Goal: Task Accomplishment & Management: Manage account settings

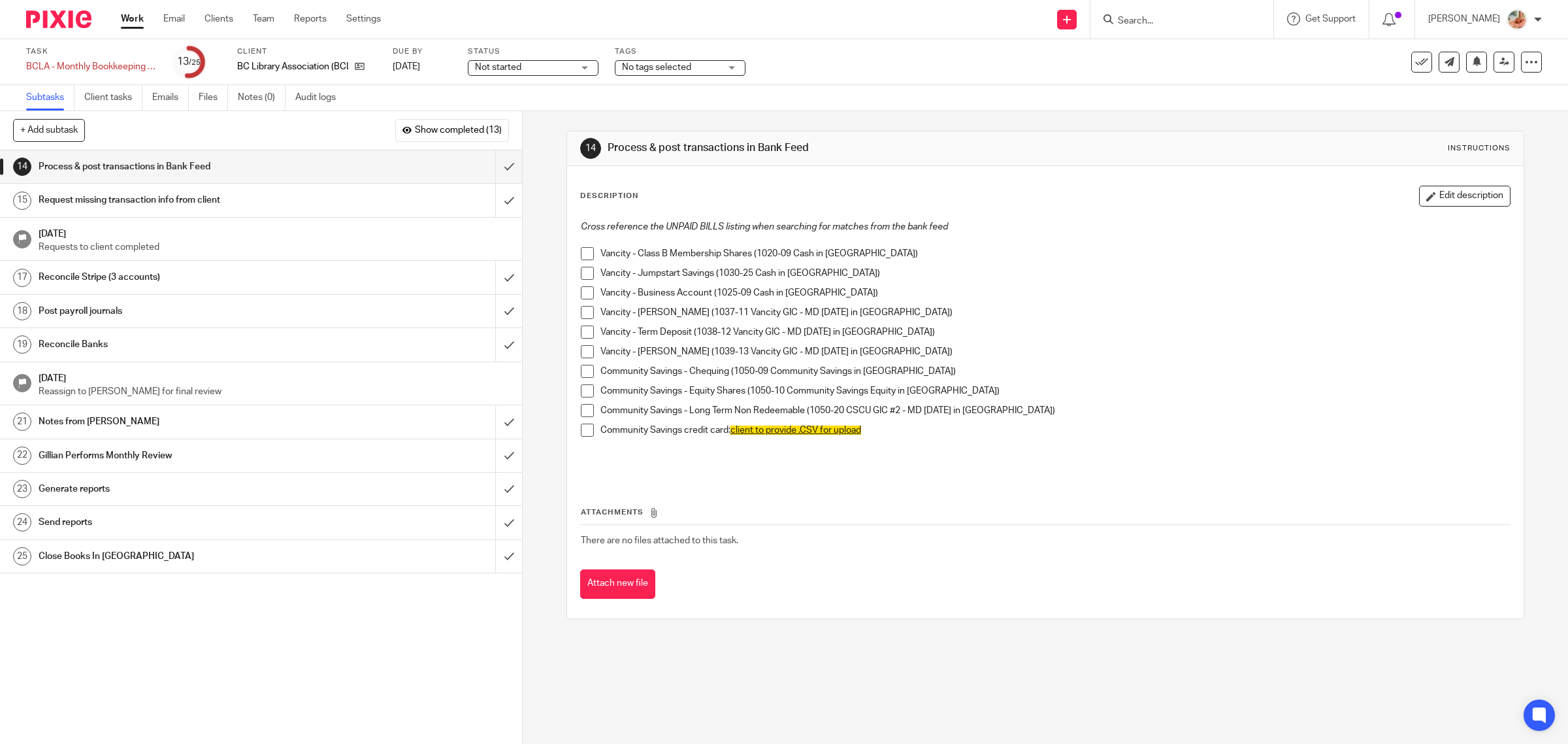
drag, startPoint x: 121, startPoint y: 15, endPoint x: 155, endPoint y: 53, distance: 51.0
click at [122, 15] on link "Work" at bounding box center [132, 19] width 23 height 13
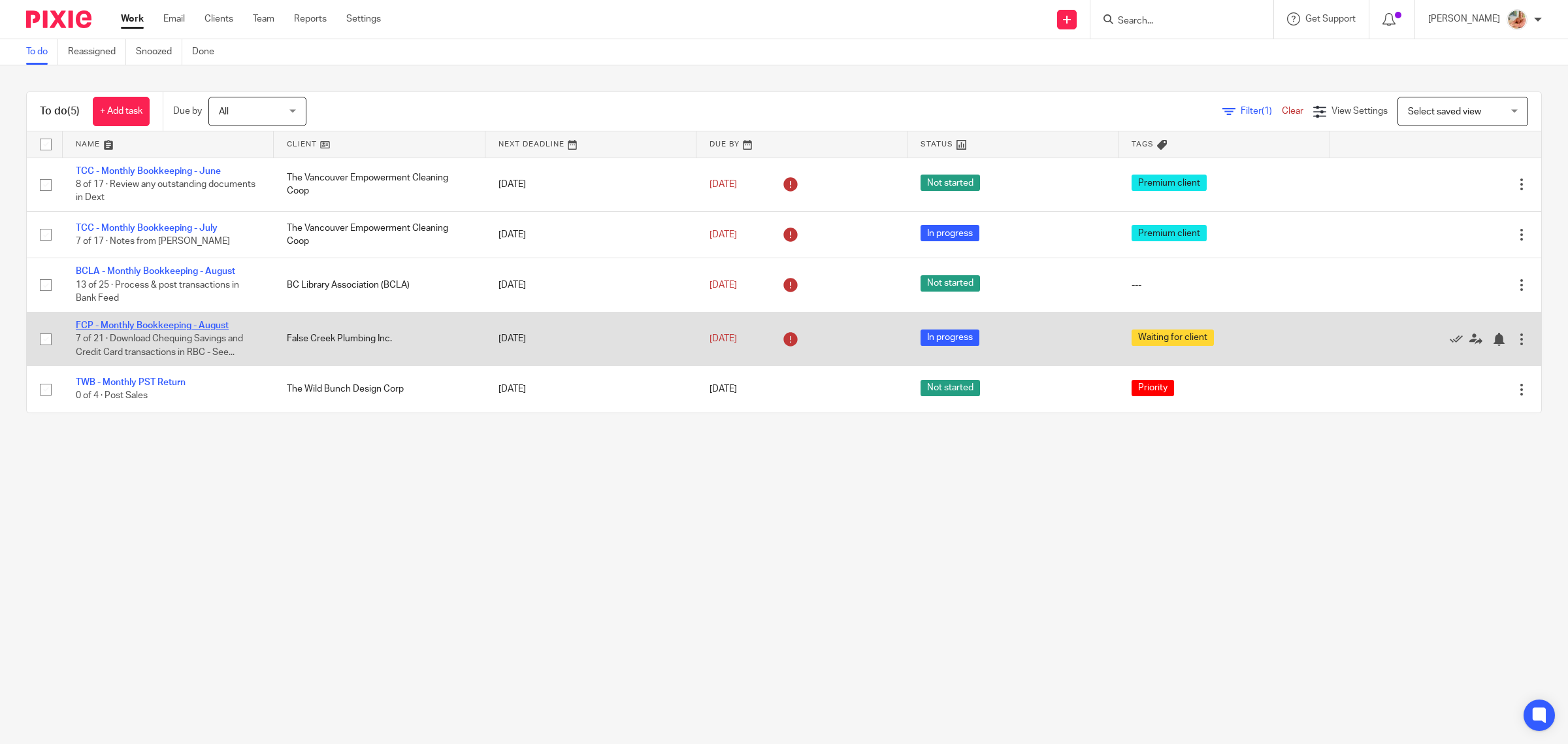
click at [119, 325] on link "FCP - Monthly Bookkeeping - August" at bounding box center [152, 325] width 153 height 9
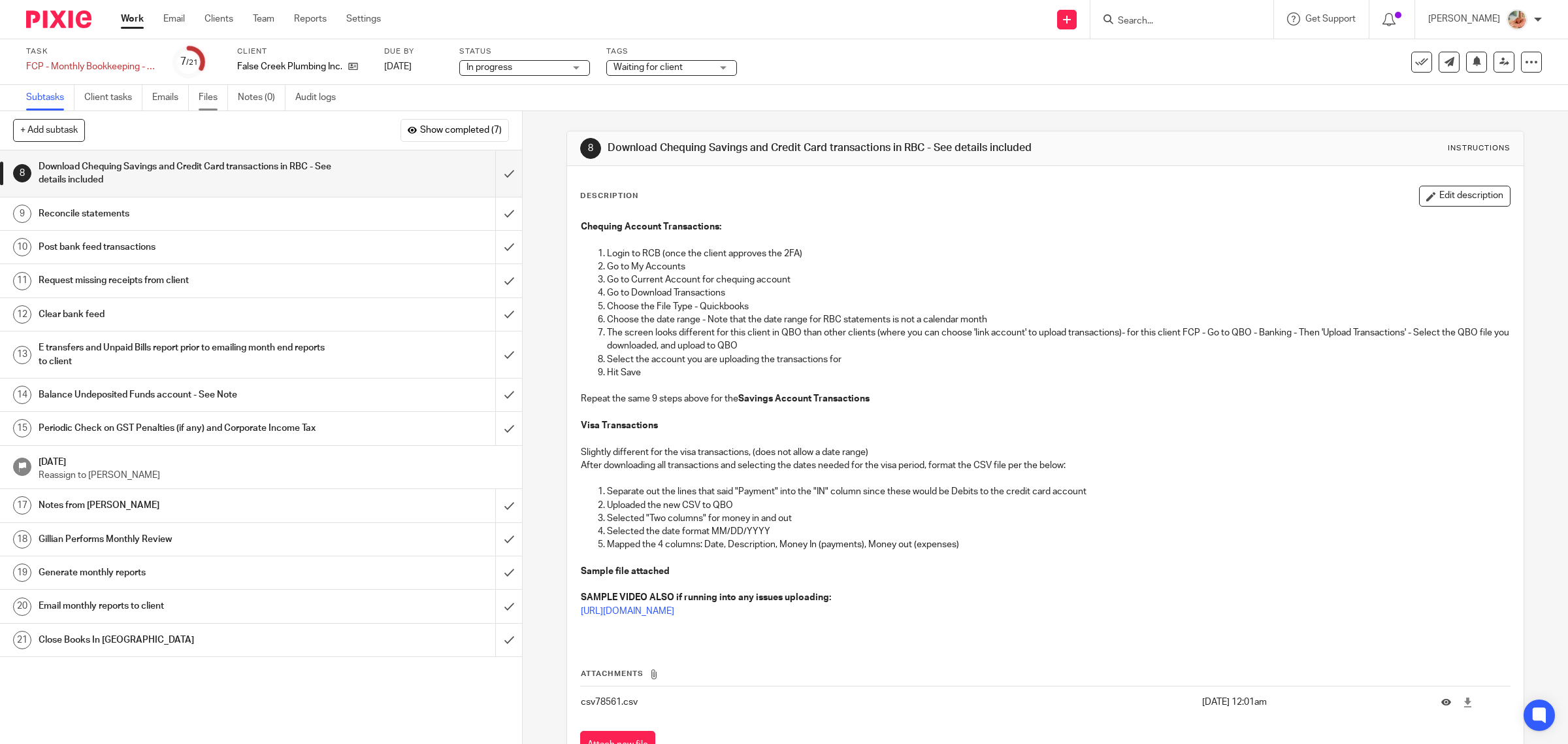
click at [219, 96] on link "Files" at bounding box center [213, 97] width 30 height 25
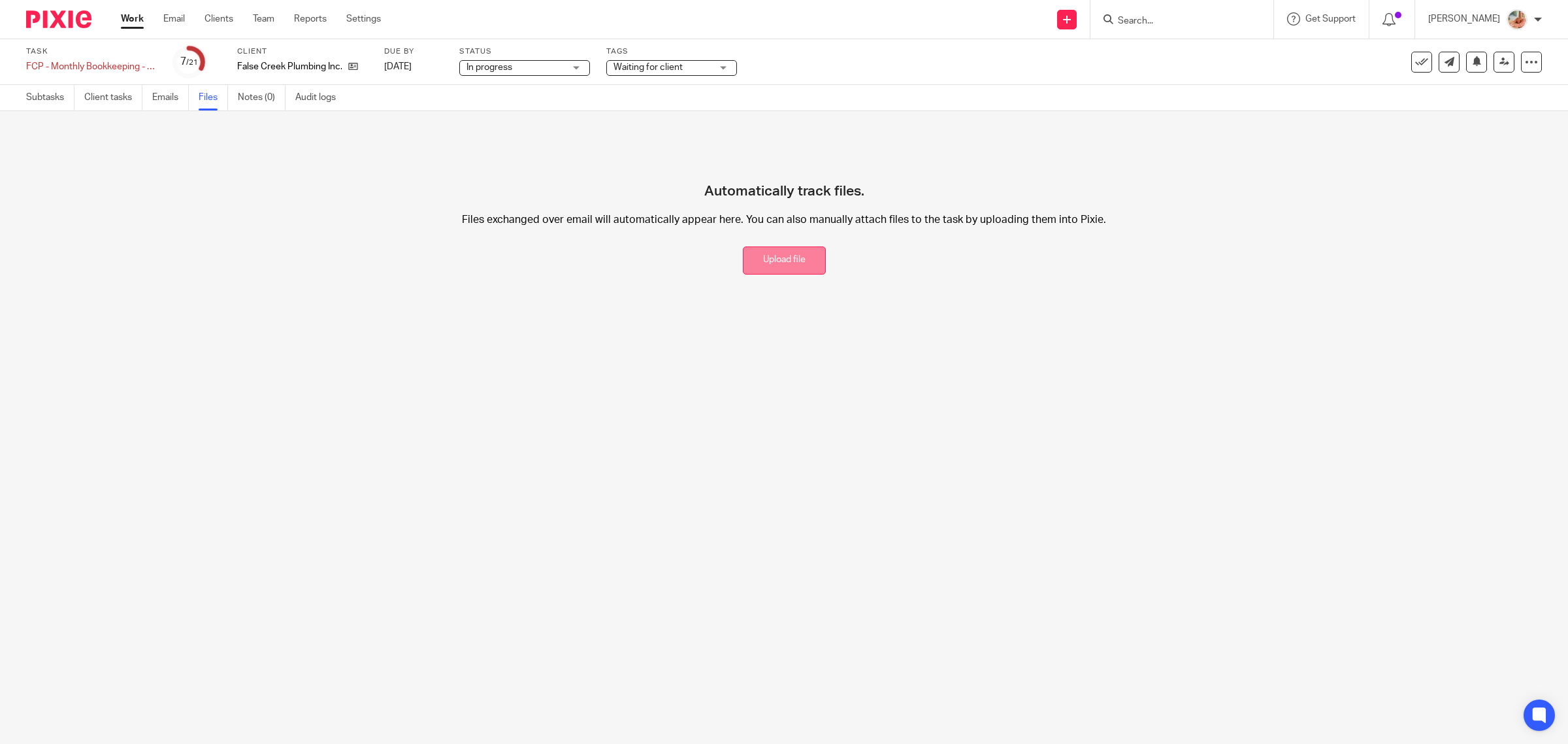
click at [788, 253] on button "Upload file" at bounding box center [784, 260] width 83 height 28
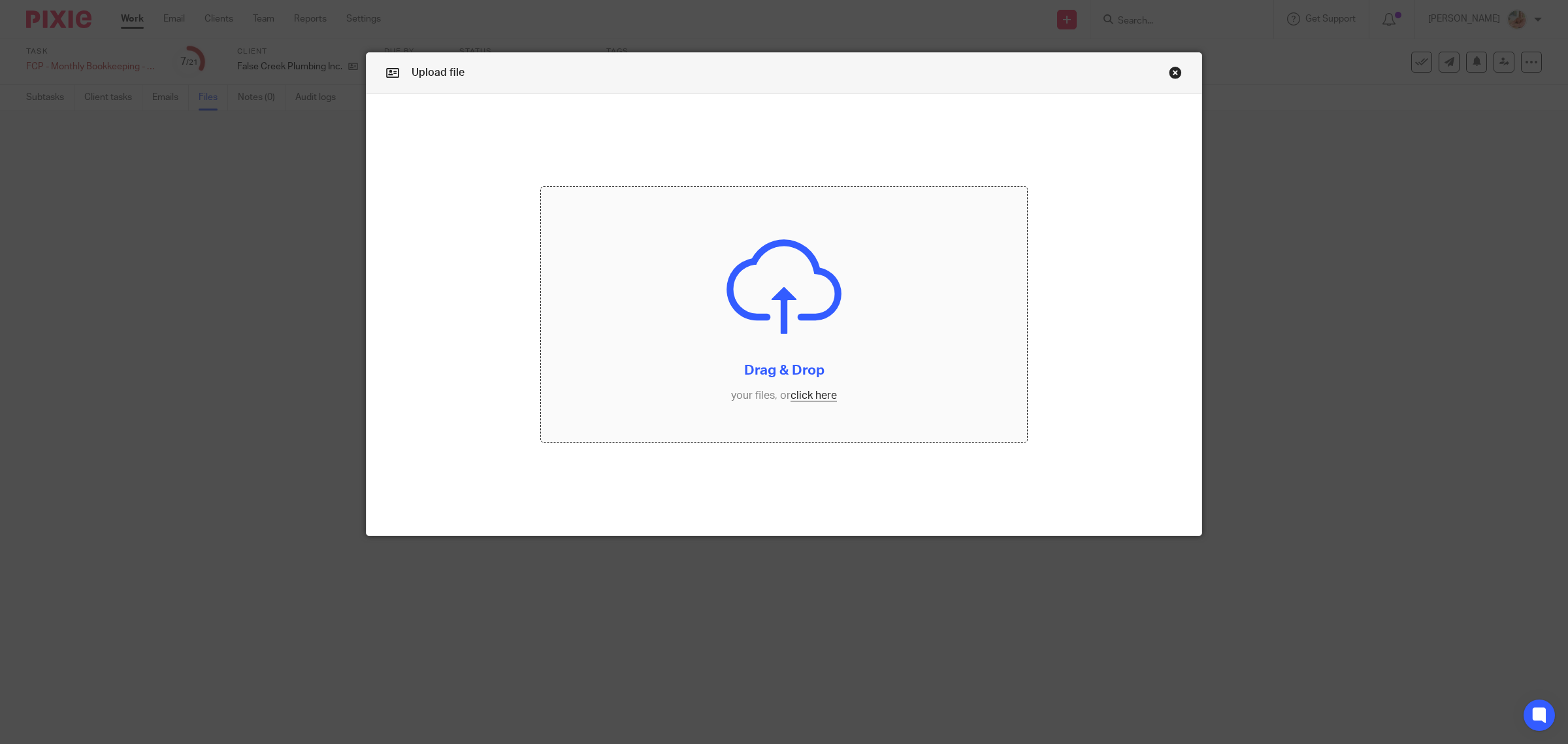
click at [799, 392] on input "file" at bounding box center [784, 314] width 486 height 255
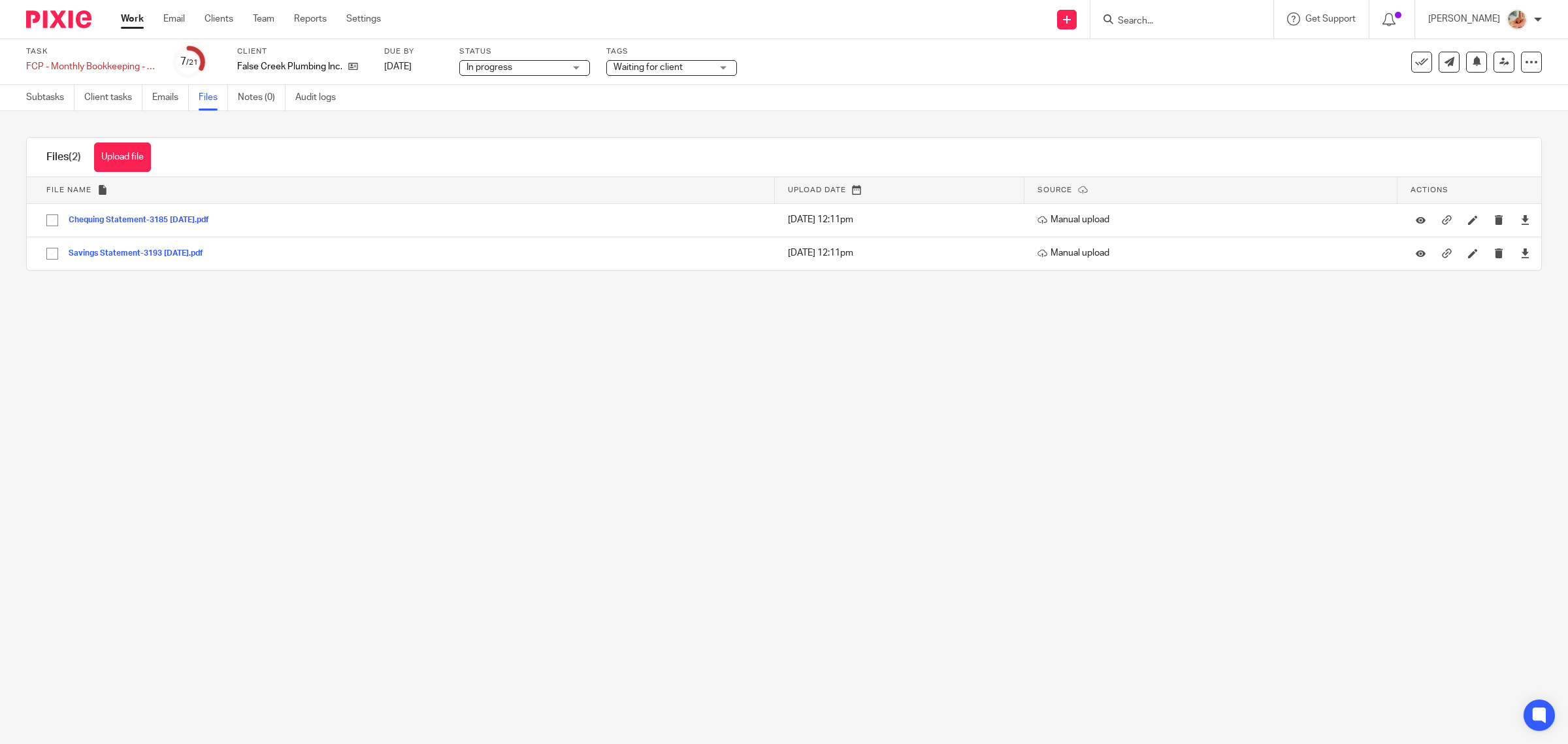
drag, startPoint x: 144, startPoint y: 150, endPoint x: 311, endPoint y: 204, distance: 175.5
click at [144, 150] on button "Upload file" at bounding box center [122, 157] width 57 height 30
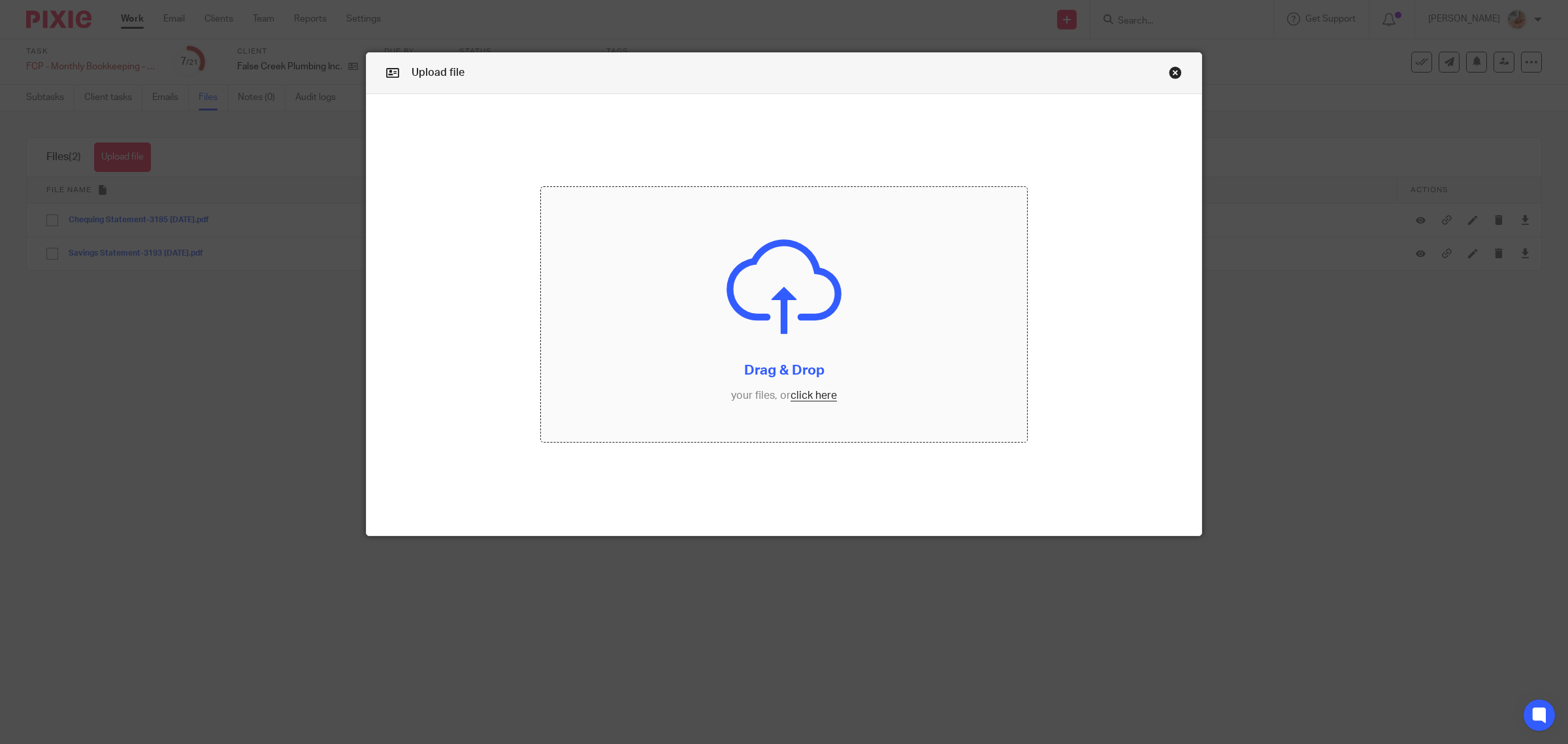
click at [799, 391] on input "file" at bounding box center [784, 314] width 486 height 255
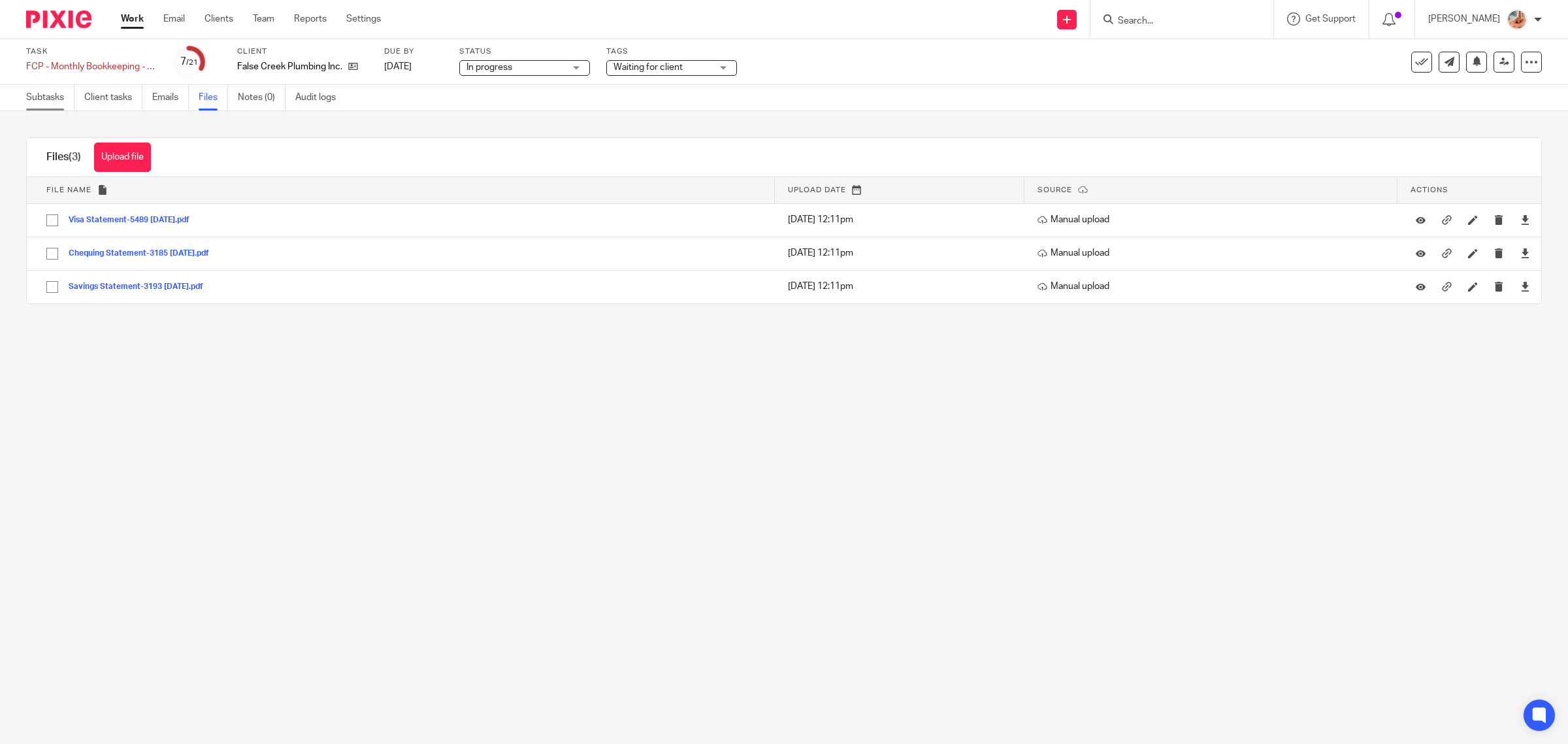
click at [30, 96] on link "Subtasks" at bounding box center [50, 97] width 48 height 25
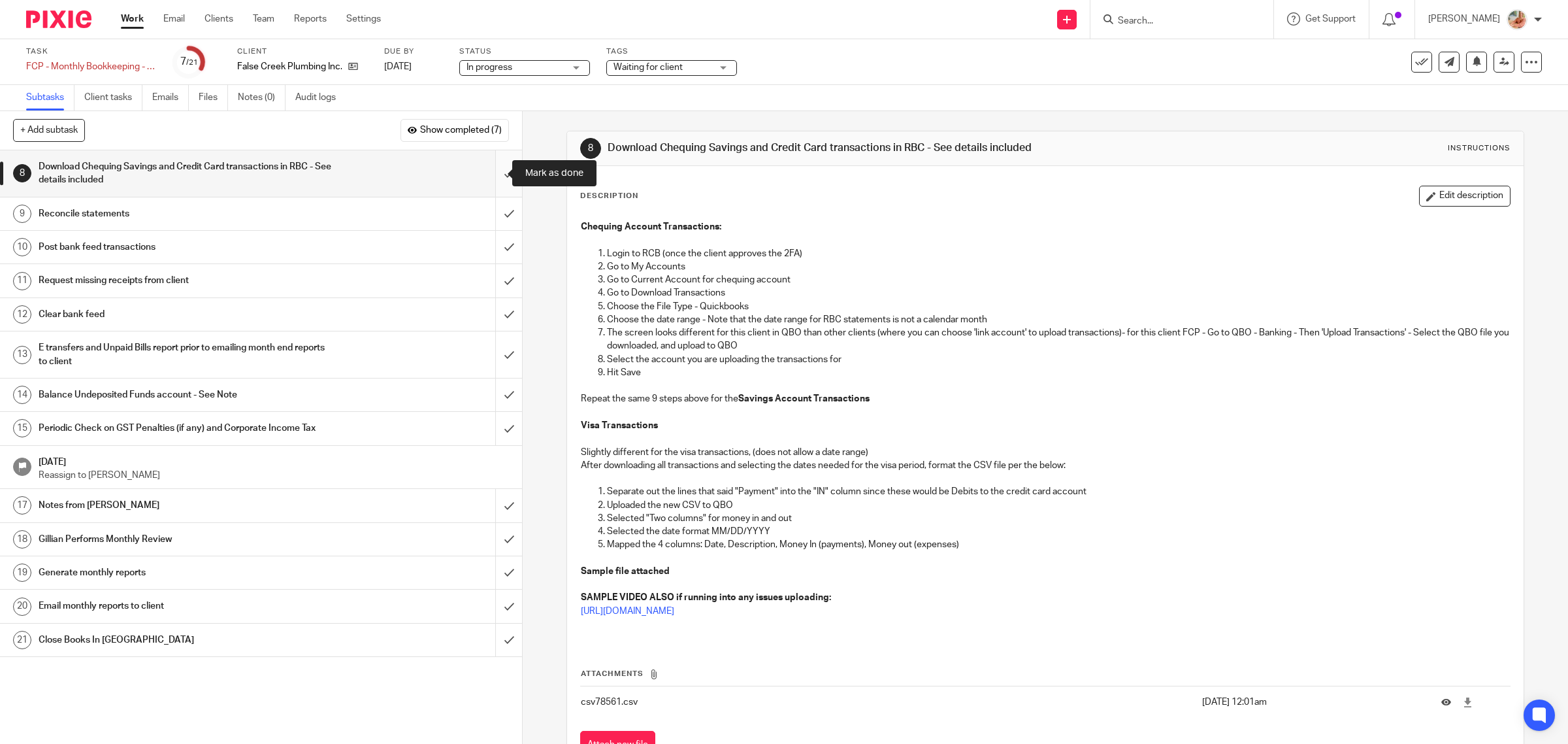
click at [499, 171] on input "submit" at bounding box center [261, 173] width 522 height 47
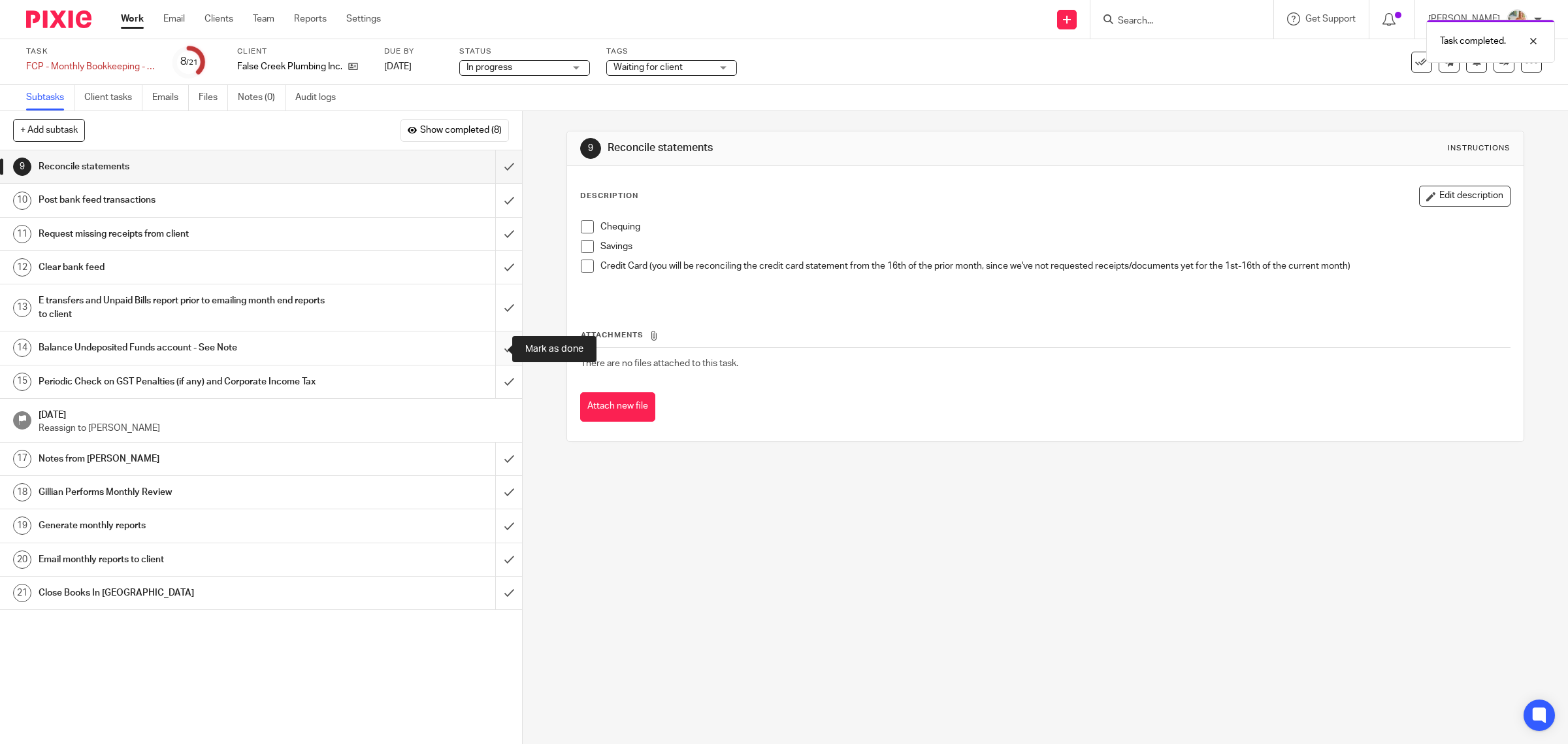
click at [501, 348] on input "submit" at bounding box center [261, 347] width 522 height 33
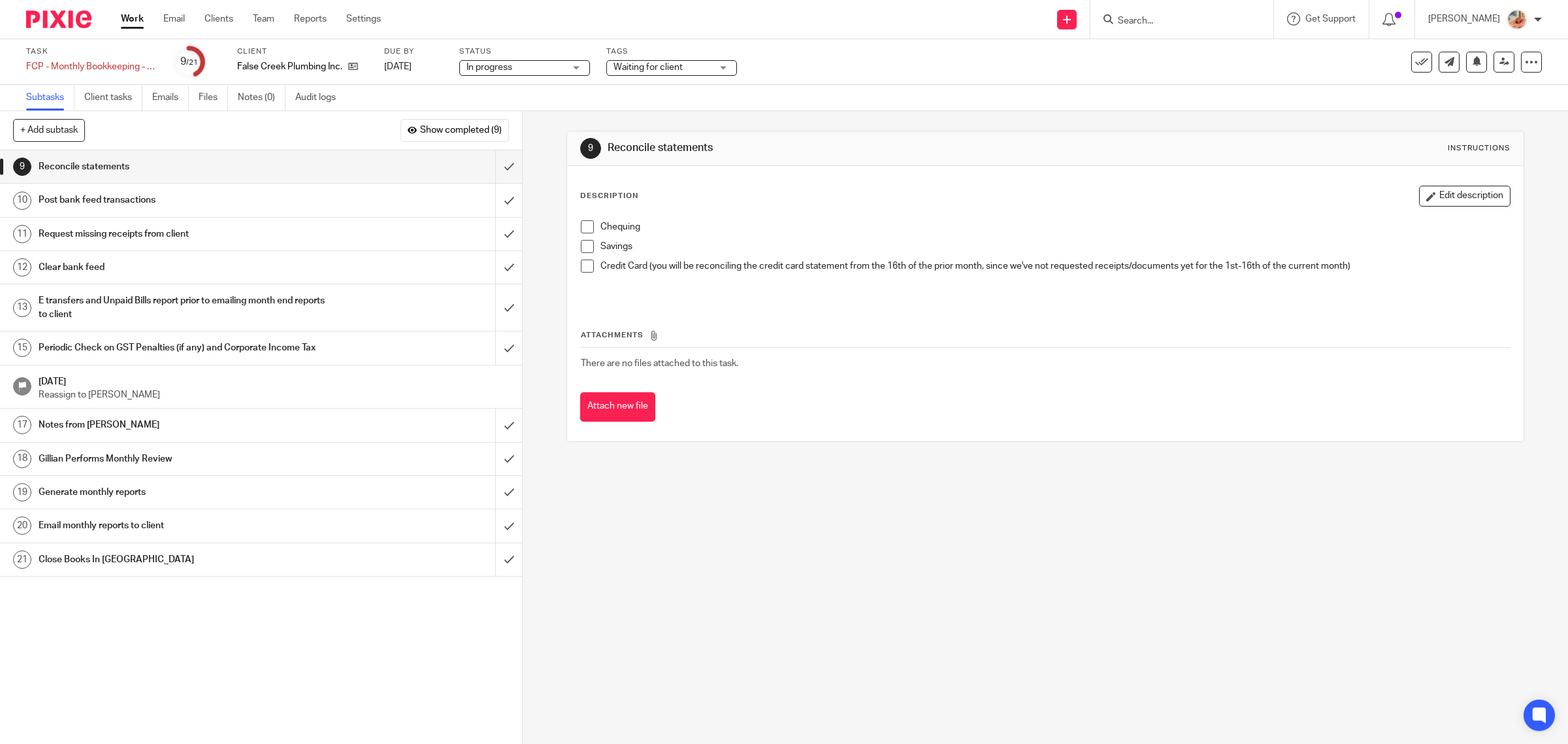
drag, startPoint x: 213, startPoint y: 21, endPoint x: 308, endPoint y: 73, distance: 108.3
click at [213, 21] on link "Clients" at bounding box center [219, 19] width 29 height 13
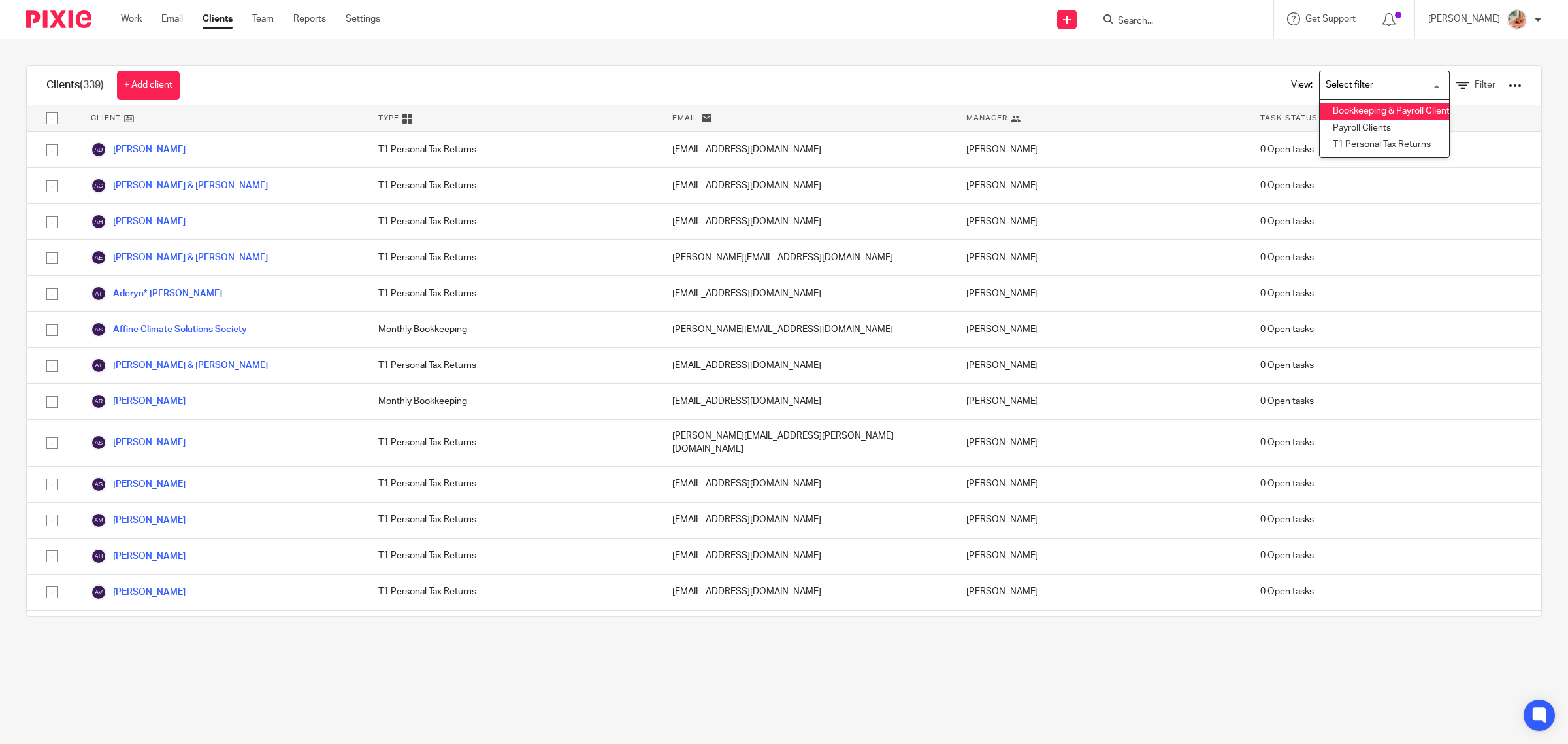
click at [1337, 113] on li "Bookkeeping & Payroll Clients only" at bounding box center [1384, 112] width 130 height 17
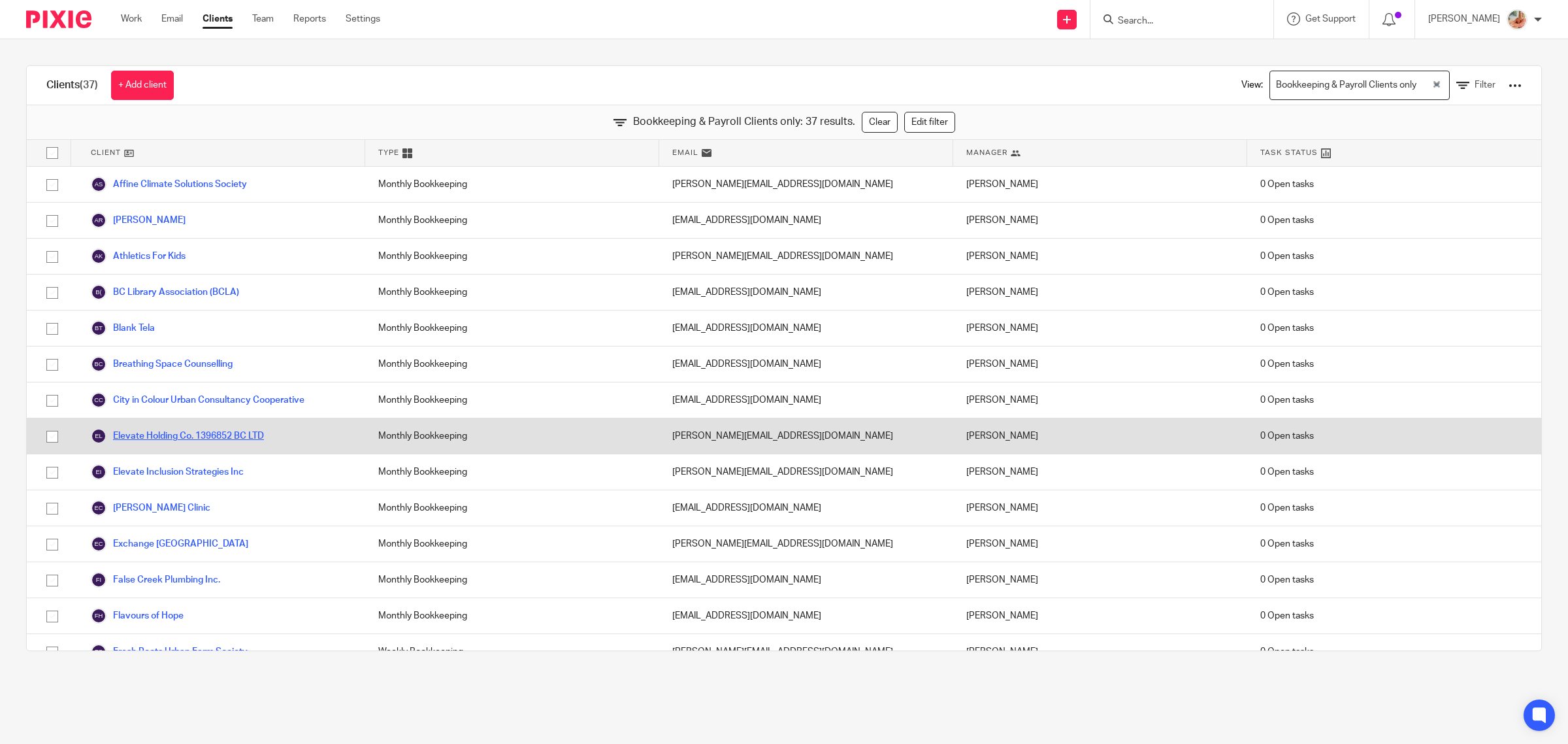
click at [141, 433] on link "Elevate Holding Co. 1396852 BC LTD" at bounding box center [177, 436] width 173 height 16
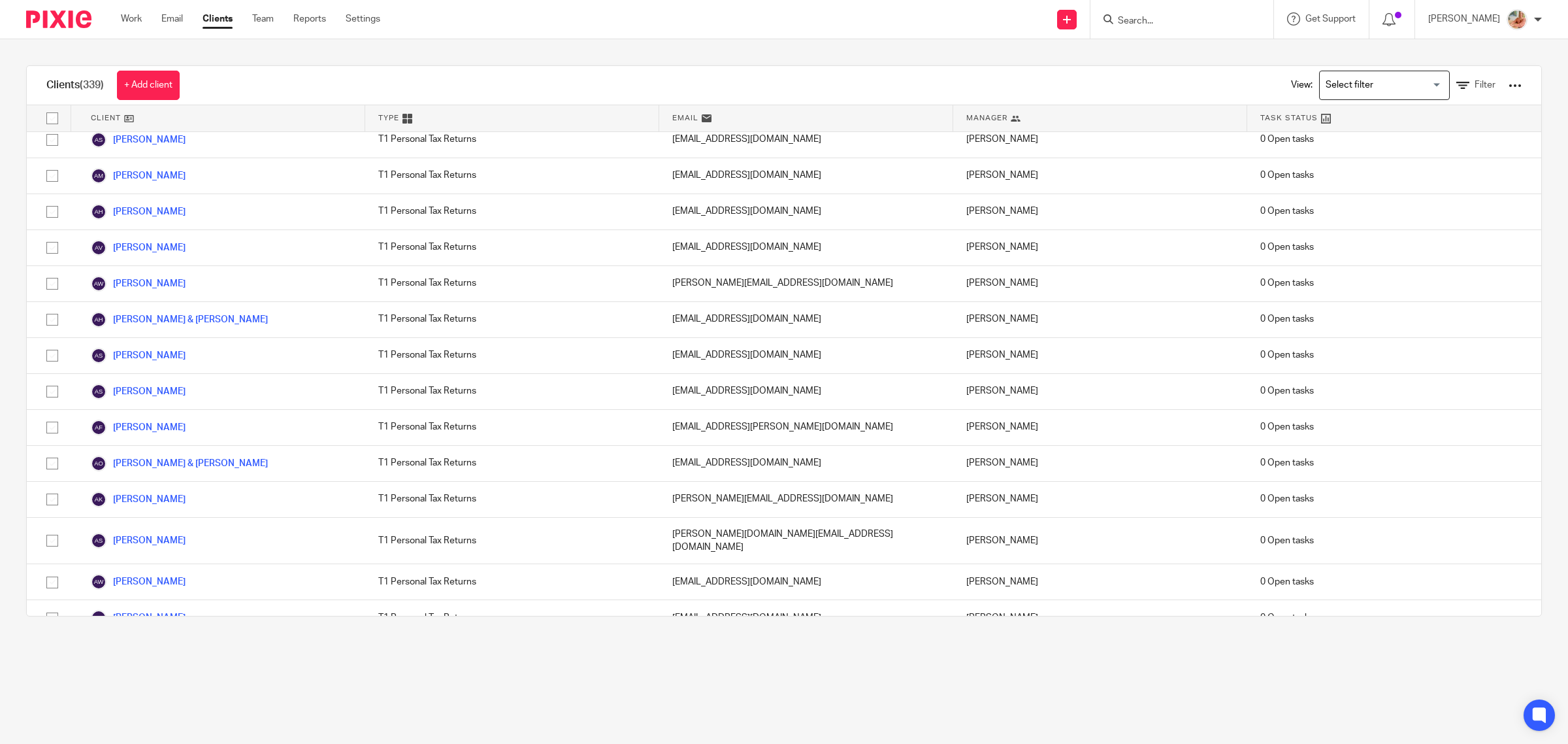
scroll to position [81, 0]
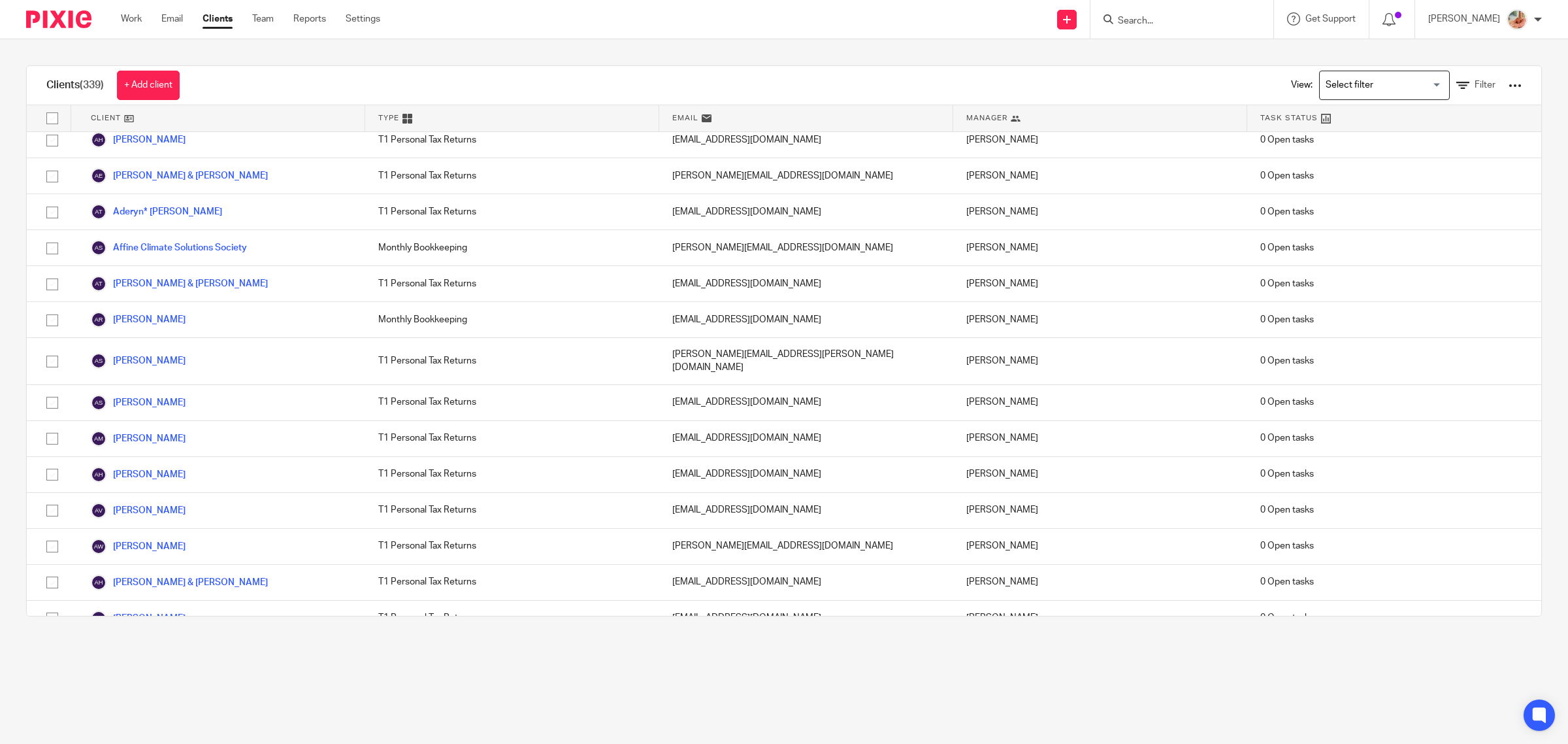
click at [1349, 86] on input "Search for option" at bounding box center [1382, 85] width 121 height 23
click at [1354, 112] on li "Bookkeeping & Payroll Clients only" at bounding box center [1384, 112] width 130 height 17
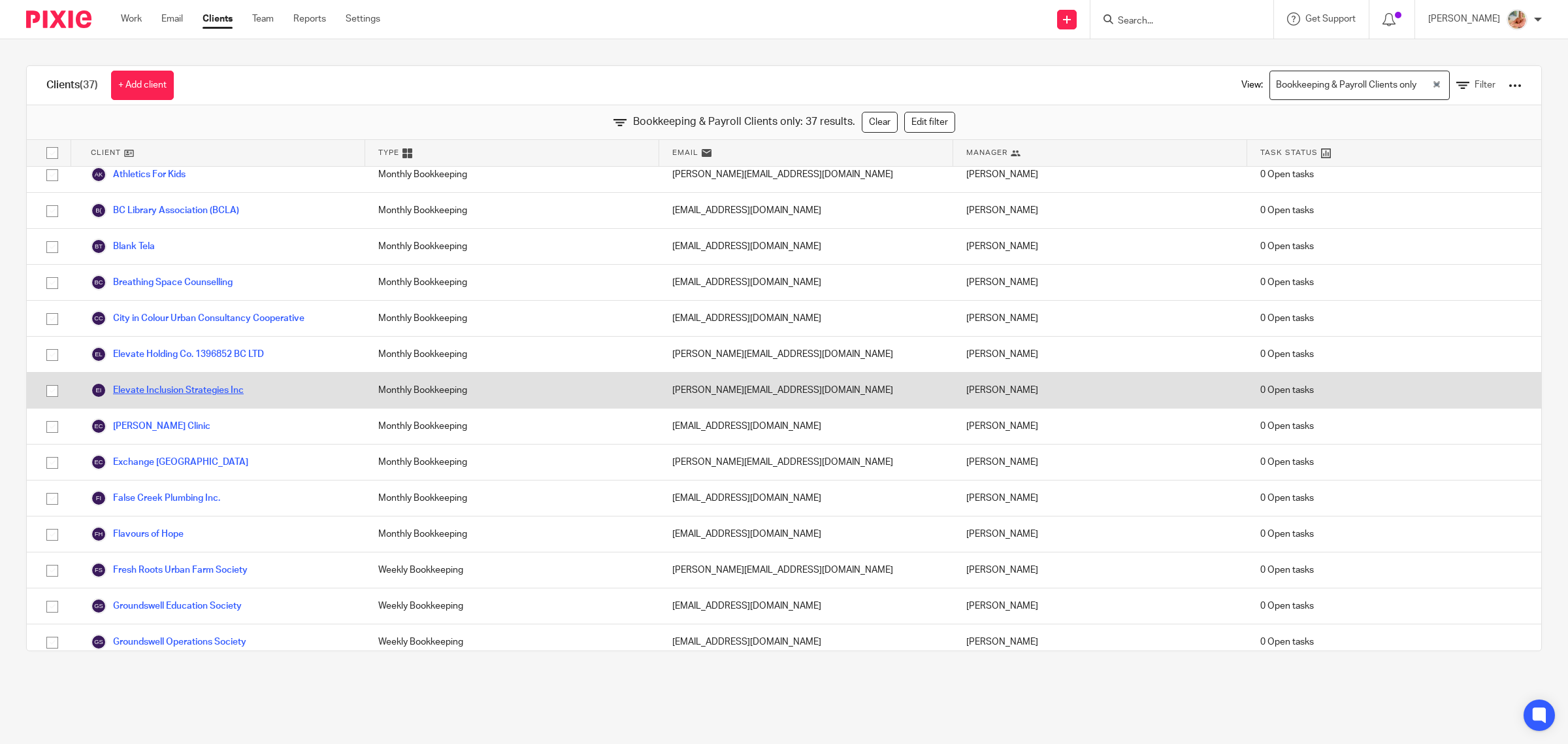
click at [141, 390] on link "Elevate Inclusion Strategies Inc" at bounding box center [167, 390] width 153 height 16
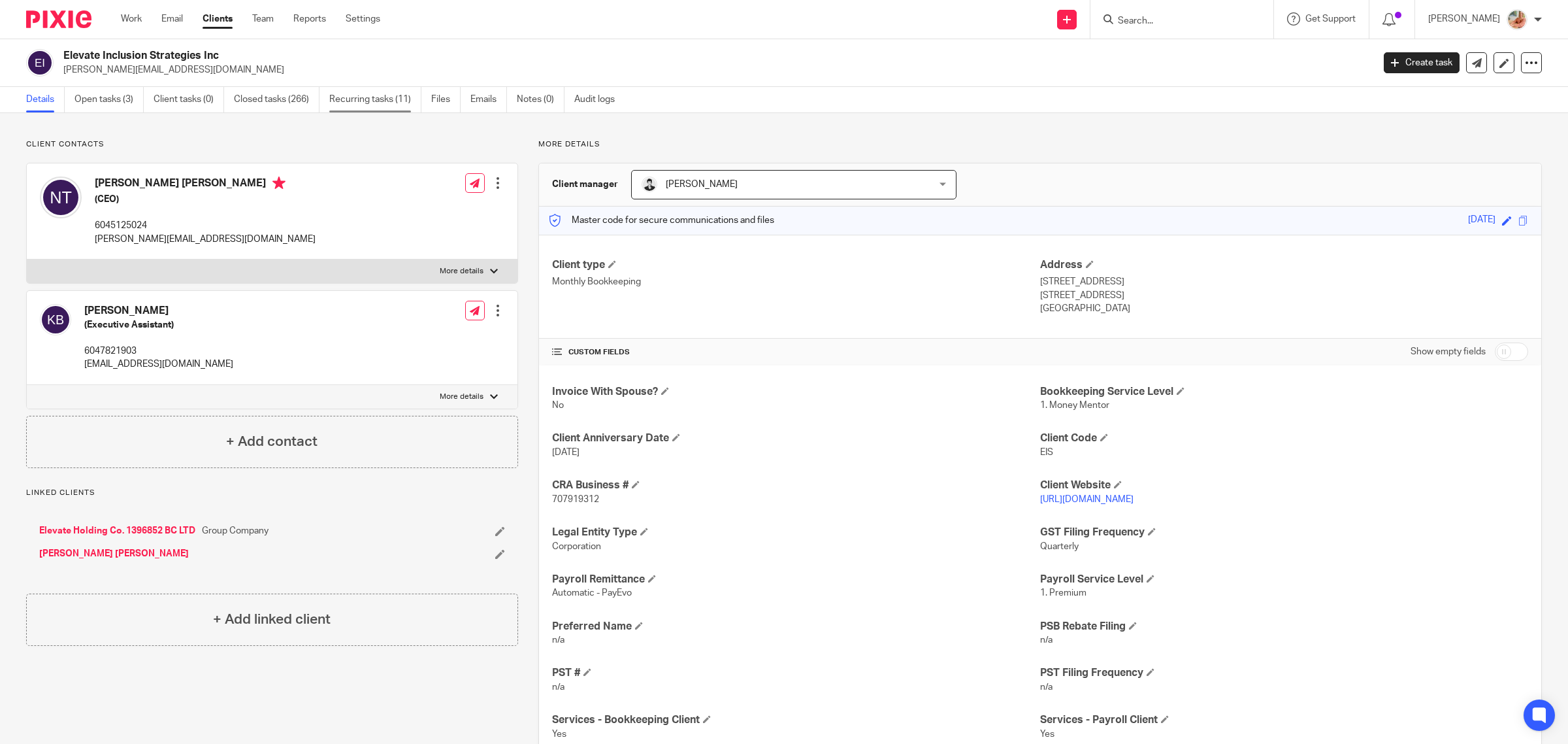
click at [373, 102] on link "Recurring tasks (11)" at bounding box center [375, 100] width 92 height 25
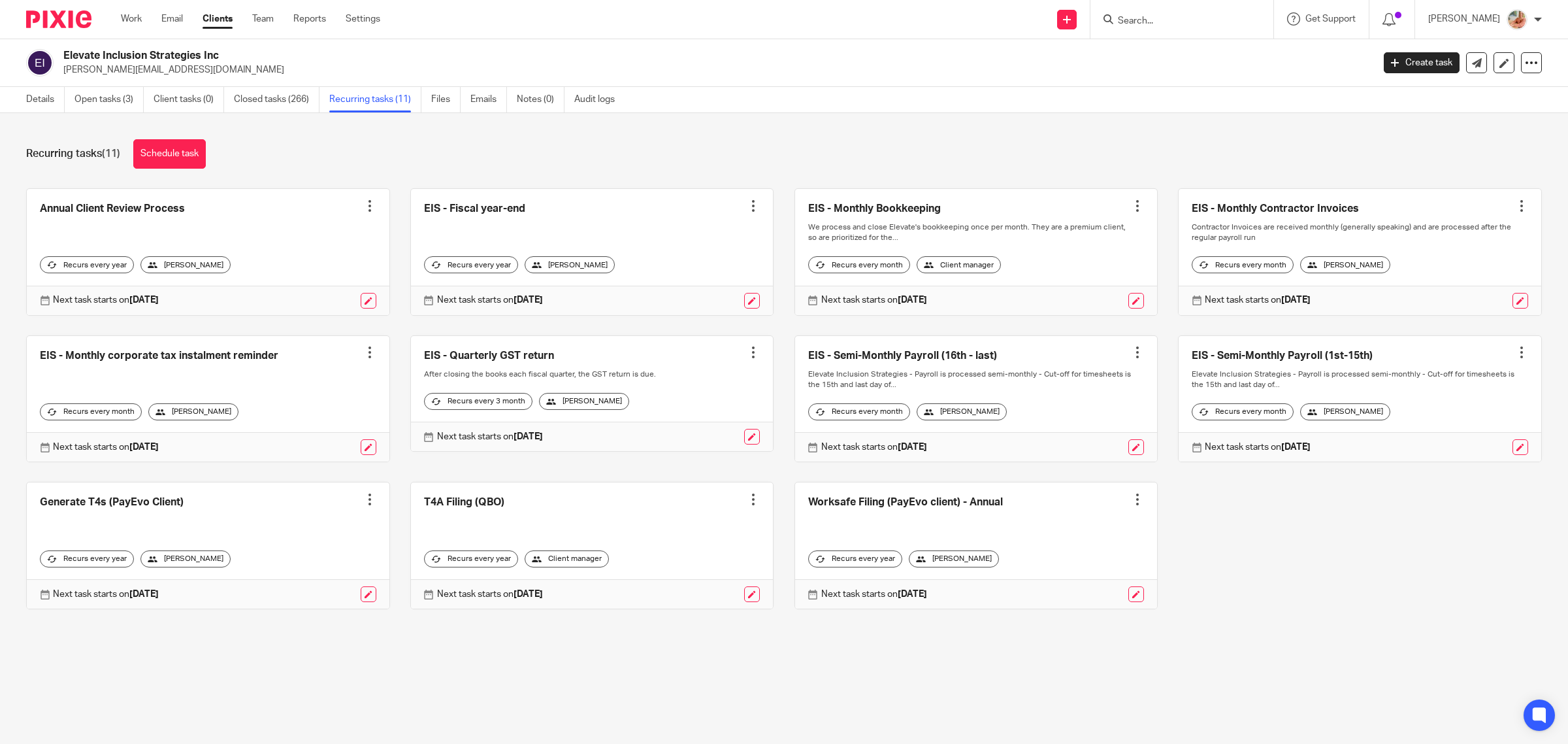
click at [981, 366] on link at bounding box center [977, 398] width 363 height 126
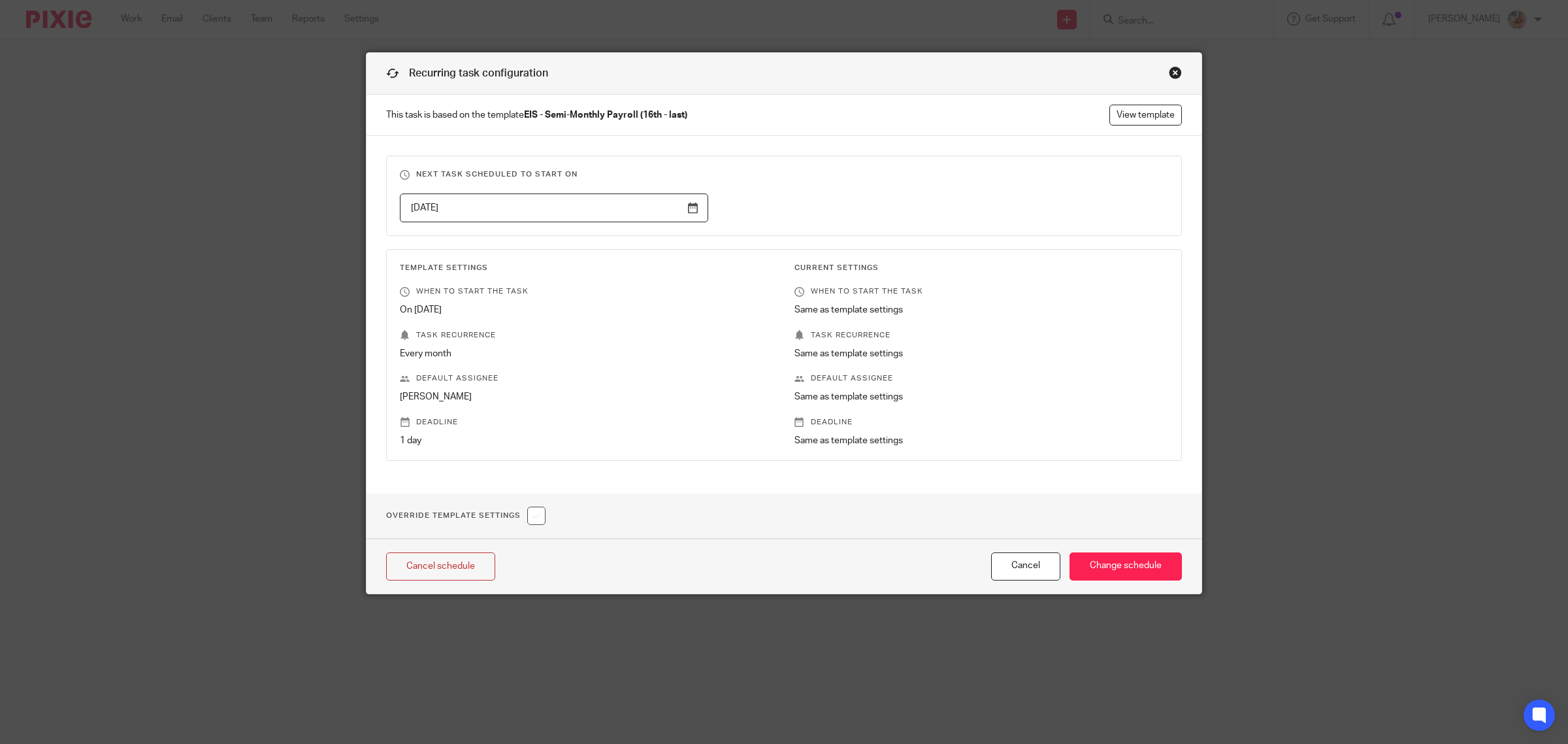
click at [1158, 103] on p "This task is based on the template EIS - Semi-Monthly Payroll (16th - last) Vie…" at bounding box center [784, 115] width 835 height 42
click at [1152, 119] on link "View template" at bounding box center [1146, 114] width 73 height 21
click at [1169, 70] on div "Close this dialog window" at bounding box center [1175, 72] width 13 height 13
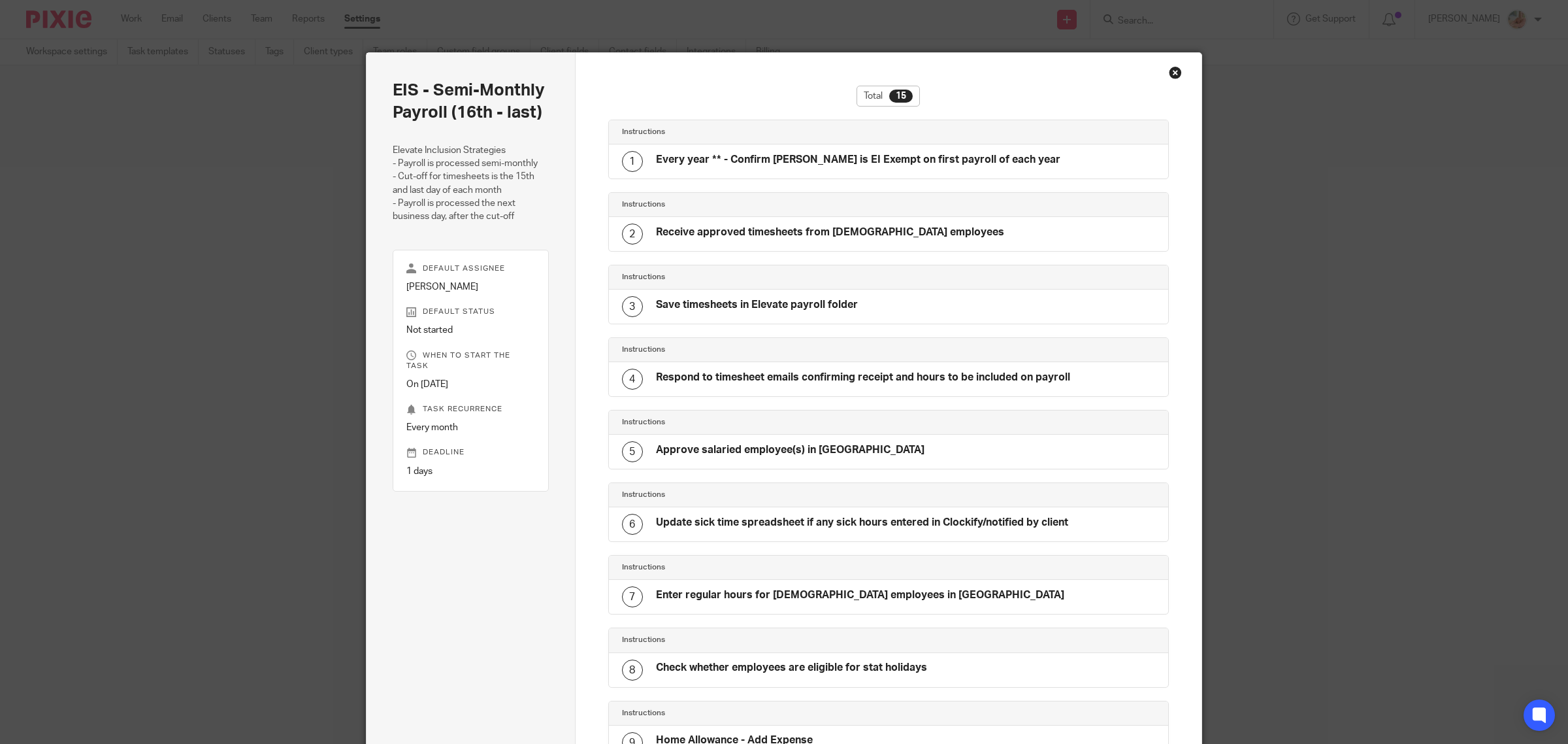
scroll to position [600, 0]
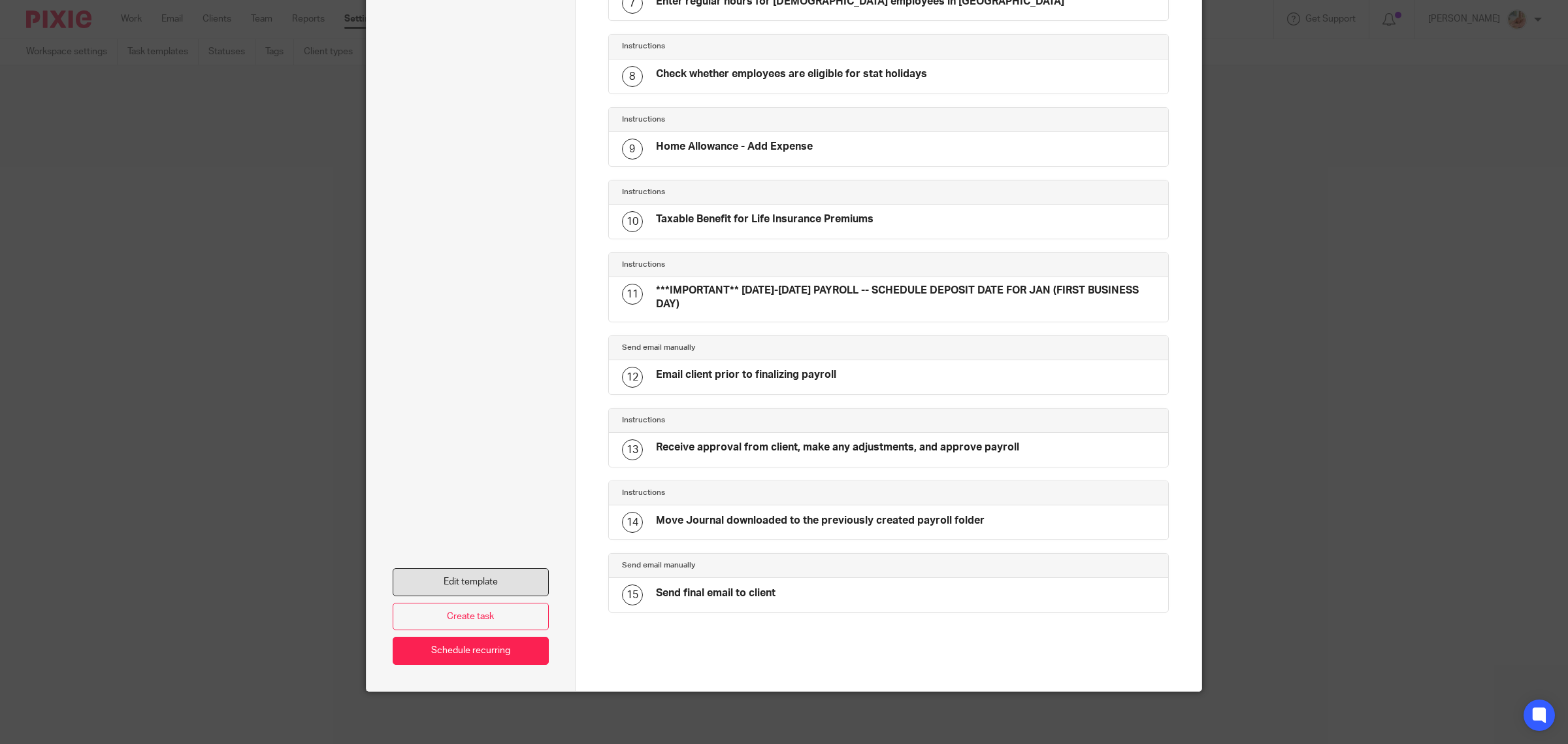
drag, startPoint x: 435, startPoint y: 585, endPoint x: 458, endPoint y: 583, distance: 23.1
click at [435, 585] on link "Edit template" at bounding box center [471, 581] width 156 height 28
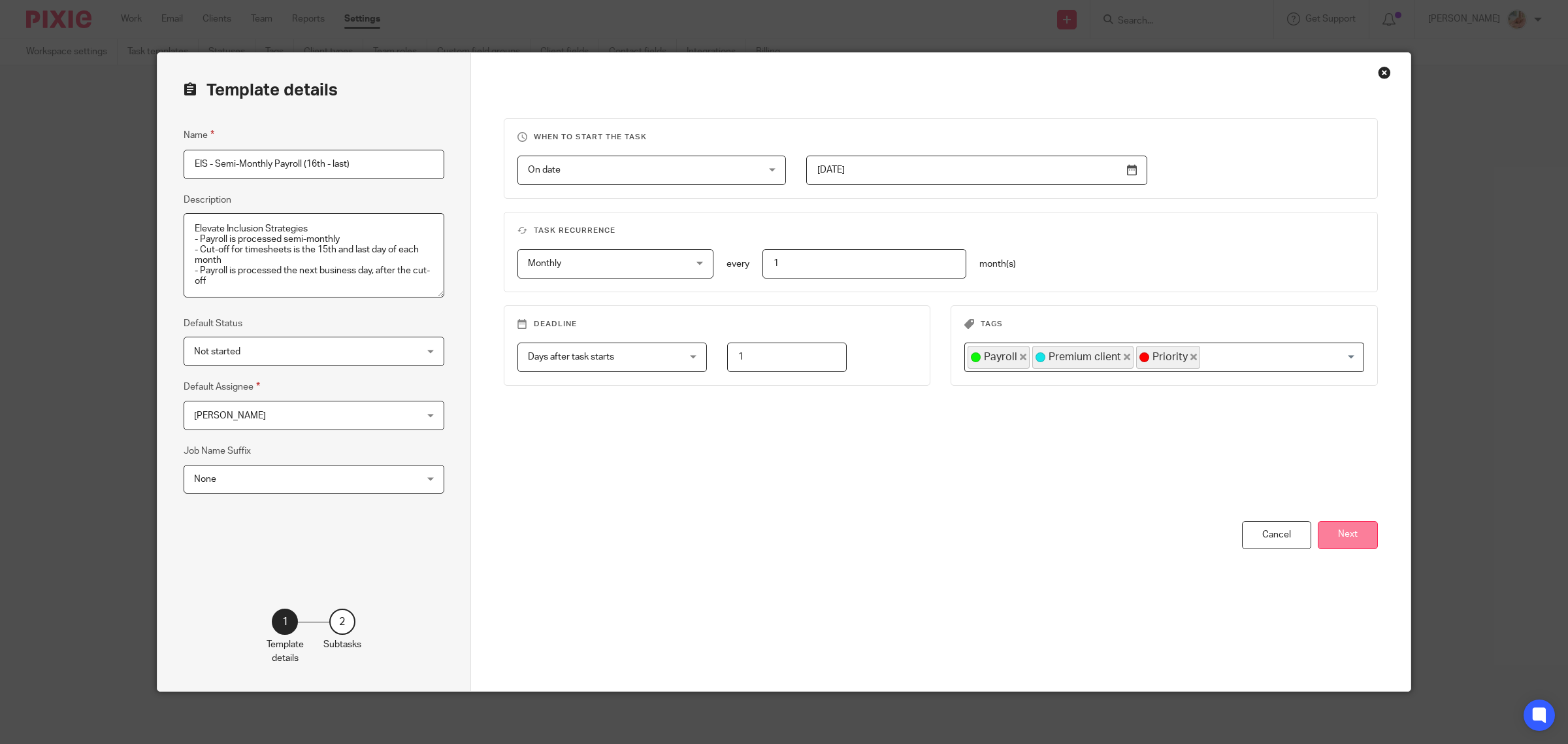
click at [1347, 535] on button "Next" at bounding box center [1348, 535] width 60 height 28
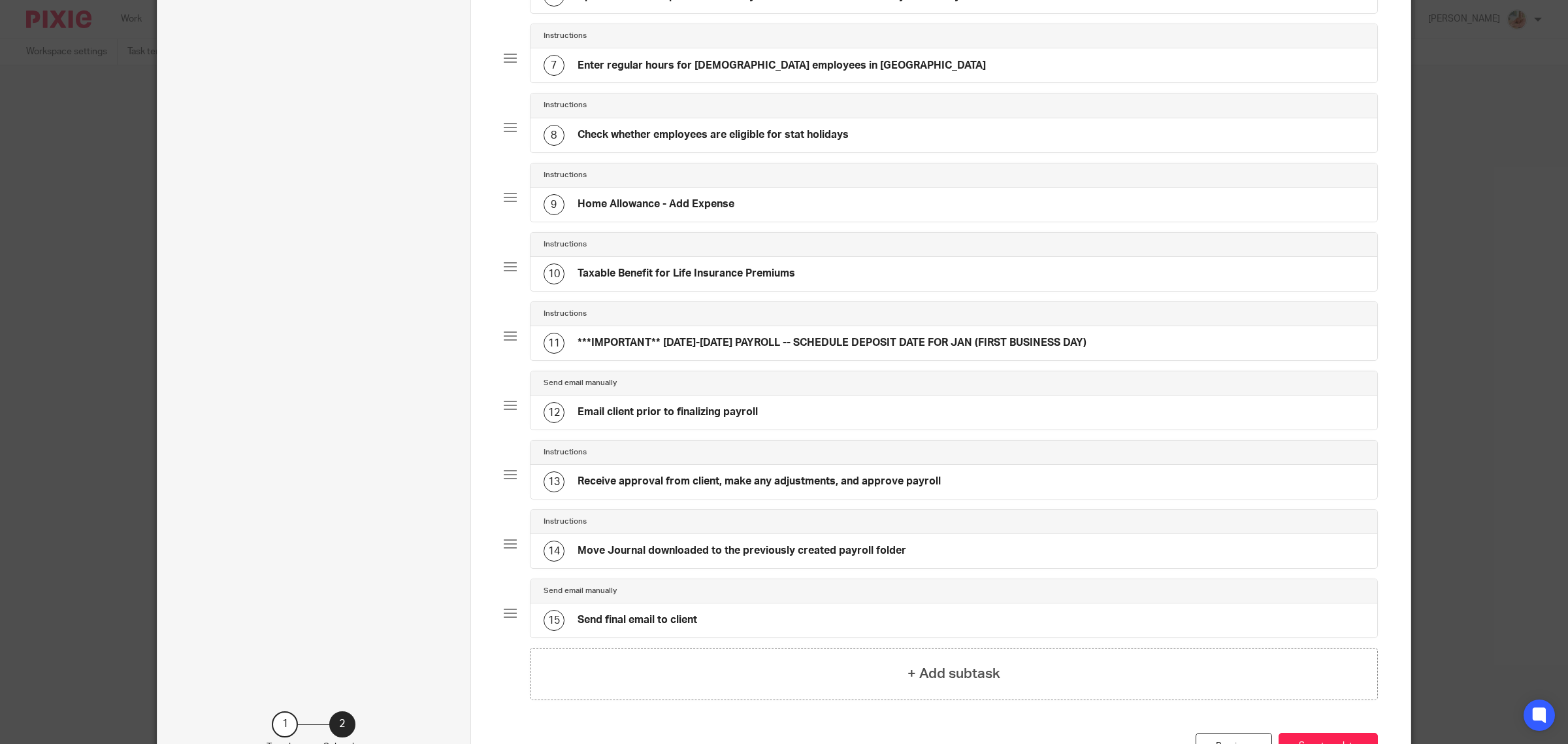
scroll to position [376, 0]
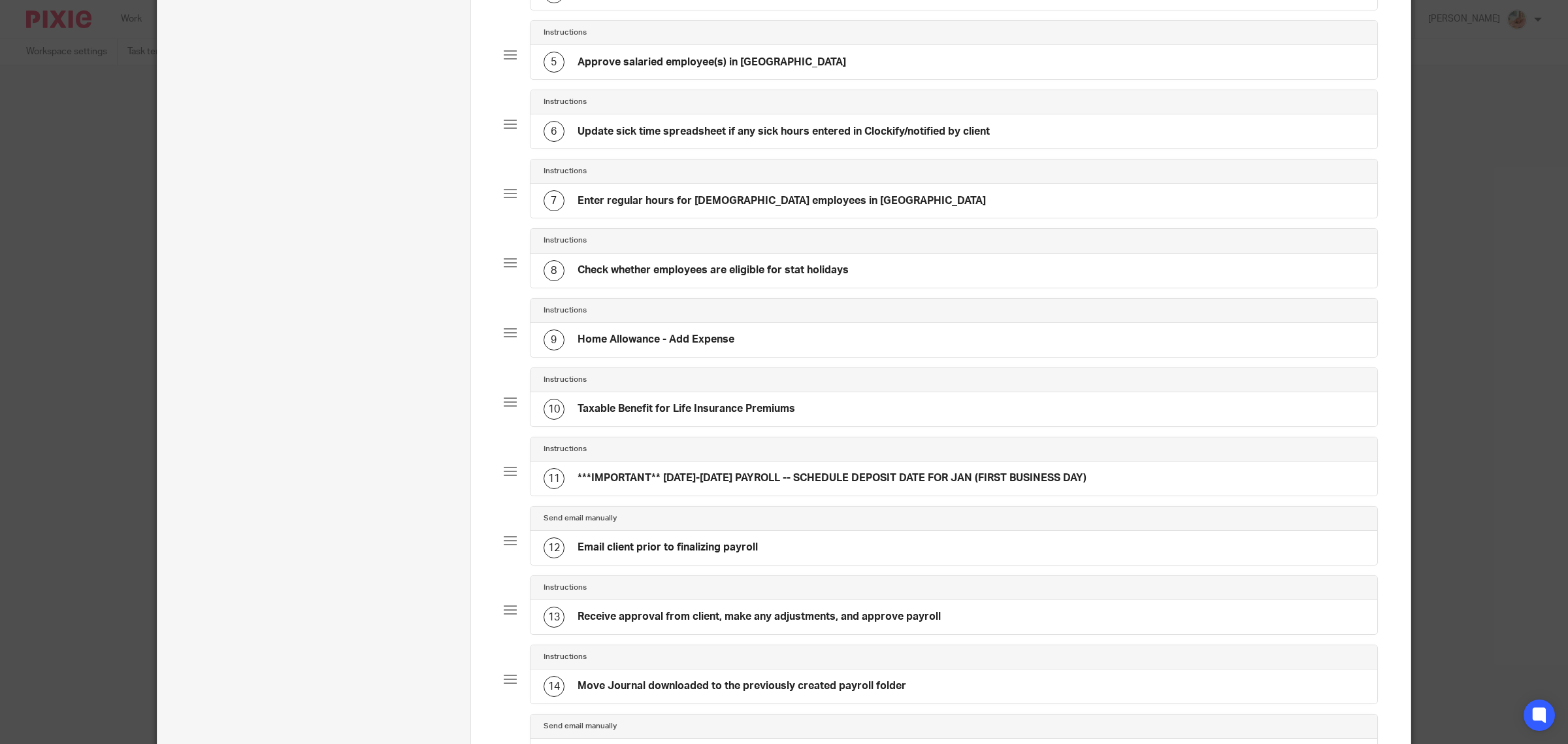
click at [740, 323] on div "Instructions" at bounding box center [954, 311] width 847 height 25
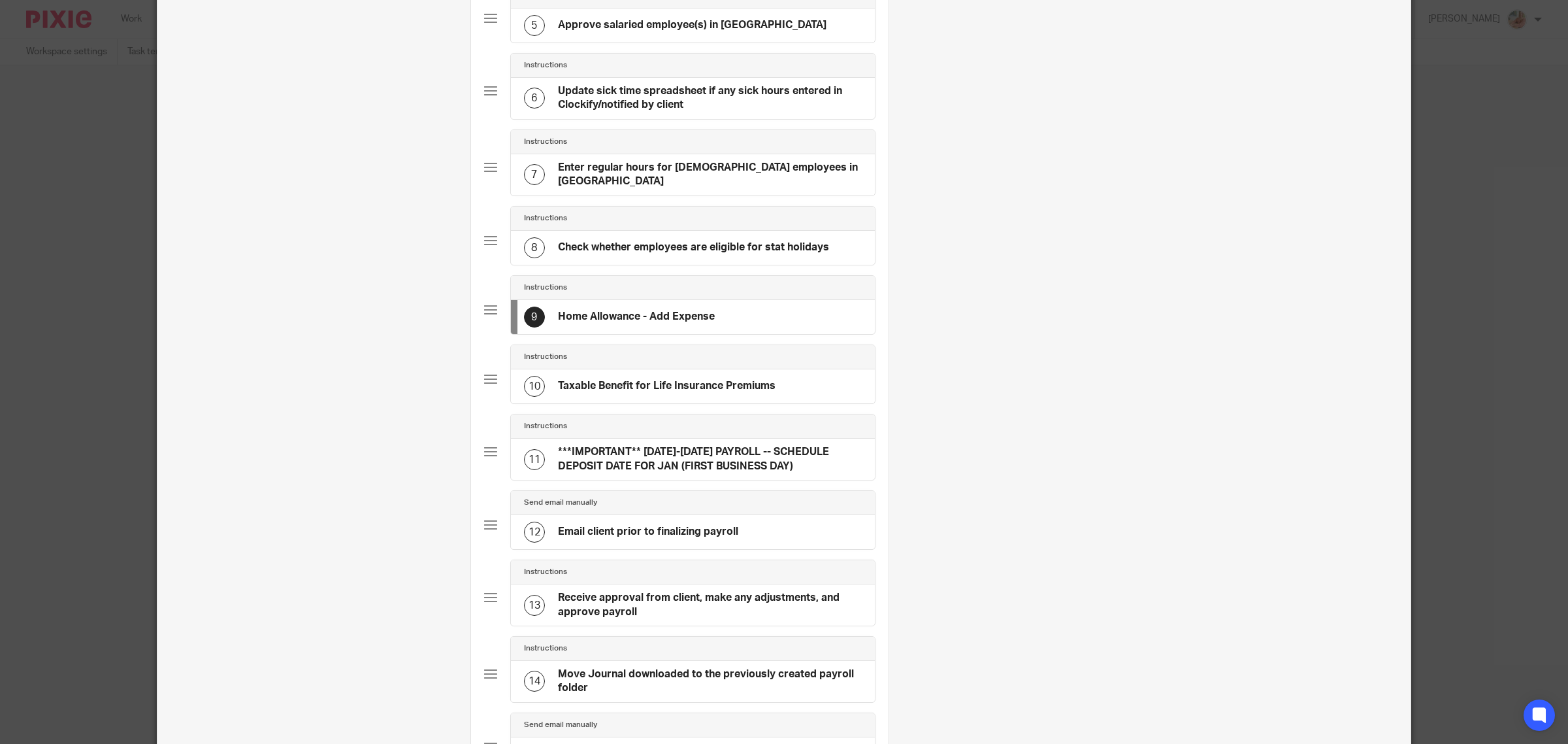
scroll to position [636, 0]
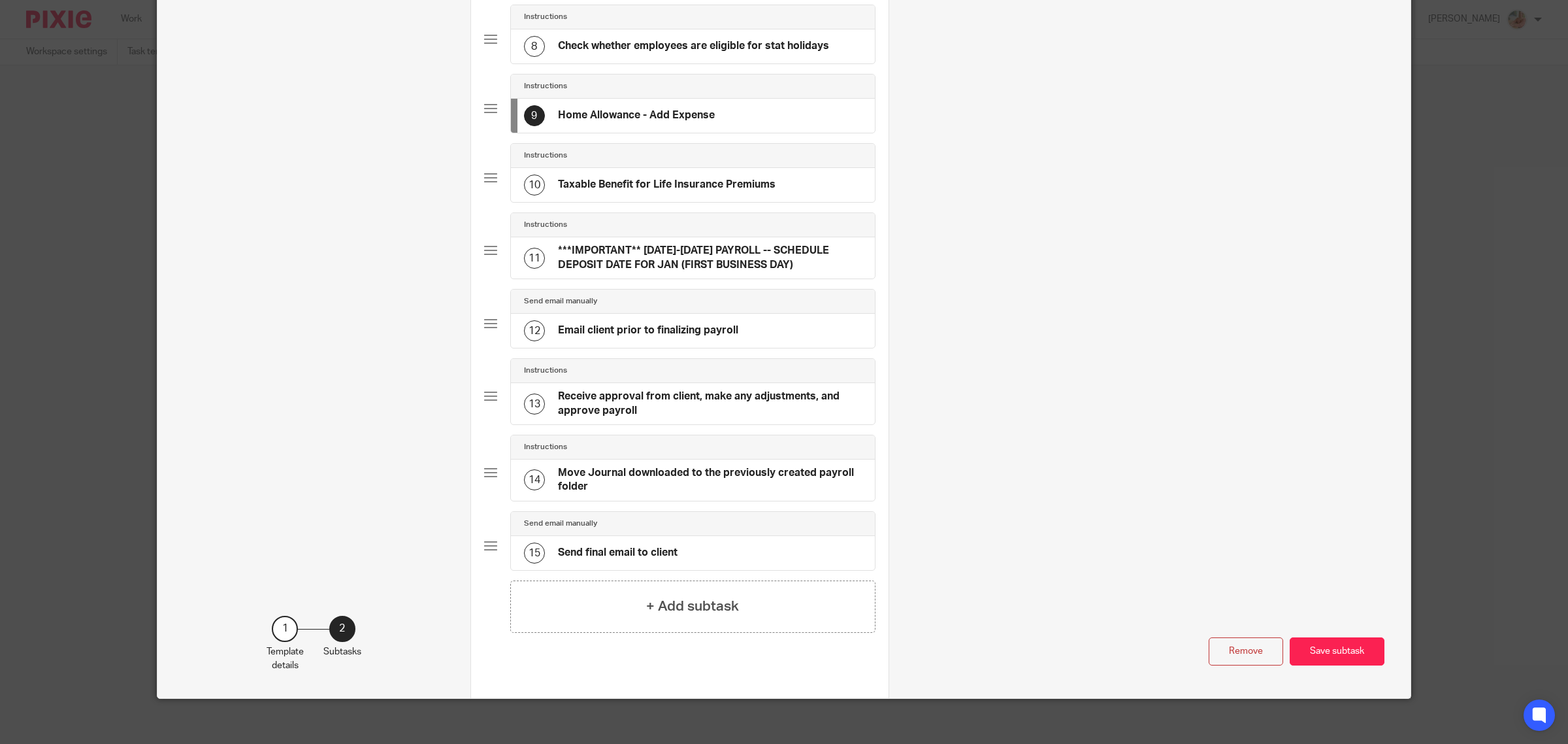
click at [690, 324] on h4 "Email client prior to finalizing payroll" at bounding box center [648, 330] width 180 height 14
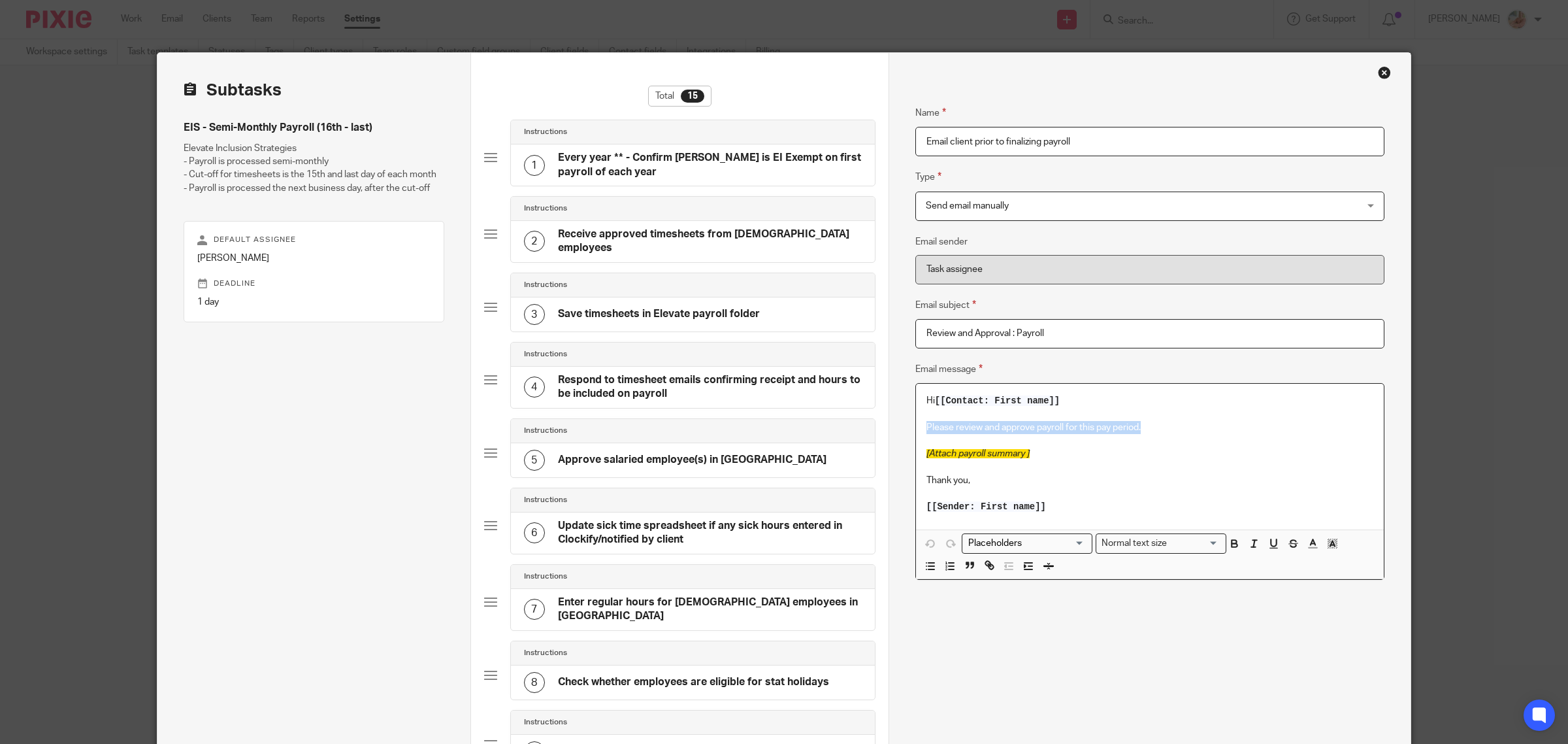
drag, startPoint x: 946, startPoint y: 427, endPoint x: 906, endPoint y: 425, distance: 40.0
click at [906, 425] on div "Name Every year ** - Confirm Natasha is EI Exempt on first payroll of each year…" at bounding box center [1150, 693] width 522 height 1281
copy p "Please review and approve payroll for this pay period."
drag, startPoint x: 1065, startPoint y: 337, endPoint x: 916, endPoint y: 331, distance: 149.1
click at [916, 331] on input "Review and Approval : Payroll" at bounding box center [1150, 333] width 469 height 30
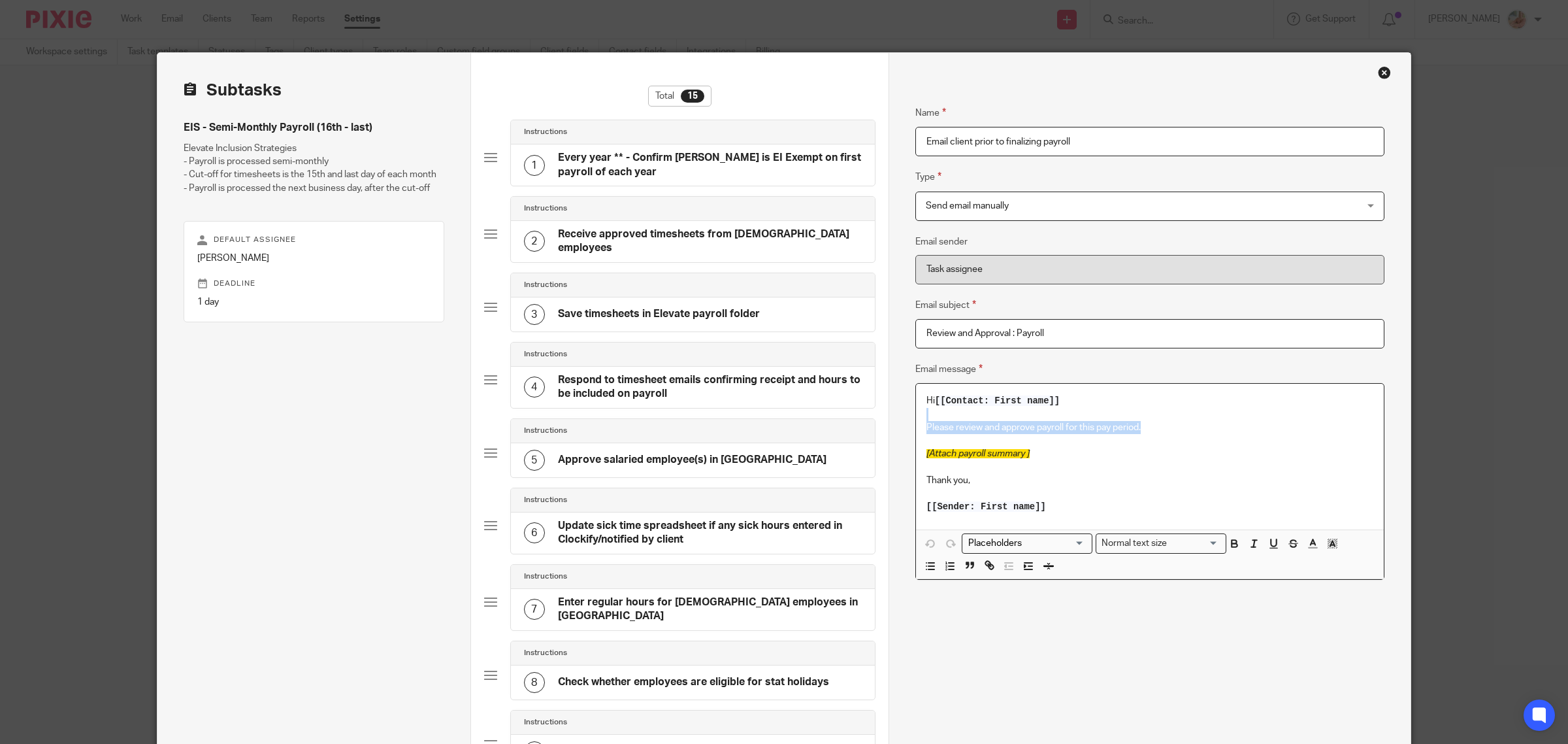
drag, startPoint x: 1020, startPoint y: 416, endPoint x: 893, endPoint y: 414, distance: 127.0
click at [893, 414] on div "Name Every year ** - Confirm Natasha is EI Exempt on first payroll of each year…" at bounding box center [1150, 693] width 522 height 1281
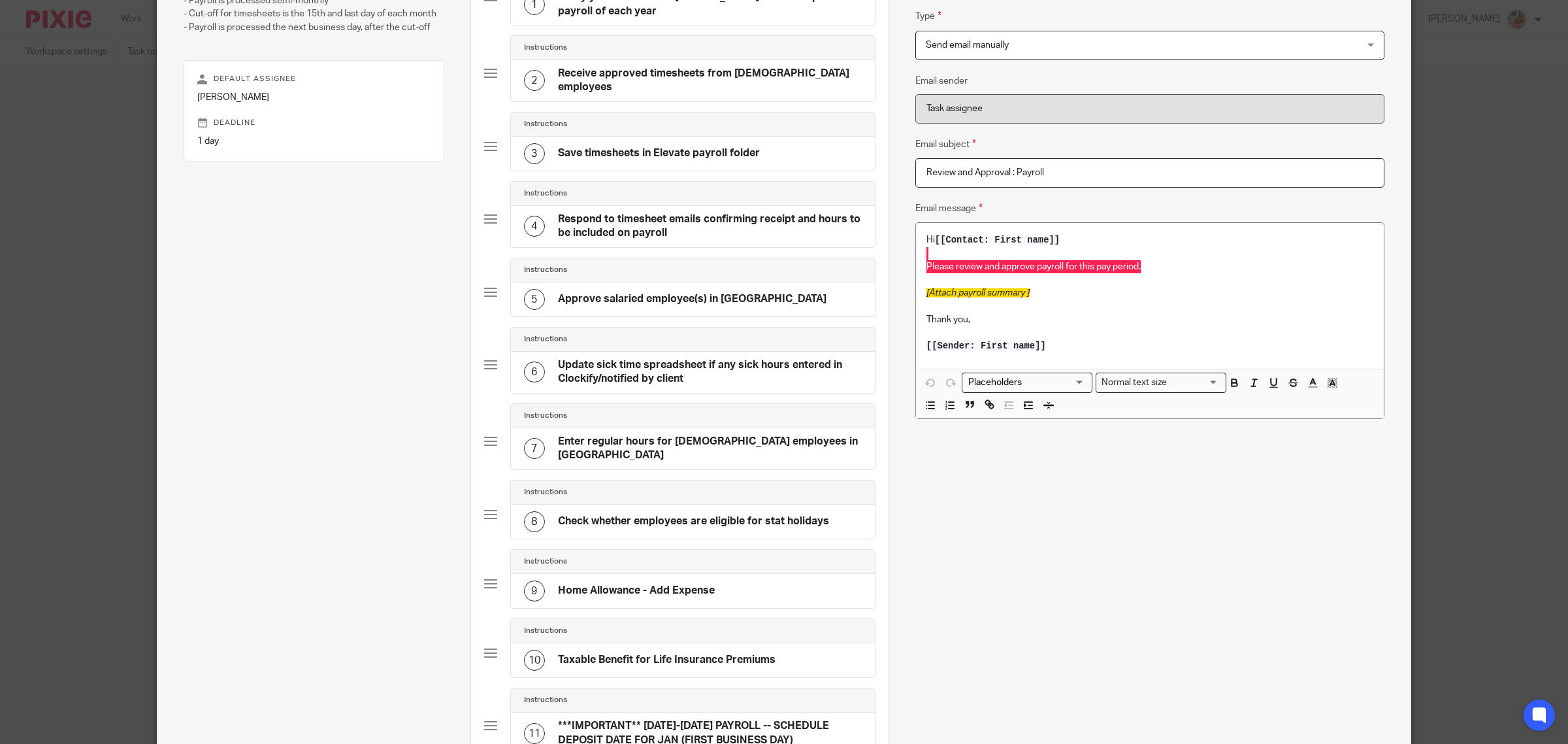
scroll to position [408, 0]
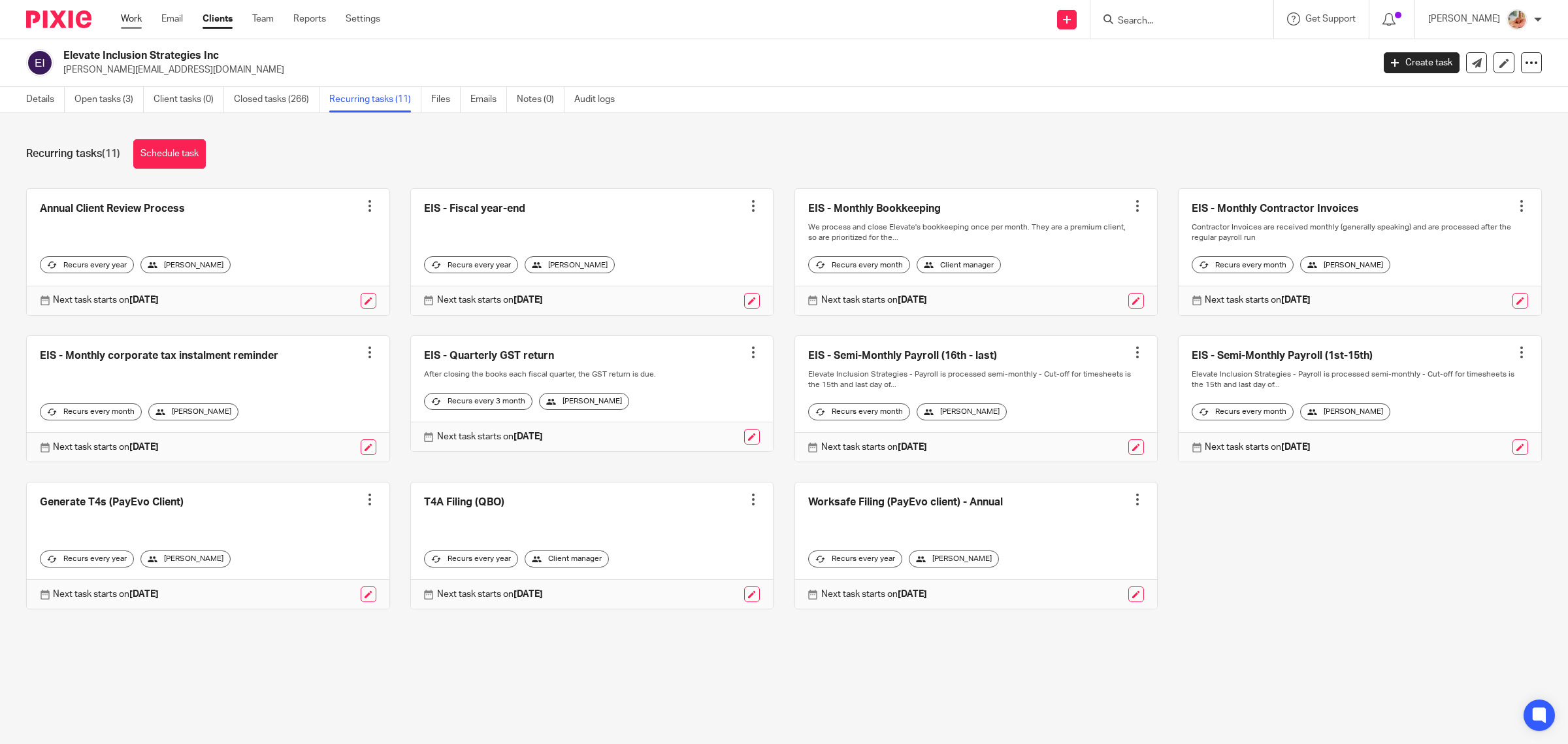
click at [132, 15] on link "Work" at bounding box center [131, 19] width 21 height 13
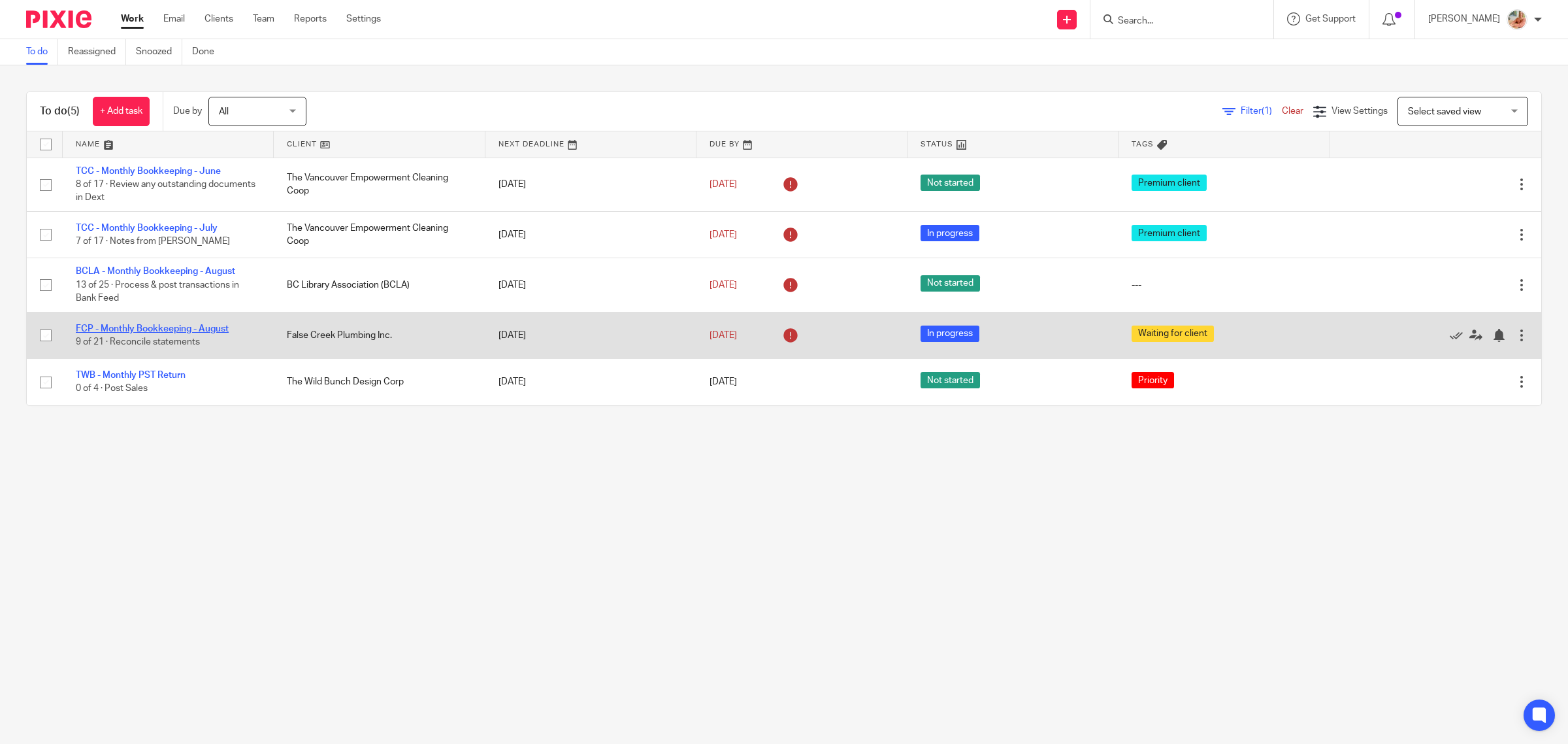
click at [128, 327] on link "FCP - Monthly Bookkeeping - August" at bounding box center [152, 329] width 153 height 9
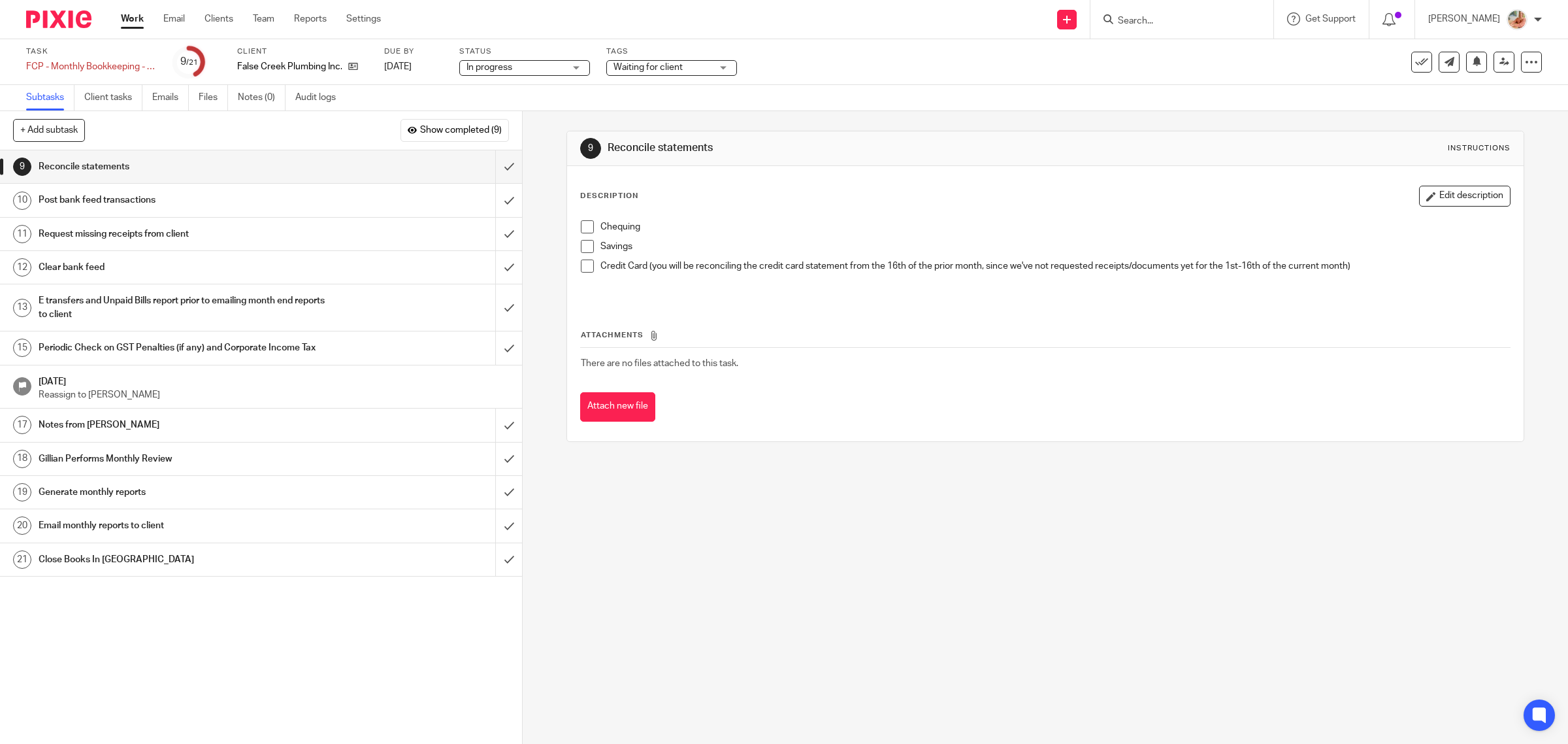
click at [581, 244] on span at bounding box center [587, 246] width 13 height 13
click at [583, 260] on span at bounding box center [587, 265] width 13 height 13
click at [581, 232] on span at bounding box center [587, 226] width 13 height 13
click at [497, 164] on input "submit" at bounding box center [261, 166] width 522 height 33
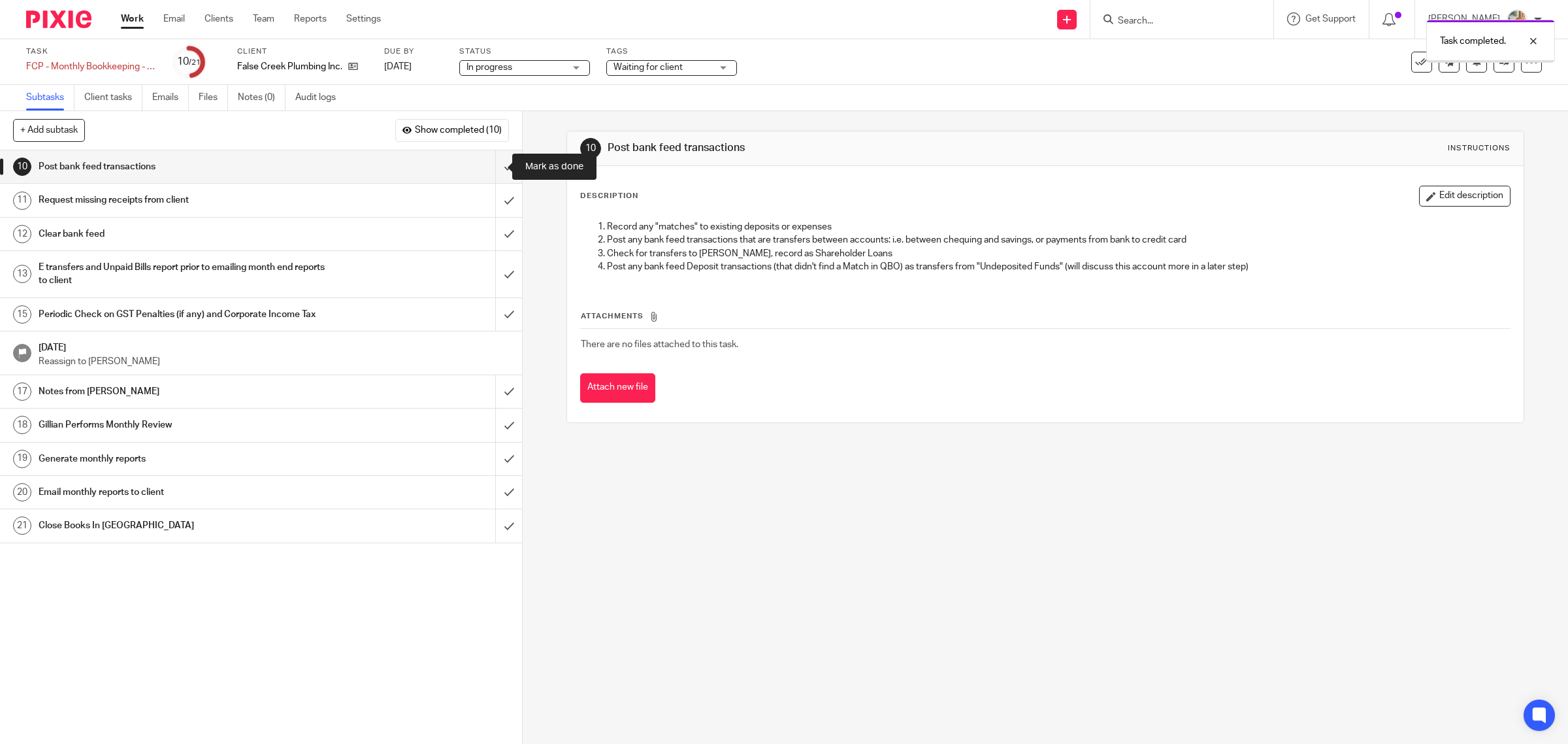
click at [489, 169] on input "submit" at bounding box center [261, 166] width 522 height 33
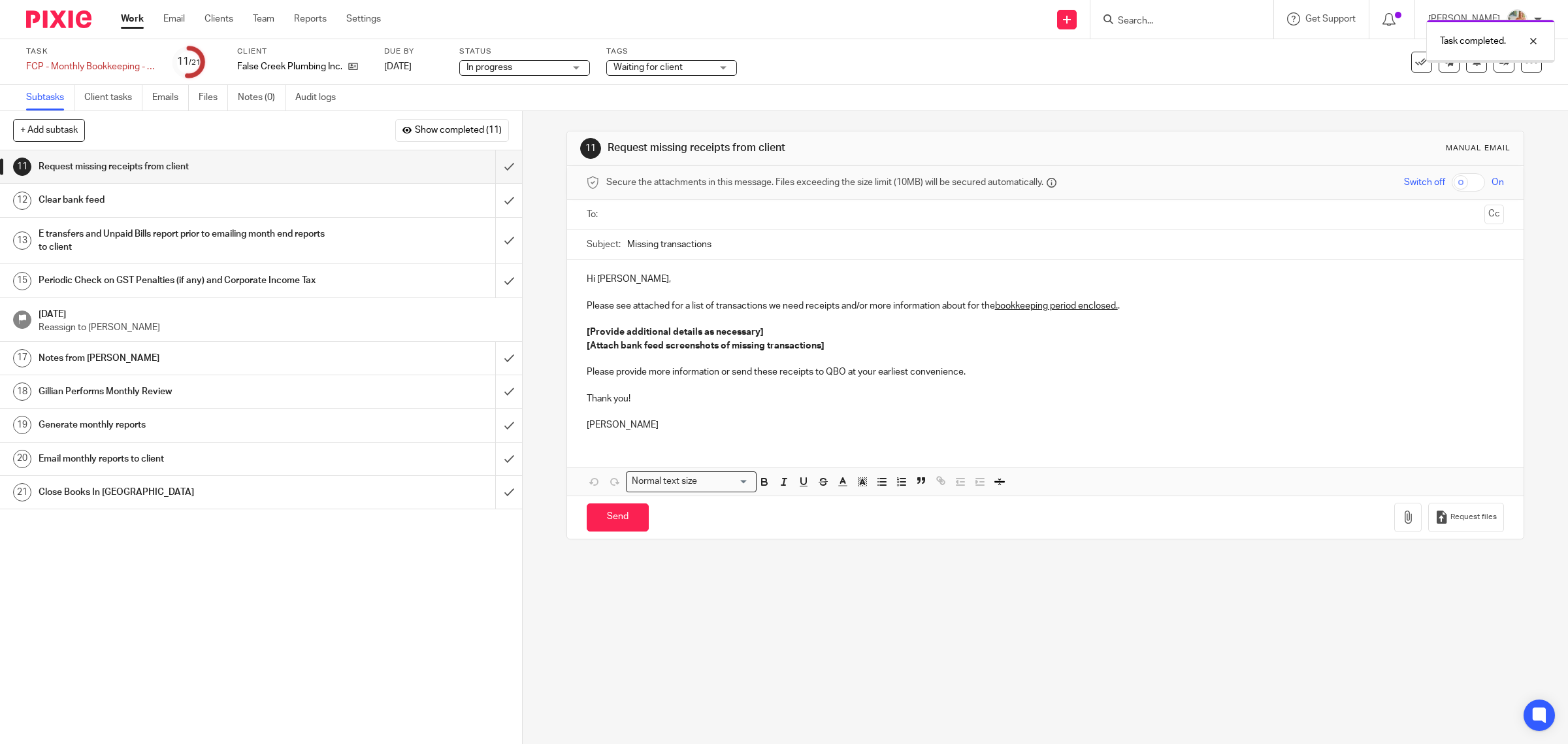
click at [635, 213] on input "text" at bounding box center [1044, 215] width 868 height 15
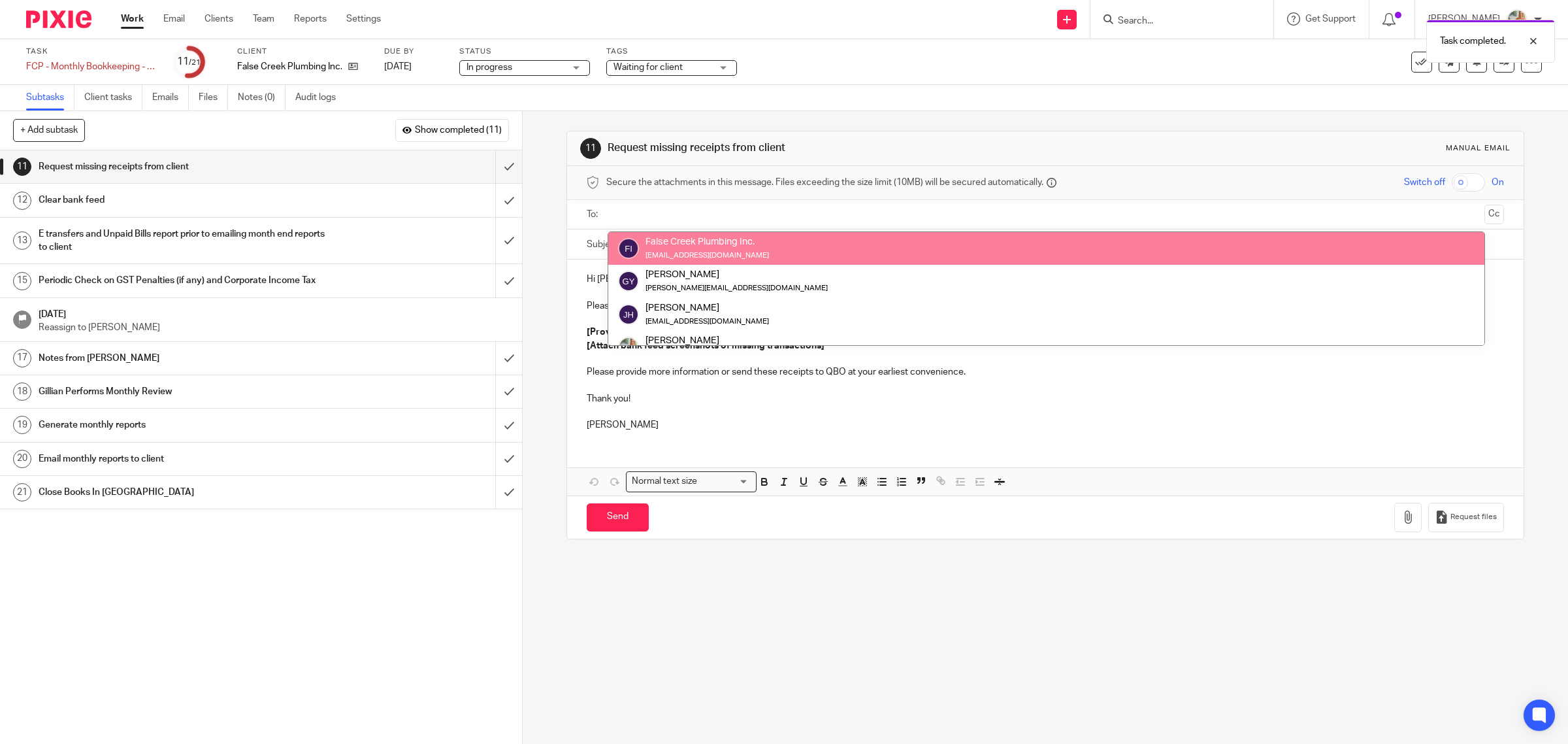
drag, startPoint x: 673, startPoint y: 253, endPoint x: 701, endPoint y: 278, distance: 37.5
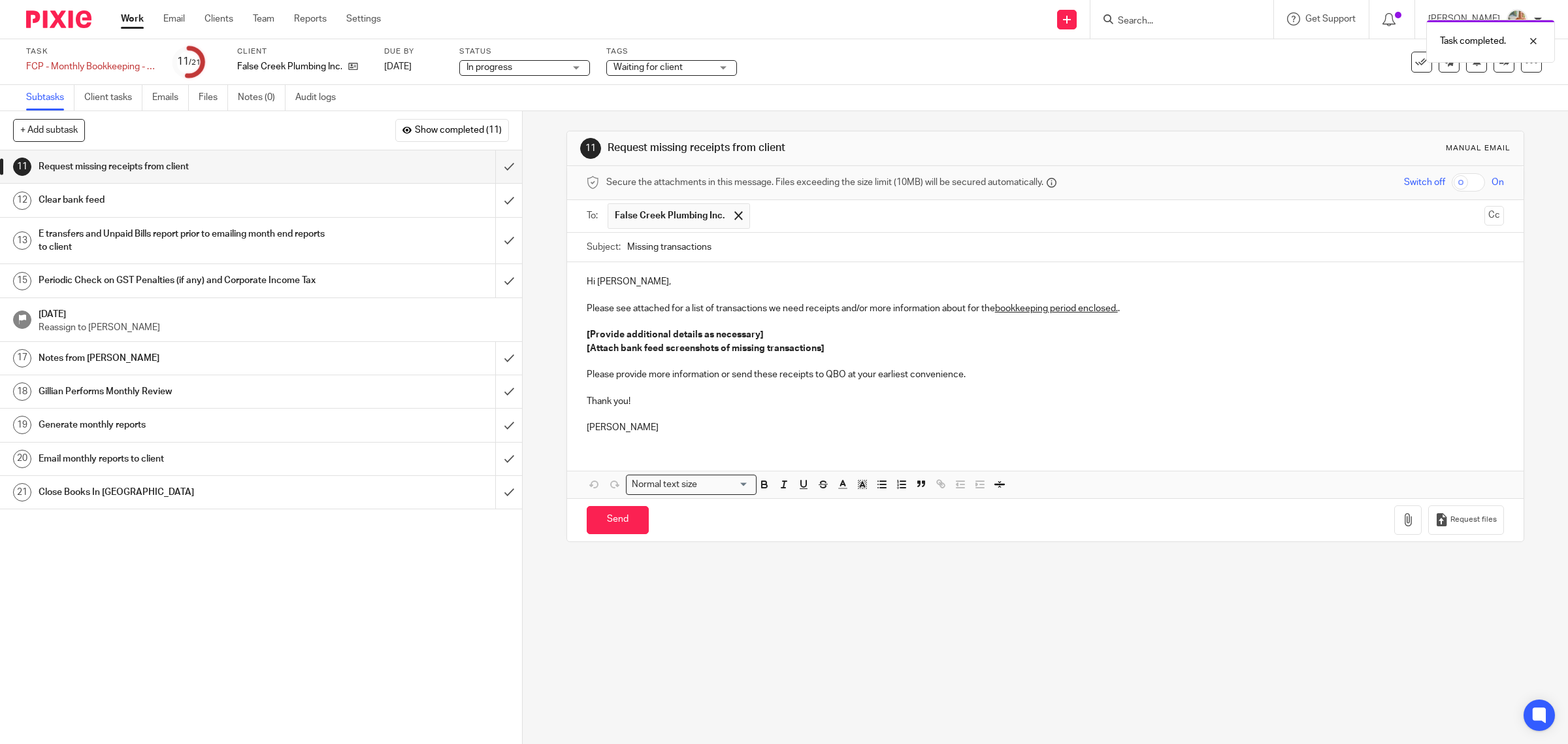
click at [702, 247] on input "Missing transactions" at bounding box center [1067, 247] width 878 height 30
click at [723, 247] on input "Missing transactions" at bounding box center [1067, 247] width 878 height 30
type input "Missing transaction - Duane payment"
drag, startPoint x: 1221, startPoint y: 295, endPoint x: 582, endPoint y: 305, distance: 639.1
click at [582, 305] on div "Hi Jay, Please see attached for a list of transactions we need receipts and/or …" at bounding box center [1046, 353] width 957 height 181
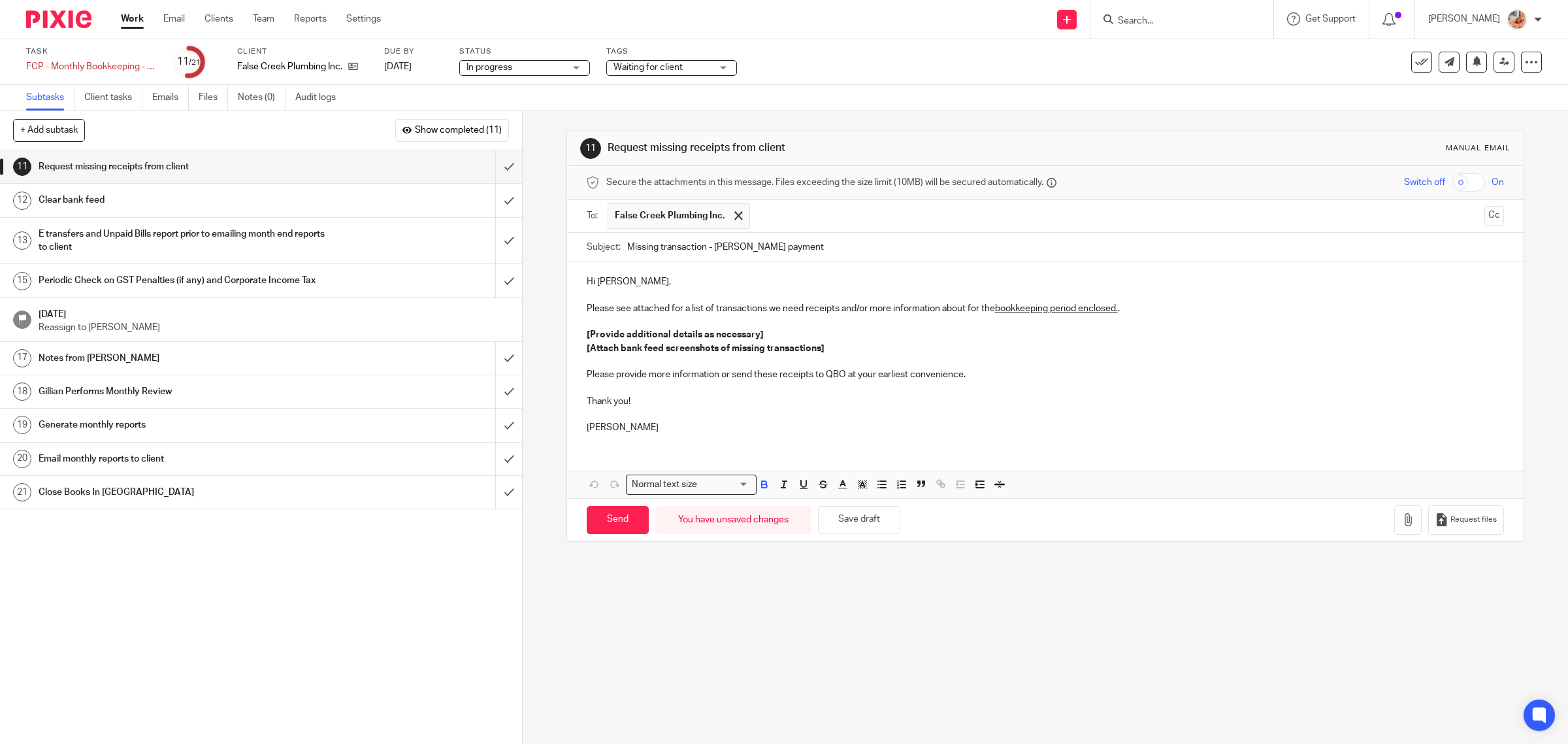
click at [707, 329] on p "[Provide additional details as necessary]" at bounding box center [1046, 334] width 918 height 13
drag, startPoint x: 709, startPoint y: 358, endPoint x: 528, endPoint y: 336, distance: 182.3
click at [528, 336] on div "11 Request missing receipts from client Manual email Secure the attachments in …" at bounding box center [1045, 427] width 1045 height 633
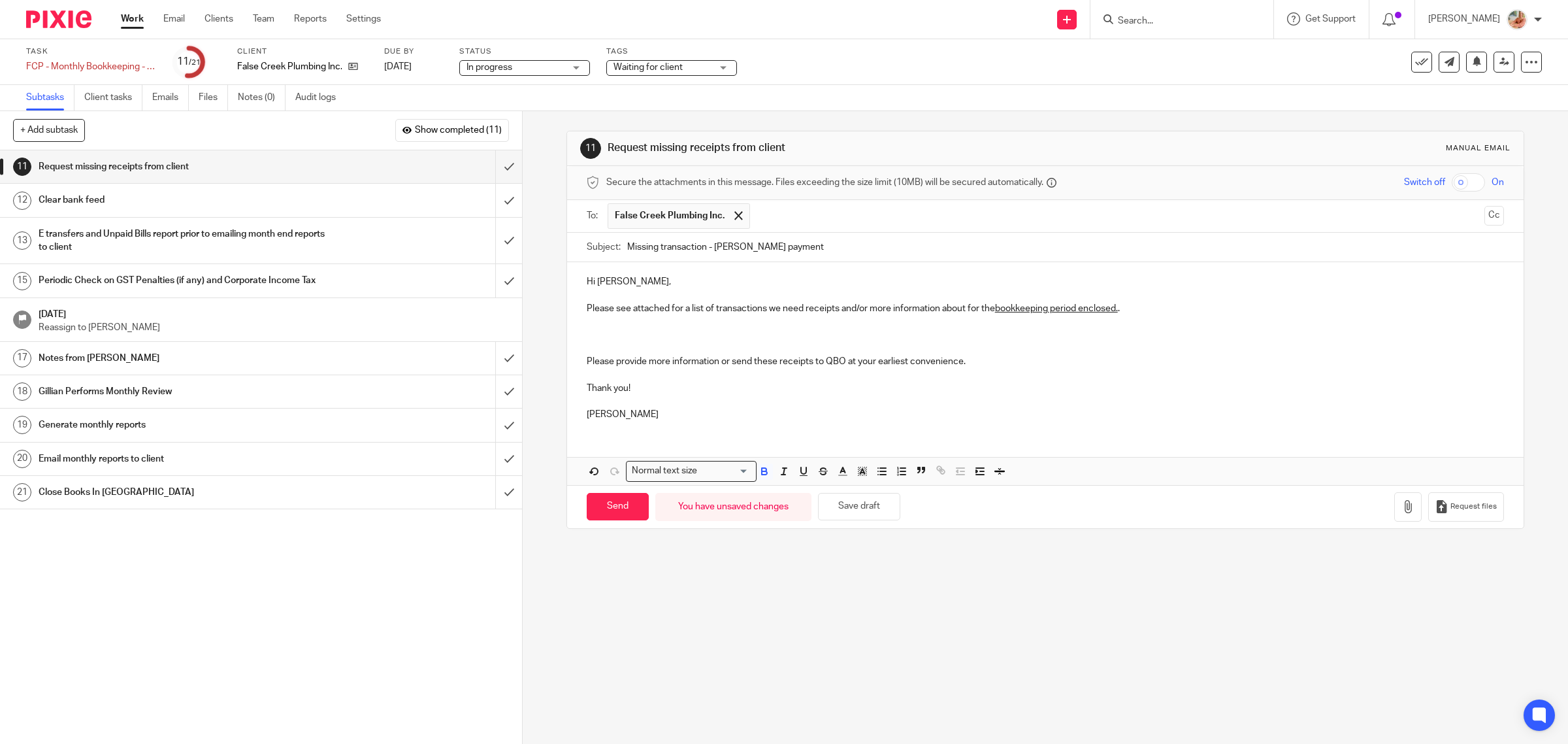
click at [639, 335] on p at bounding box center [1046, 334] width 918 height 13
click at [700, 336] on p "25/08/2025 Expense duane Update taxes if receipts are available Supplies and ma…" at bounding box center [1046, 334] width 918 height 13
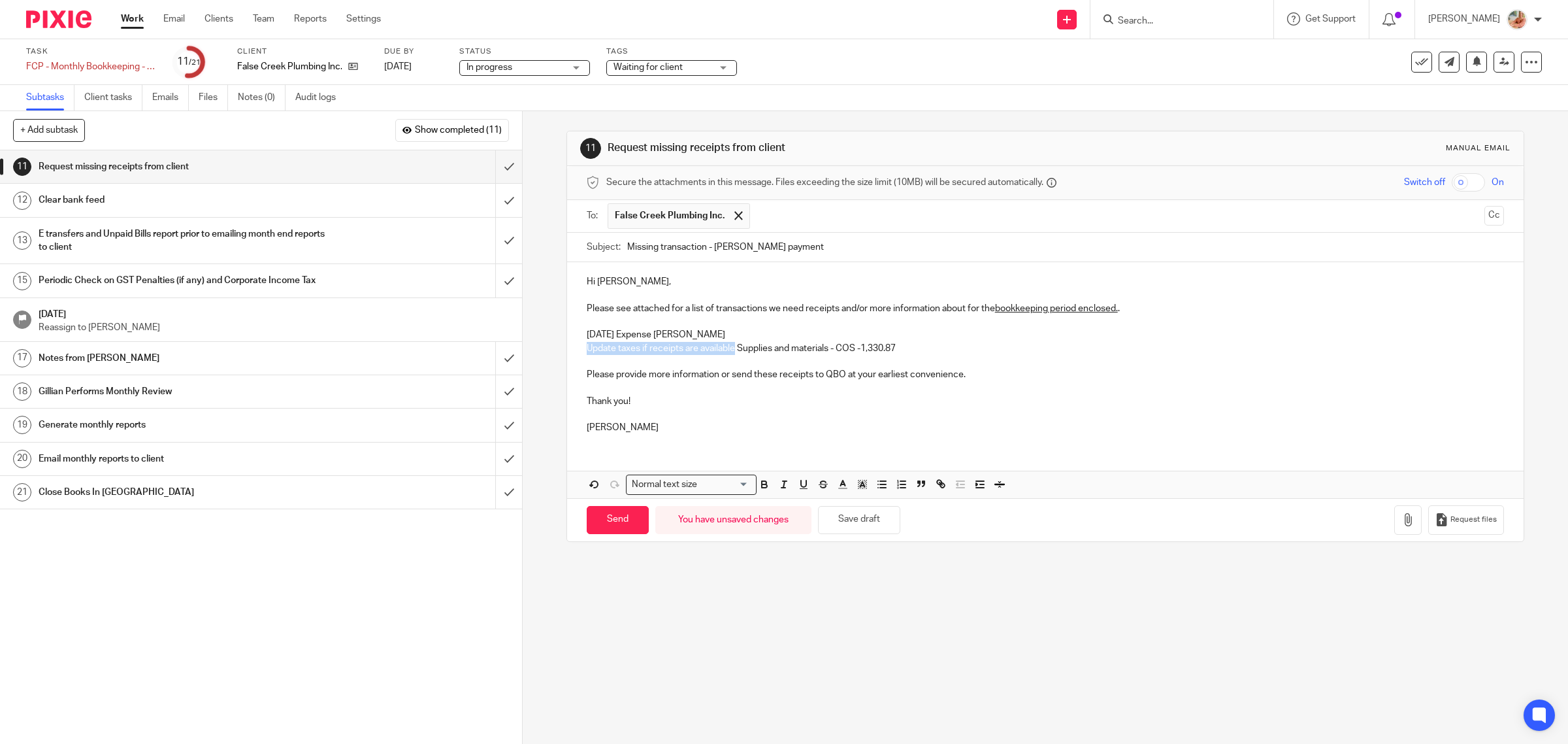
drag, startPoint x: 732, startPoint y: 350, endPoint x: 575, endPoint y: 347, distance: 157.0
click at [575, 347] on div "Hi Jay, Please see attached for a list of transactions we need receipts and/or …" at bounding box center [1046, 353] width 957 height 181
drag, startPoint x: 712, startPoint y: 350, endPoint x: 524, endPoint y: 345, distance: 188.1
click at [524, 345] on div "11 Request missing receipts from client Manual email Secure the attachments in …" at bounding box center [1045, 427] width 1045 height 633
click at [655, 373] on p "Please provide more information or send these receipts to QBO at your earliest …" at bounding box center [1046, 374] width 918 height 13
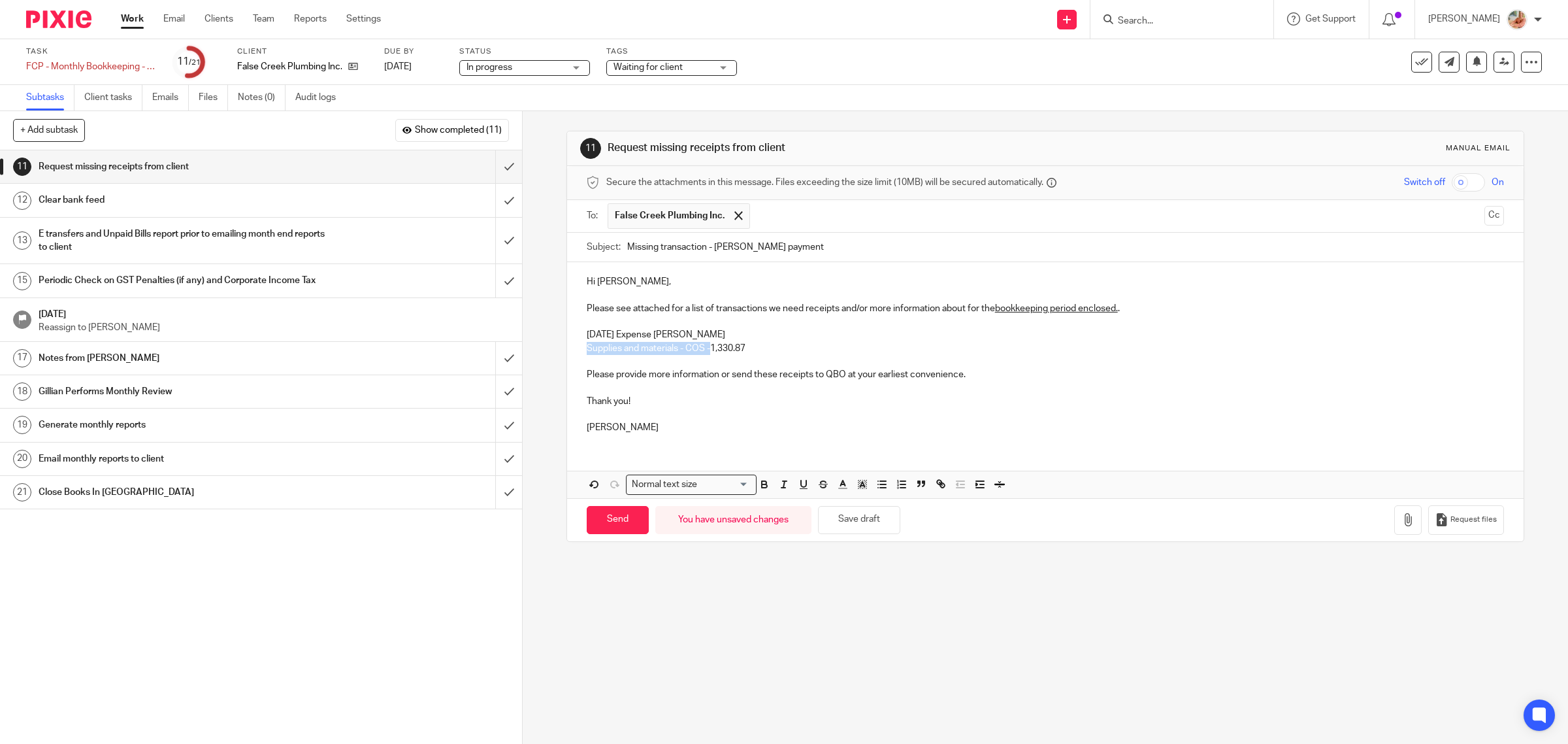
drag, startPoint x: 703, startPoint y: 347, endPoint x: 520, endPoint y: 345, distance: 183.0
click at [517, 345] on div "+ Add subtask Show completed (11) Cancel + Add 1 Auto-email for Receipts/Docume…" at bounding box center [784, 427] width 1568 height 633
drag, startPoint x: 648, startPoint y: 348, endPoint x: 562, endPoint y: 340, distance: 86.4
click at [568, 340] on div "Hi Jay, Please see attached for a list of transactions we need receipts and/or …" at bounding box center [1046, 353] width 957 height 181
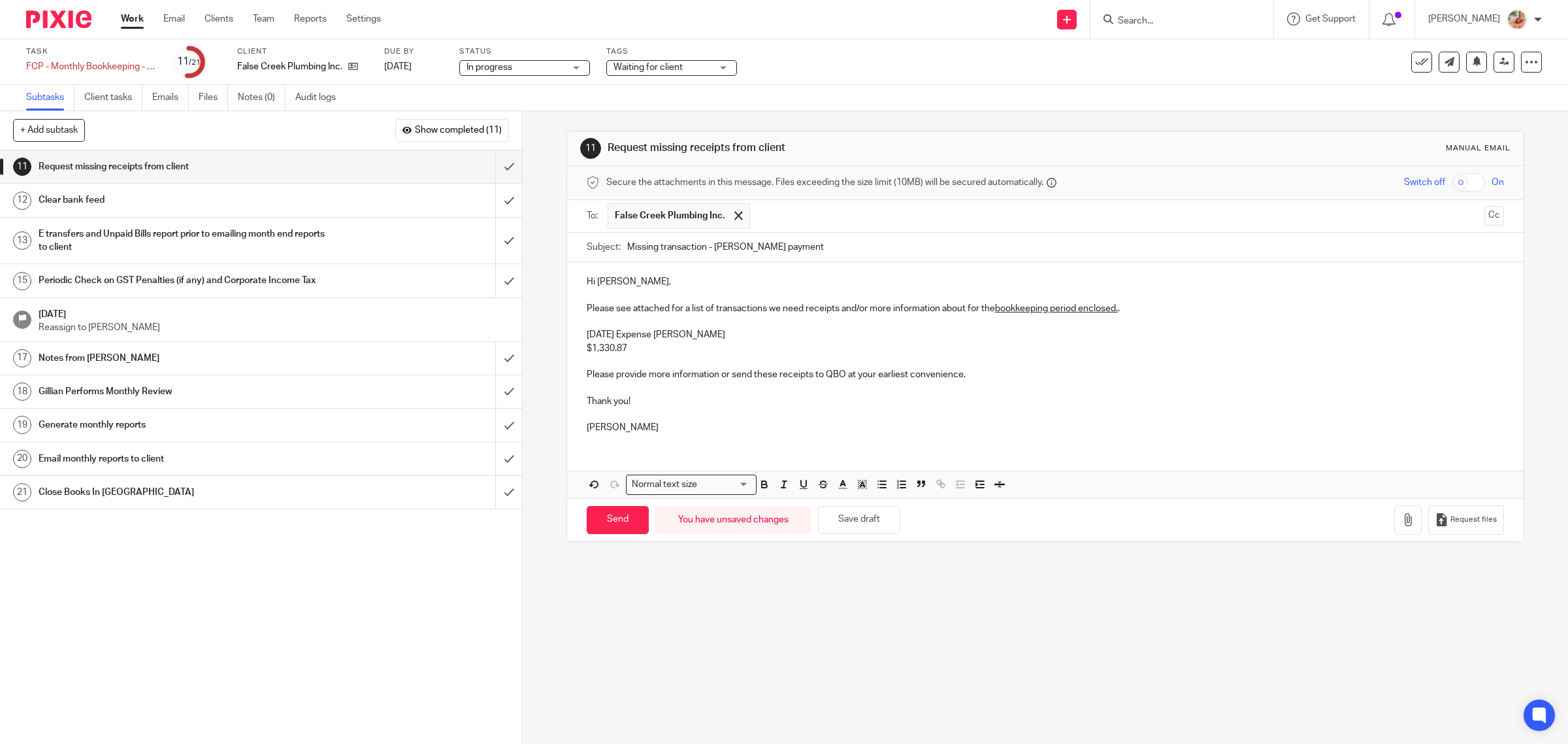
click at [639, 357] on p at bounding box center [1046, 361] width 918 height 13
drag, startPoint x: 638, startPoint y: 354, endPoint x: 573, endPoint y: 348, distance: 65.3
click at [573, 348] on div "Hi Jay, Please see attached for a list of transactions we need receipts and/or …" at bounding box center [1046, 353] width 957 height 181
click at [668, 339] on p "25/08/2025 Expense duane" at bounding box center [1046, 334] width 918 height 13
drag, startPoint x: 632, startPoint y: 312, endPoint x: 762, endPoint y: 310, distance: 130.0
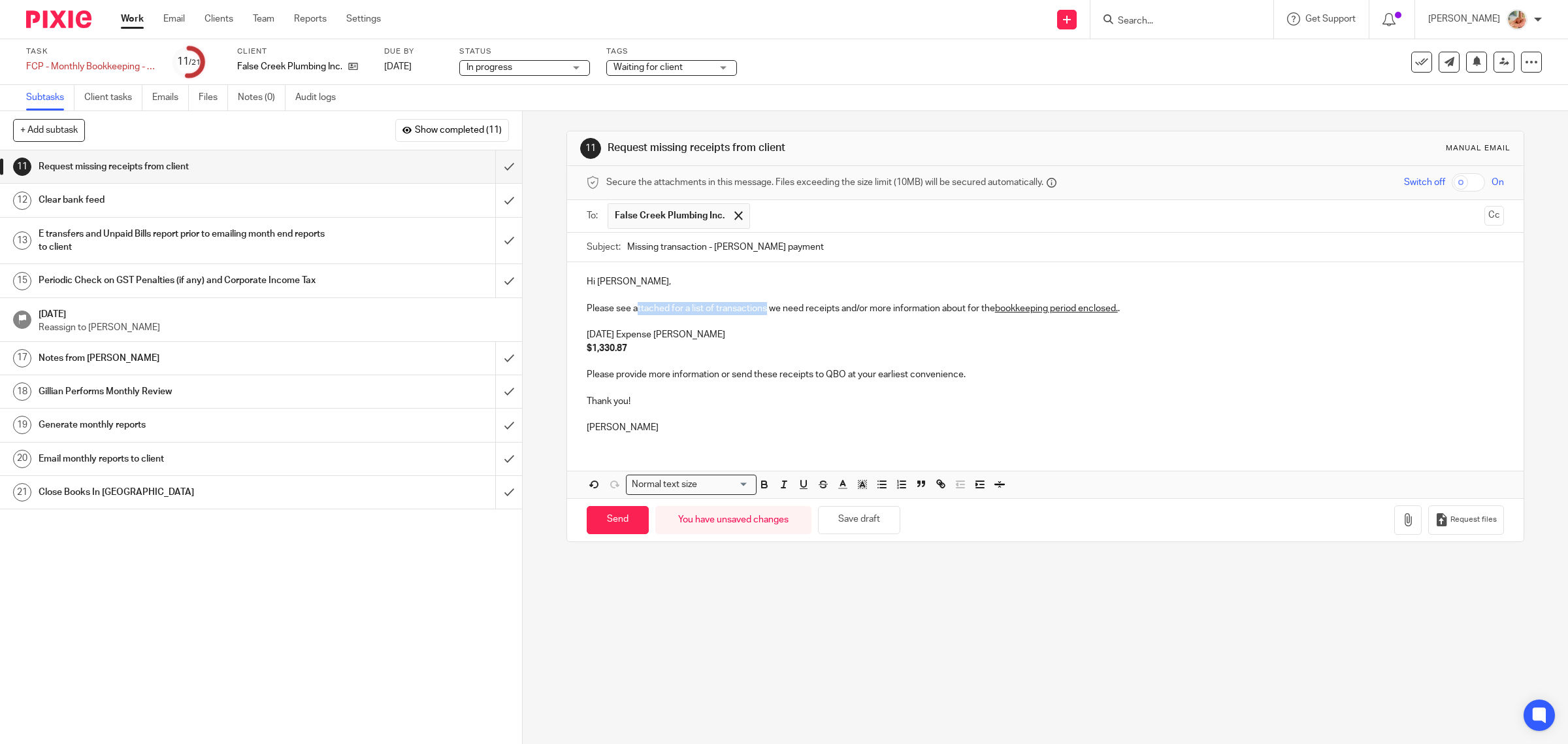
click at [762, 310] on p "Please see attached for a list of transactions we need receipts and/or more inf…" at bounding box center [1046, 308] width 918 height 13
click at [690, 353] on p "$1,330.87" at bounding box center [1046, 347] width 918 height 13
drag, startPoint x: 1004, startPoint y: 379, endPoint x: 507, endPoint y: 368, distance: 497.1
click at [507, 368] on div "+ Add subtask Show completed (11) Cancel + Add 1 Auto-email for Receipts/Docume…" at bounding box center [784, 427] width 1568 height 633
click at [859, 378] on p "If you have these receipts for the payment made to duane, please foward them to…" at bounding box center [1046, 374] width 918 height 13
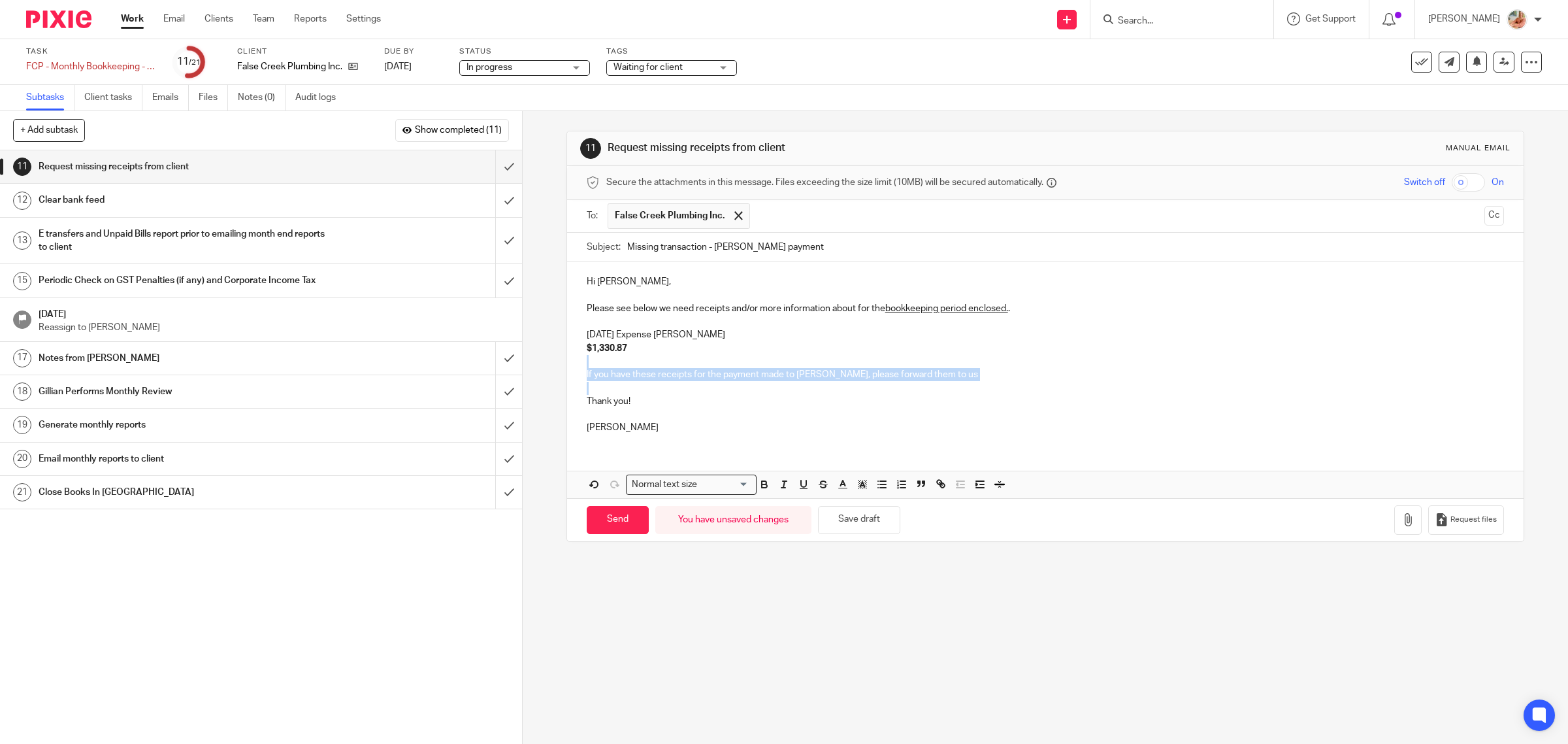
drag, startPoint x: 935, startPoint y: 385, endPoint x: 565, endPoint y: 367, distance: 370.4
click at [568, 367] on div "Hi Jay, Please see below we need receipts and/or more information about for the…" at bounding box center [1046, 353] width 957 height 181
click at [778, 491] on icon "button" at bounding box center [784, 485] width 12 height 12
click at [782, 422] on p "Ciara" at bounding box center [1046, 427] width 918 height 13
click at [806, 213] on input "text" at bounding box center [1117, 216] width 723 height 25
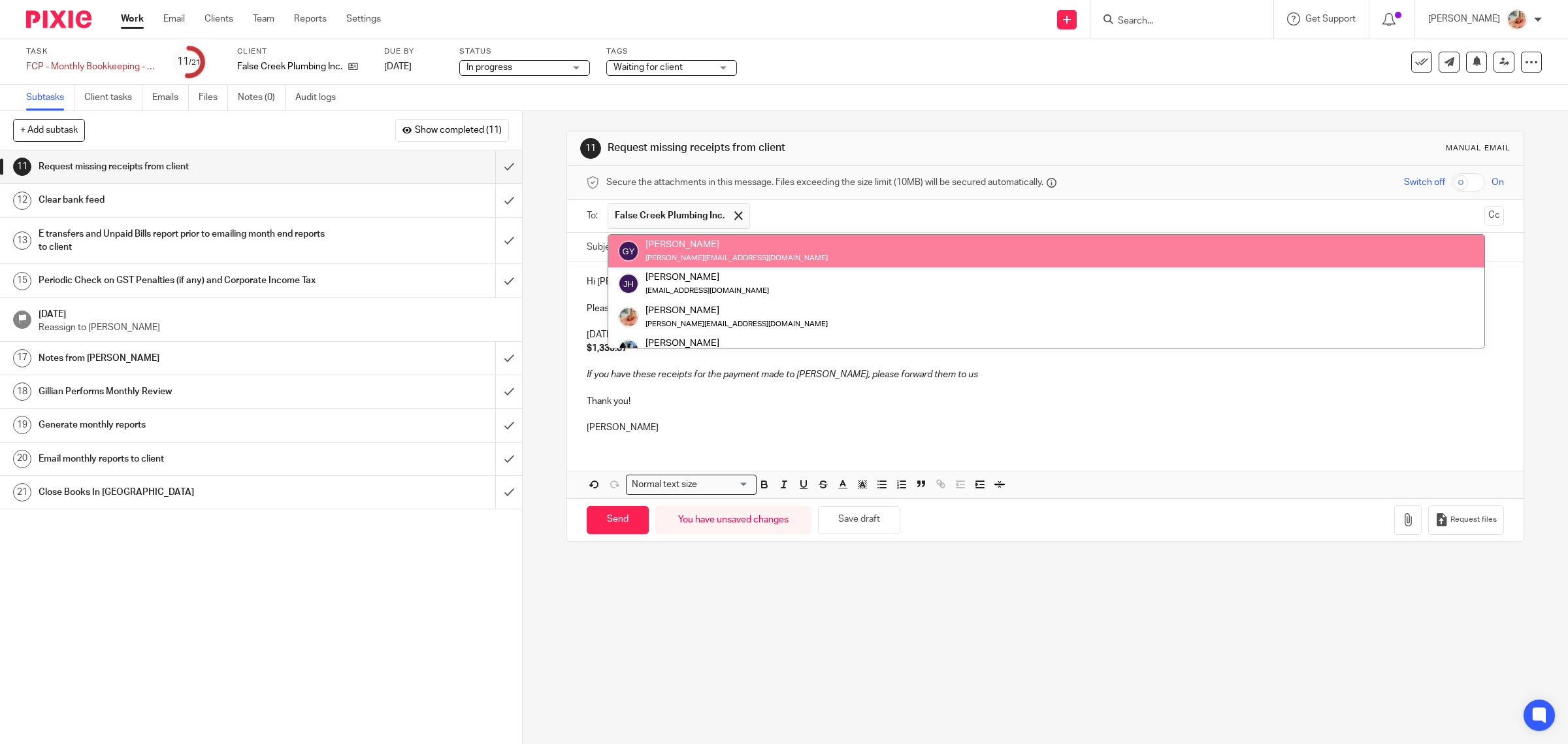
click at [1449, 214] on input "text" at bounding box center [1117, 216] width 723 height 25
click at [1459, 214] on ul "False Creek Plumbing Inc." at bounding box center [1046, 216] width 878 height 32
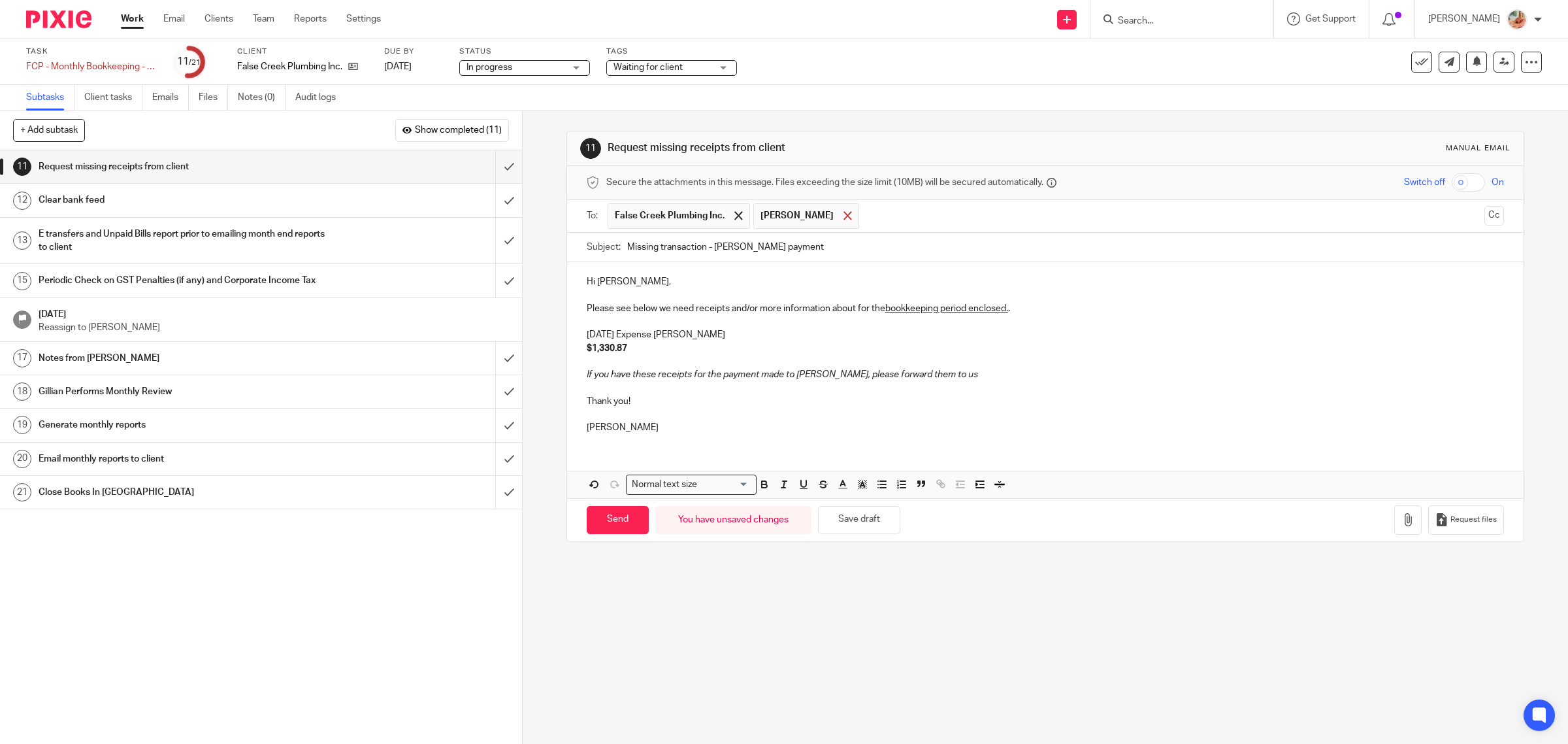
click at [840, 217] on div at bounding box center [848, 215] width 15 height 19
click at [1485, 216] on button "Cc" at bounding box center [1494, 215] width 19 height 19
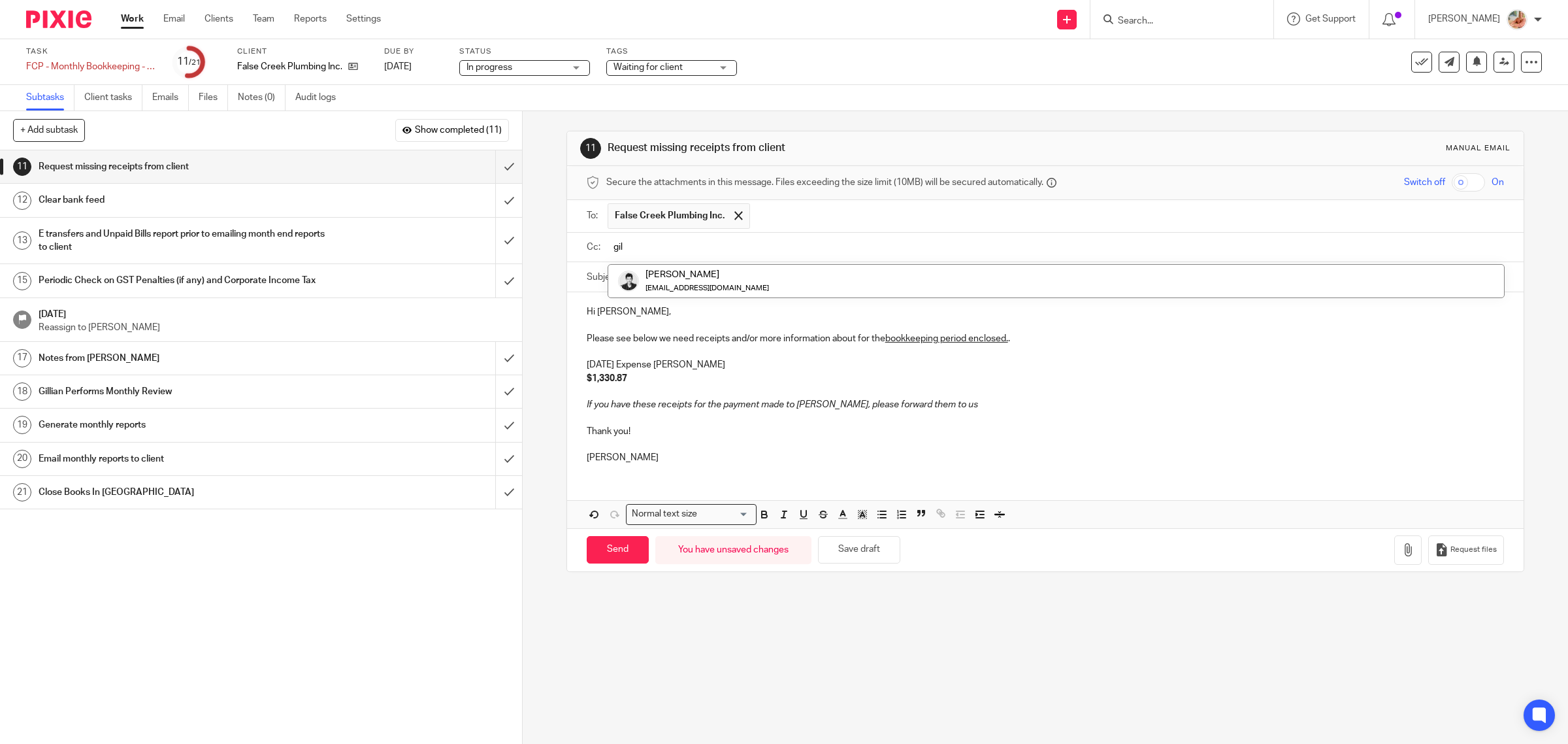
type input "gil"
click at [816, 386] on p "$1,330.87" at bounding box center [1046, 380] width 918 height 13
click at [675, 368] on p "25/08/2025 Expense duane" at bounding box center [1046, 367] width 918 height 13
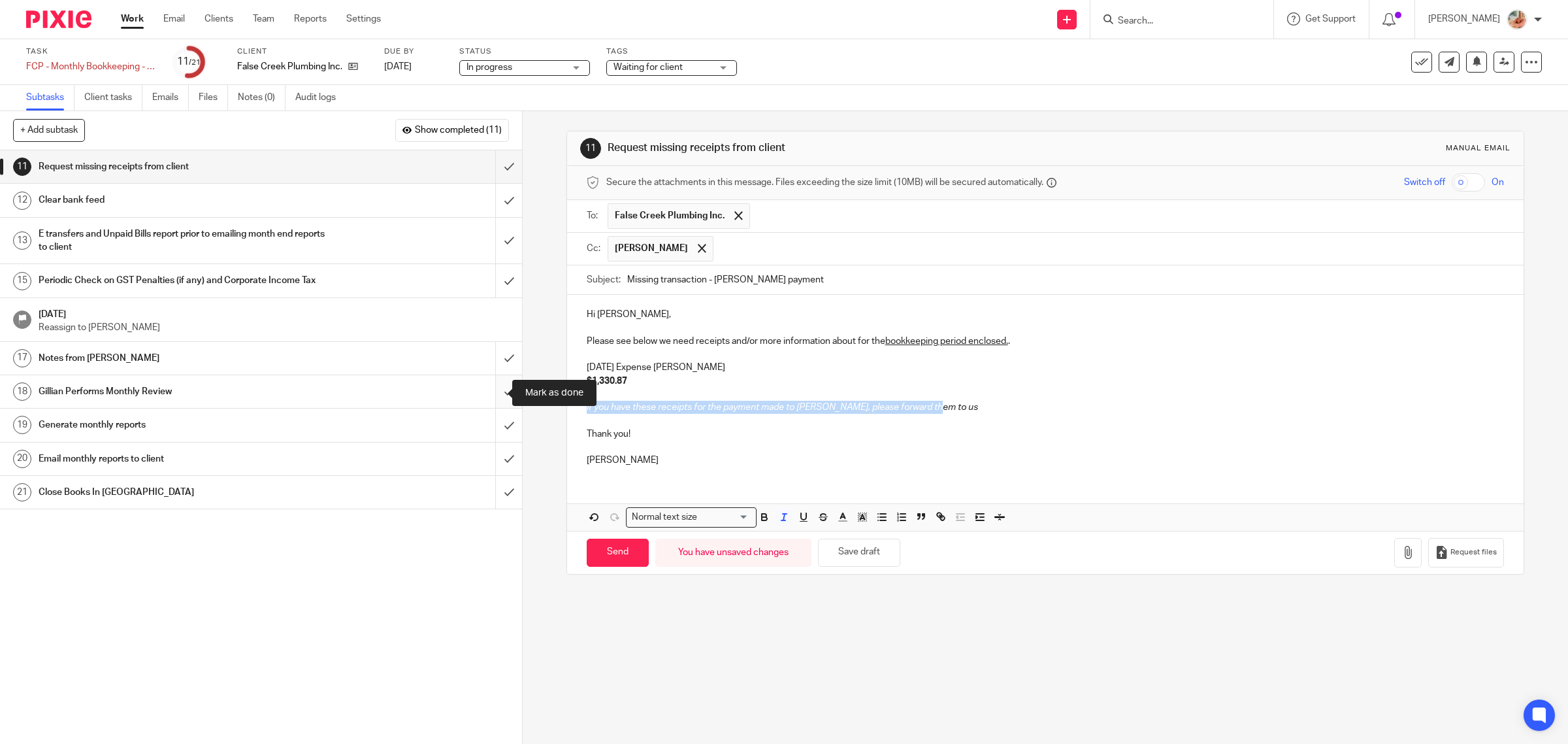
drag, startPoint x: 817, startPoint y: 406, endPoint x: 501, endPoint y: 400, distance: 316.1
click at [501, 400] on div "+ Add subtask Show completed (11) Cancel + Add 1 Auto-email for Receipts/Docume…" at bounding box center [784, 427] width 1568 height 633
click at [856, 520] on icon "button" at bounding box center [862, 517] width 12 height 12
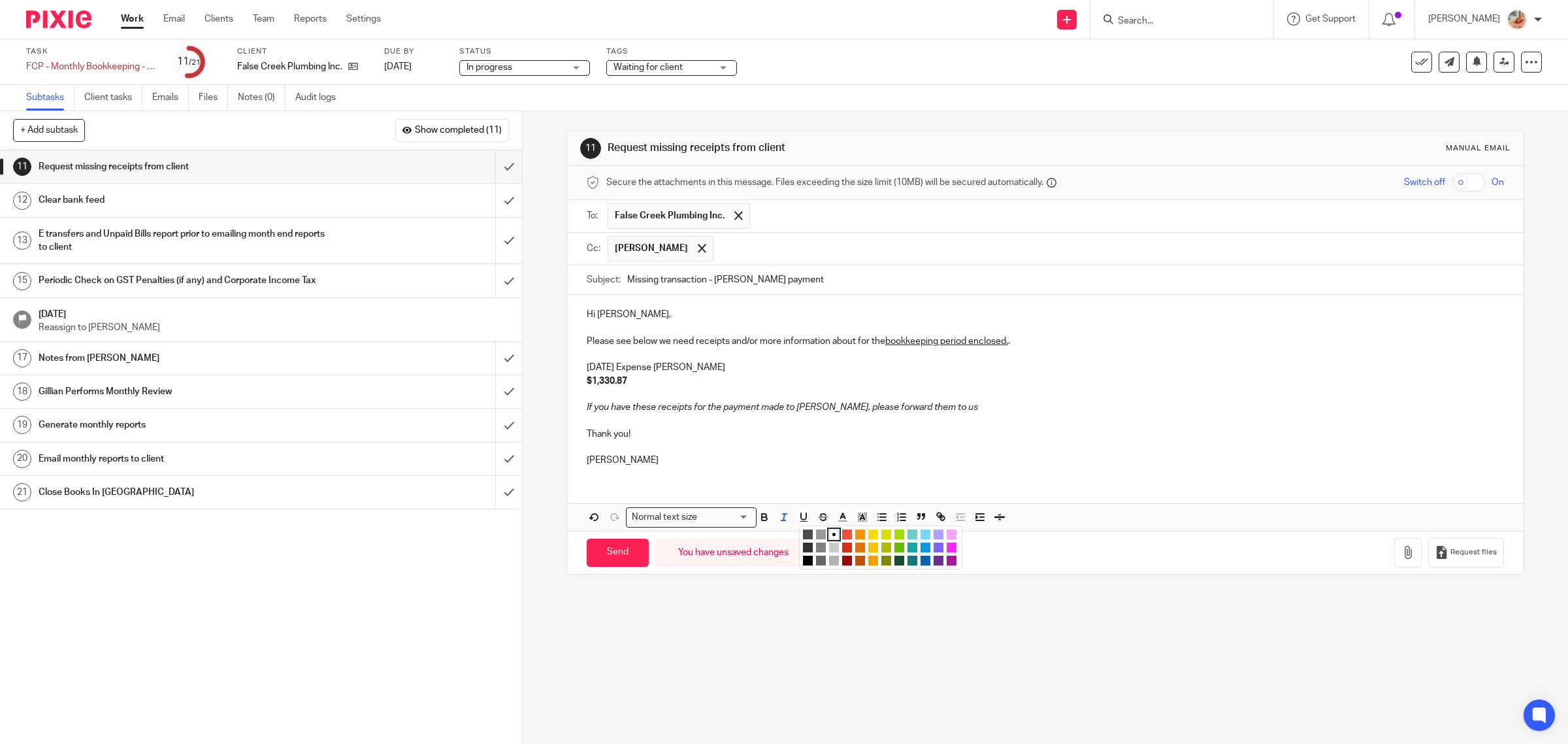
click at [870, 538] on li "color:#FCDC00" at bounding box center [873, 535] width 10 height 10
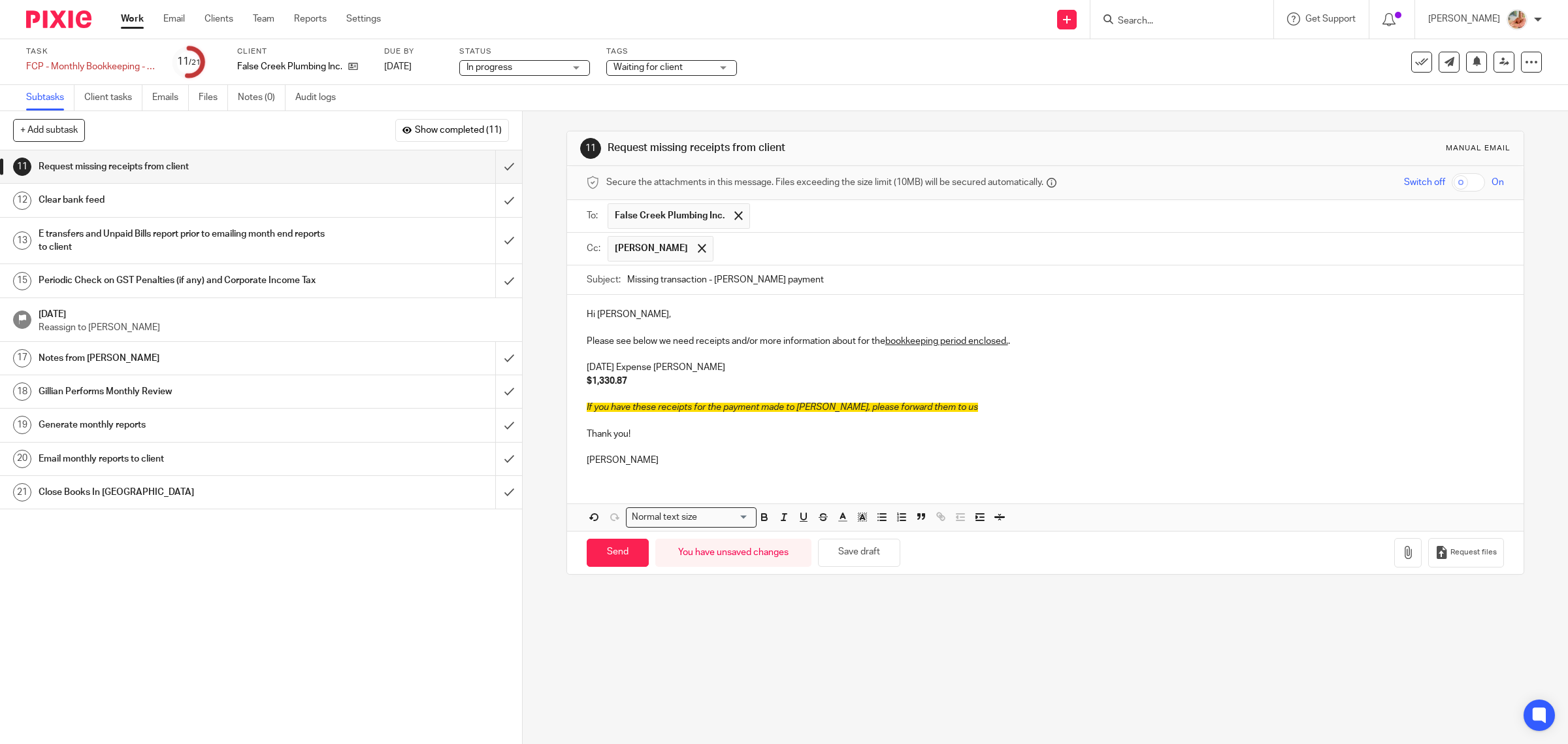
click at [862, 472] on div "Hi Jay, Please see below we need receipts and/or more information about for the…" at bounding box center [1046, 386] width 957 height 181
click at [599, 560] on input "Send" at bounding box center [618, 552] width 62 height 28
type input "Sent"
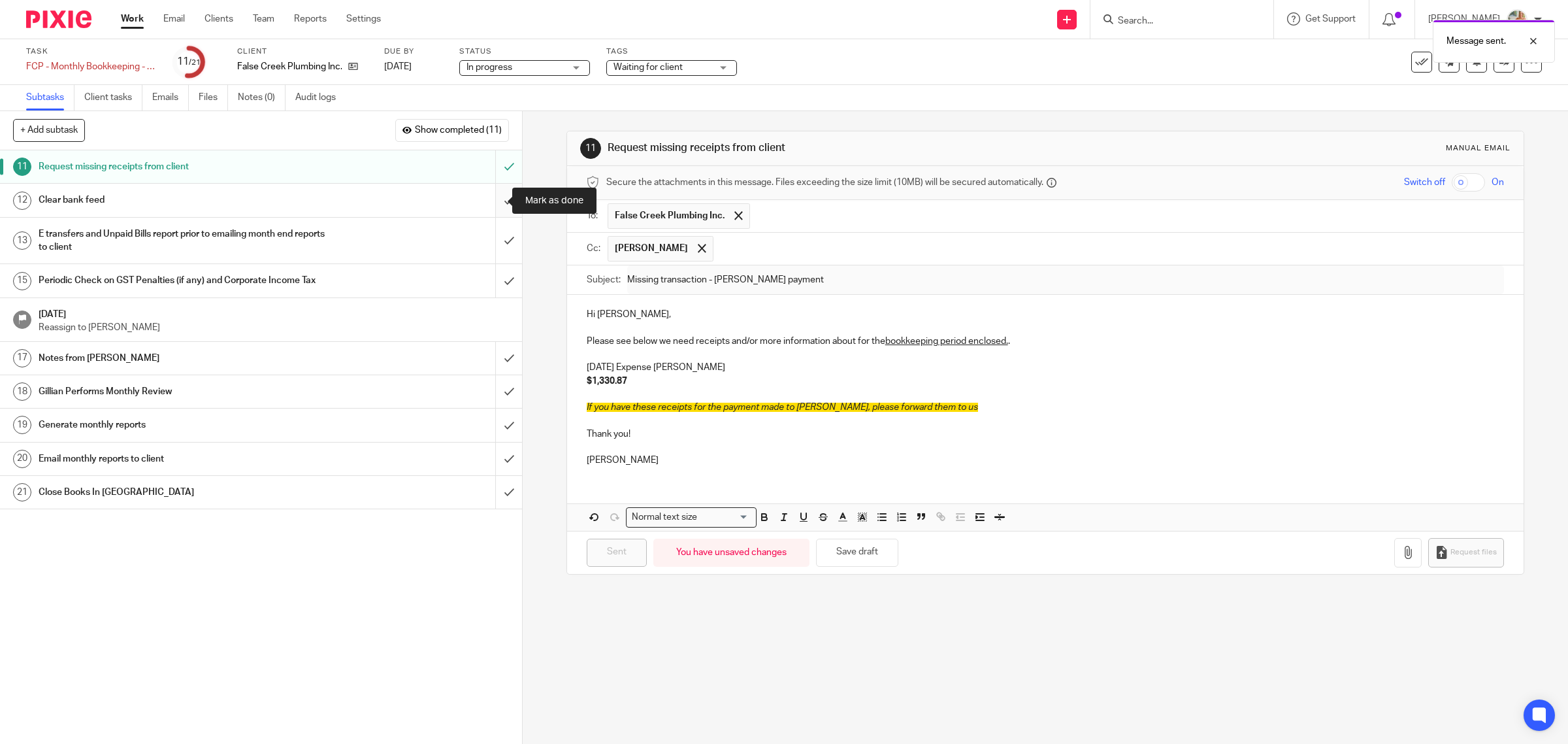
click at [492, 203] on input "submit" at bounding box center [261, 200] width 522 height 33
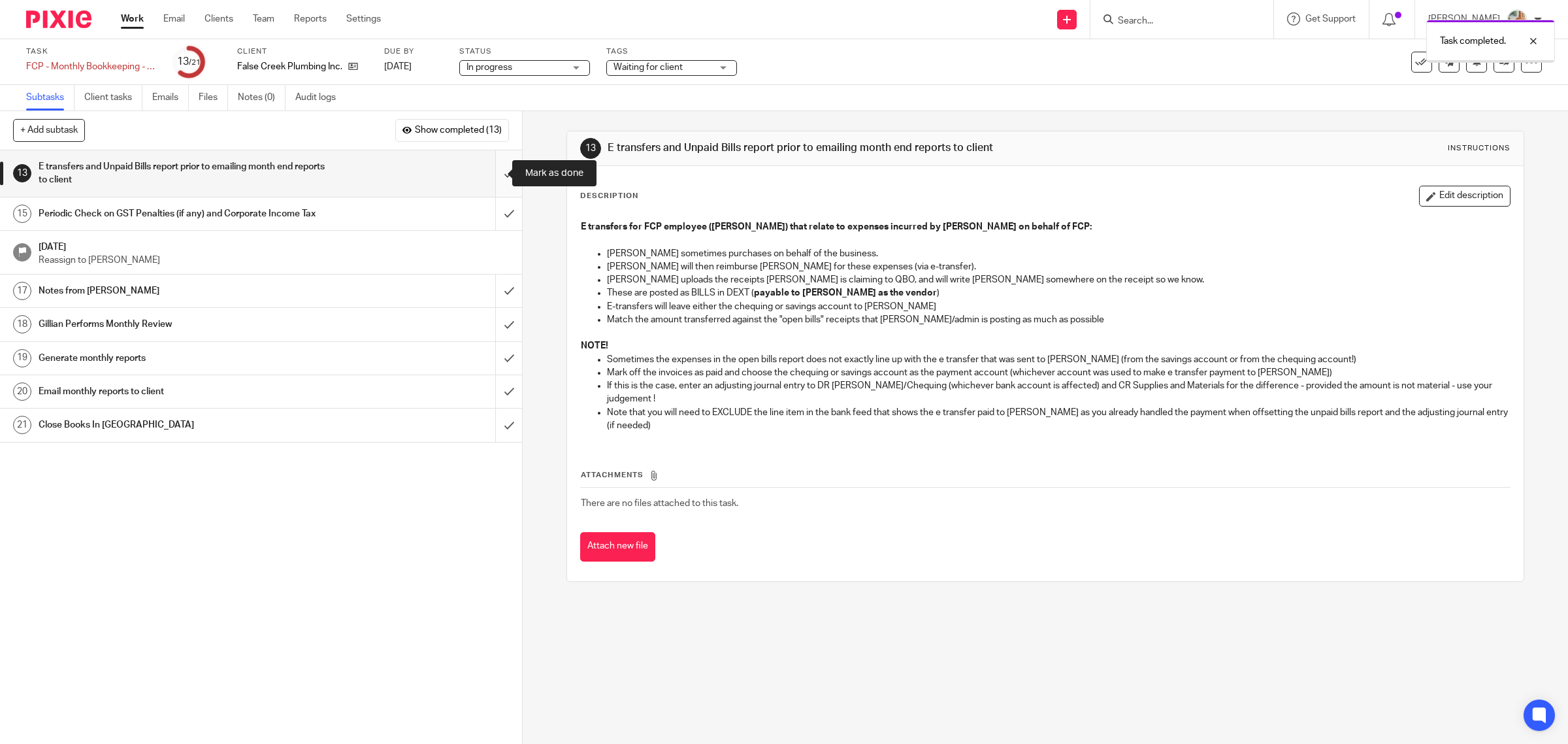
click at [492, 181] on input "submit" at bounding box center [261, 173] width 522 height 47
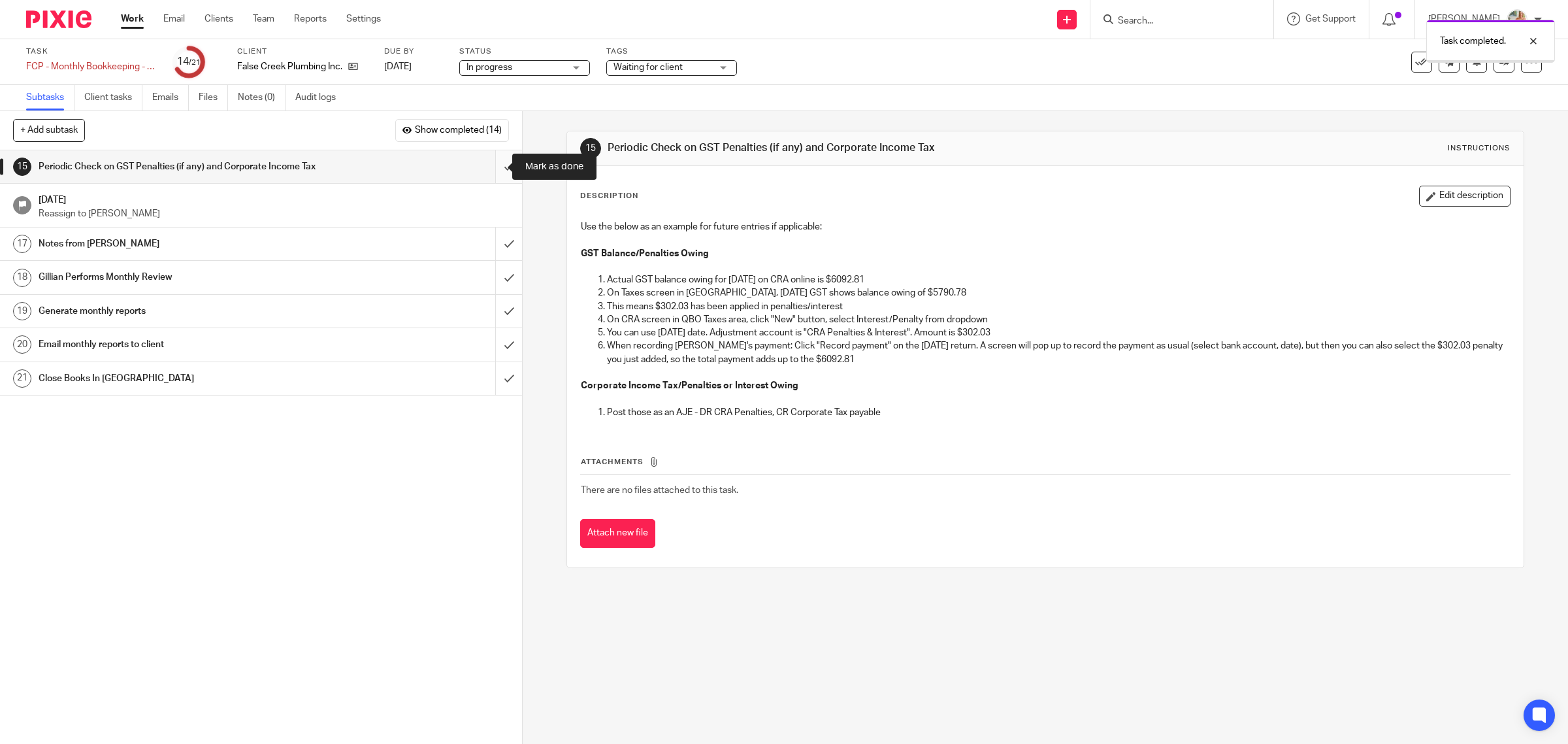
click at [492, 170] on input "submit" at bounding box center [261, 166] width 522 height 33
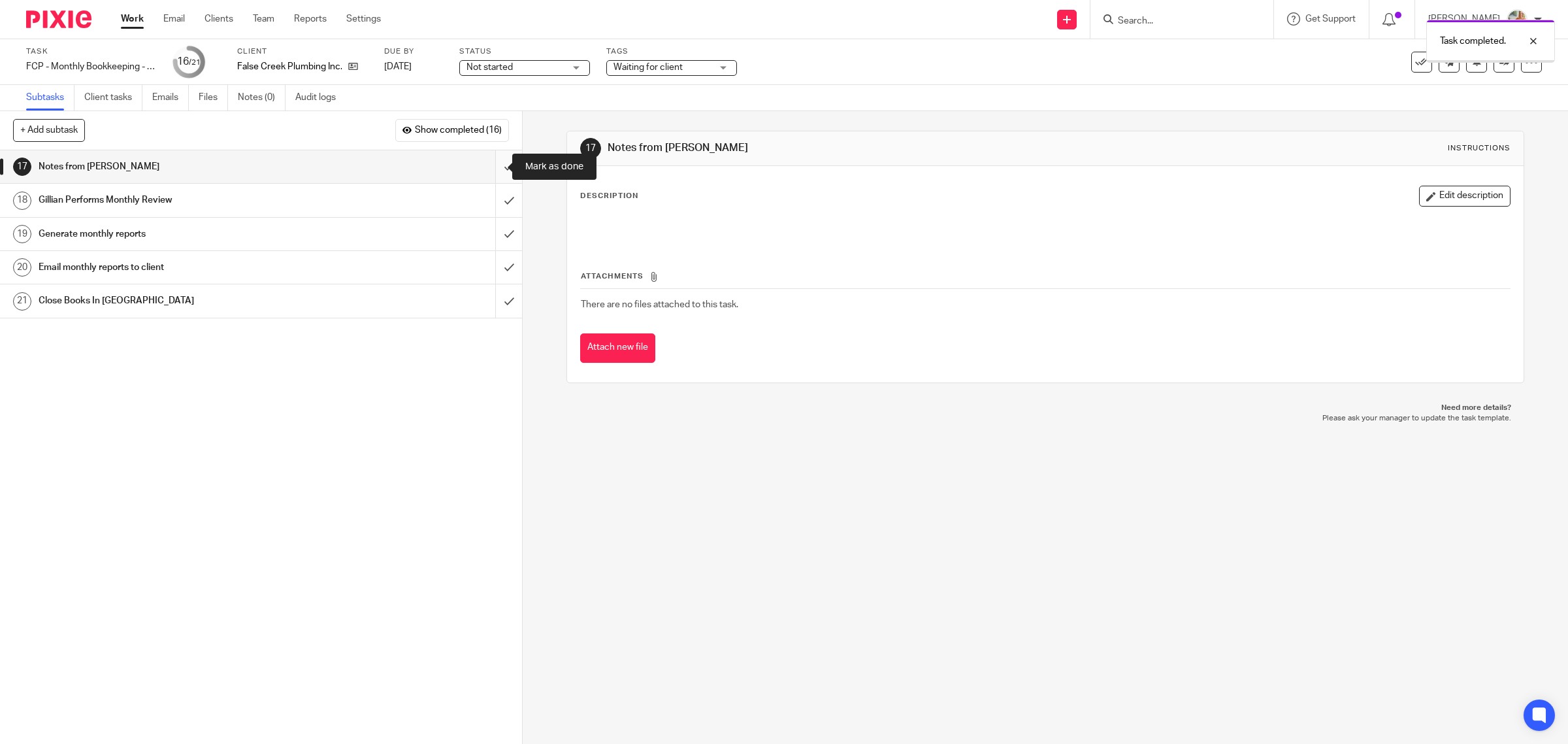
click at [485, 170] on input "submit" at bounding box center [261, 166] width 522 height 33
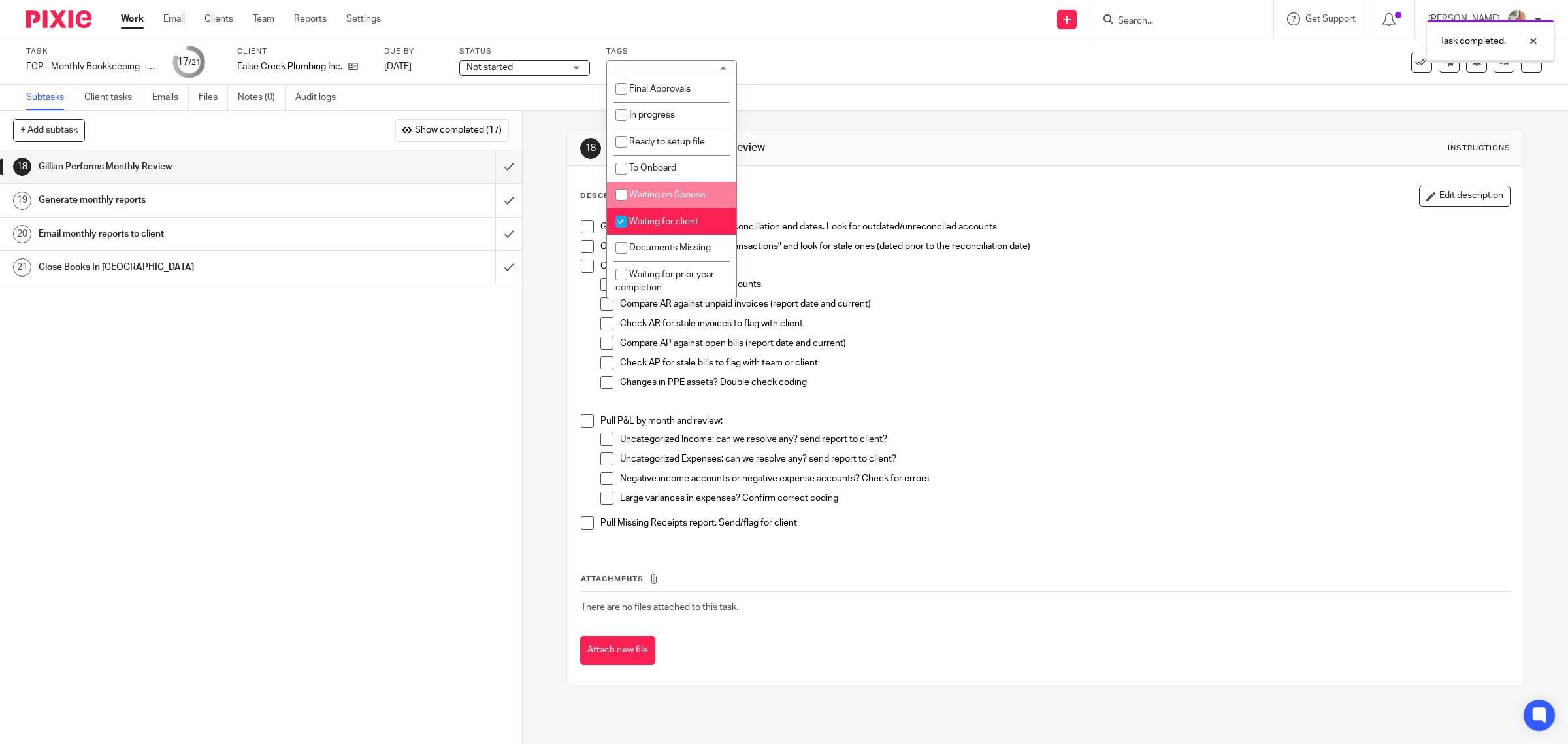
click at [625, 240] on input "checkbox" at bounding box center [621, 247] width 25 height 25
checkbox input "true"
click at [623, 218] on input "checkbox" at bounding box center [621, 221] width 25 height 25
checkbox input "false"
click at [624, 239] on input "checkbox" at bounding box center [621, 247] width 25 height 25
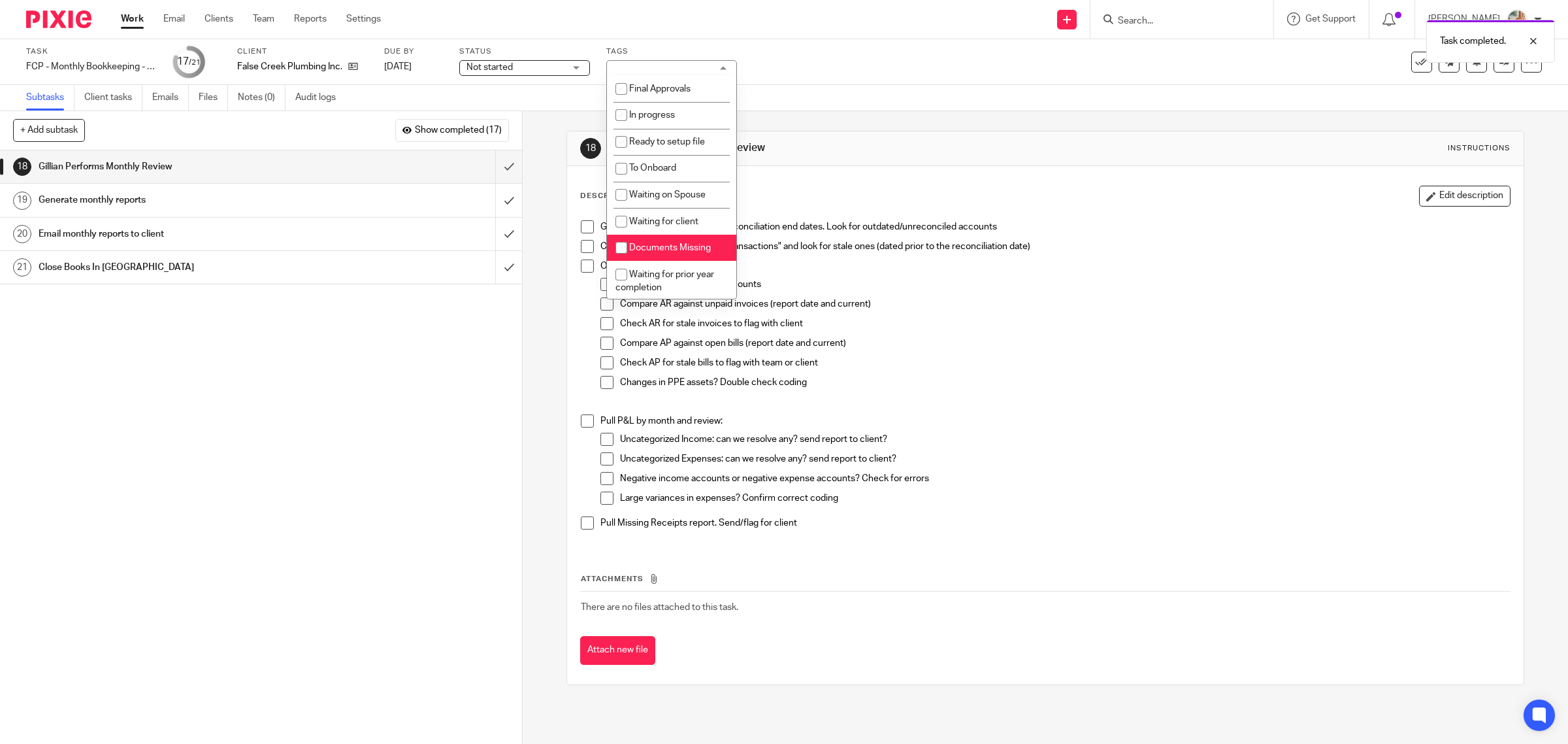
checkbox input "false"
click at [641, 92] on li "Final Approvals" at bounding box center [672, 89] width 130 height 27
checkbox input "true"
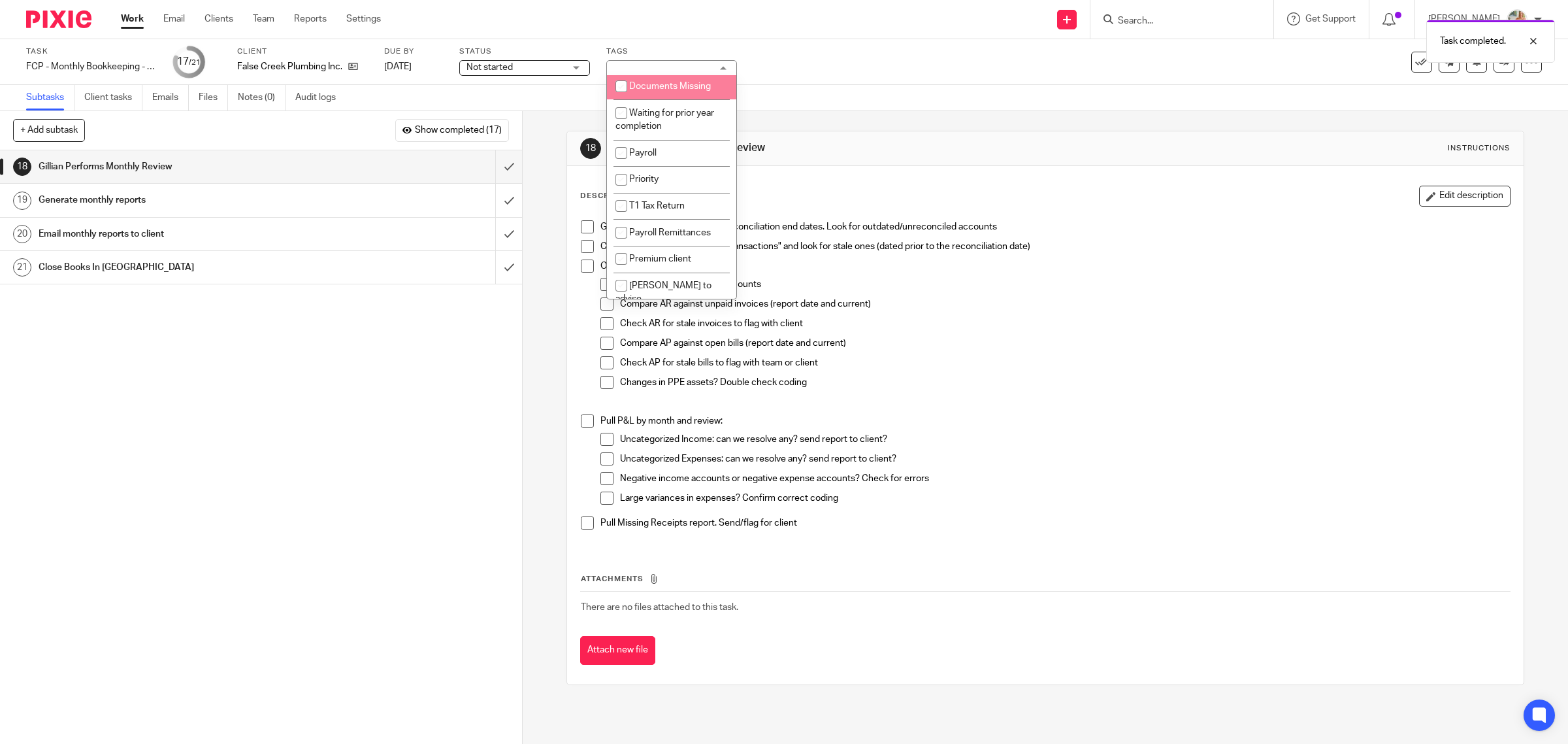
scroll to position [317, 0]
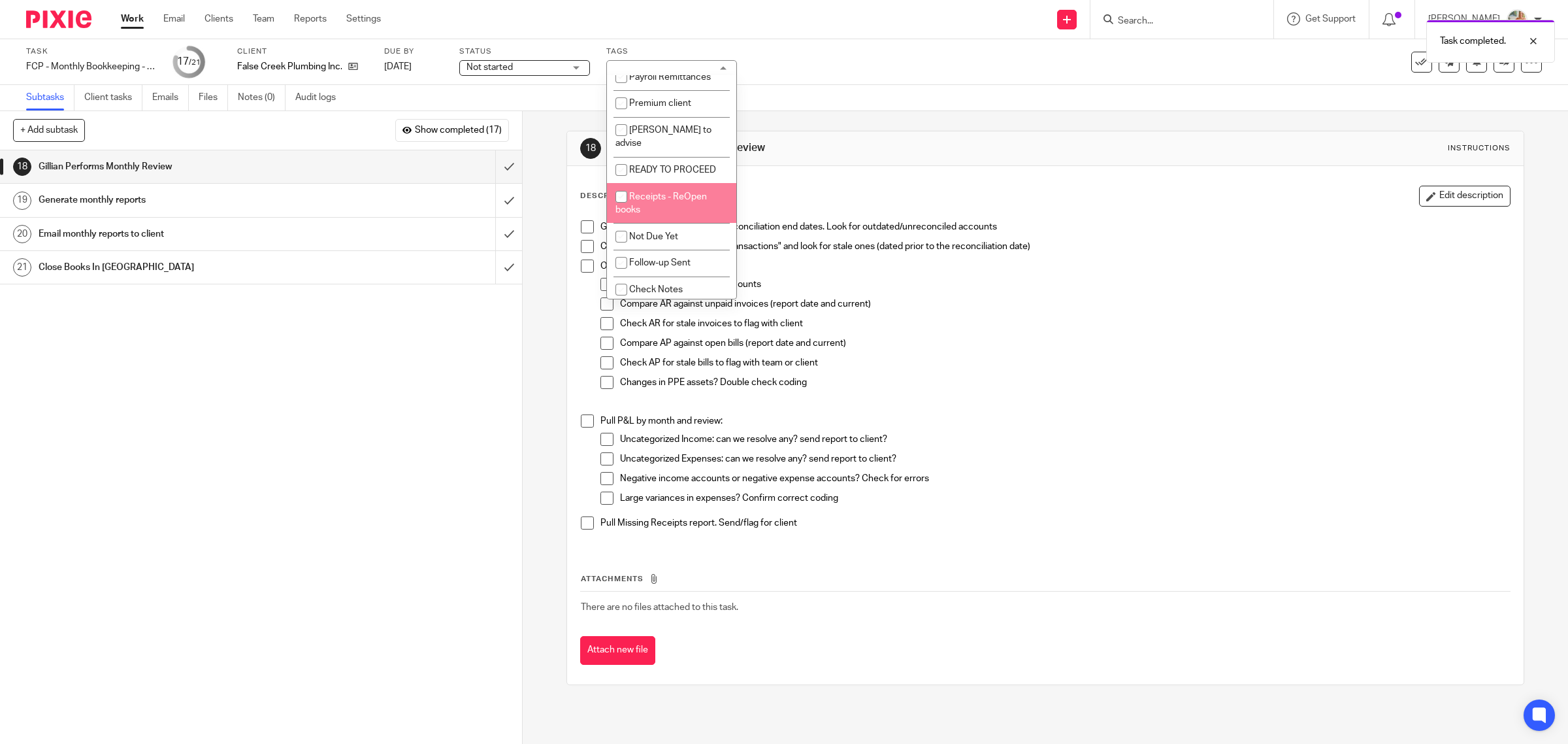
click at [1022, 244] on span "Click through all "unreconciled transactions" and look for stale ones (dated pr…" at bounding box center [816, 246] width 430 height 9
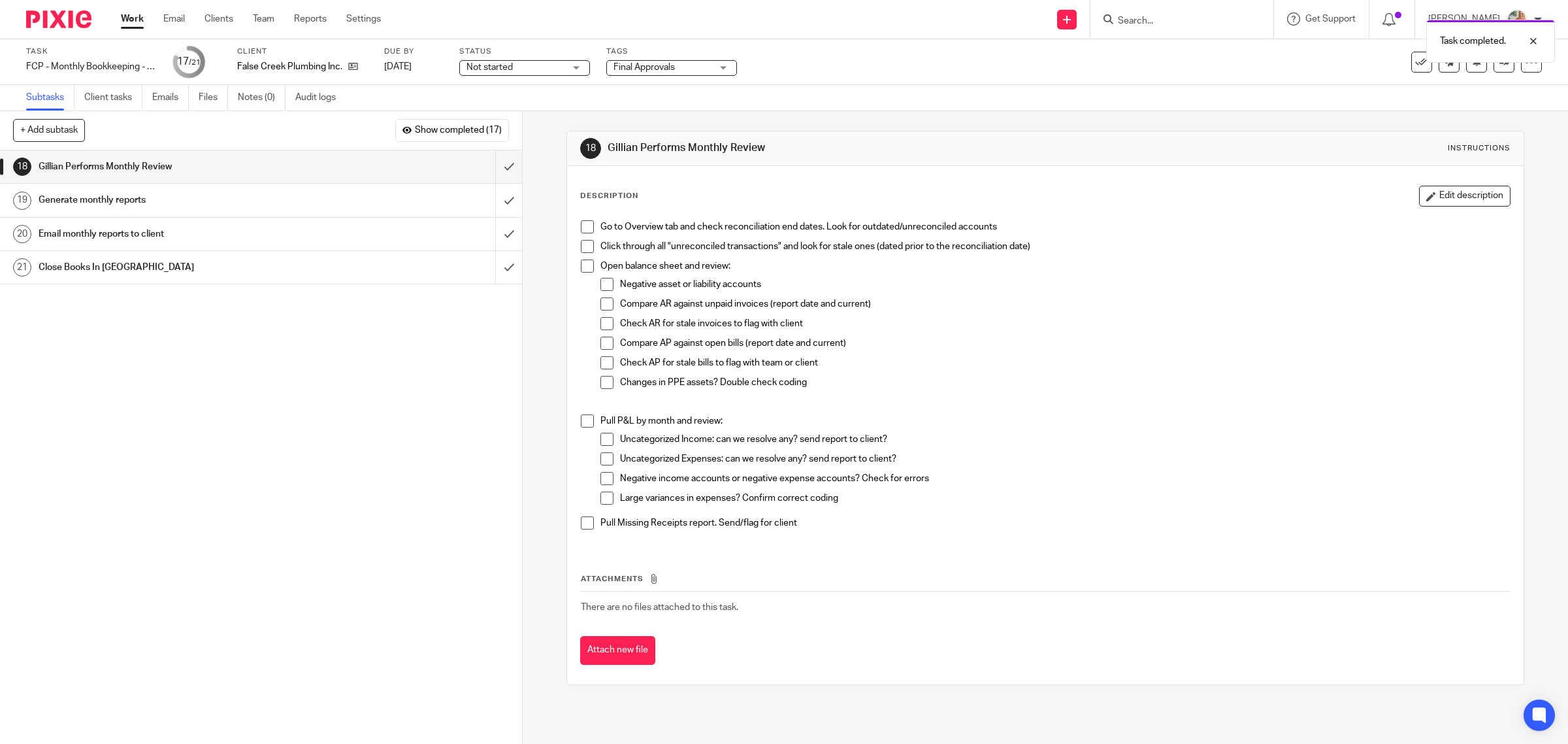
click at [523, 66] on span "Not started" at bounding box center [516, 68] width 98 height 14
click at [512, 108] on li "In progress" at bounding box center [524, 115] width 130 height 27
click at [1165, 248] on p "Click through all "unreconciled transactions" and look for stale ones (dated pr…" at bounding box center [1055, 246] width 911 height 13
click at [1493, 66] on link at bounding box center [1504, 62] width 21 height 21
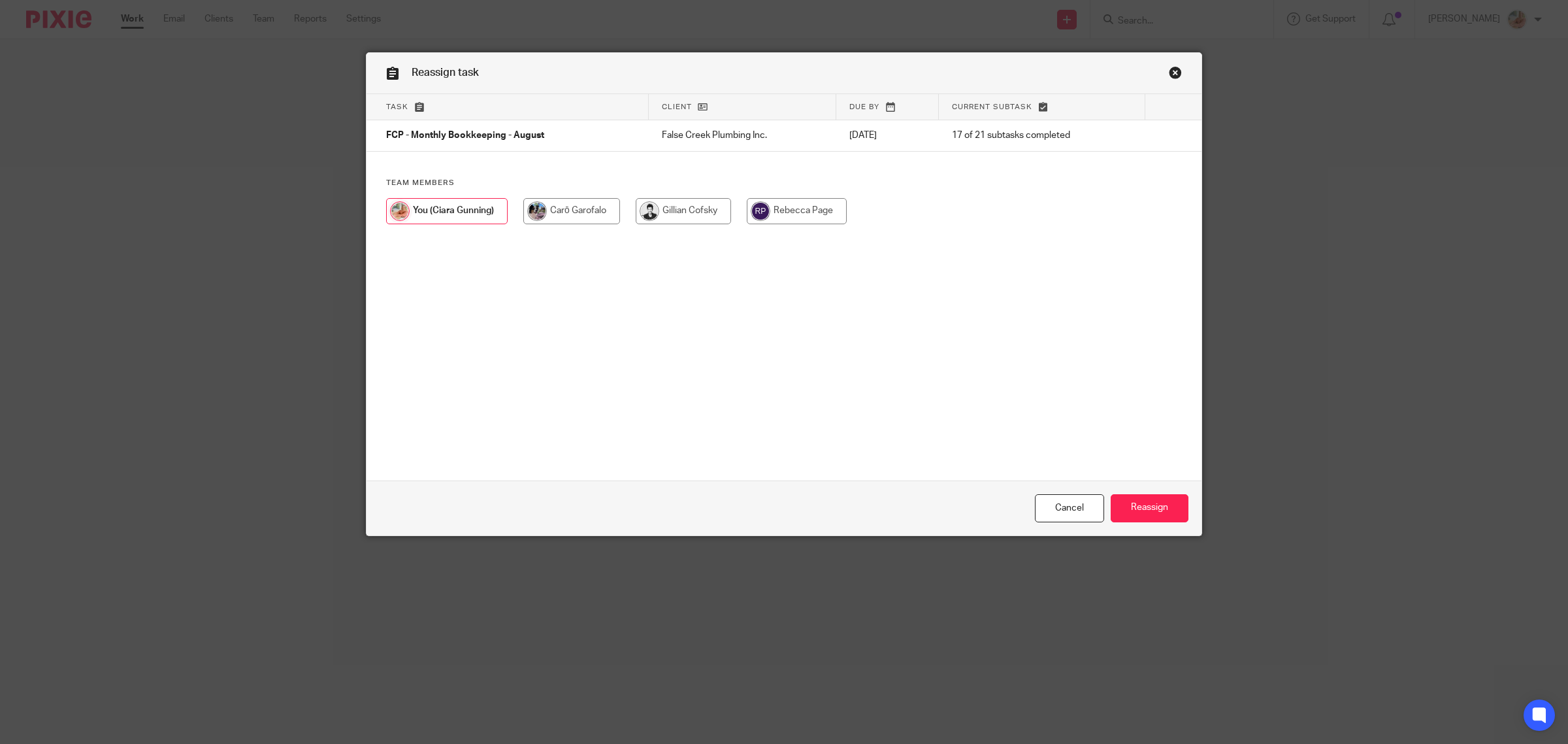
click at [697, 213] on input "radio" at bounding box center [684, 211] width 96 height 26
radio input "true"
click at [1162, 514] on input "Reassign" at bounding box center [1150, 508] width 78 height 28
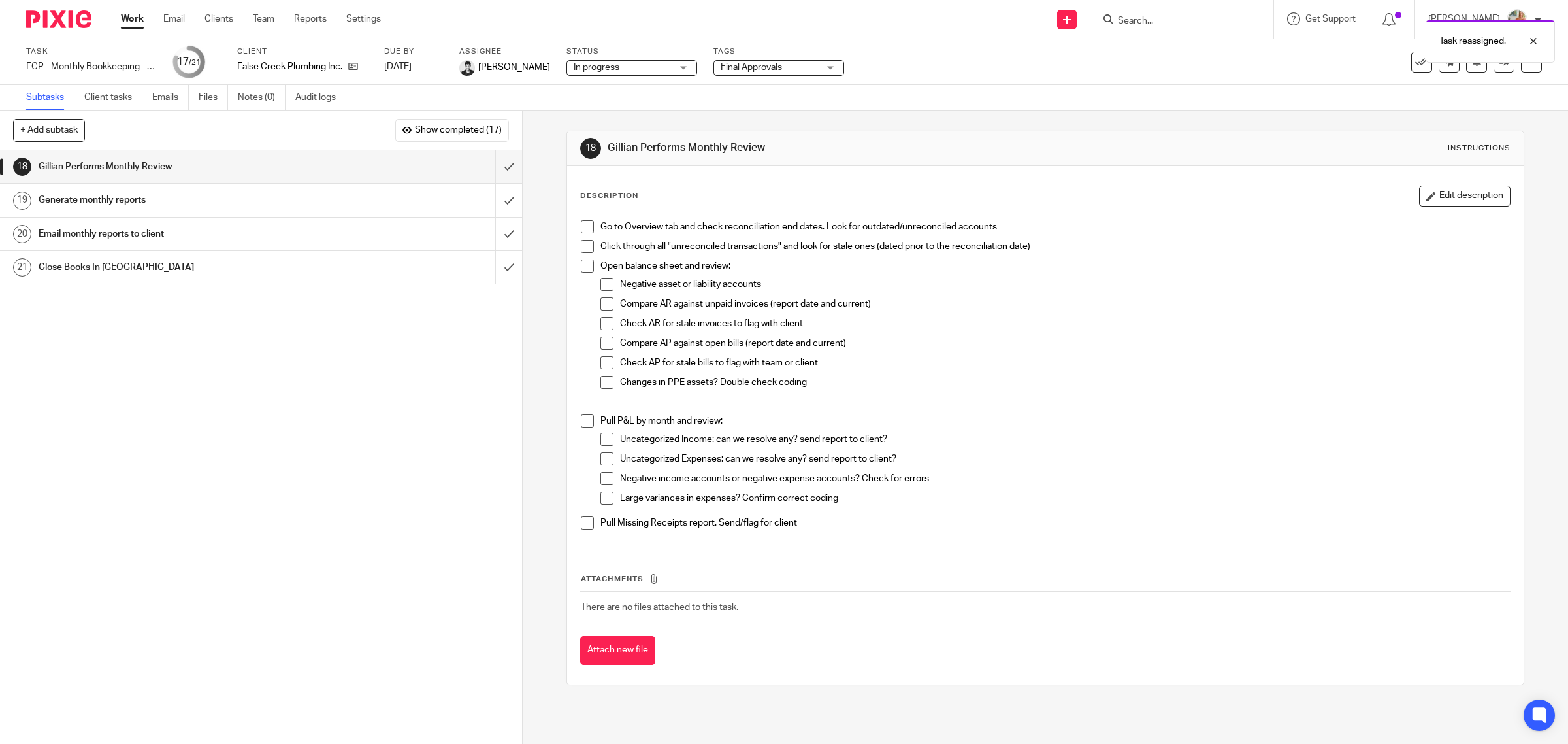
click at [138, 19] on link "Work" at bounding box center [132, 19] width 23 height 13
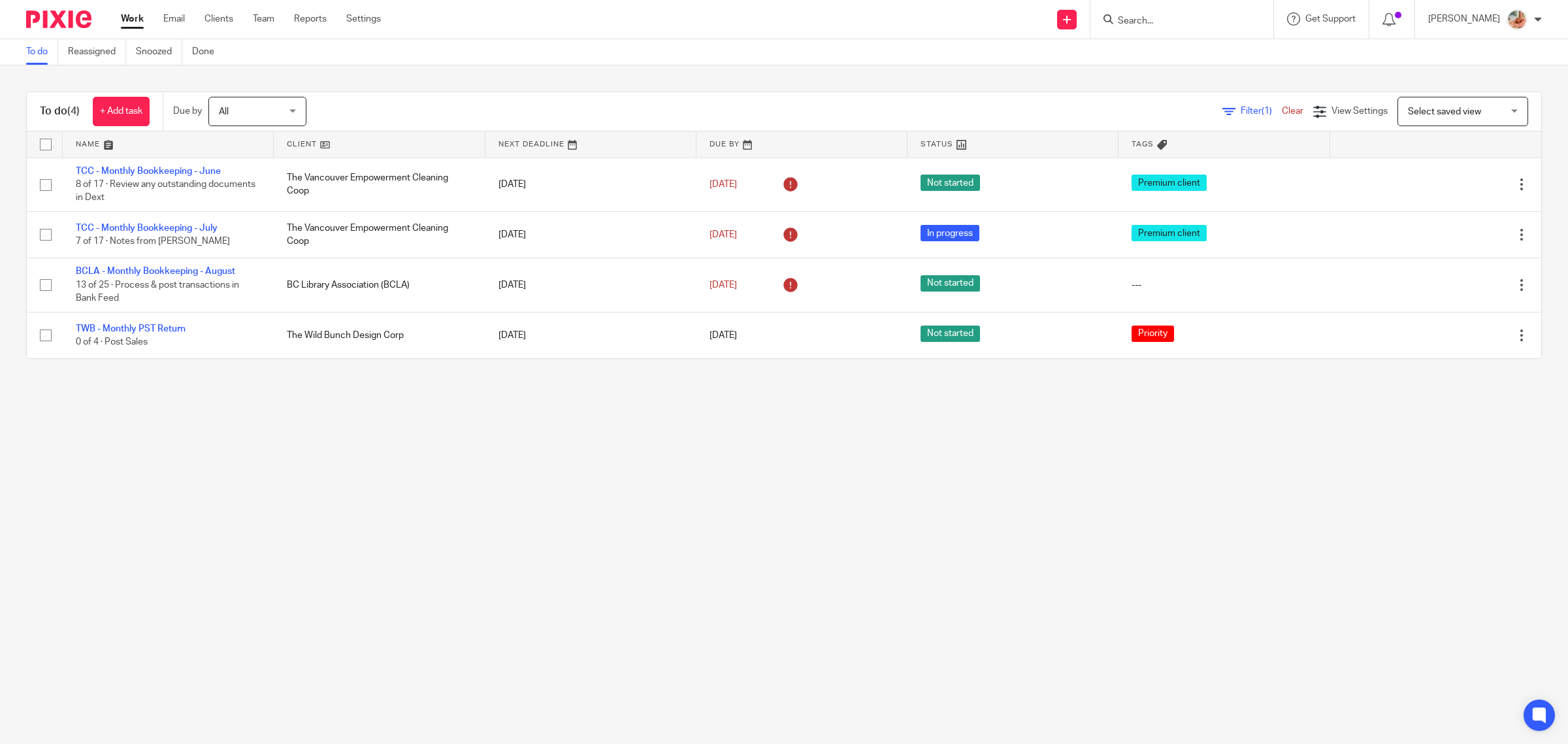
click at [136, 43] on ul "To do Reassigned Snoozed Done" at bounding box center [130, 52] width 208 height 25
click at [141, 50] on link "Snoozed" at bounding box center [158, 52] width 47 height 25
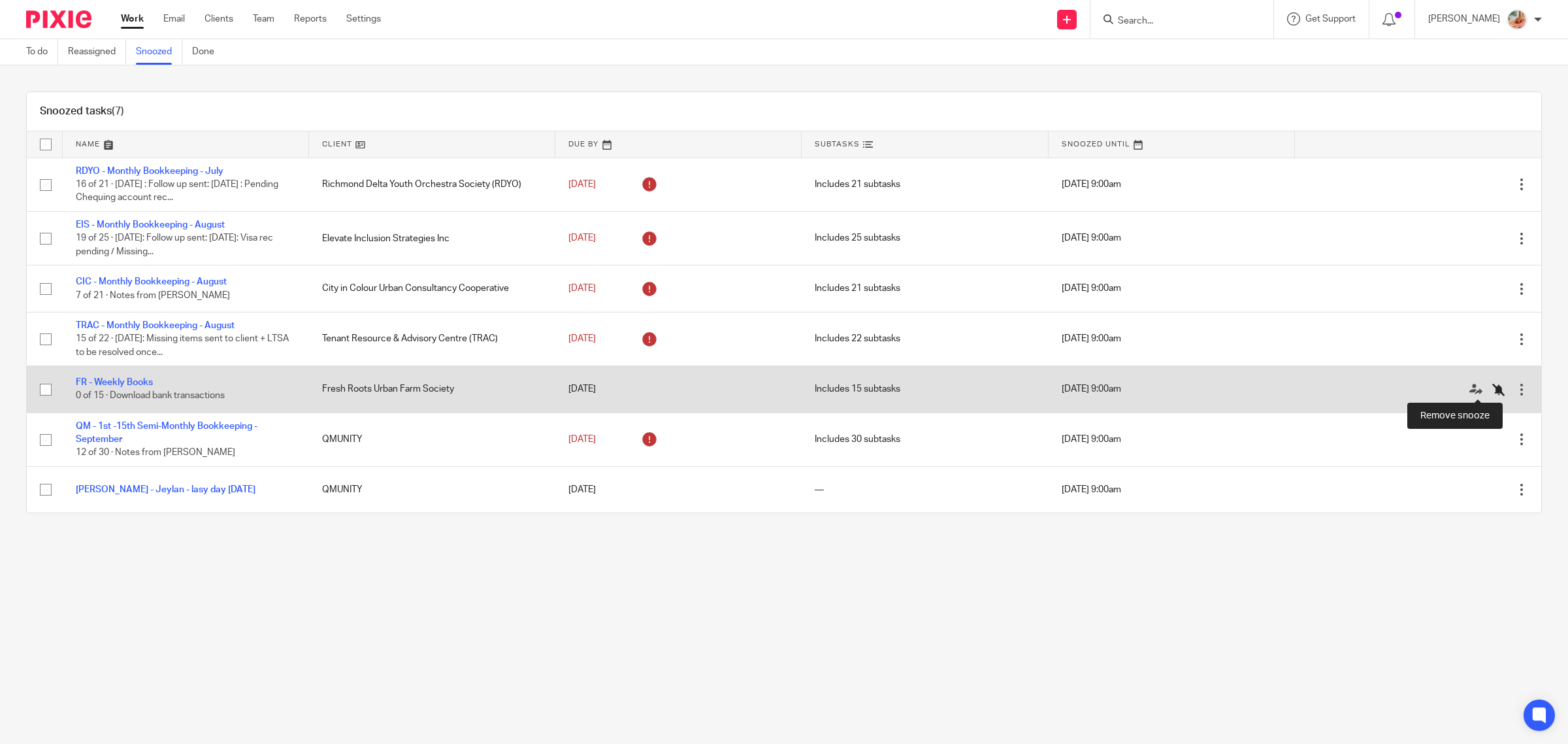
click at [1493, 386] on icon at bounding box center [1499, 389] width 13 height 13
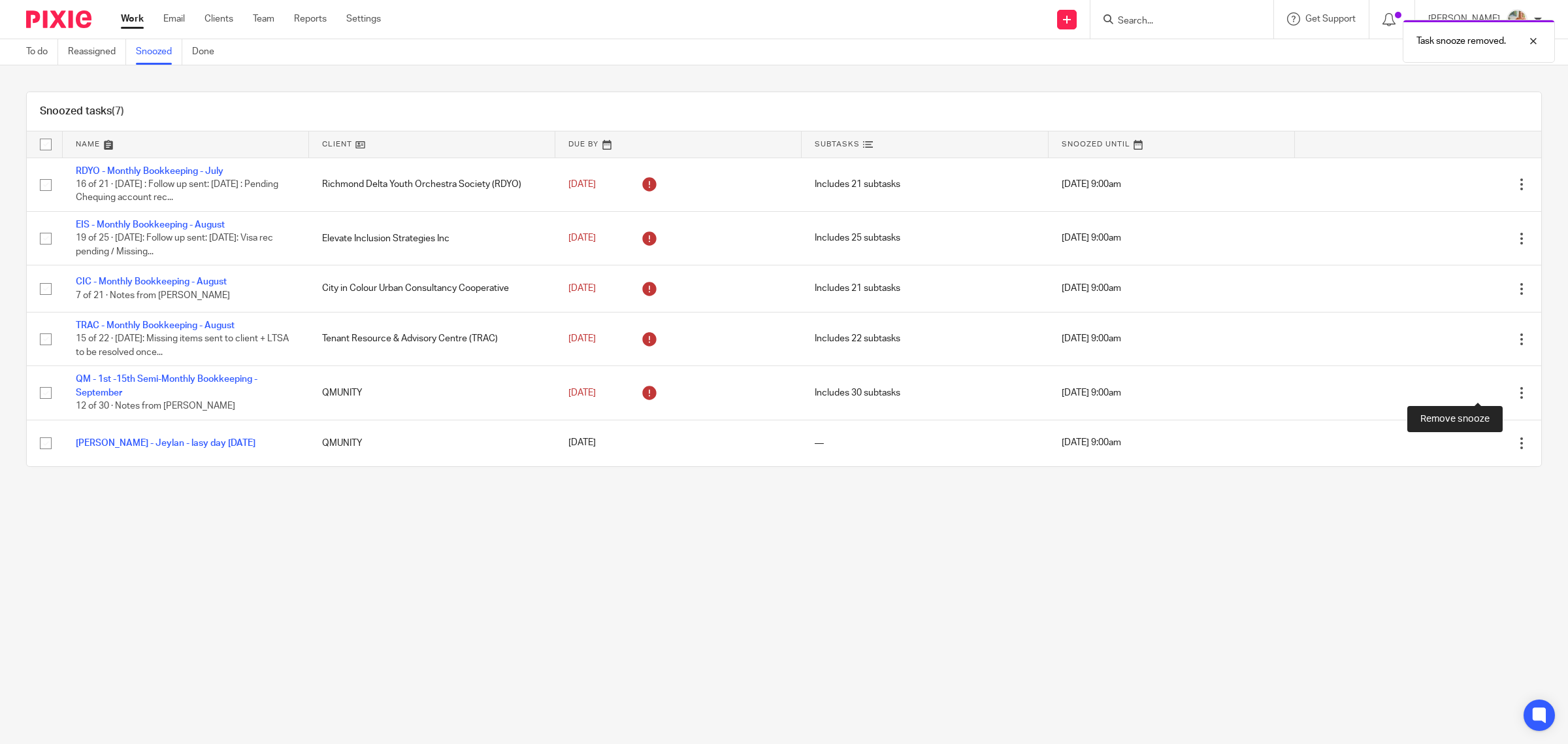
click at [1493, 386] on icon at bounding box center [1499, 392] width 13 height 13
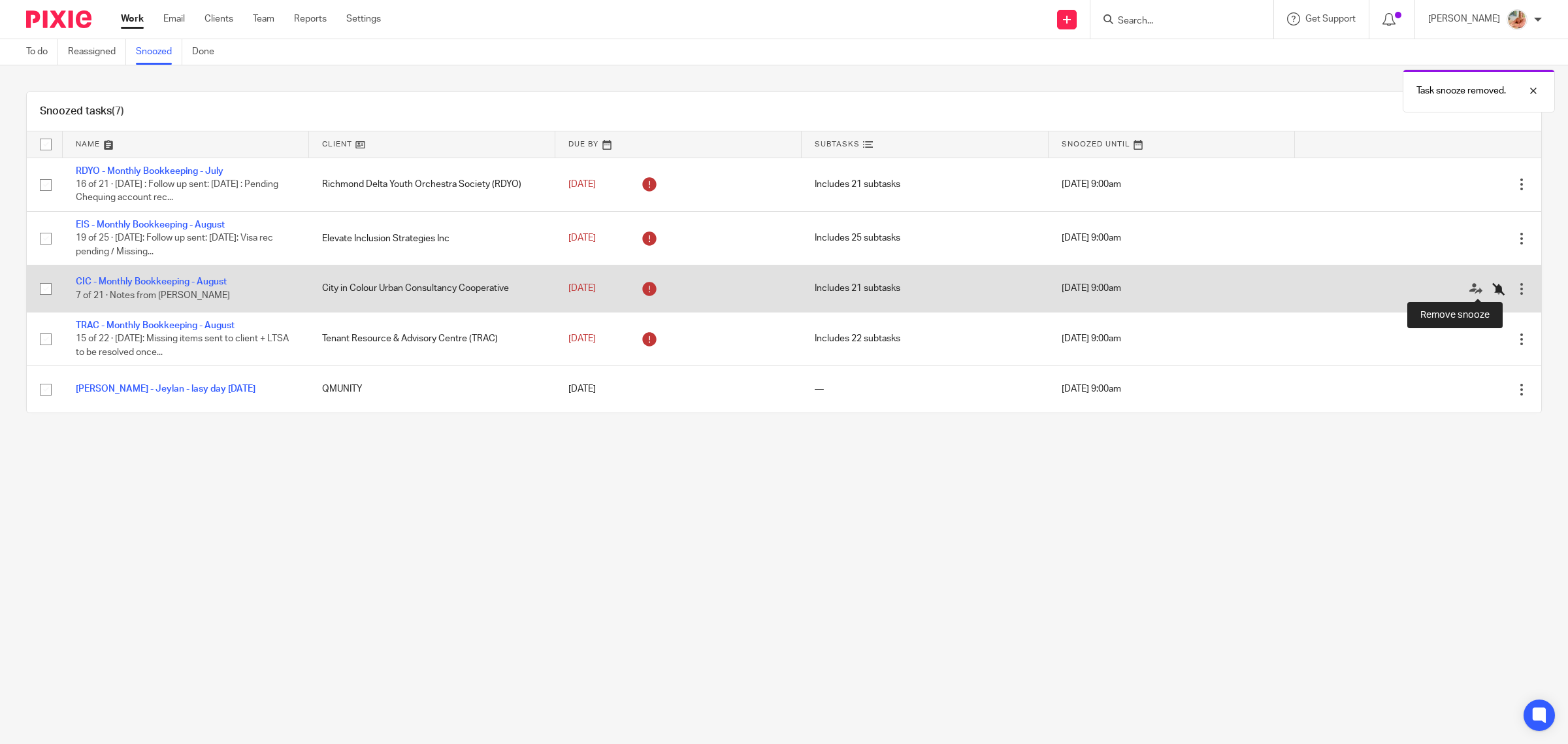
click at [1493, 287] on icon at bounding box center [1499, 288] width 13 height 13
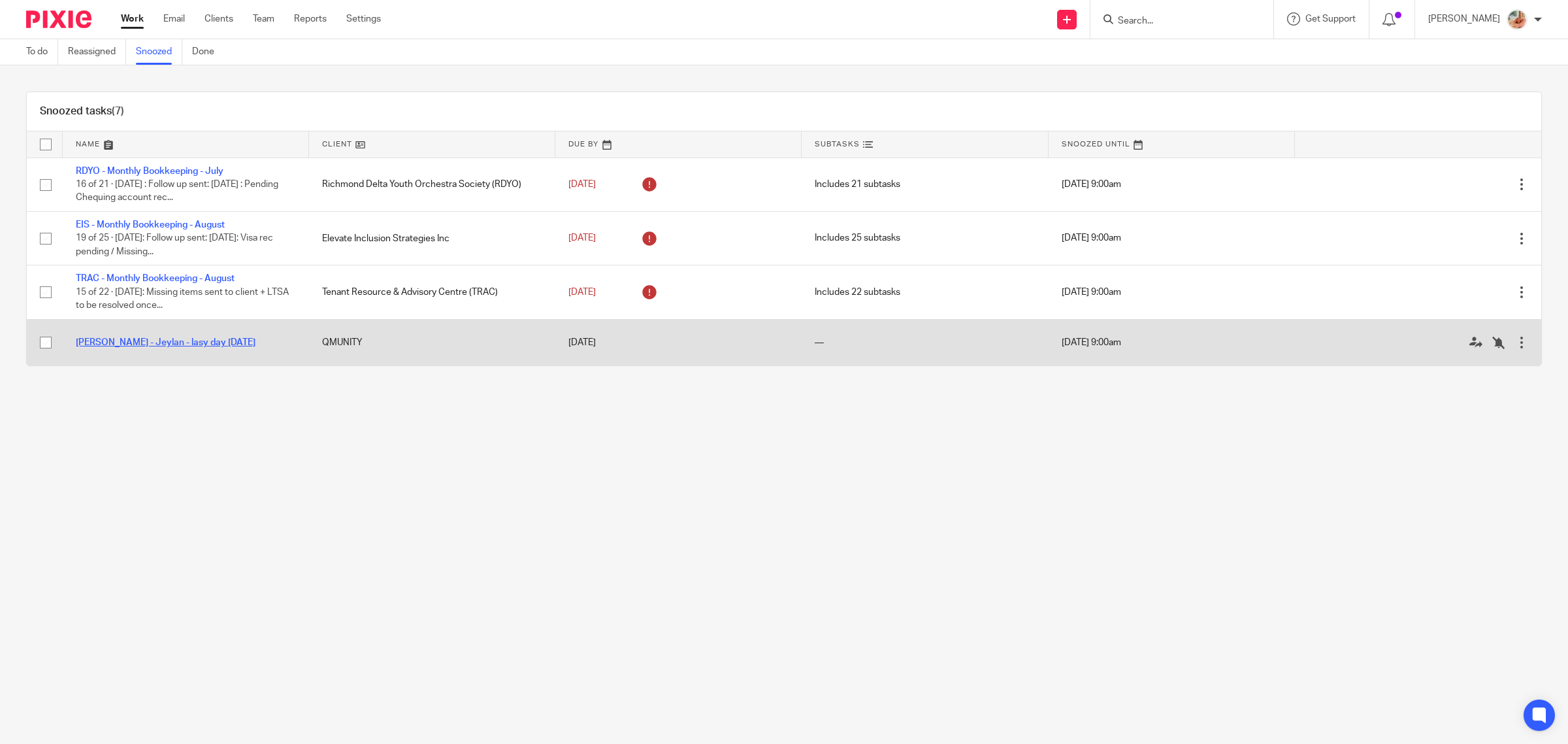
click at [152, 341] on link "[PERSON_NAME] - Jeylan - lasy day [DATE]" at bounding box center [165, 342] width 180 height 9
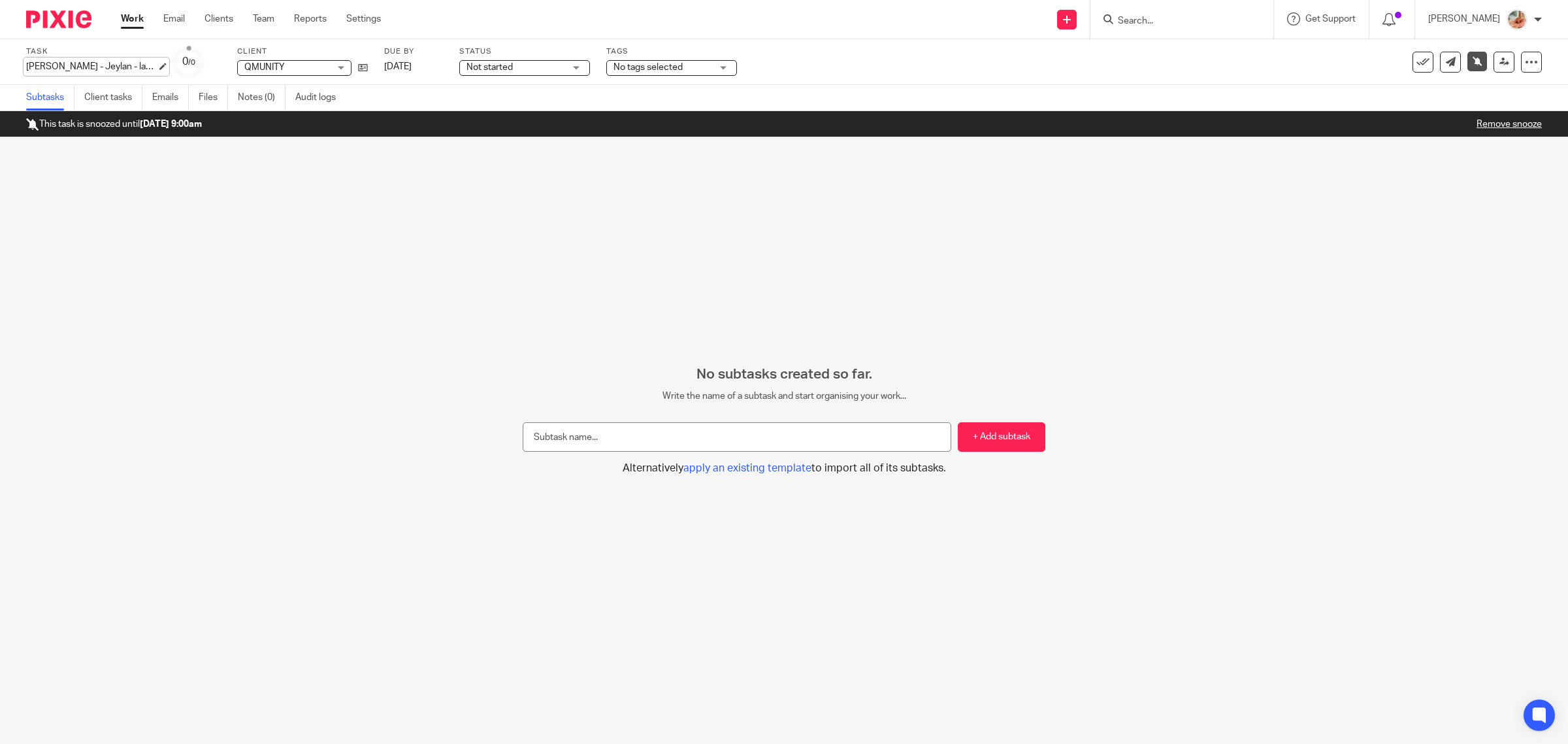
click at [108, 64] on div "ROE - Jeylan - lasy day Sep 30th Save ROE - Jeylan - lasy day Sep 30th" at bounding box center [91, 66] width 130 height 13
click at [109, 69] on input "ROE - Jeylan - lasy day Sep 30th" at bounding box center [122, 68] width 191 height 15
click at [106, 63] on input "ROE - Jeylan - lasy day Sep 30th" at bounding box center [122, 68] width 191 height 15
type input "ROE - Jeylan - last day Sep 30th"
click at [235, 219] on div "No subtasks created so far. Write the name of a subtask and start organising yo…" at bounding box center [784, 441] width 1568 height 607
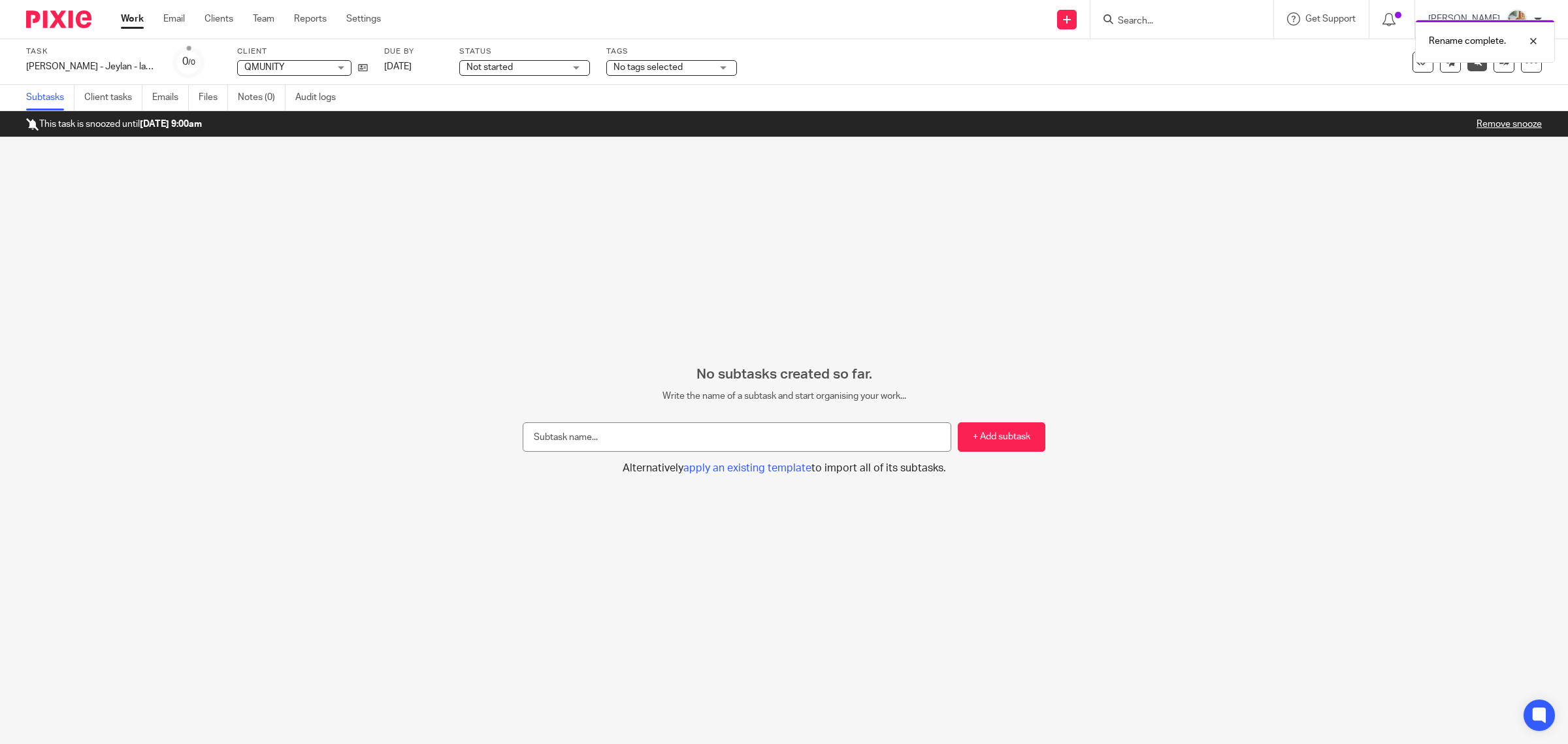
click at [137, 14] on link "Work" at bounding box center [132, 19] width 23 height 13
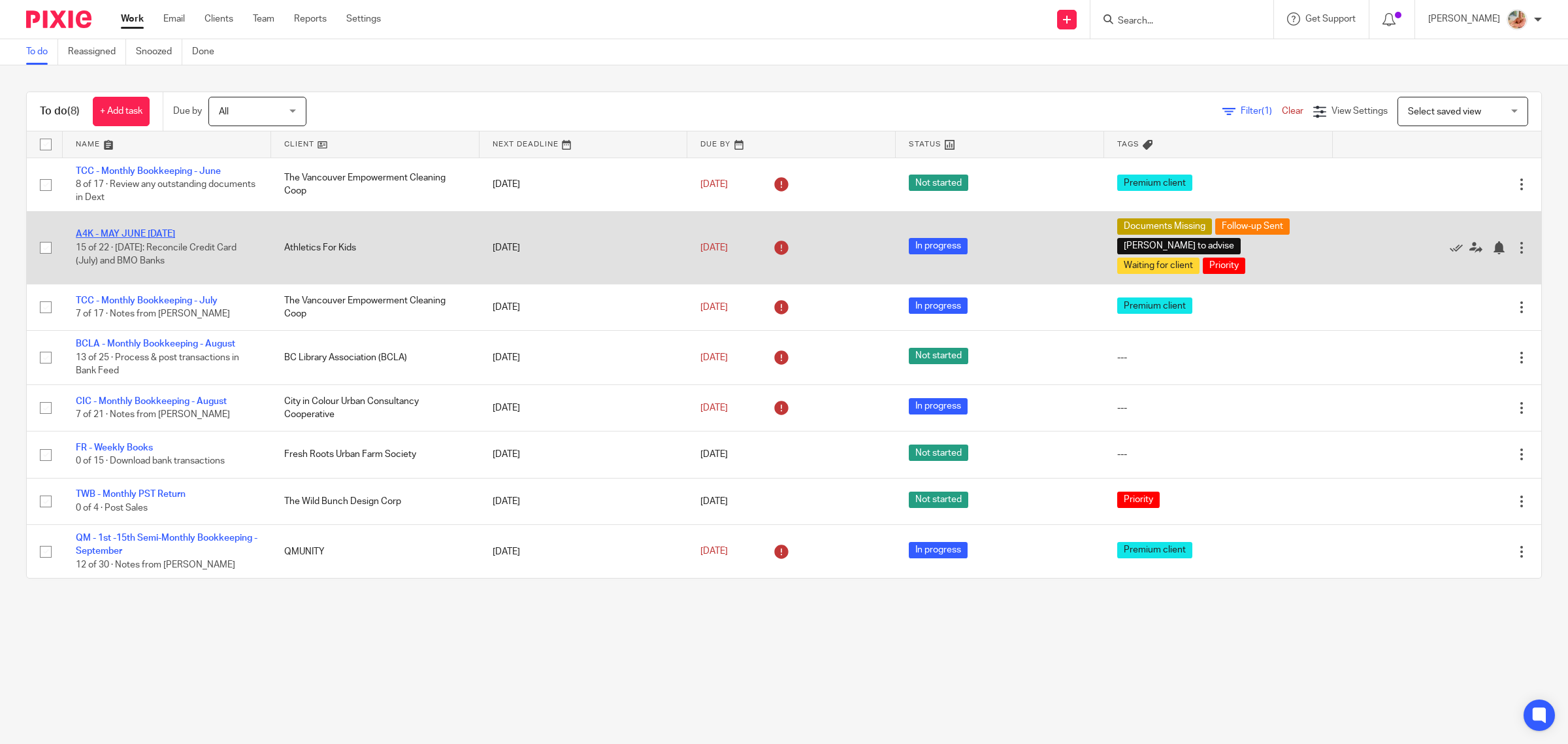
click at [136, 230] on link "A4K - MAY JUNE [DATE]" at bounding box center [125, 234] width 99 height 9
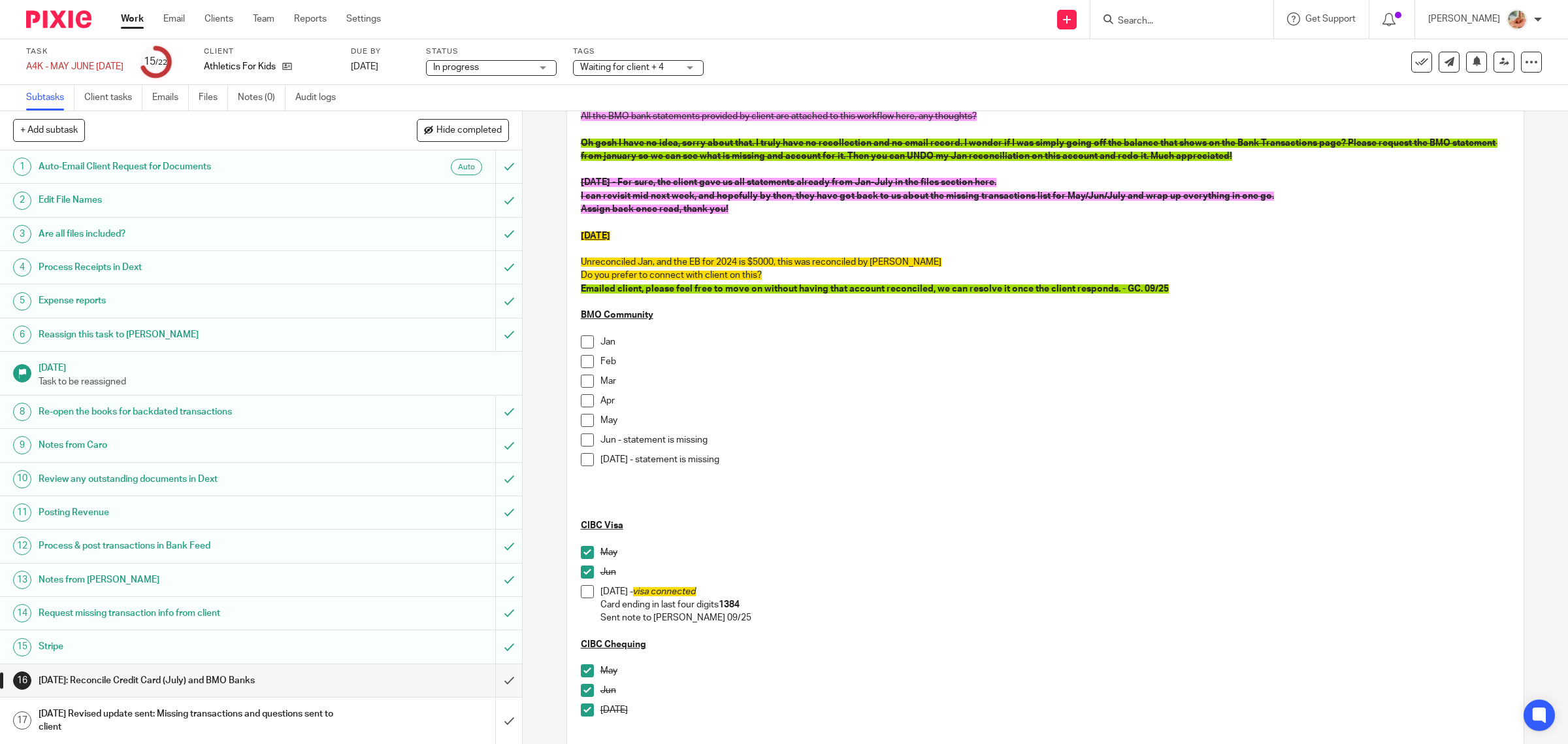
scroll to position [245, 0]
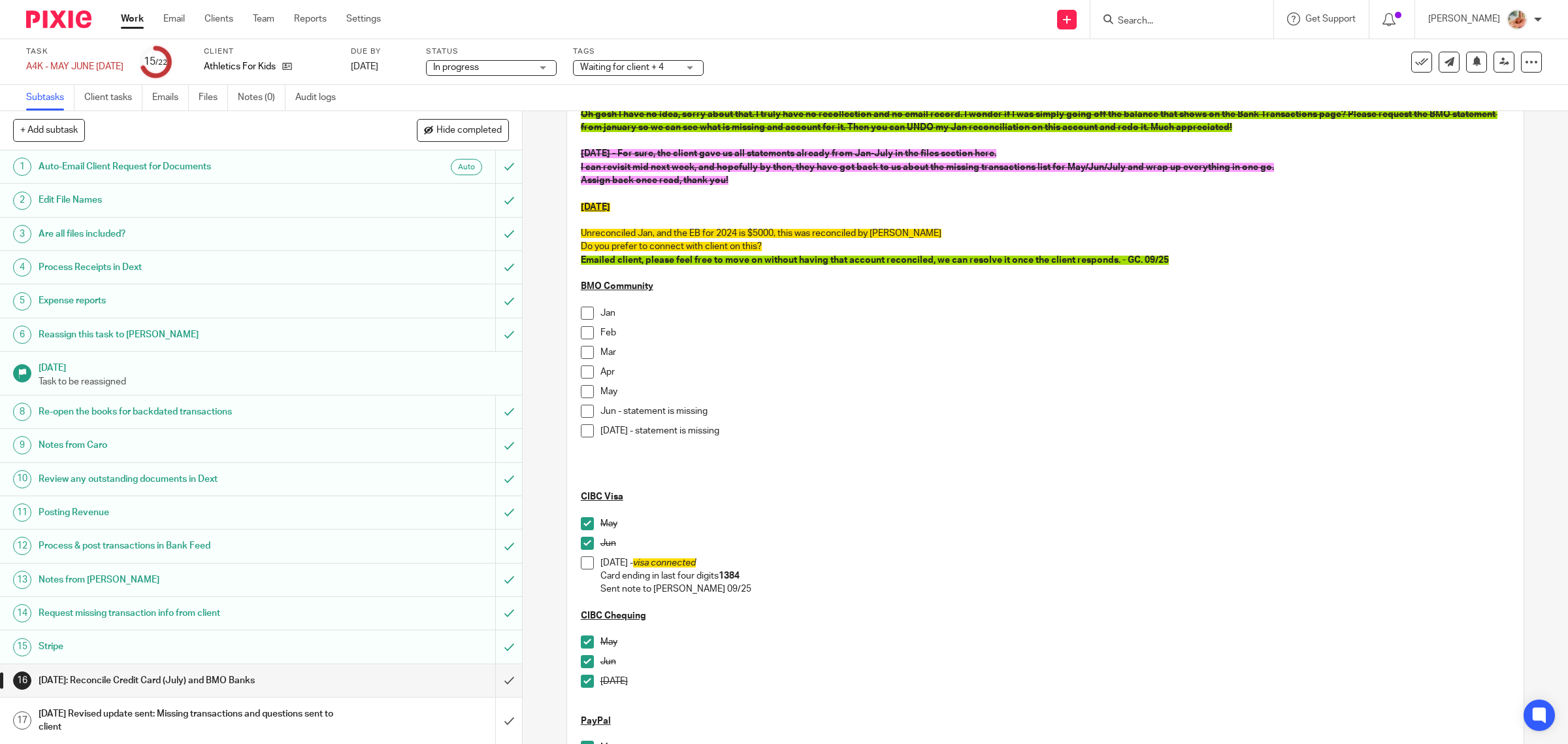
click at [583, 559] on span at bounding box center [587, 562] width 13 height 13
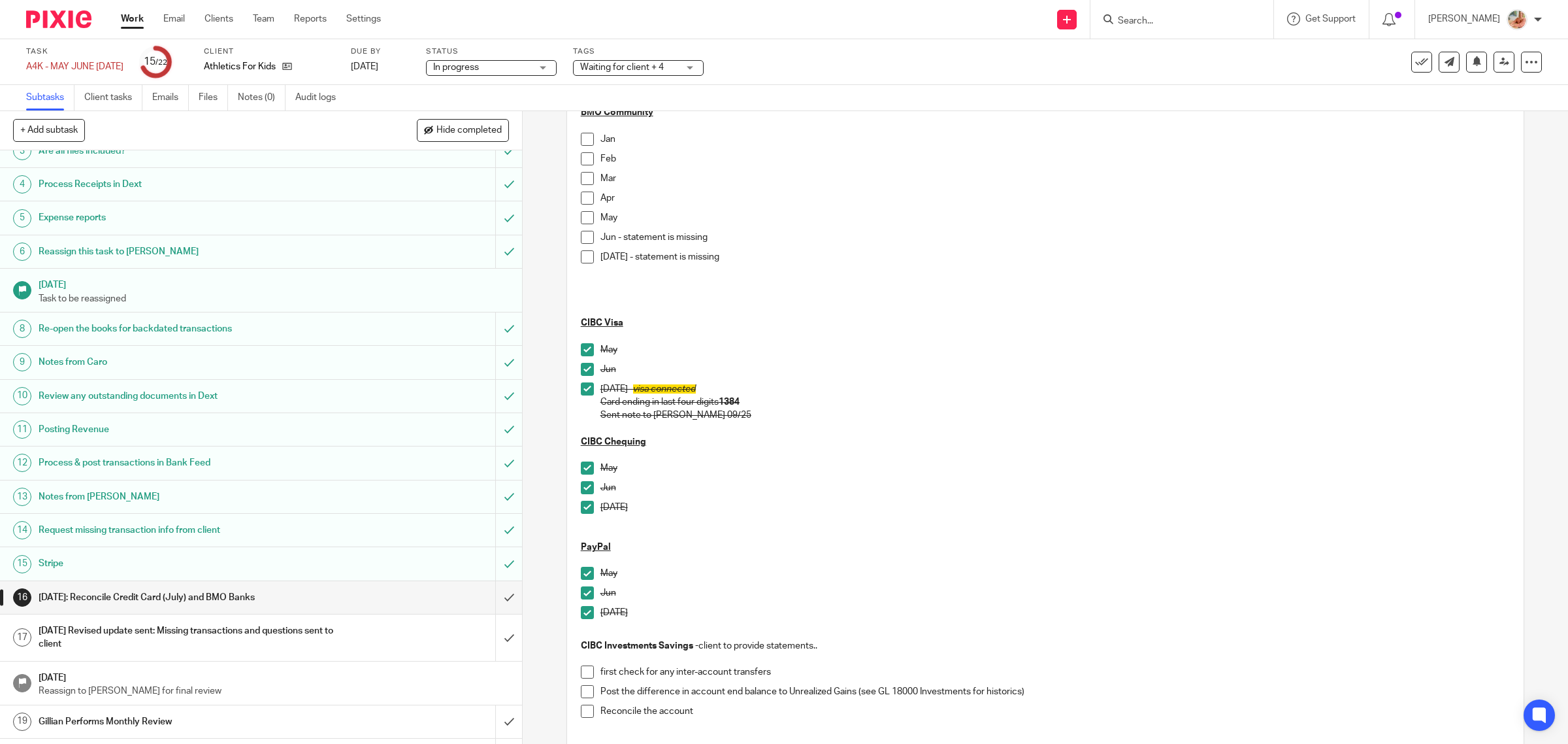
scroll to position [181, 0]
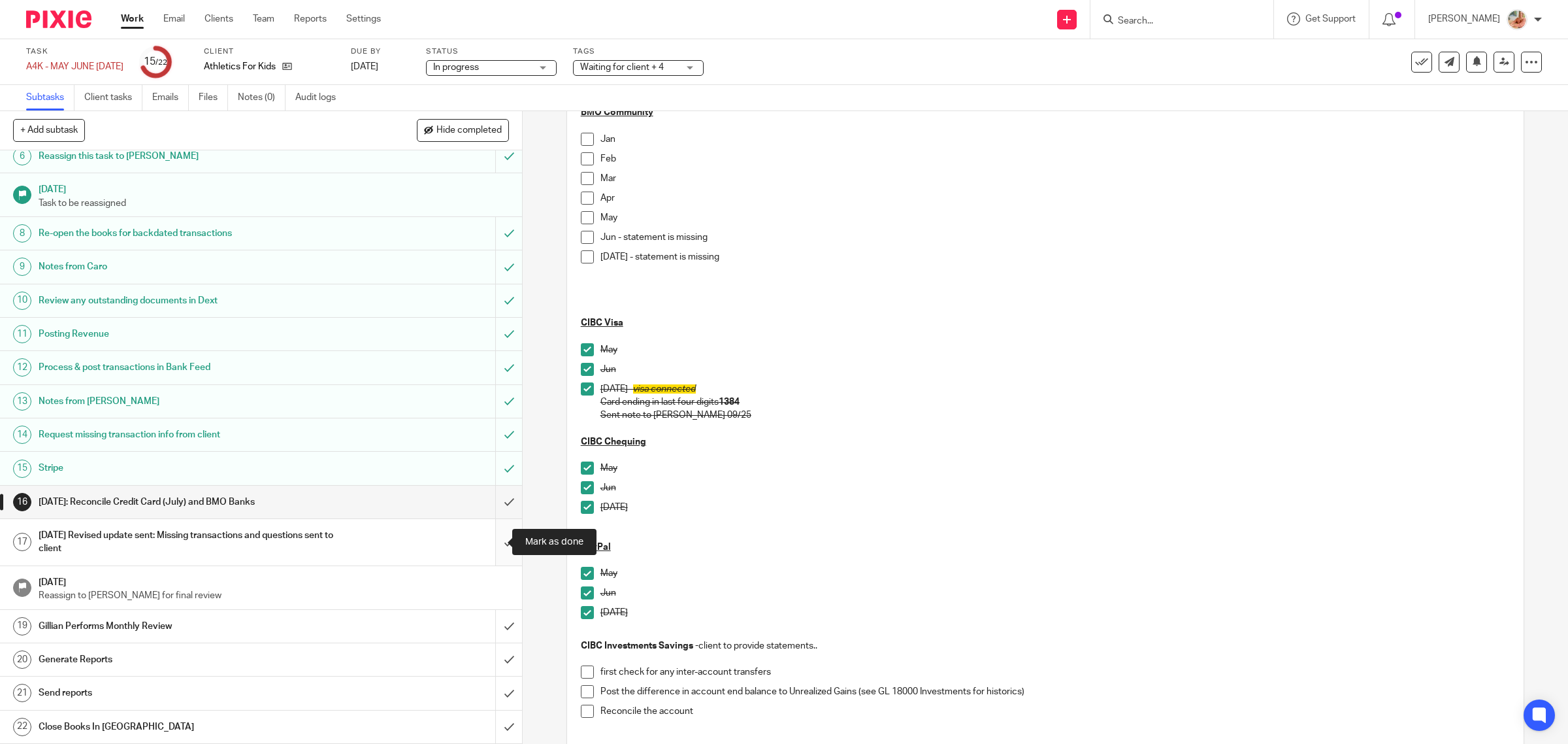
click at [490, 547] on input "submit" at bounding box center [261, 541] width 522 height 47
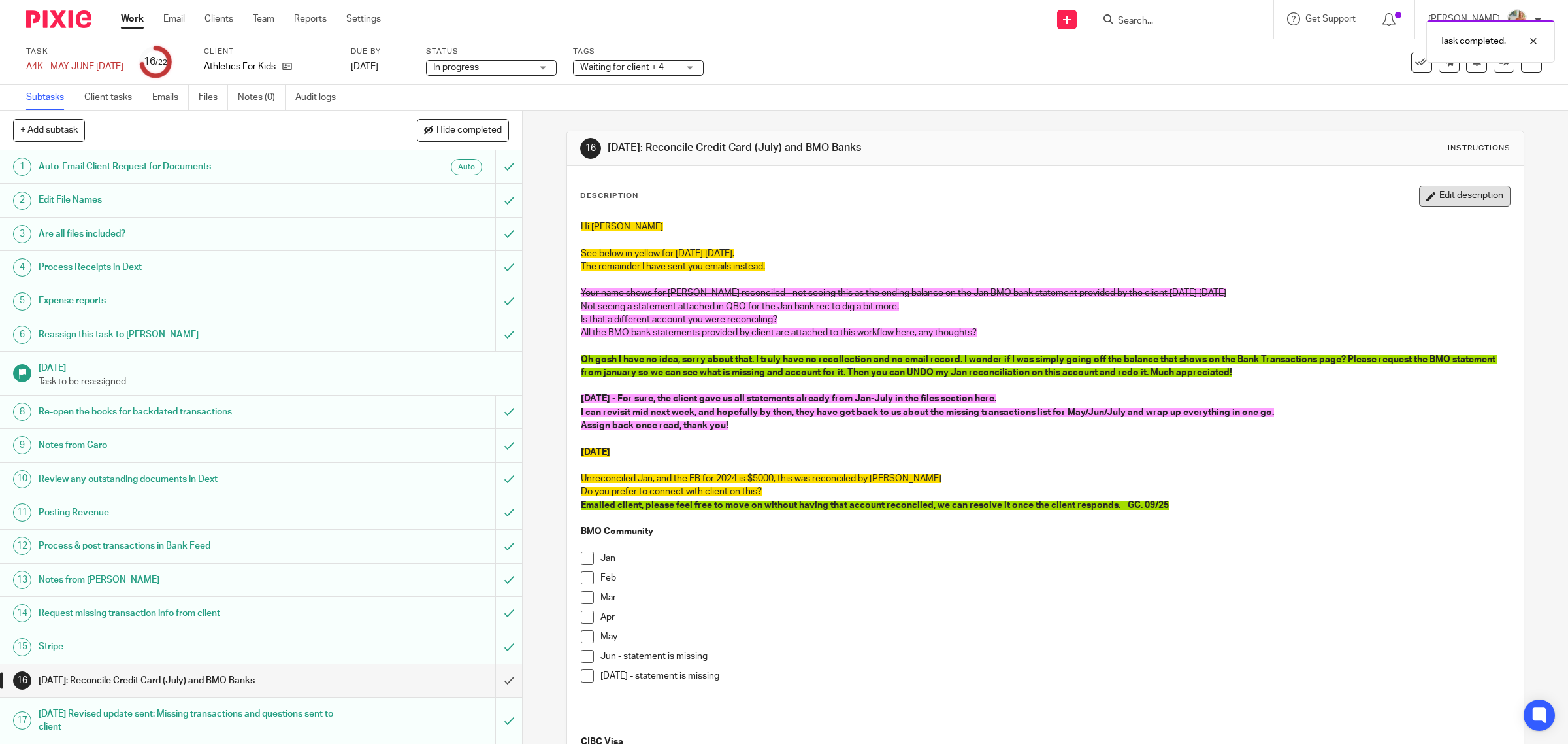
click at [1425, 192] on button "Edit description" at bounding box center [1465, 196] width 91 height 21
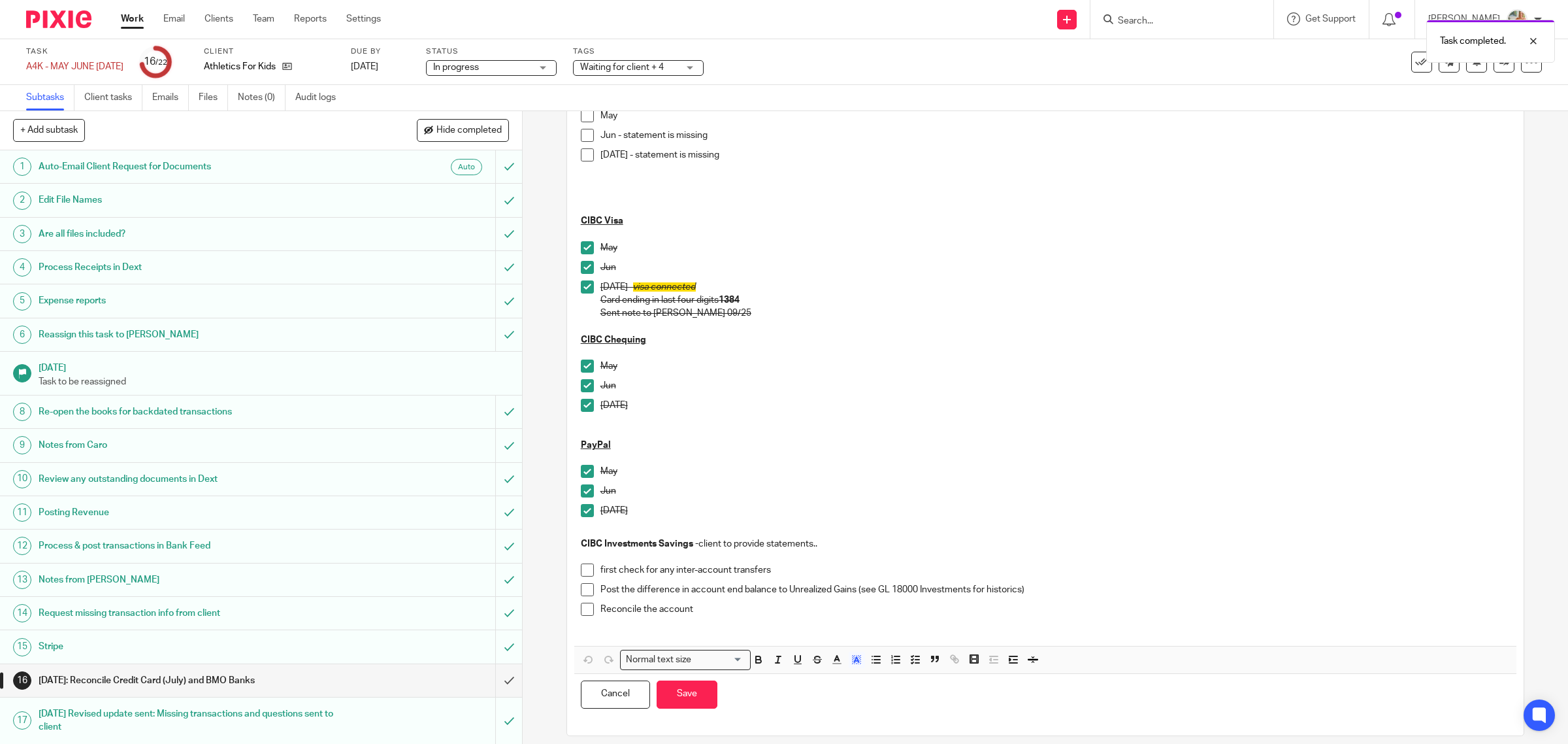
scroll to position [524, 0]
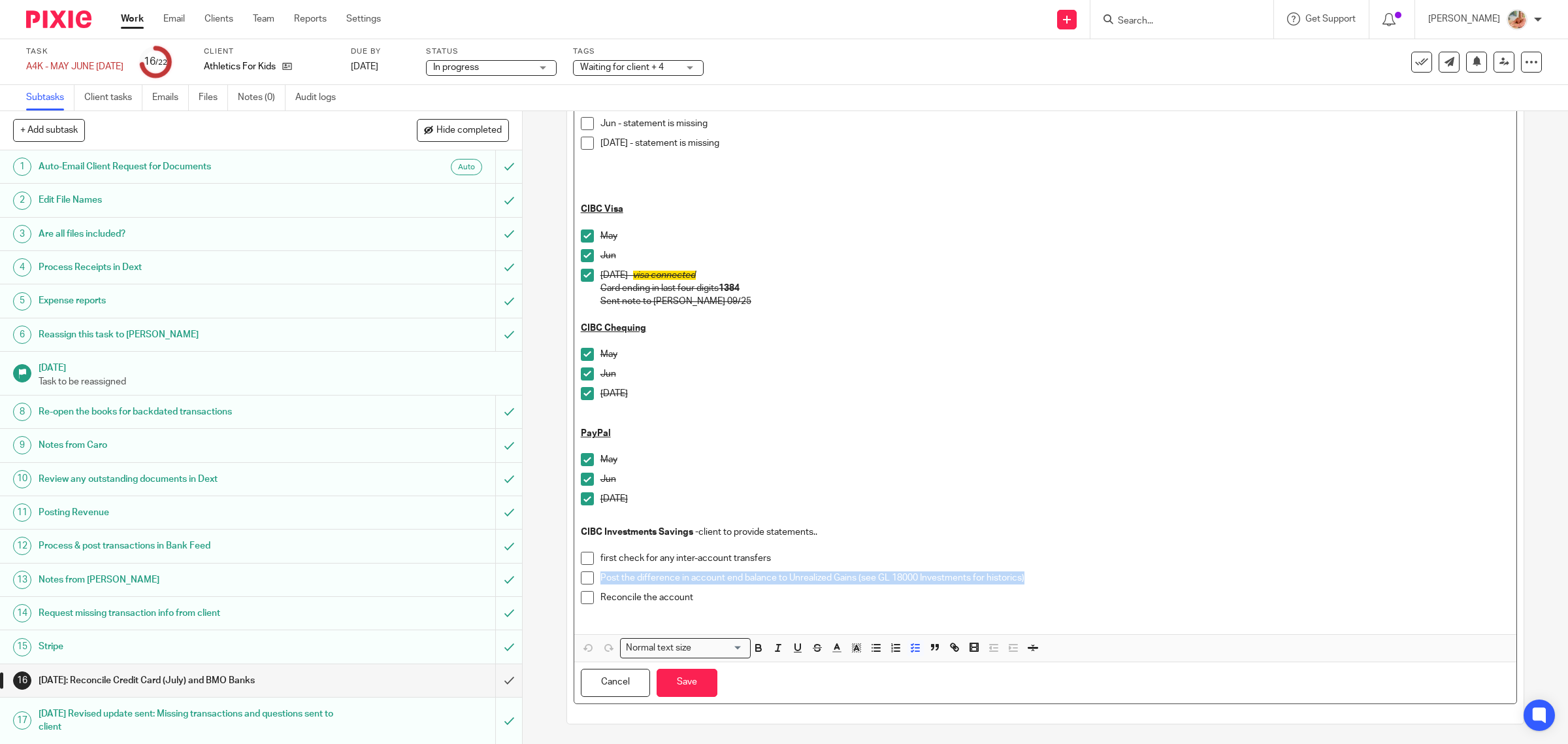
click at [655, 591] on p "Reconcile the account" at bounding box center [1055, 597] width 911 height 13
drag, startPoint x: 713, startPoint y: 602, endPoint x: 579, endPoint y: 530, distance: 152.1
click at [579, 530] on div "Hi [PERSON_NAME] See below in yellow for [DATE] [DATE]. The remainder I have se…" at bounding box center [1045, 158] width 943 height 952
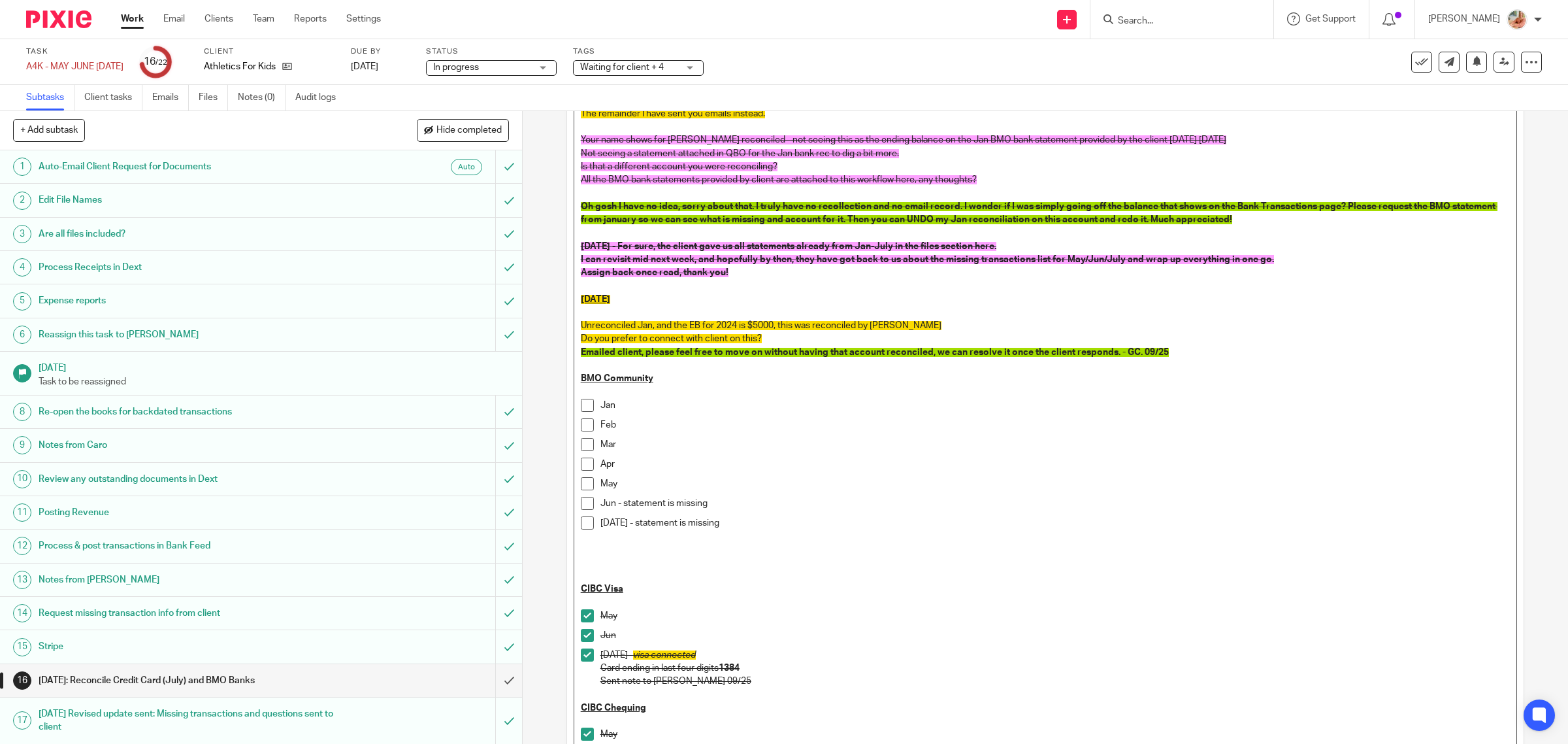
scroll to position [125, 0]
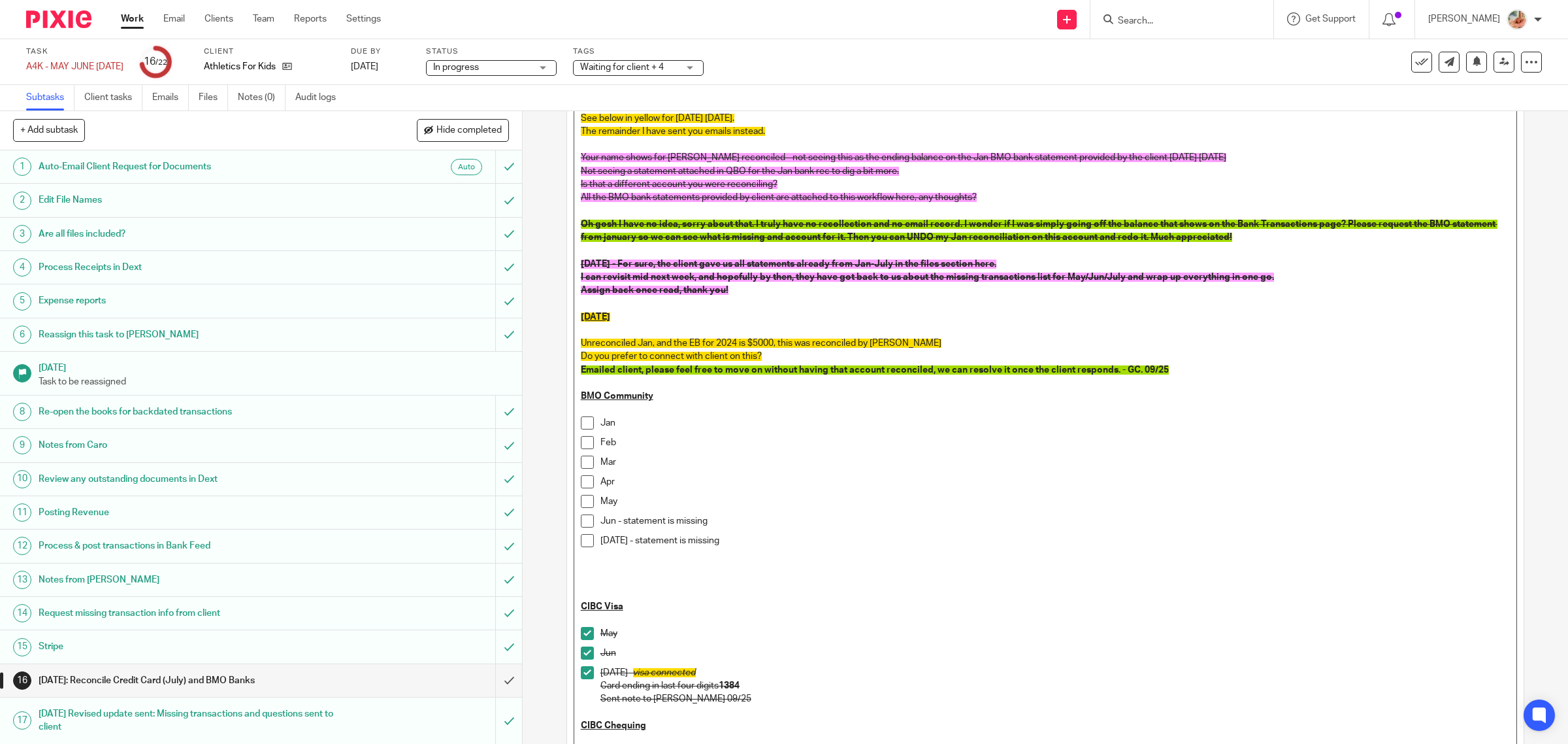
click at [639, 561] on p at bounding box center [1046, 580] width 930 height 40
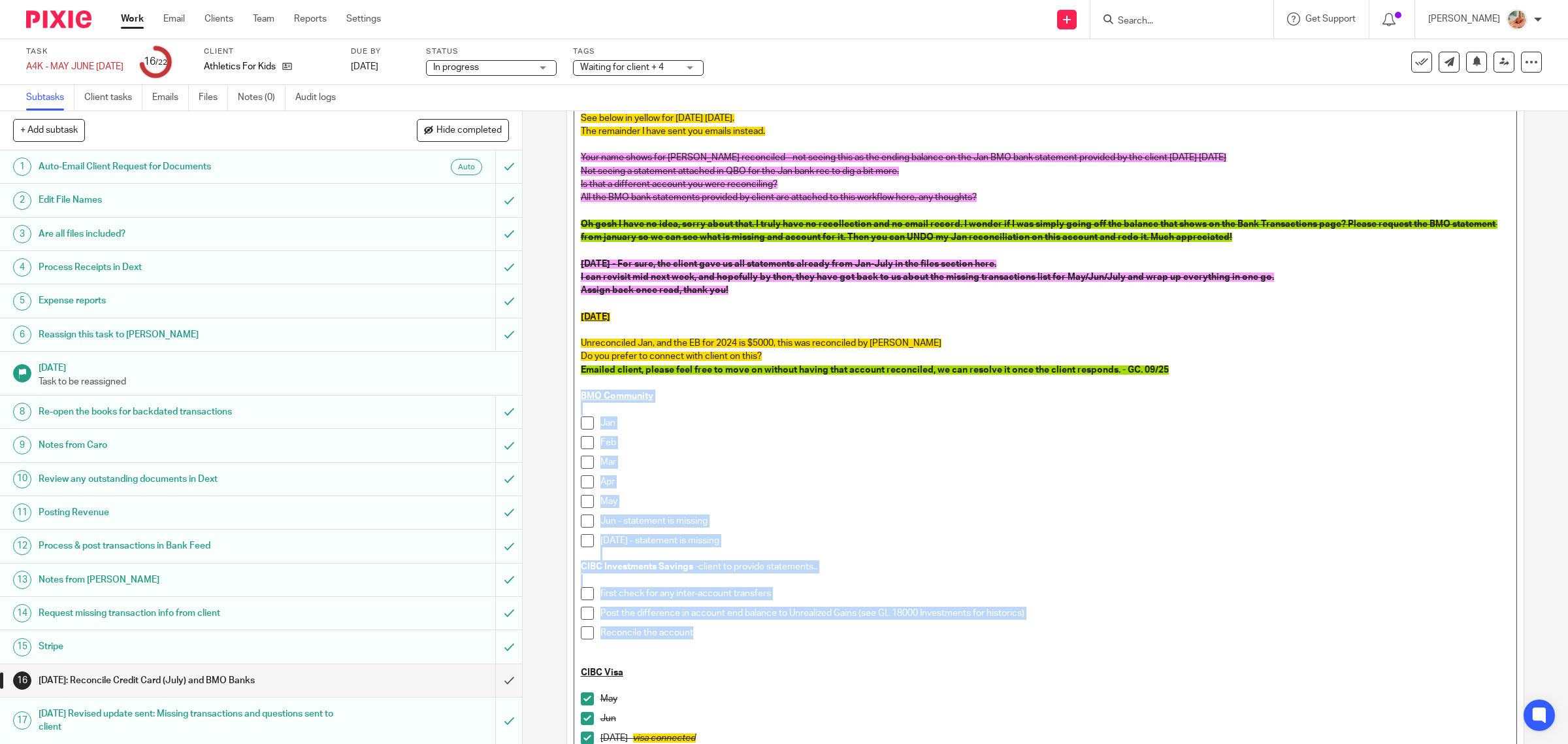
drag, startPoint x: 612, startPoint y: 568, endPoint x: 573, endPoint y: 396, distance: 176.4
click at [574, 396] on div "Hi [PERSON_NAME] See below in yellow for [DATE] [DATE]. The remainder I have se…" at bounding box center [1045, 552] width 943 height 947
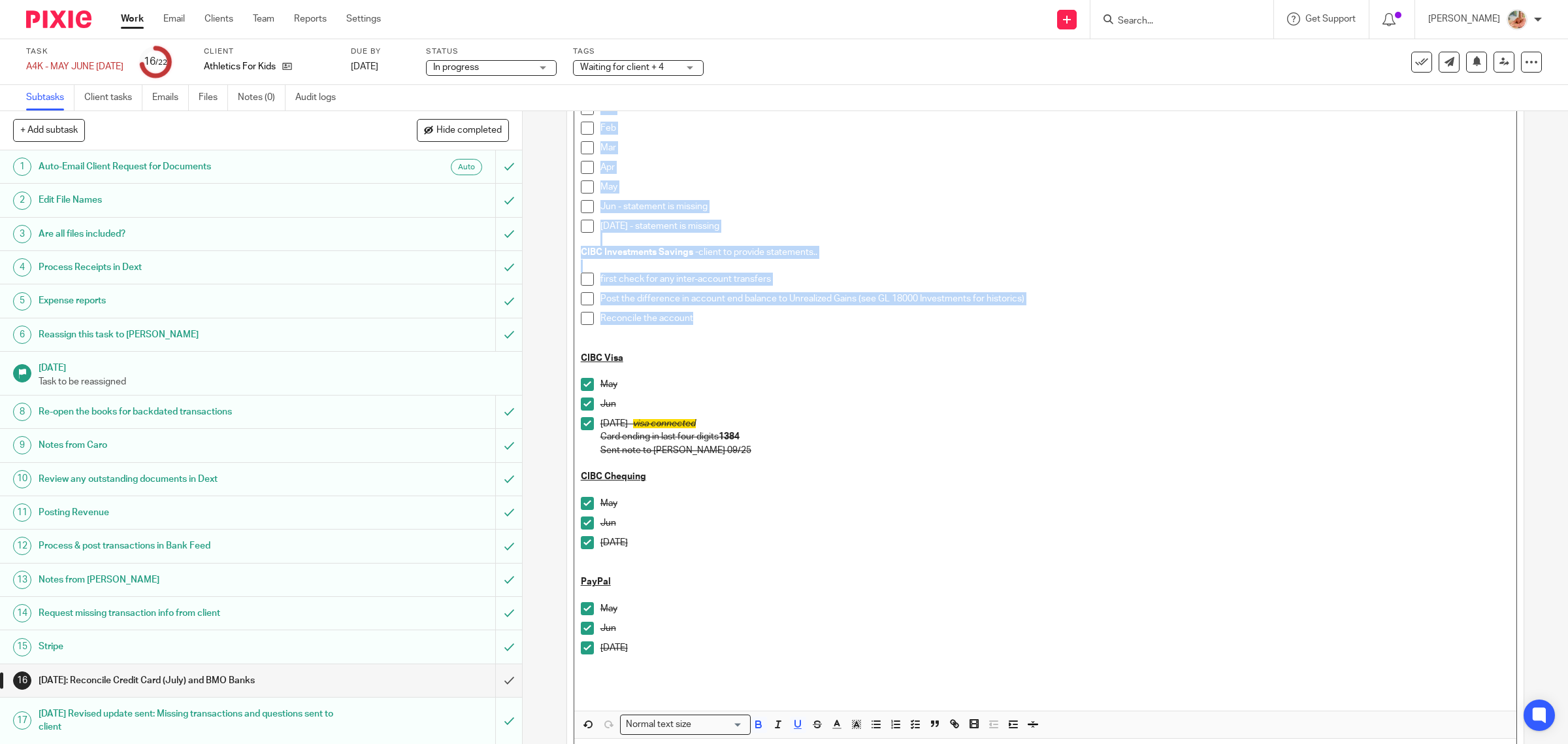
scroll to position [452, 0]
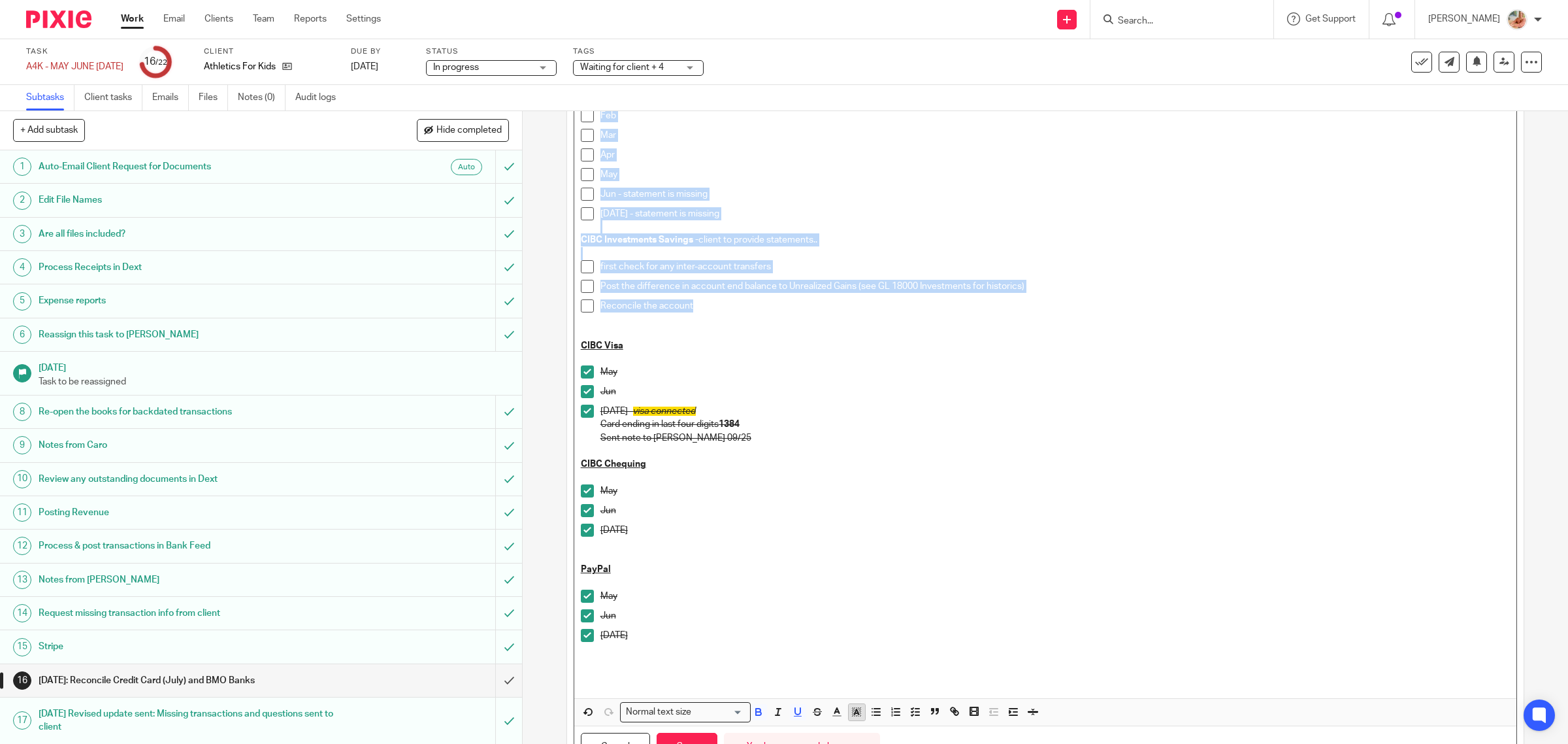
click at [856, 713] on line "button" at bounding box center [857, 713] width 3 height 0
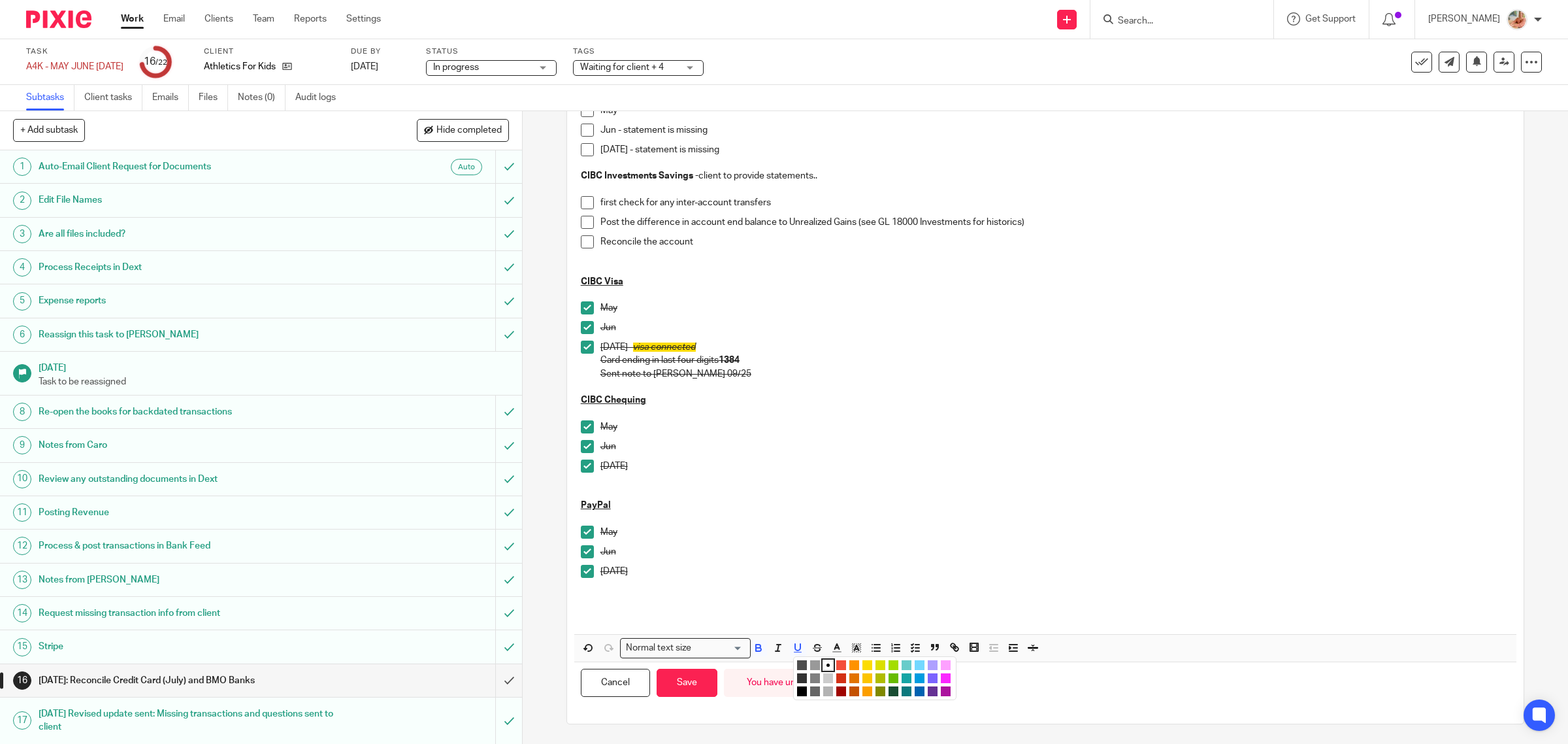
click at [928, 676] on li "color:#7B64FF" at bounding box center [933, 679] width 10 height 10
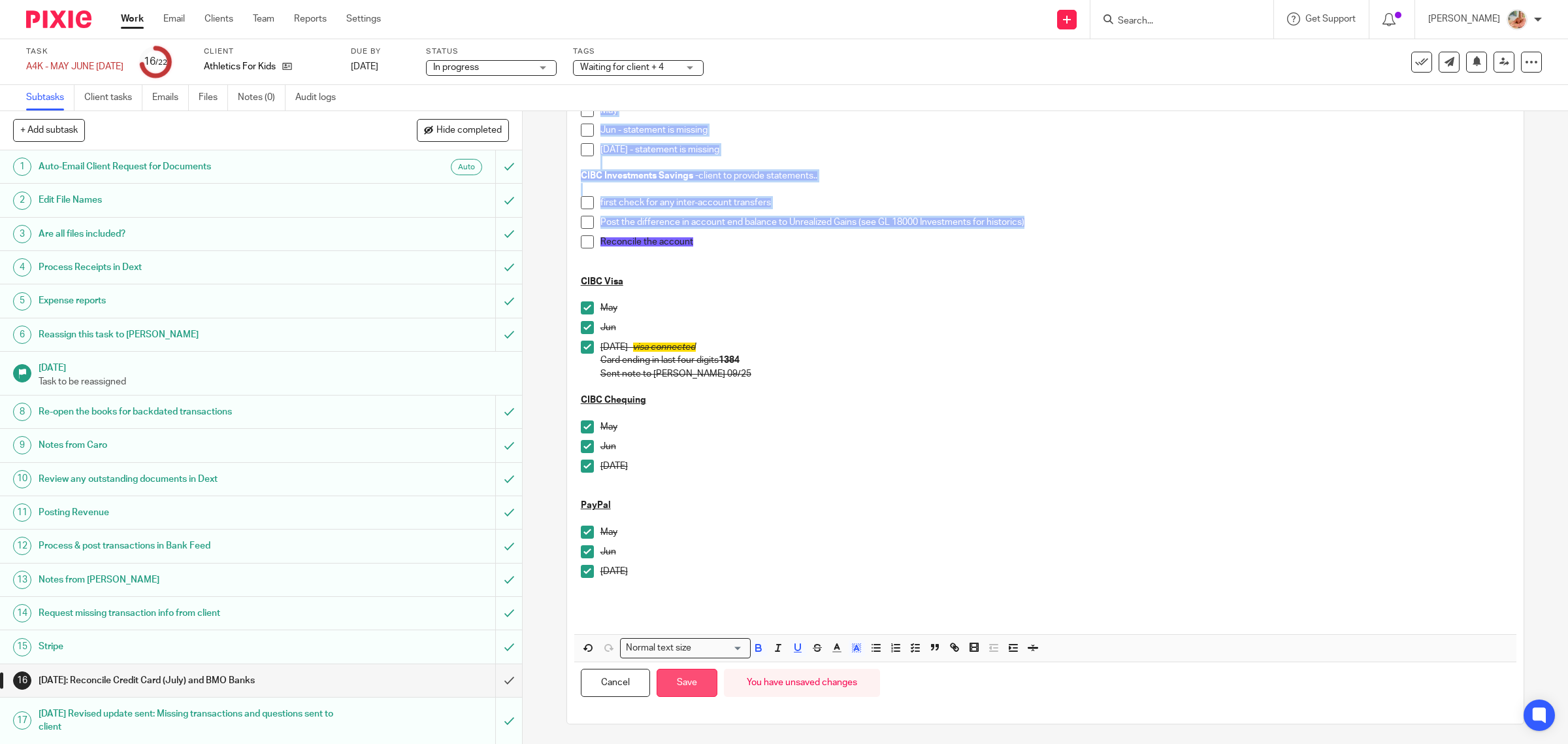
click at [700, 687] on button "Save" at bounding box center [687, 682] width 61 height 28
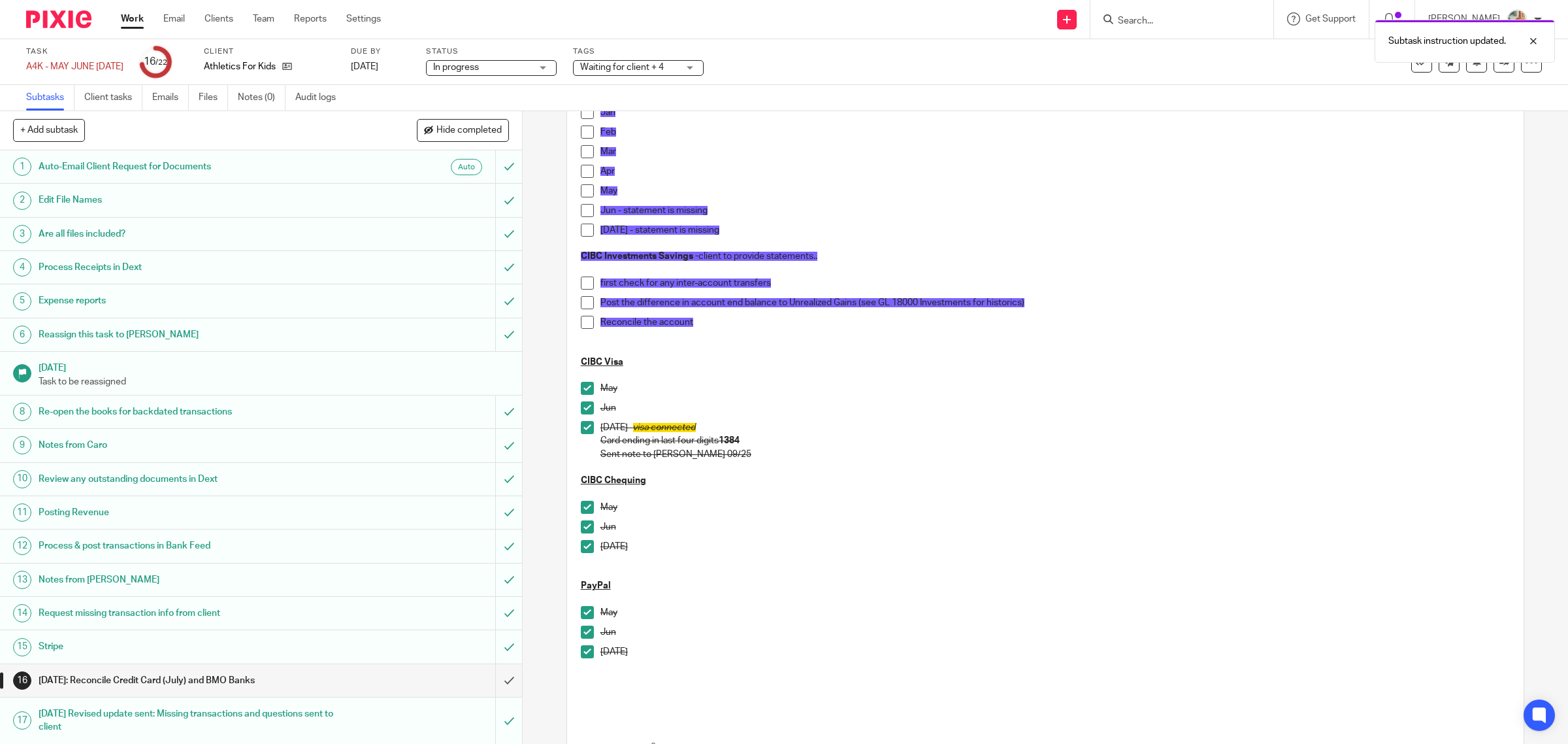
click at [798, 537] on div "Jun" at bounding box center [1055, 530] width 911 height 19
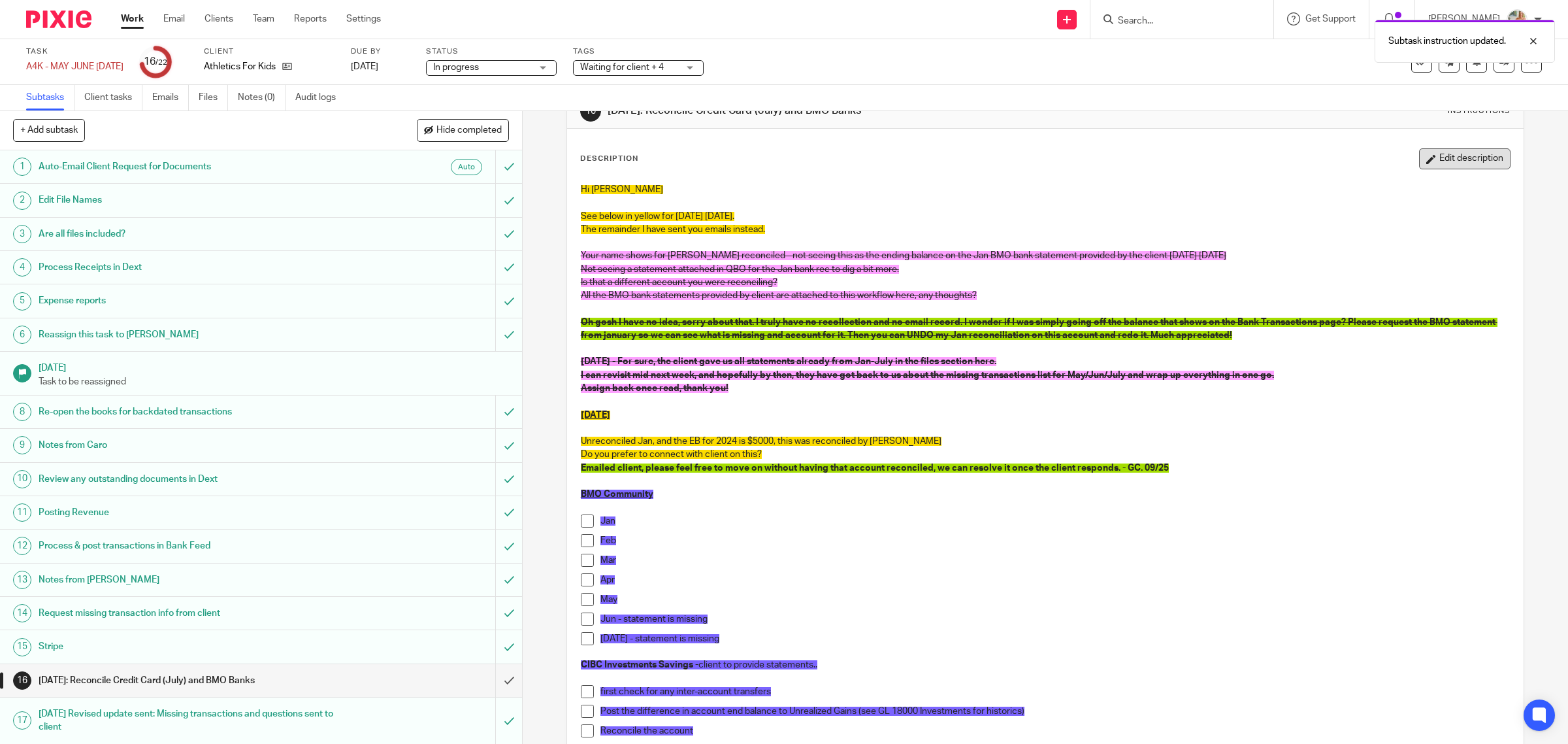
click at [1449, 152] on button "Edit description" at bounding box center [1465, 158] width 91 height 21
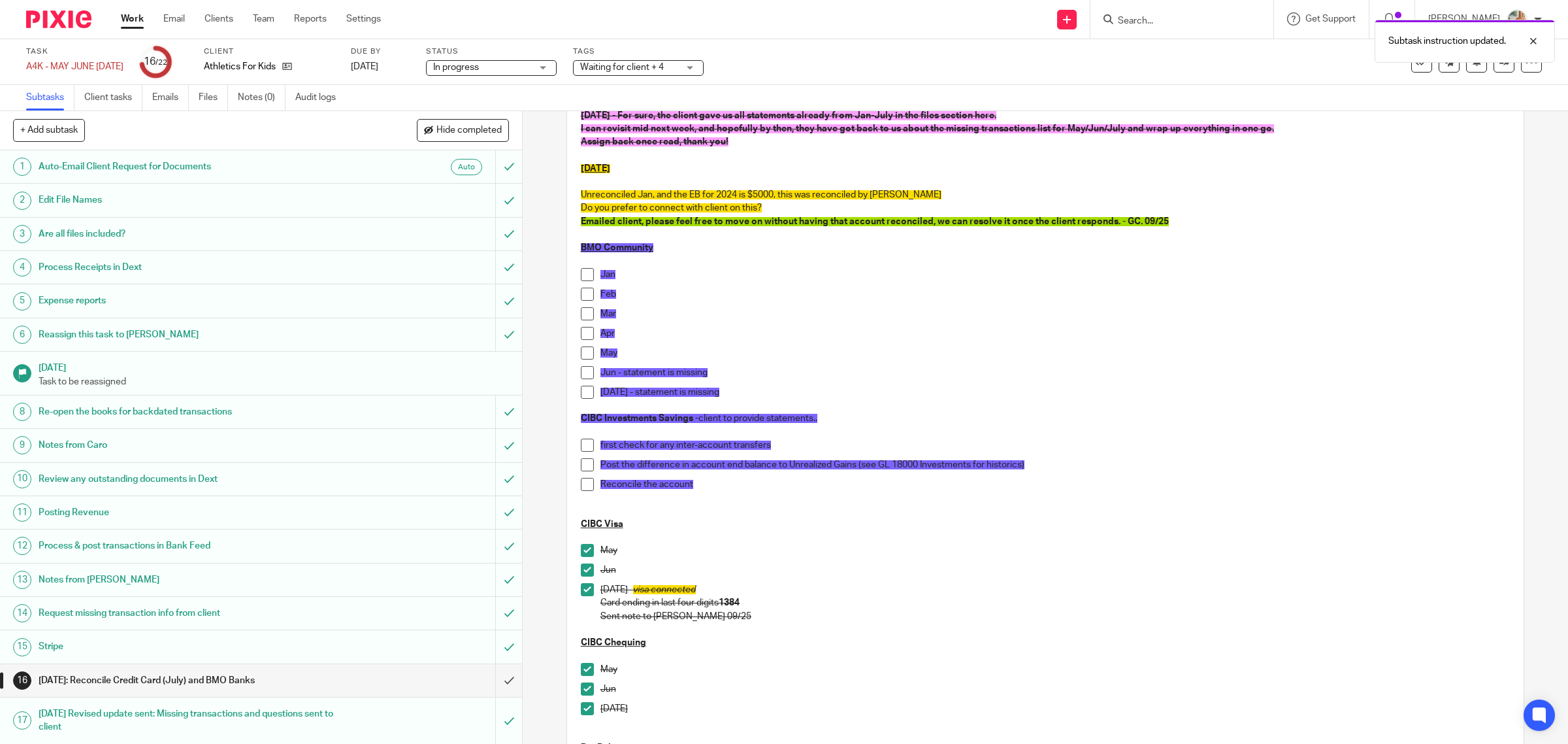
scroll to position [282, 0]
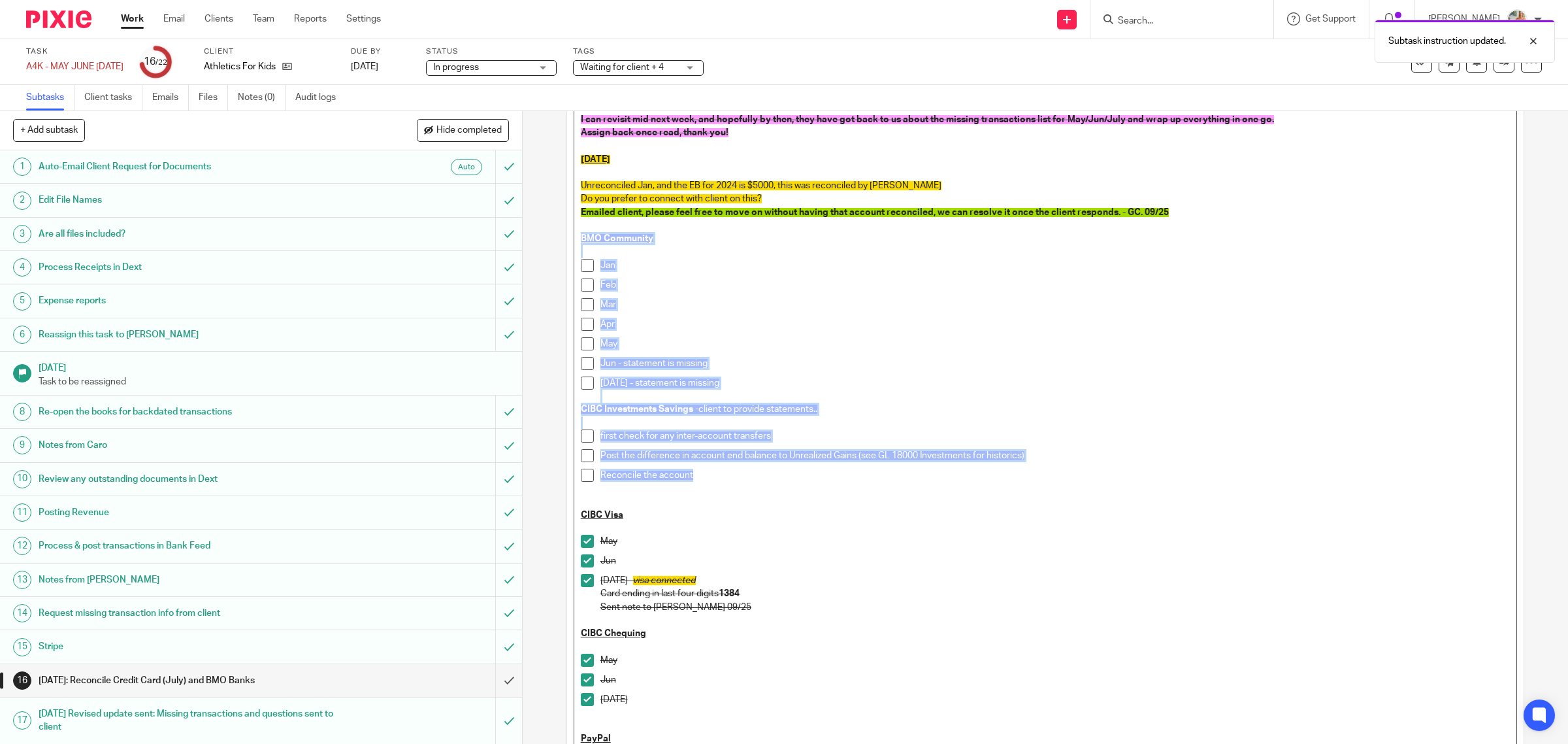
drag, startPoint x: 626, startPoint y: 447, endPoint x: 569, endPoint y: 241, distance: 213.7
click at [574, 241] on div "Hi Gillian See below in yellow for today Sep 25th. The remainder I have sent yo…" at bounding box center [1045, 394] width 943 height 947
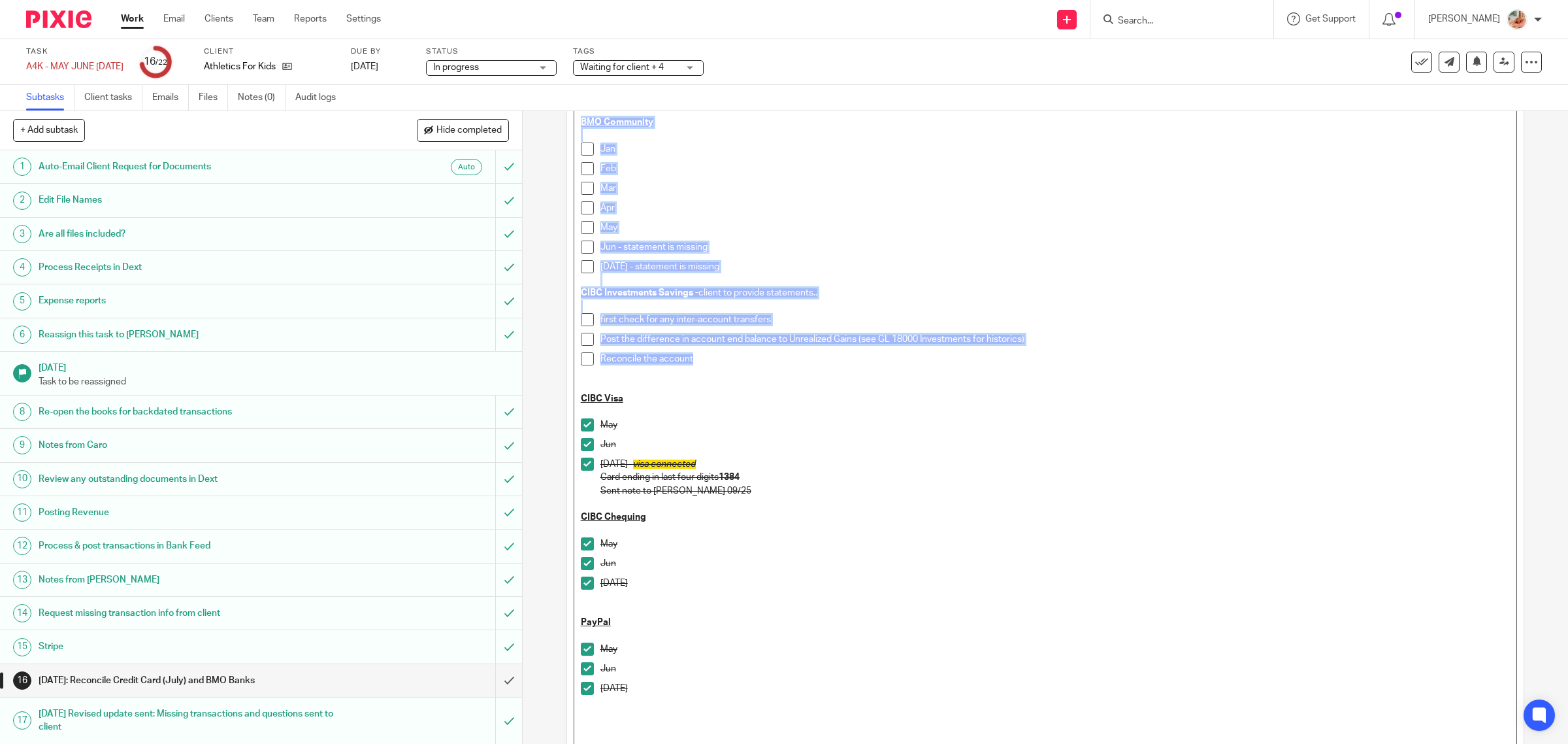
scroll to position [517, 0]
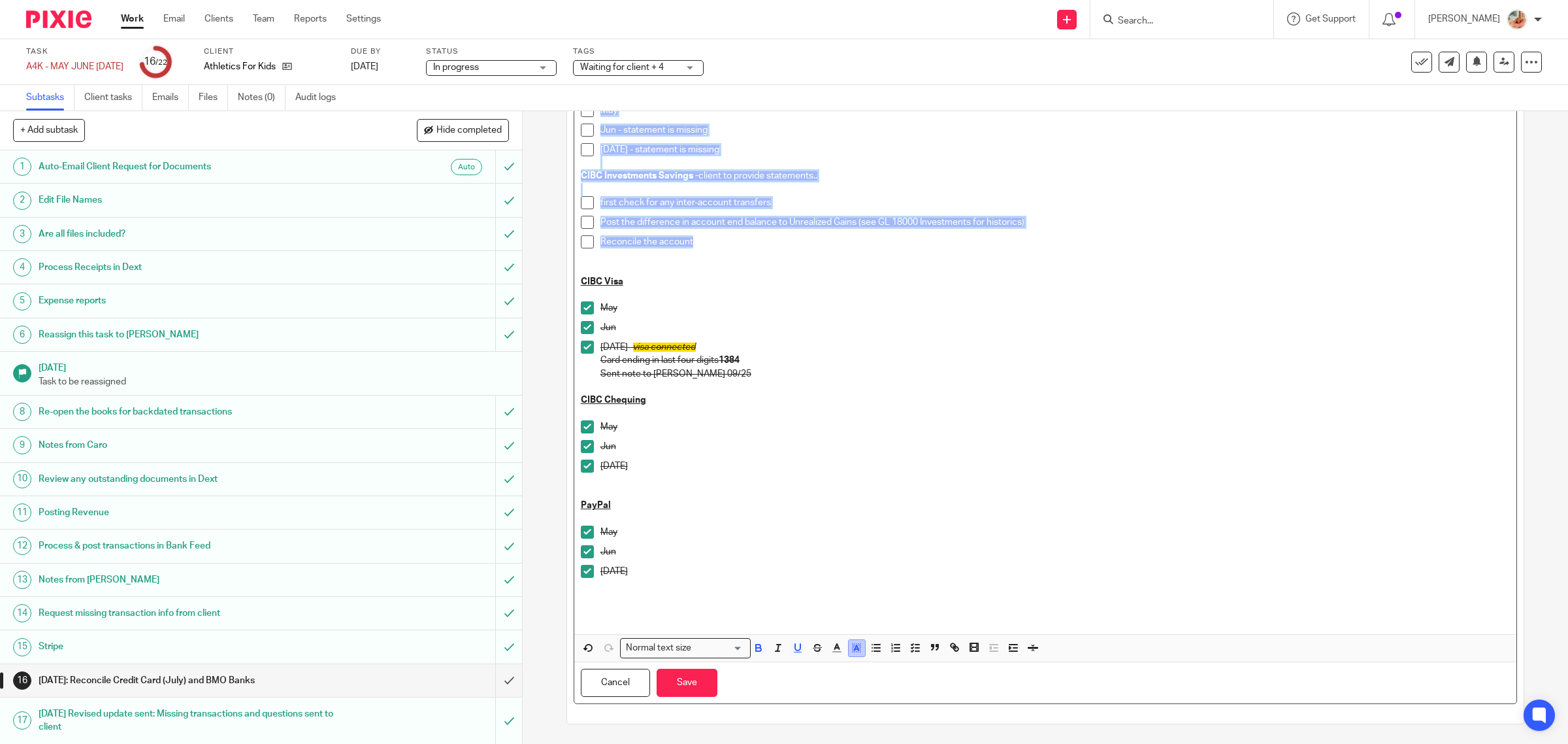
click at [853, 647] on rect "button" at bounding box center [853, 647] width 1 height 1
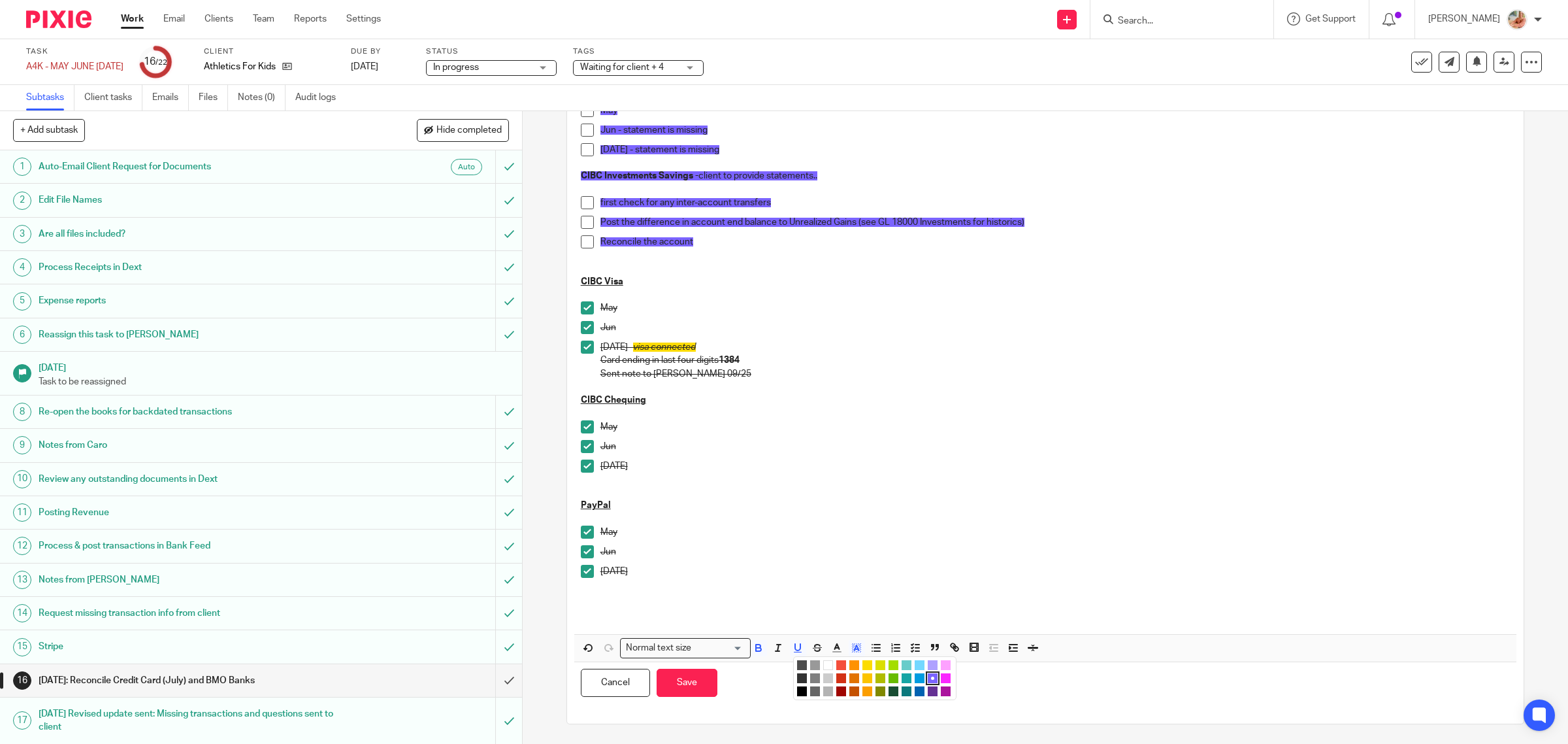
click at [889, 665] on li "color:#A4DD00" at bounding box center [894, 665] width 10 height 10
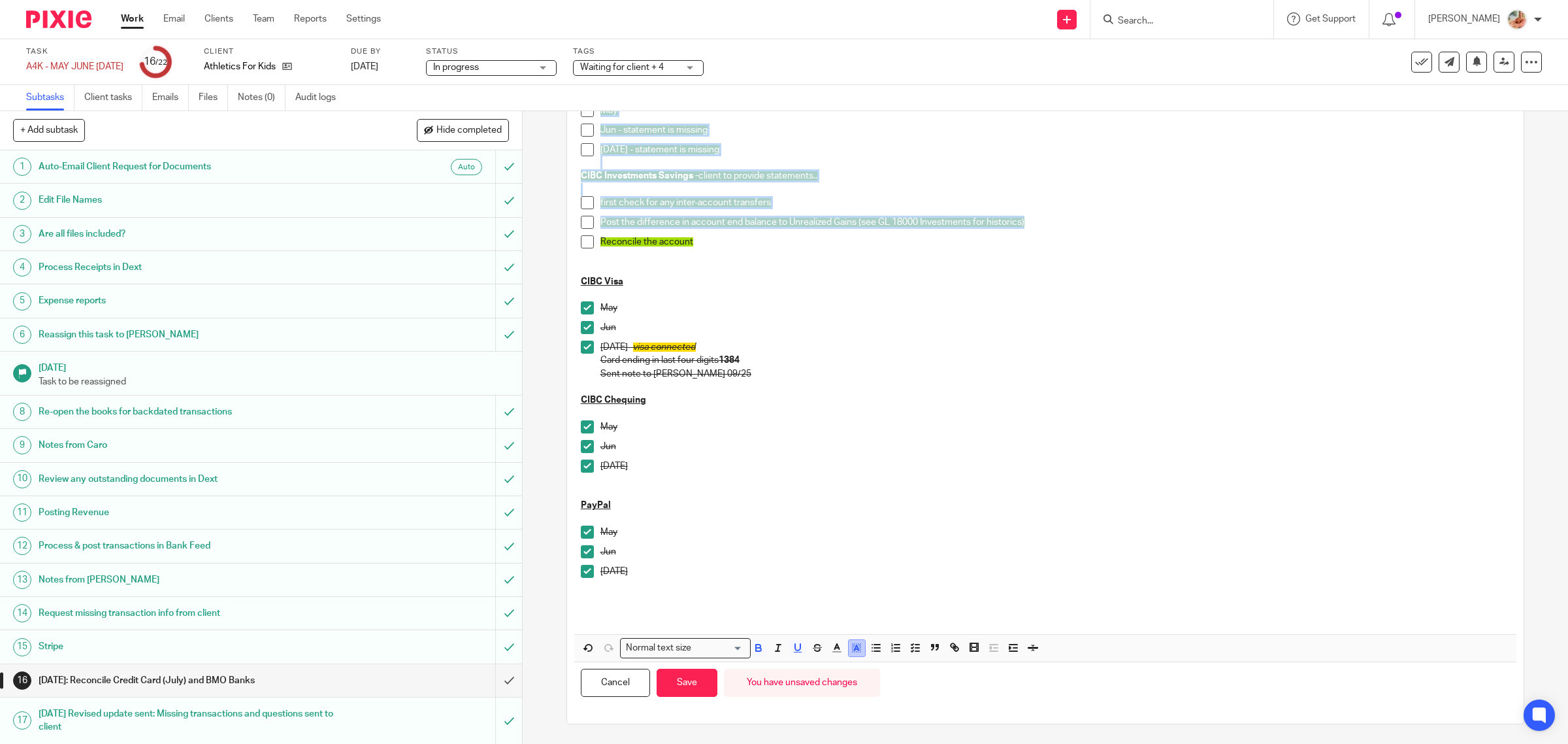
click at [857, 649] on icon "button" at bounding box center [856, 648] width 12 height 12
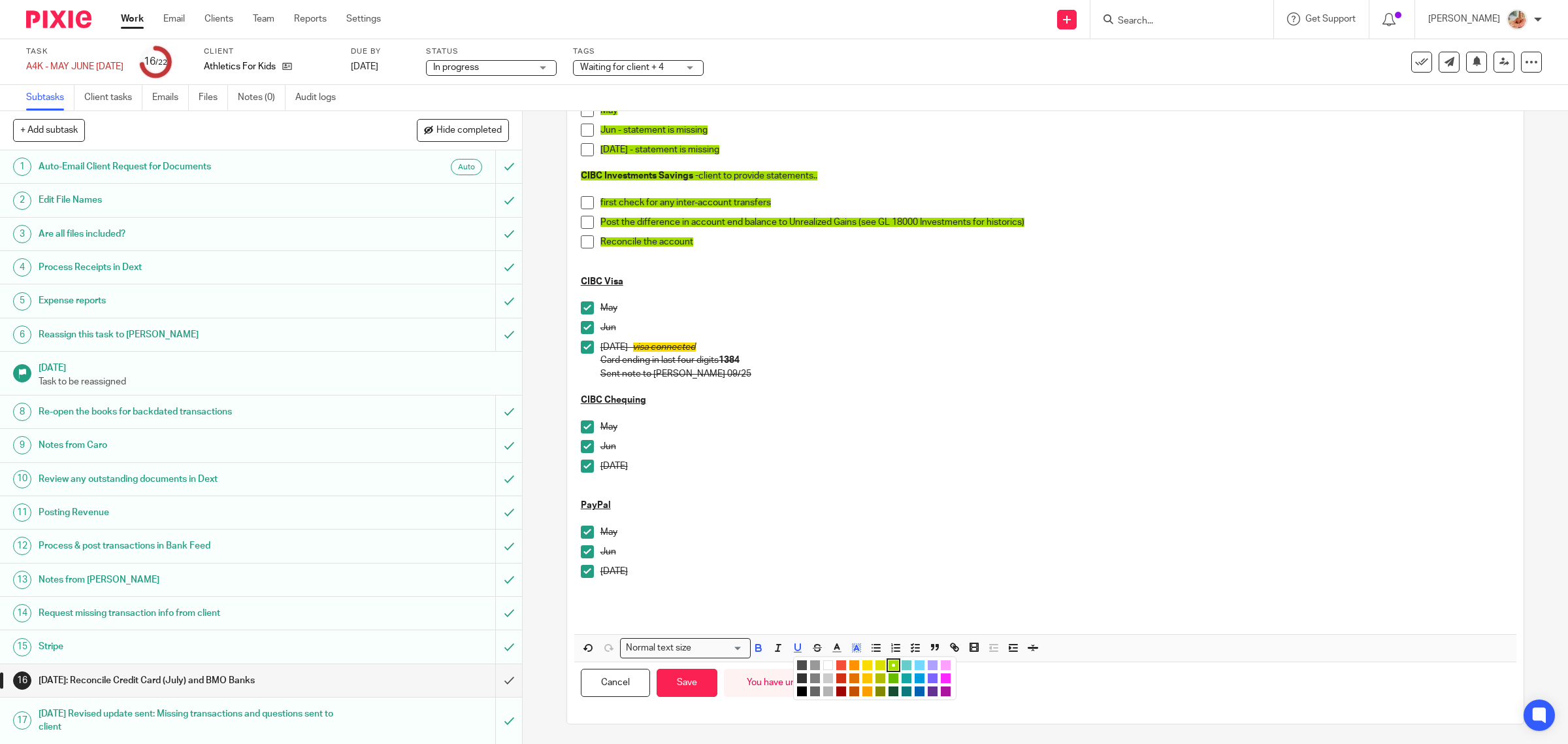
click at [917, 664] on li "color:#73D8FF" at bounding box center [920, 665] width 10 height 10
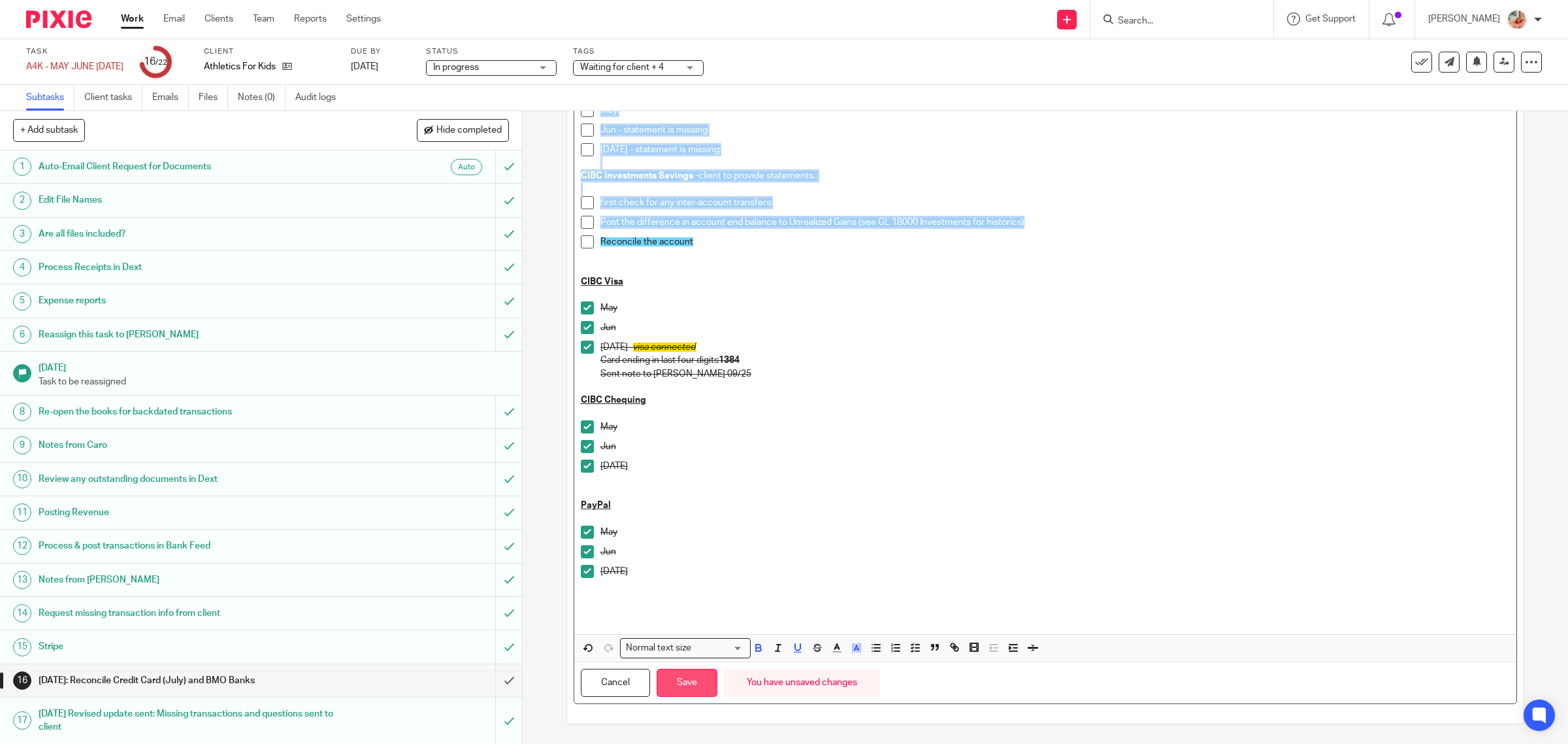
click at [690, 681] on button "Save" at bounding box center [687, 682] width 61 height 28
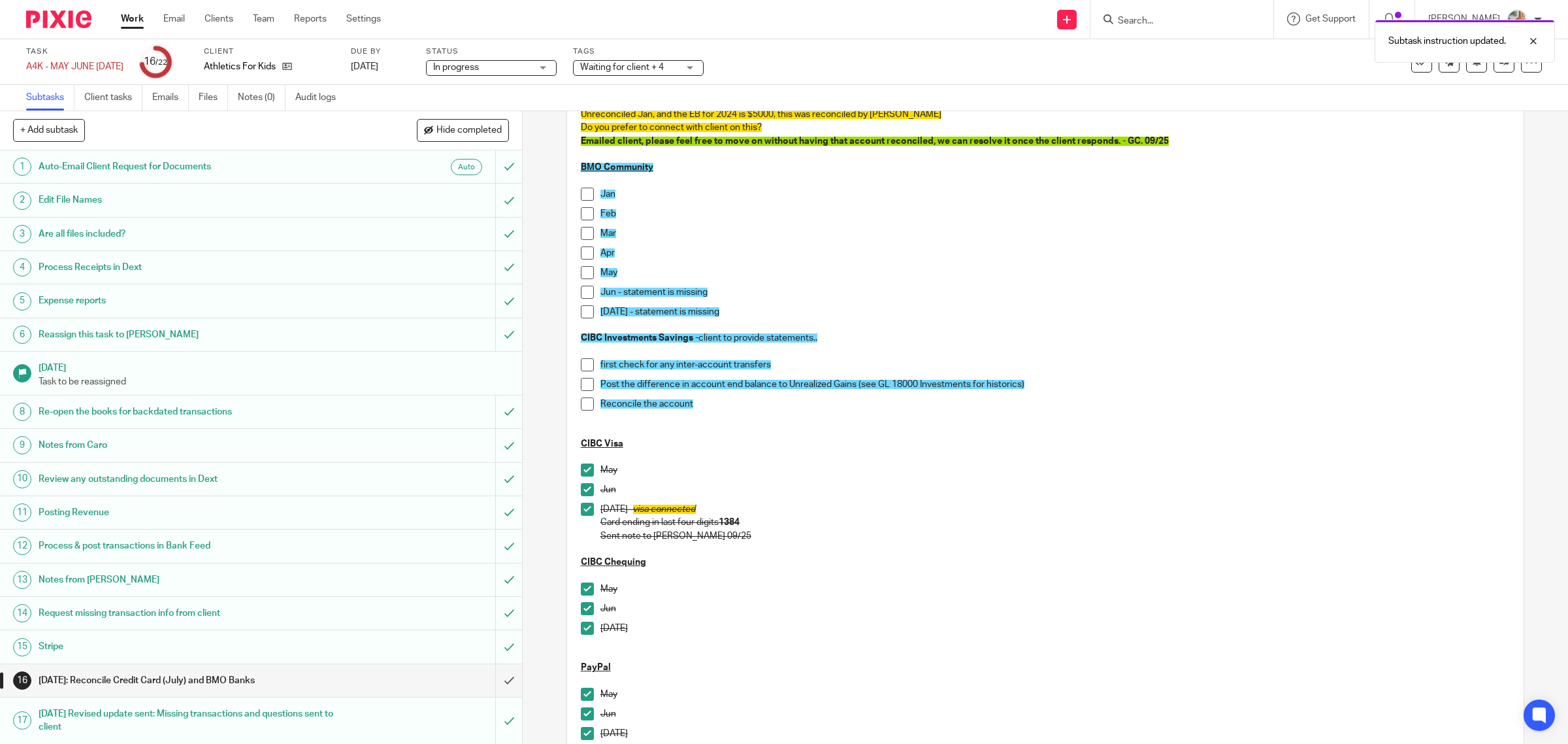
click at [807, 558] on p "CIBC Chequing" at bounding box center [1046, 562] width 930 height 13
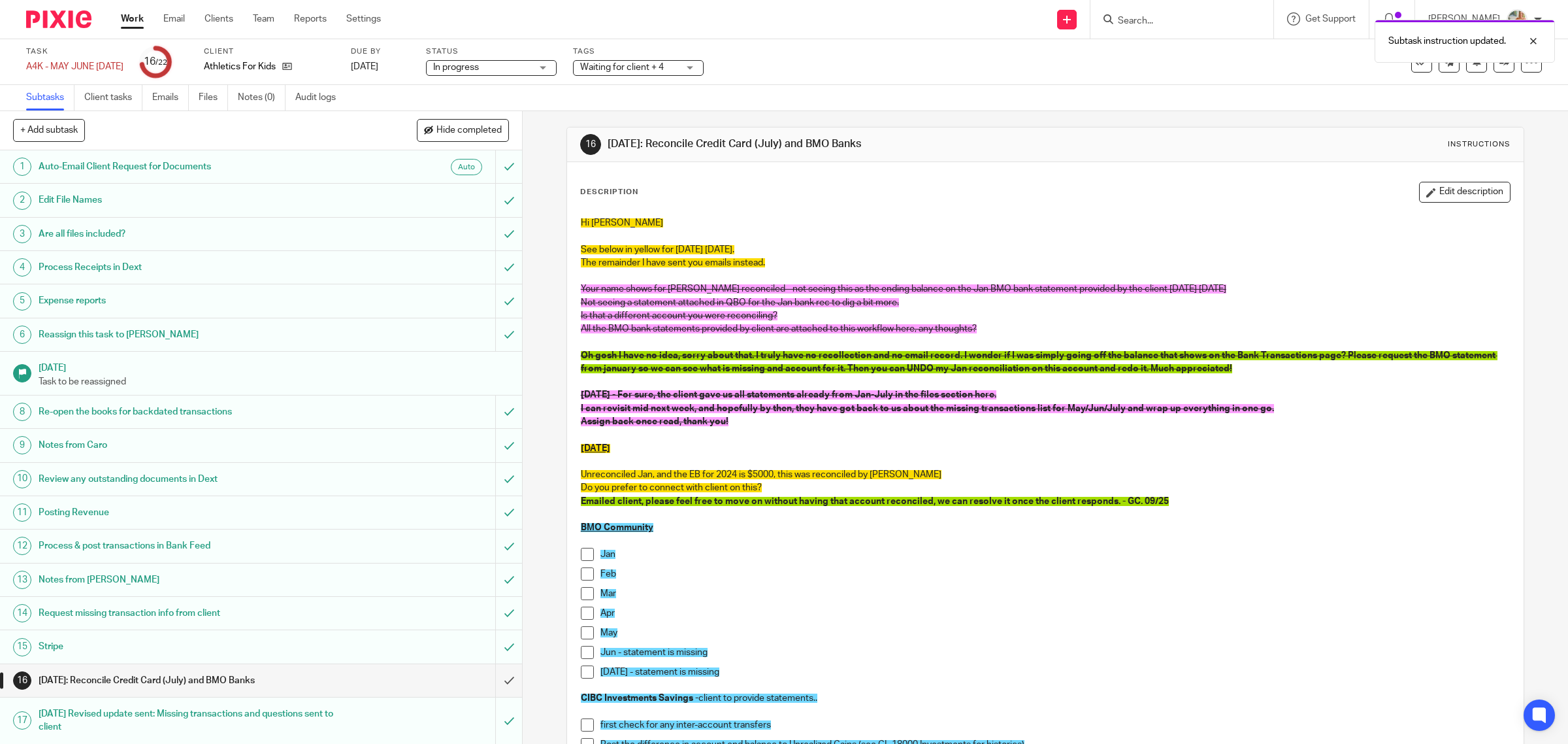
scroll to position [0, 0]
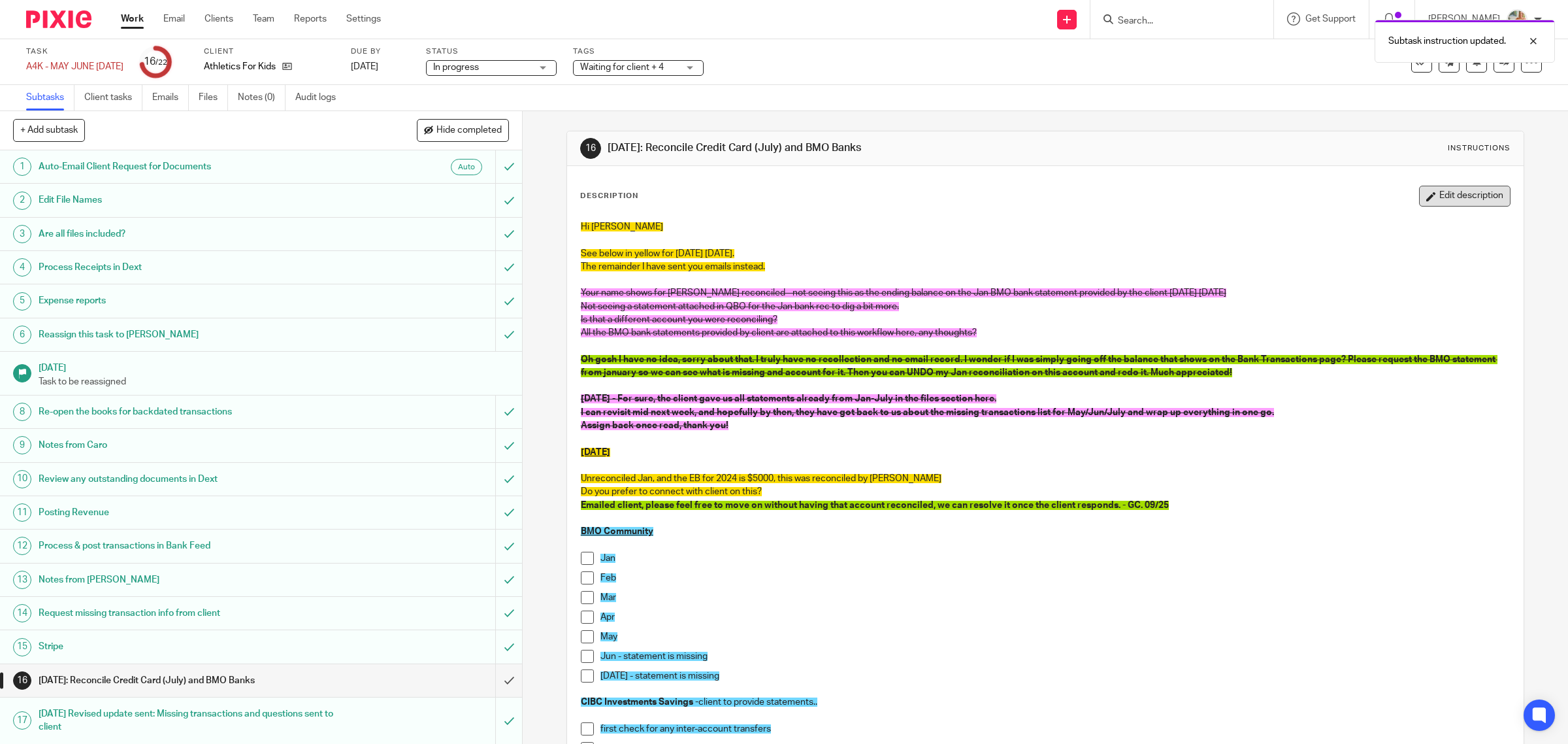
click at [1419, 199] on button "Edit description" at bounding box center [1465, 196] width 91 height 21
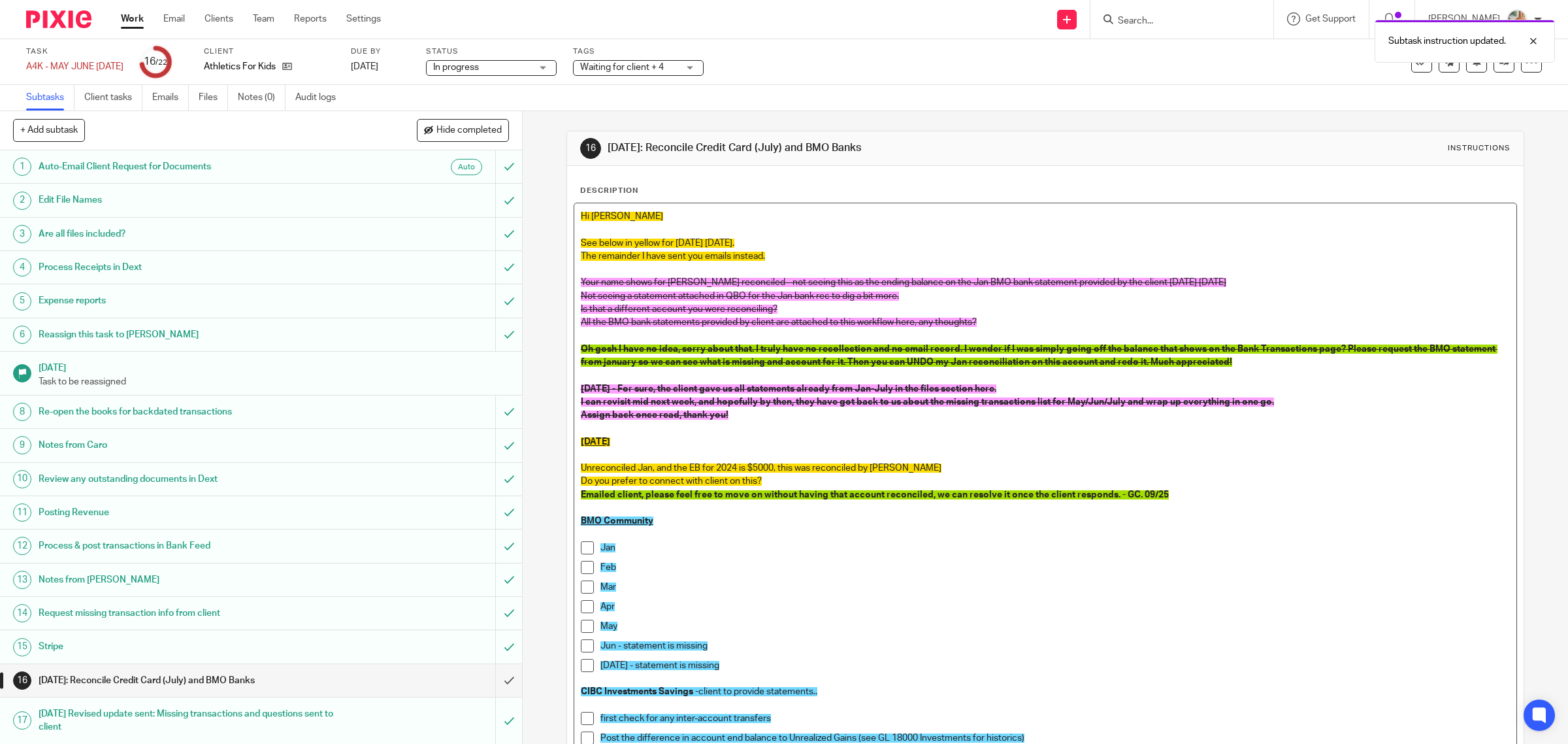
click at [1179, 501] on p "Emailed client, please feel free to move on without having that account reconci…" at bounding box center [1046, 502] width 930 height 27
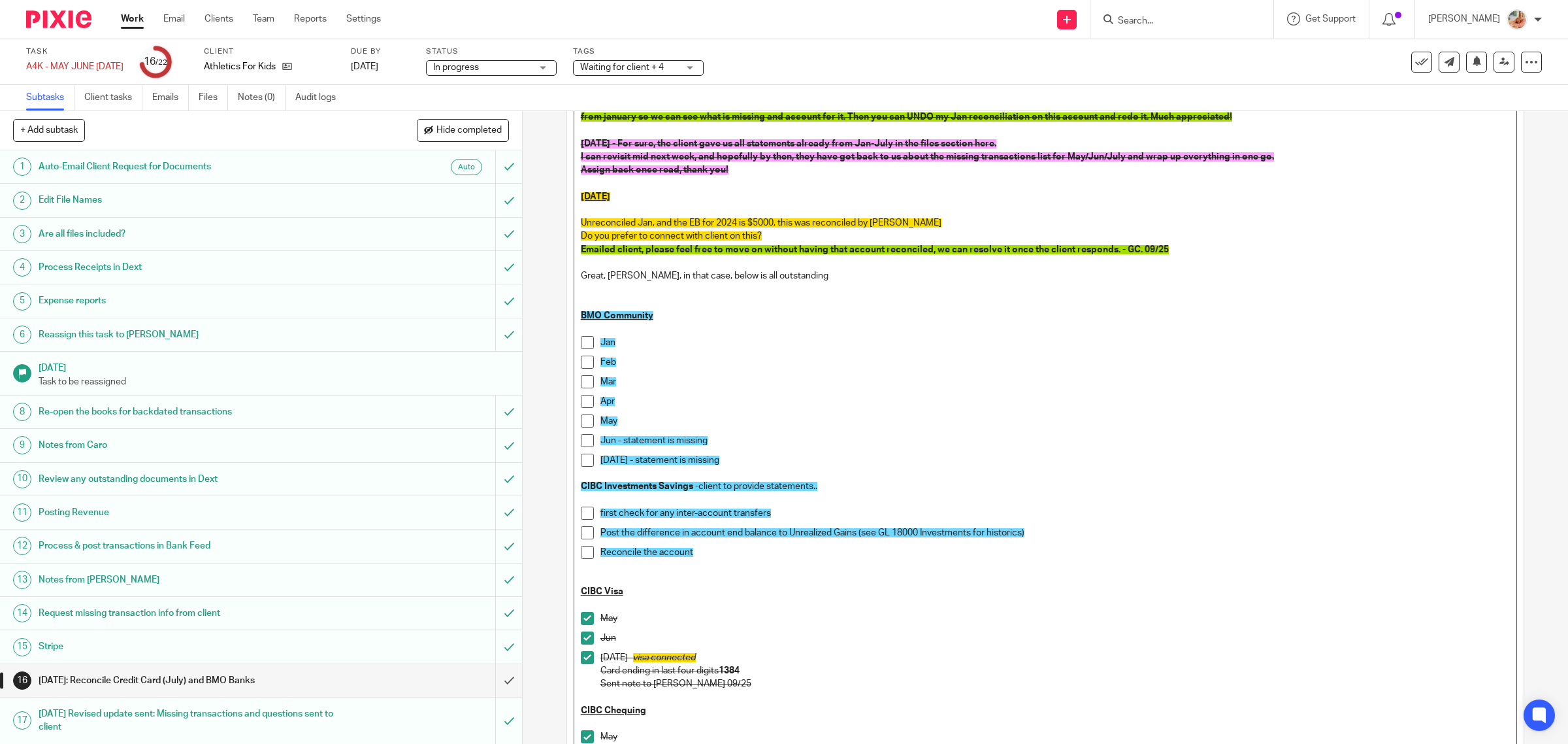
scroll to position [81, 0]
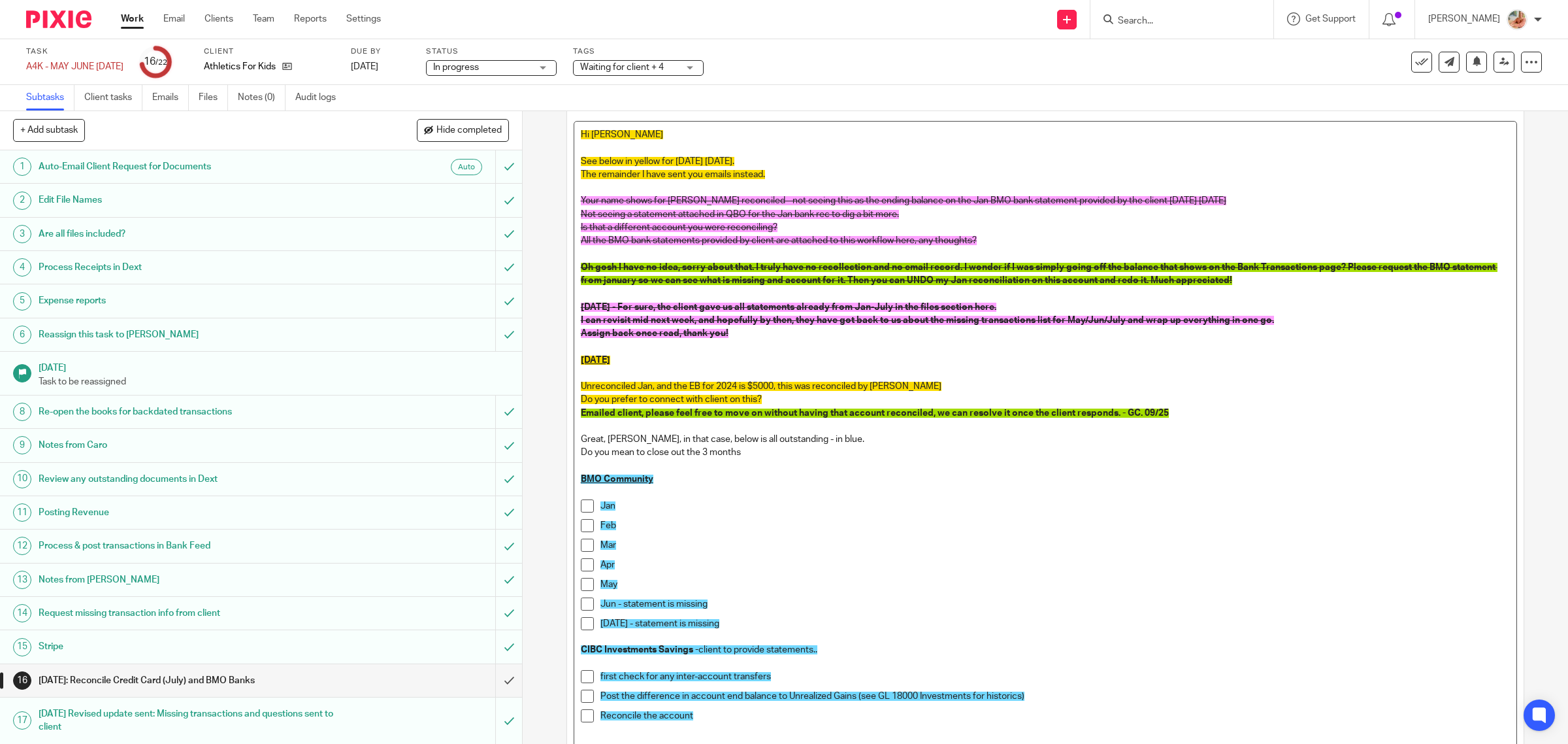
click at [633, 455] on p "Do you mean to close out the 3 months" at bounding box center [1046, 459] width 930 height 27
click at [807, 453] on p "Do you mean its good to close out the 3 months" at bounding box center [1046, 459] width 930 height 27
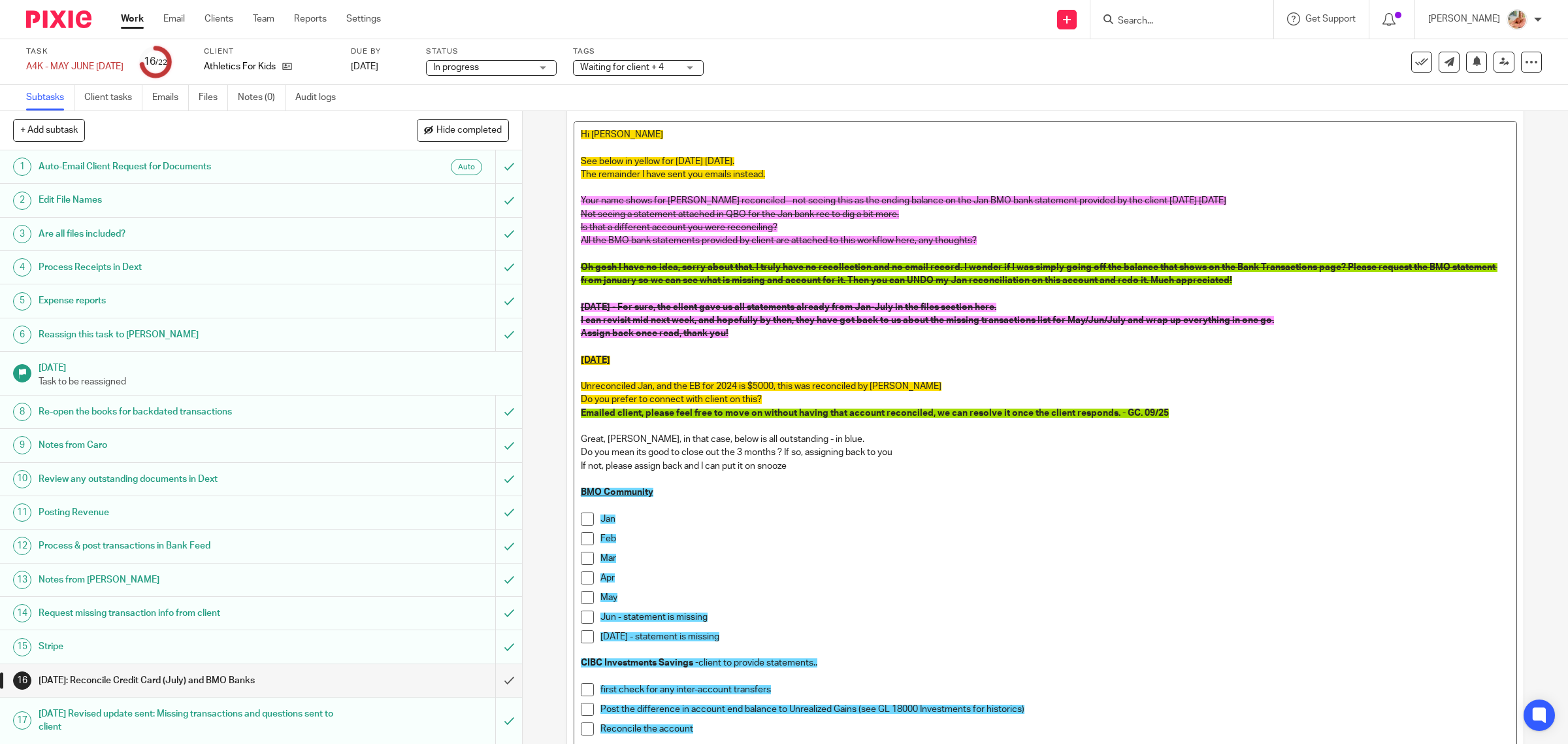
click at [773, 455] on p "Do you mean its good to close out the 3 months ? If so, assigning back to you" at bounding box center [1046, 452] width 930 height 13
drag, startPoint x: 790, startPoint y: 466, endPoint x: 563, endPoint y: 428, distance: 230.2
click at [568, 428] on div "Description Hi Gillian See below in yellow for today Sep 25th. The remainder I …" at bounding box center [1046, 647] width 957 height 1126
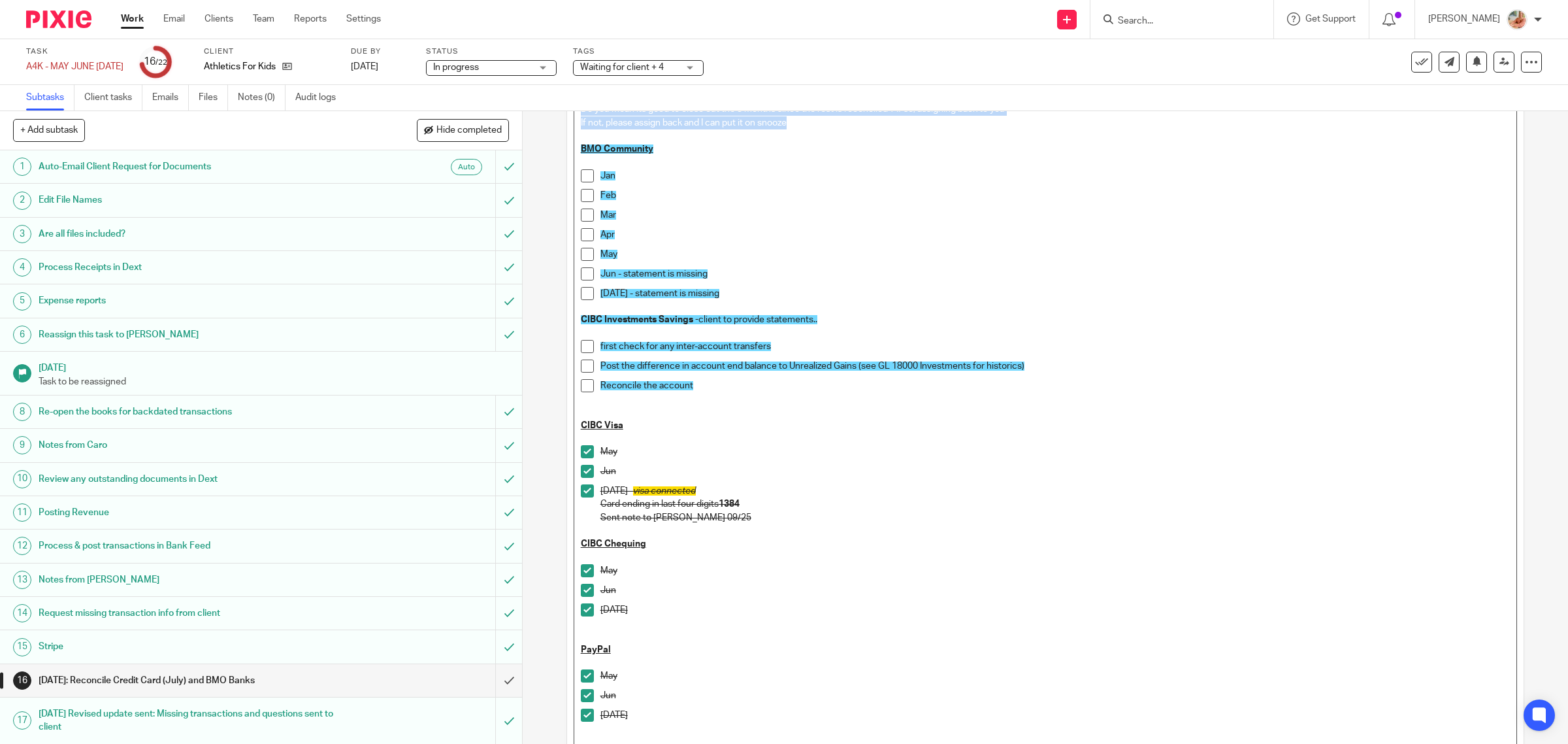
scroll to position [570, 0]
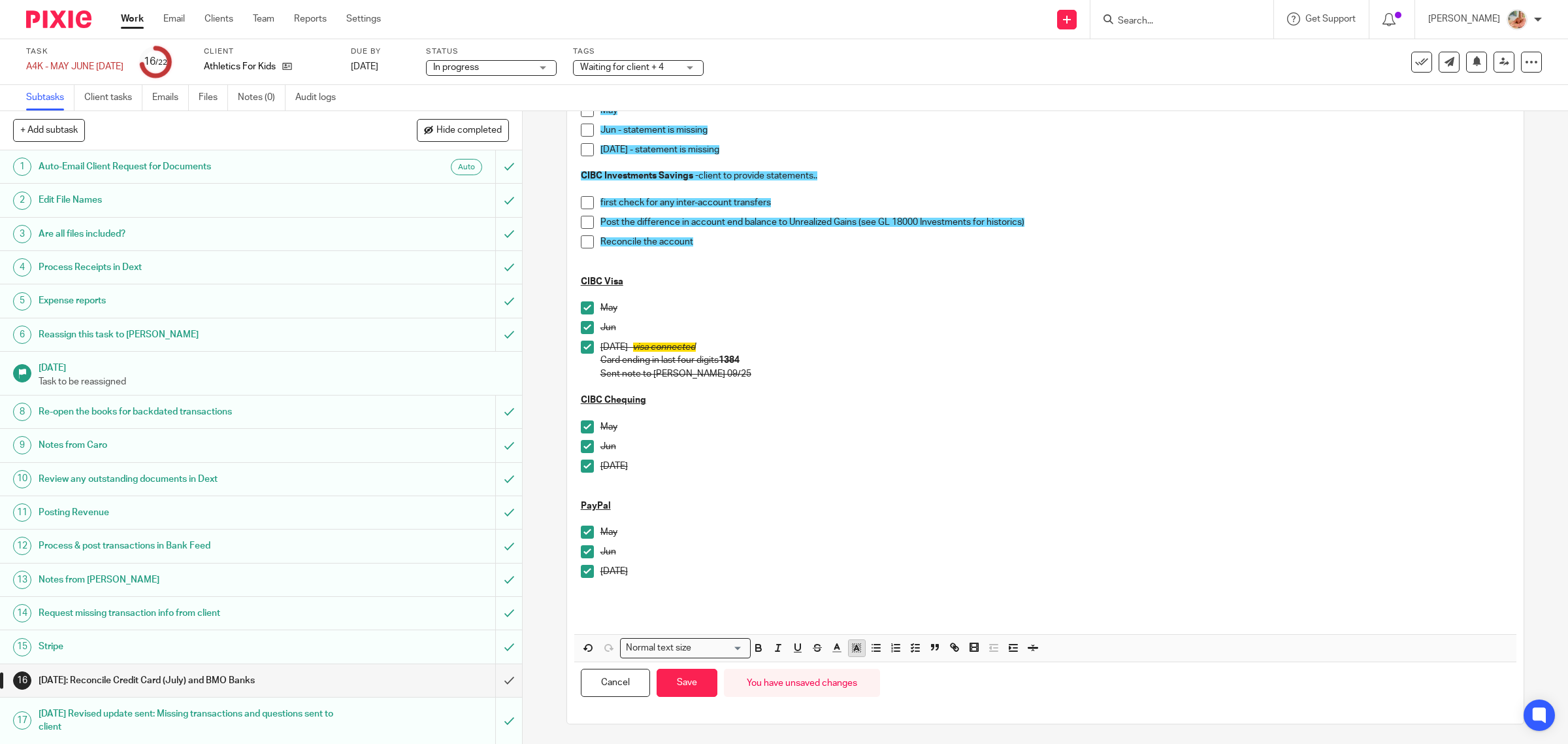
click at [856, 652] on rect "button" at bounding box center [856, 652] width 1 height 1
click at [865, 667] on li "color:#FCDC00" at bounding box center [867, 665] width 10 height 10
click at [801, 445] on p "Jun" at bounding box center [1055, 446] width 911 height 13
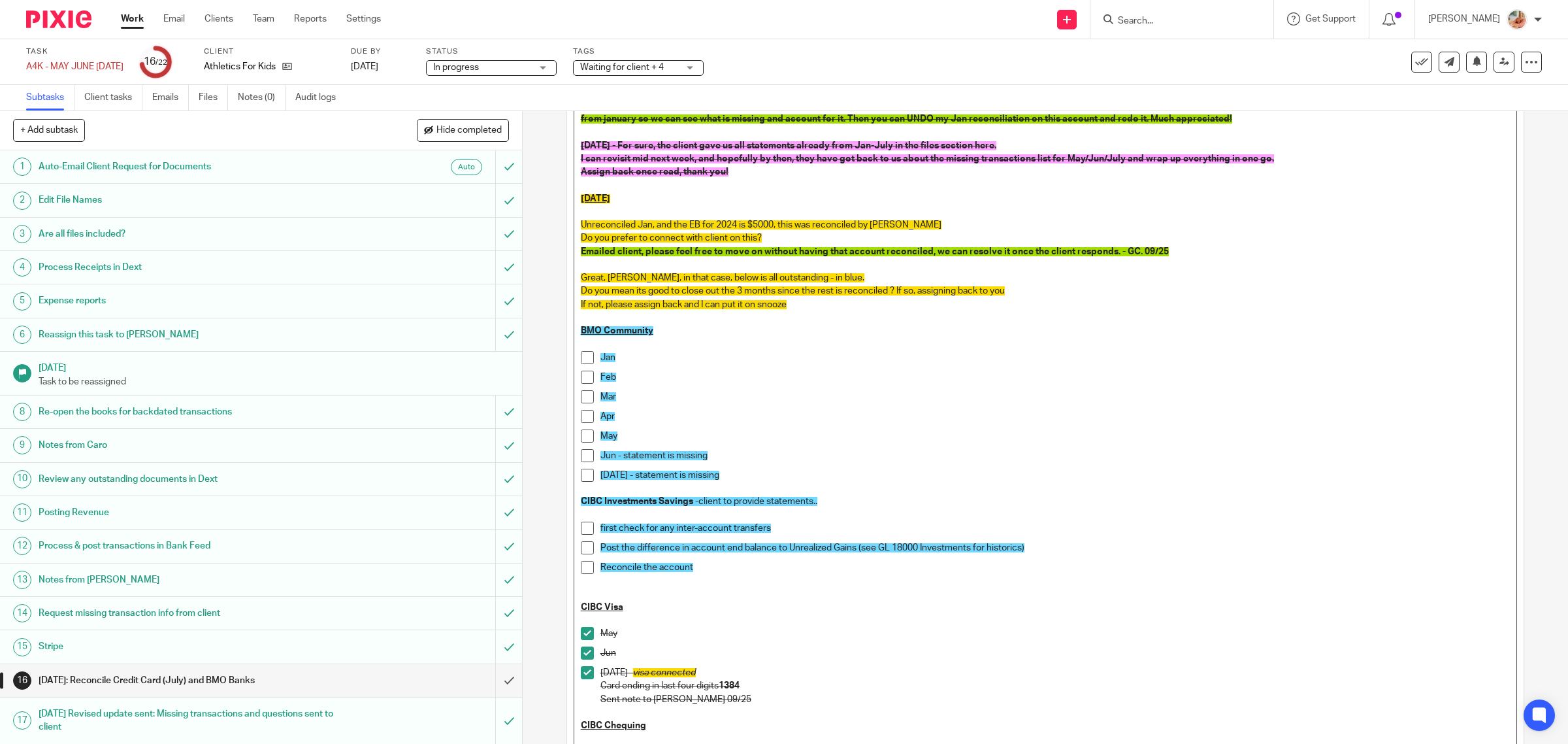
click at [809, 308] on p "If not, please assign back and I can put it on snooze" at bounding box center [1046, 312] width 930 height 27
drag, startPoint x: 714, startPoint y: 304, endPoint x: 562, endPoint y: 278, distance: 154.2
click at [568, 278] on div "Description Hi Gillian See below in yellow for today Sep 25th. The remainder I …" at bounding box center [1046, 486] width 957 height 1126
click at [759, 306] on span "If not, please assign back and I can put it on snooze - CG 09/25" at bounding box center [707, 304] width 252 height 9
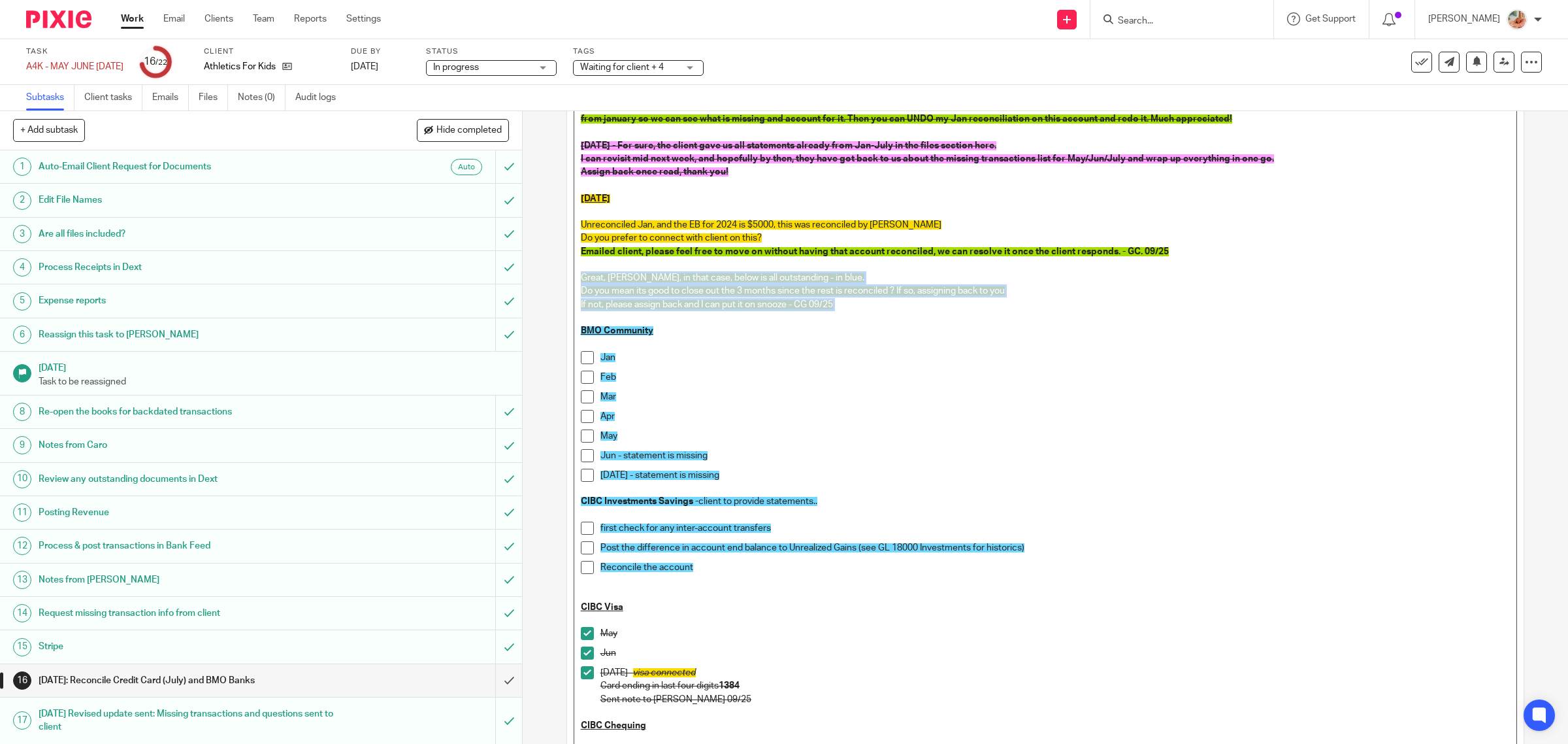
drag, startPoint x: 861, startPoint y: 317, endPoint x: 563, endPoint y: 280, distance: 300.3
click at [568, 280] on div "Description Hi Gillian See below in yellow for today Sep 25th. The remainder I …" at bounding box center [1046, 486] width 957 height 1126
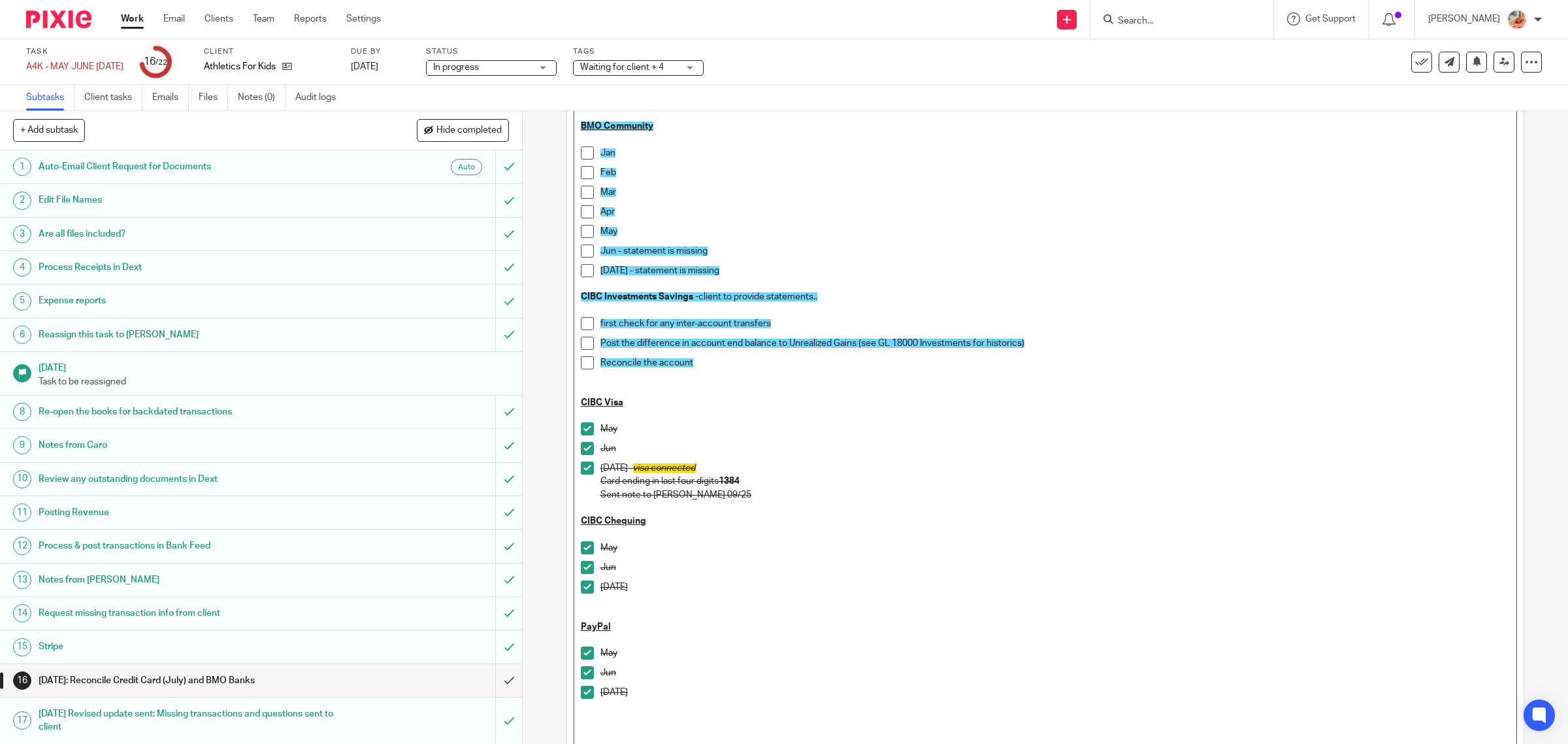
scroll to position [570, 0]
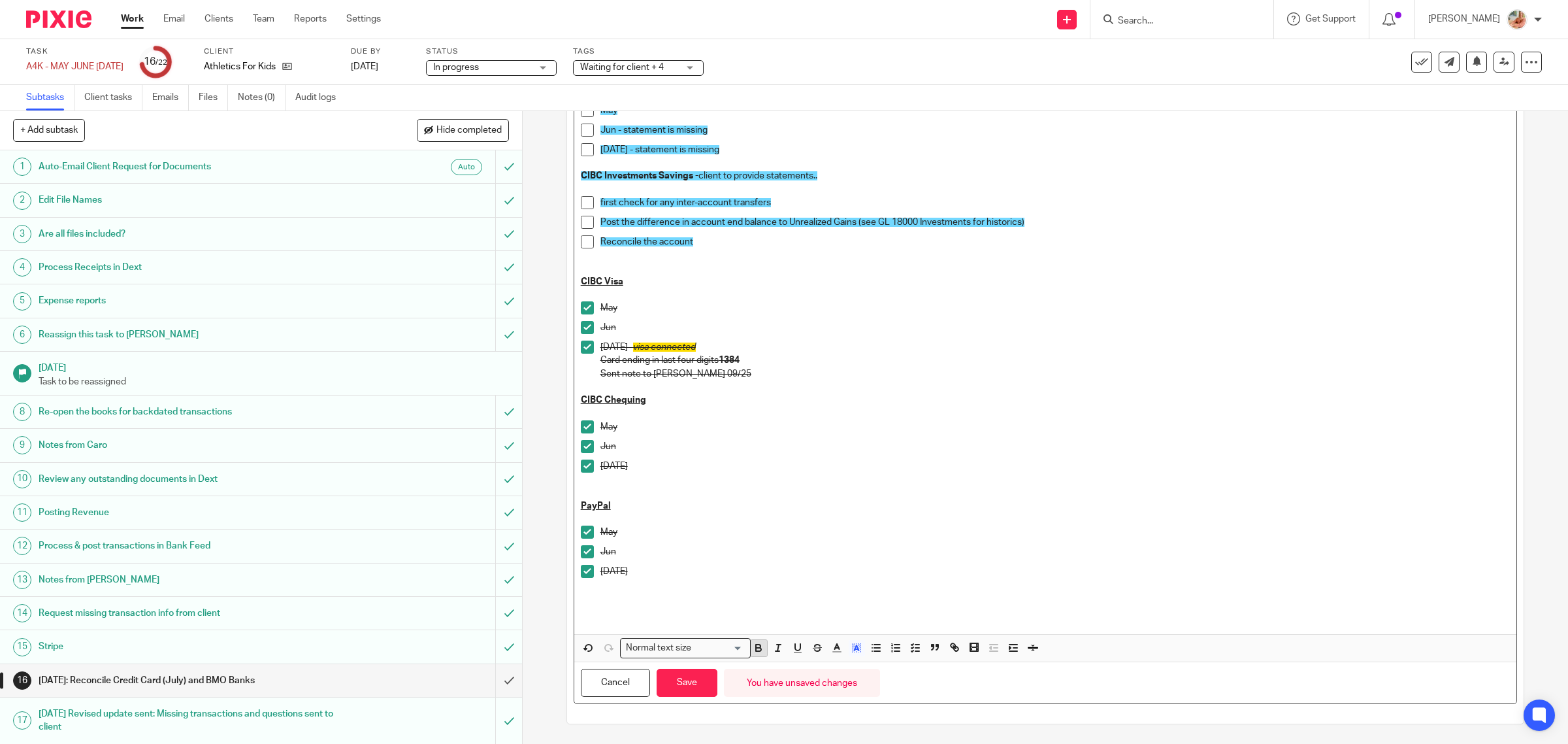
click at [759, 651] on icon "button" at bounding box center [759, 648] width 12 height 12
drag, startPoint x: 690, startPoint y: 686, endPoint x: 719, endPoint y: 649, distance: 47.0
click at [690, 685] on button "Save" at bounding box center [687, 682] width 61 height 28
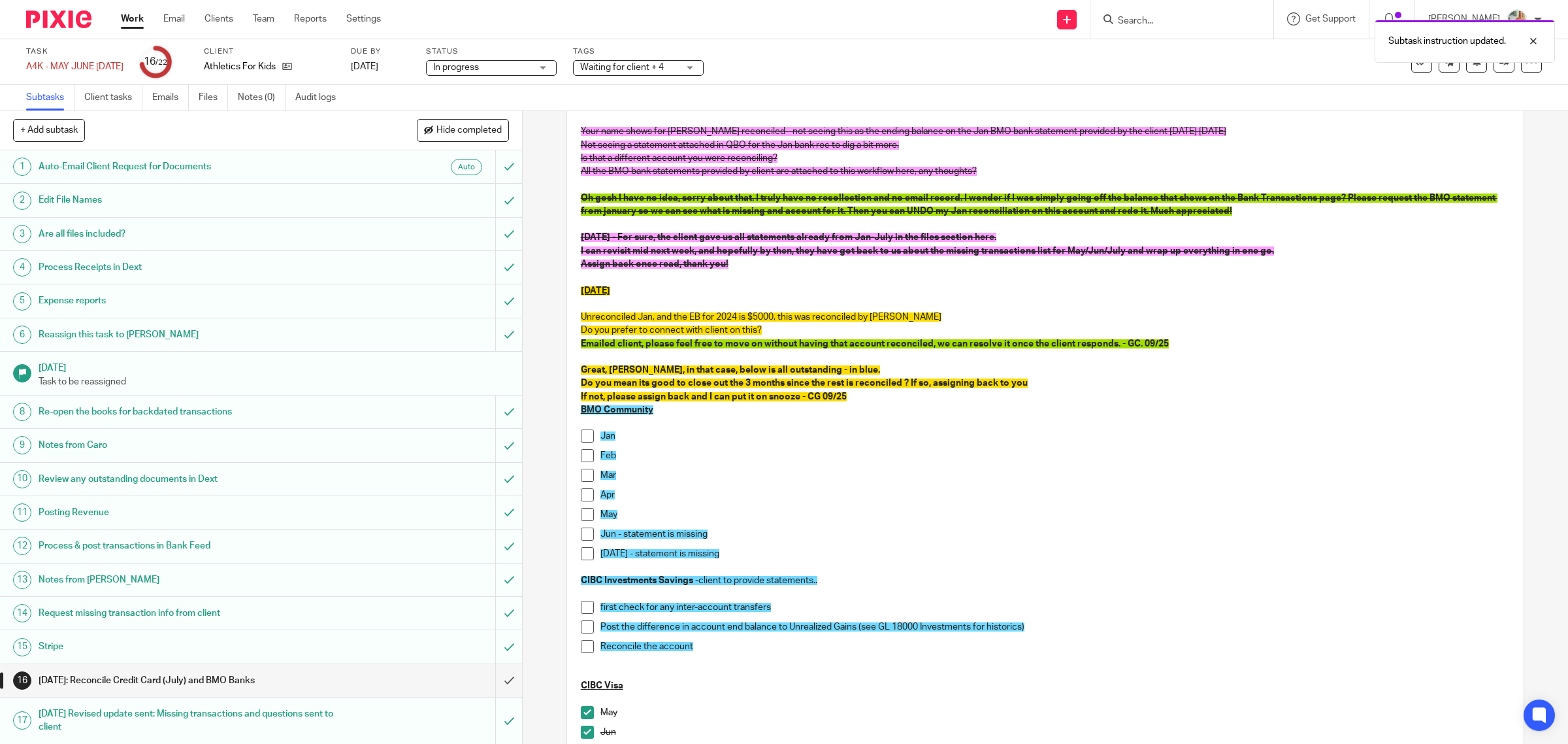
scroll to position [76, 0]
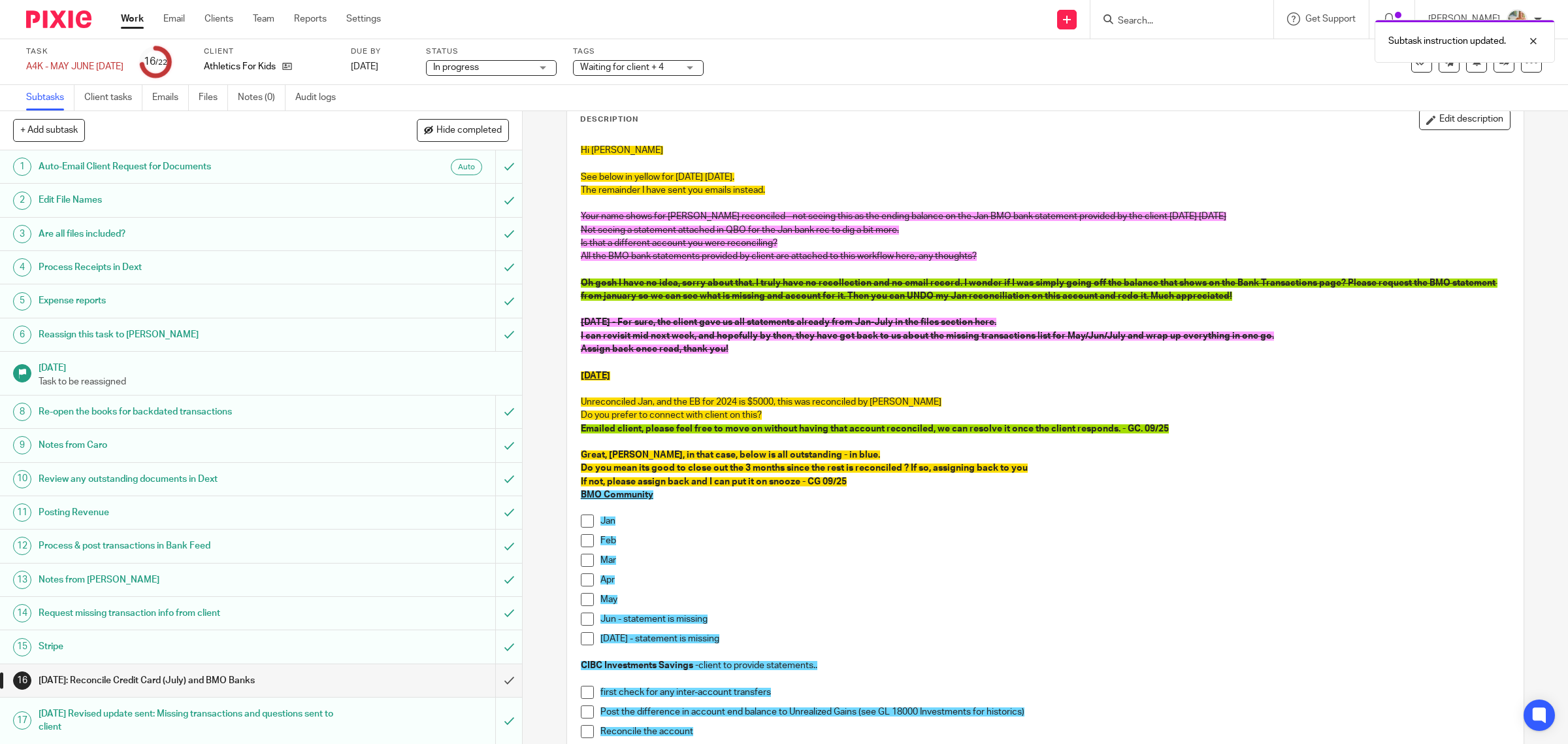
click at [664, 69] on span "Waiting for client + 4" at bounding box center [622, 67] width 84 height 9
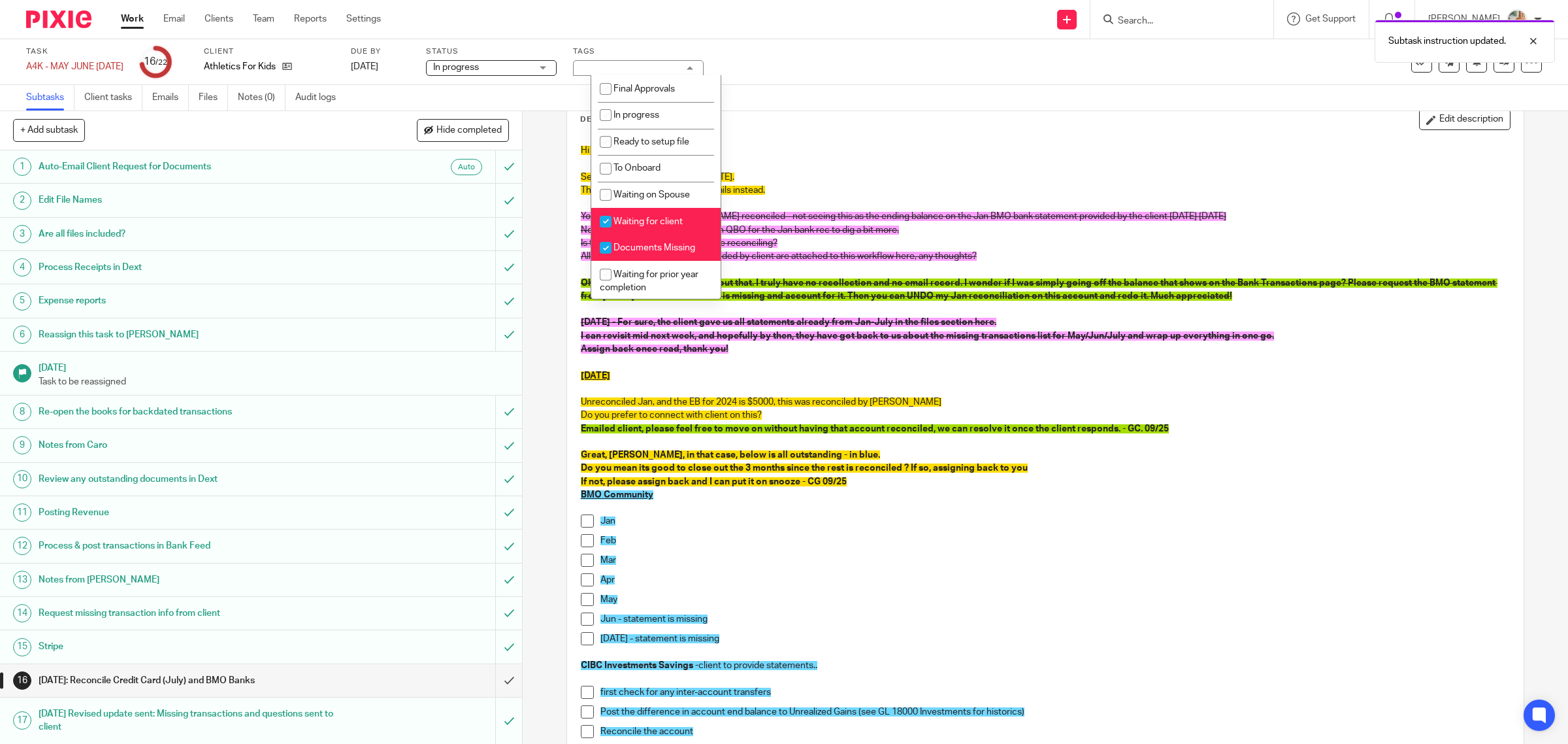
click at [626, 217] on span "Waiting for client" at bounding box center [648, 221] width 69 height 9
checkbox input "false"
click at [624, 239] on li "Documents Missing" at bounding box center [656, 248] width 130 height 27
checkbox input "false"
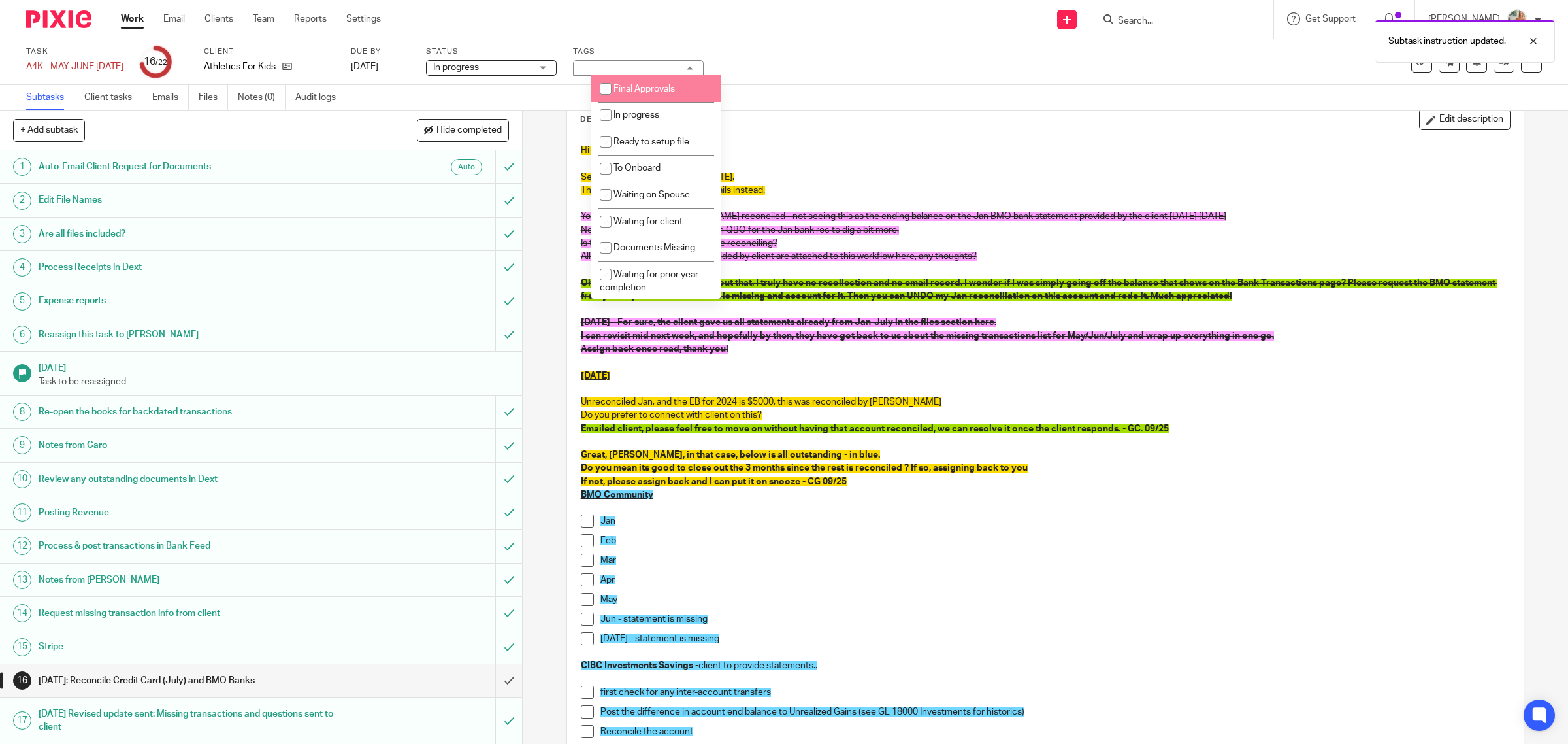
click at [618, 86] on input "checkbox" at bounding box center [605, 88] width 25 height 25
checkbox input "true"
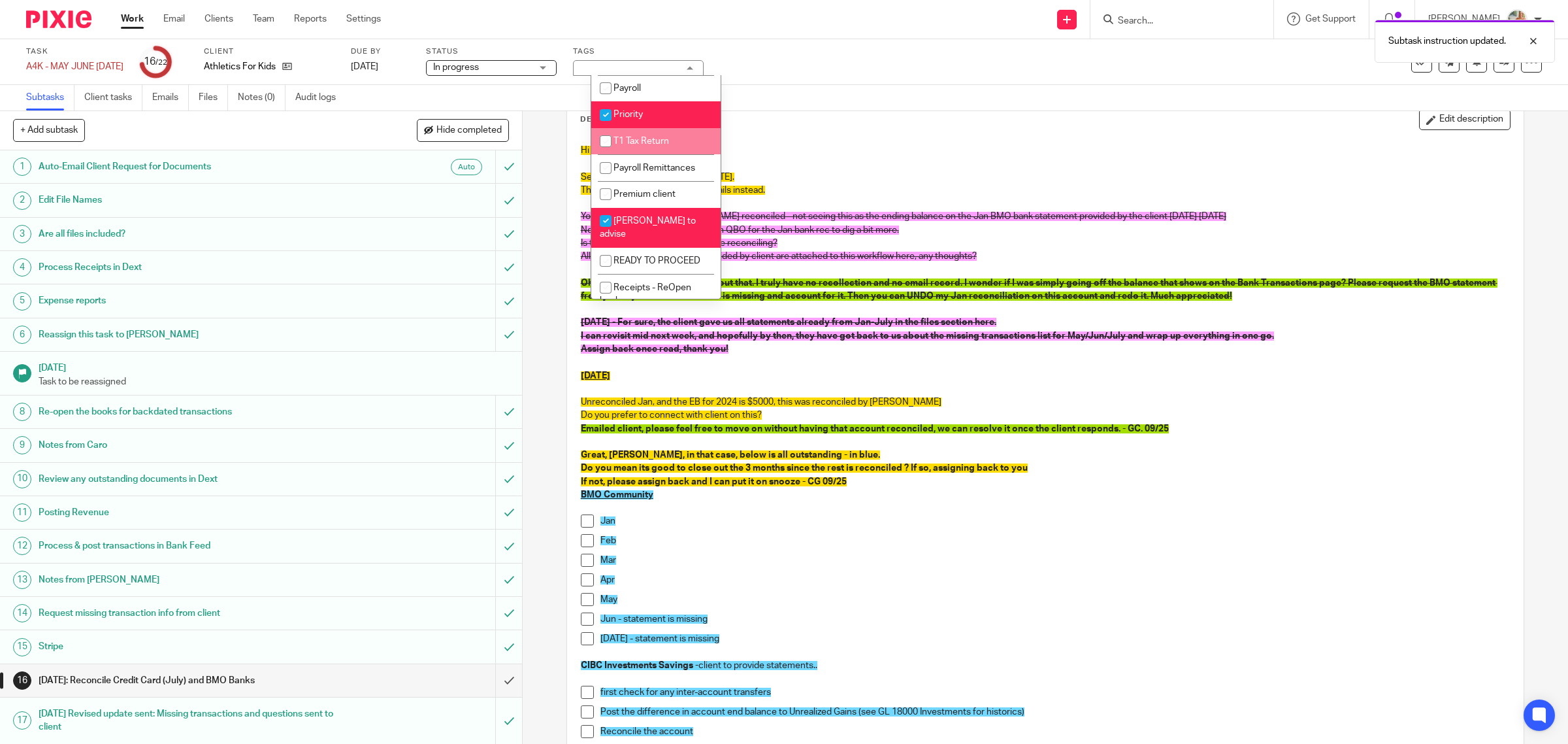
scroll to position [317, 0]
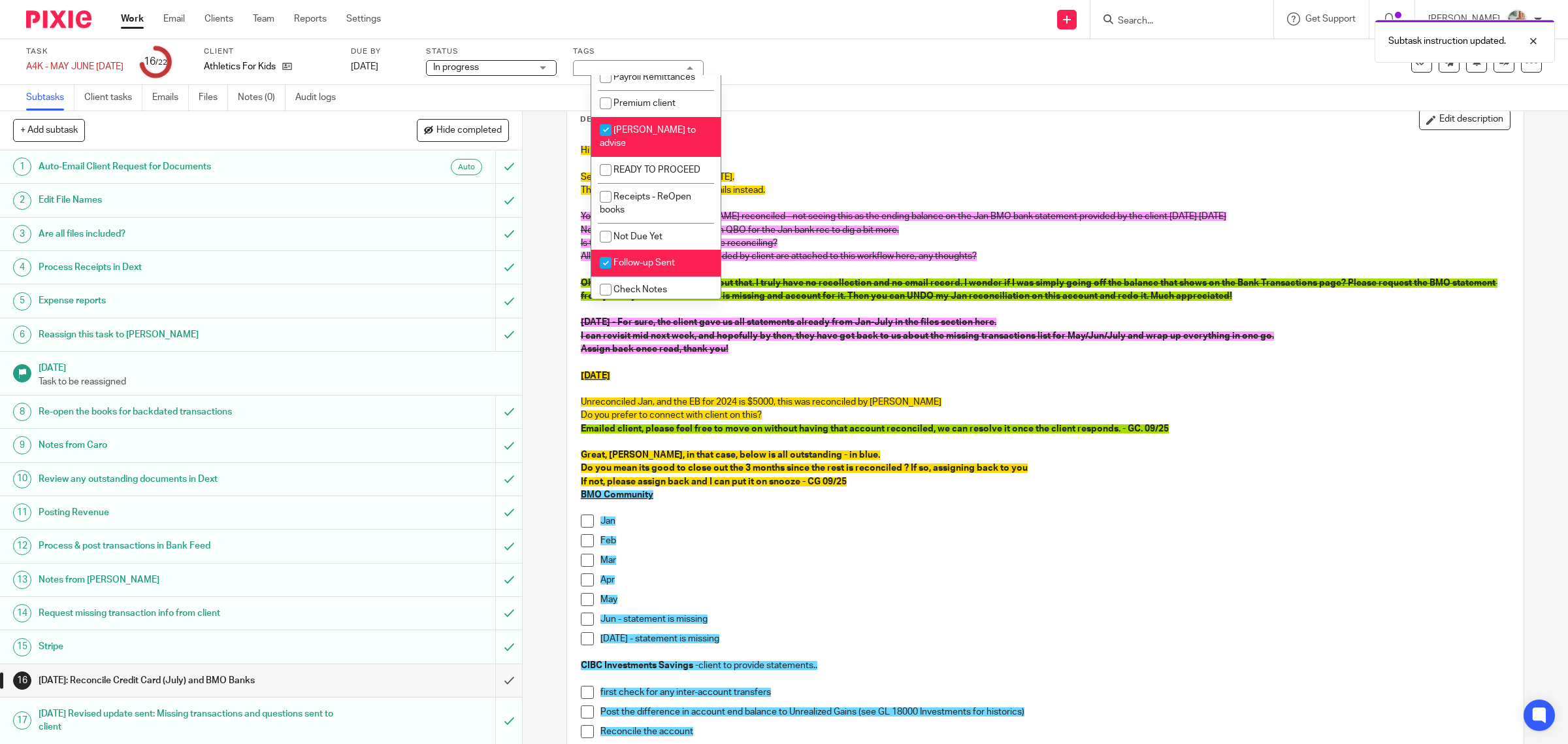
click at [645, 252] on li "Follow-up Sent" at bounding box center [656, 264] width 130 height 27
checkbox input "false"
click at [661, 128] on span "[PERSON_NAME] to advise" at bounding box center [647, 136] width 96 height 23
checkbox input "false"
click at [1233, 164] on p at bounding box center [1046, 163] width 930 height 13
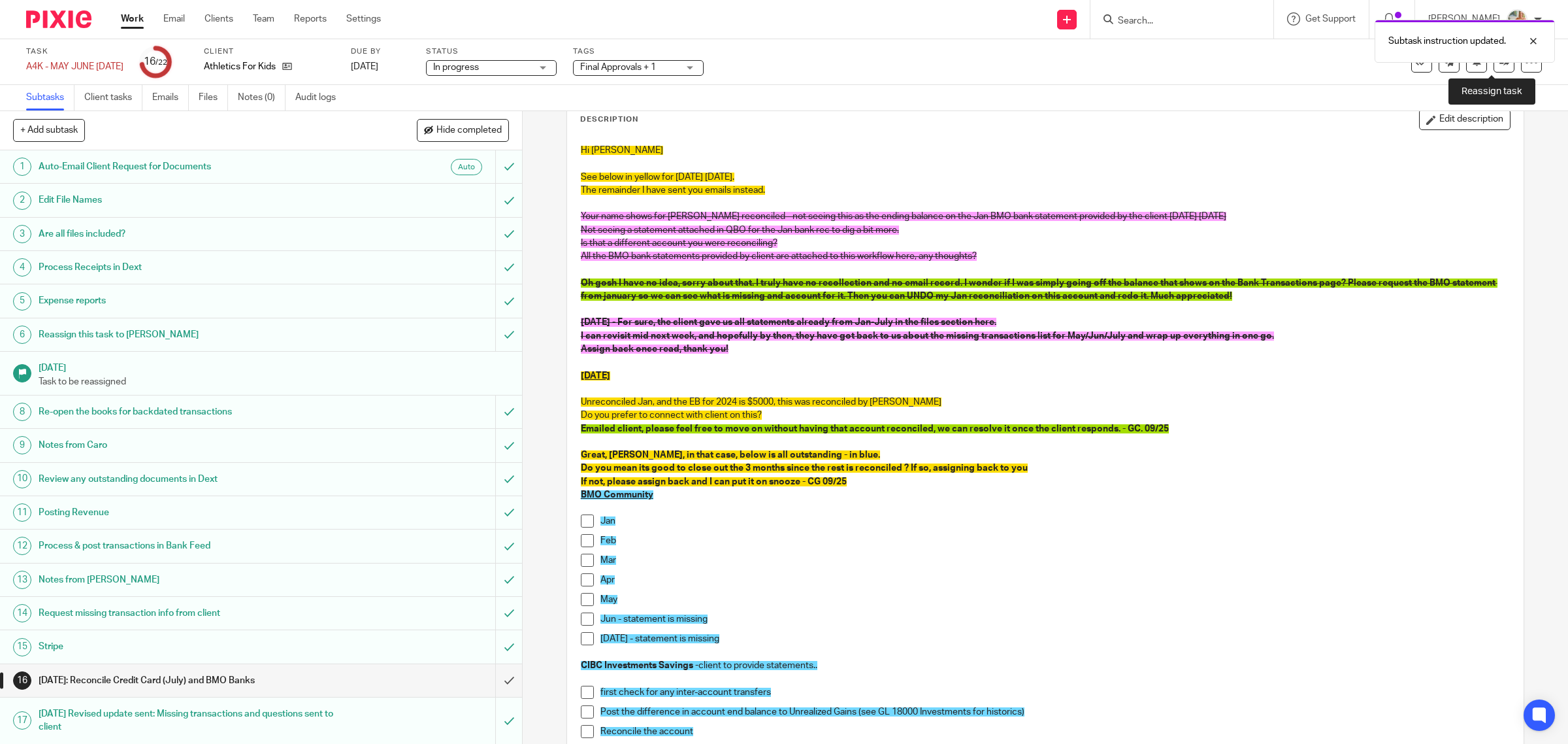
click at [1493, 70] on link at bounding box center [1504, 62] width 21 height 21
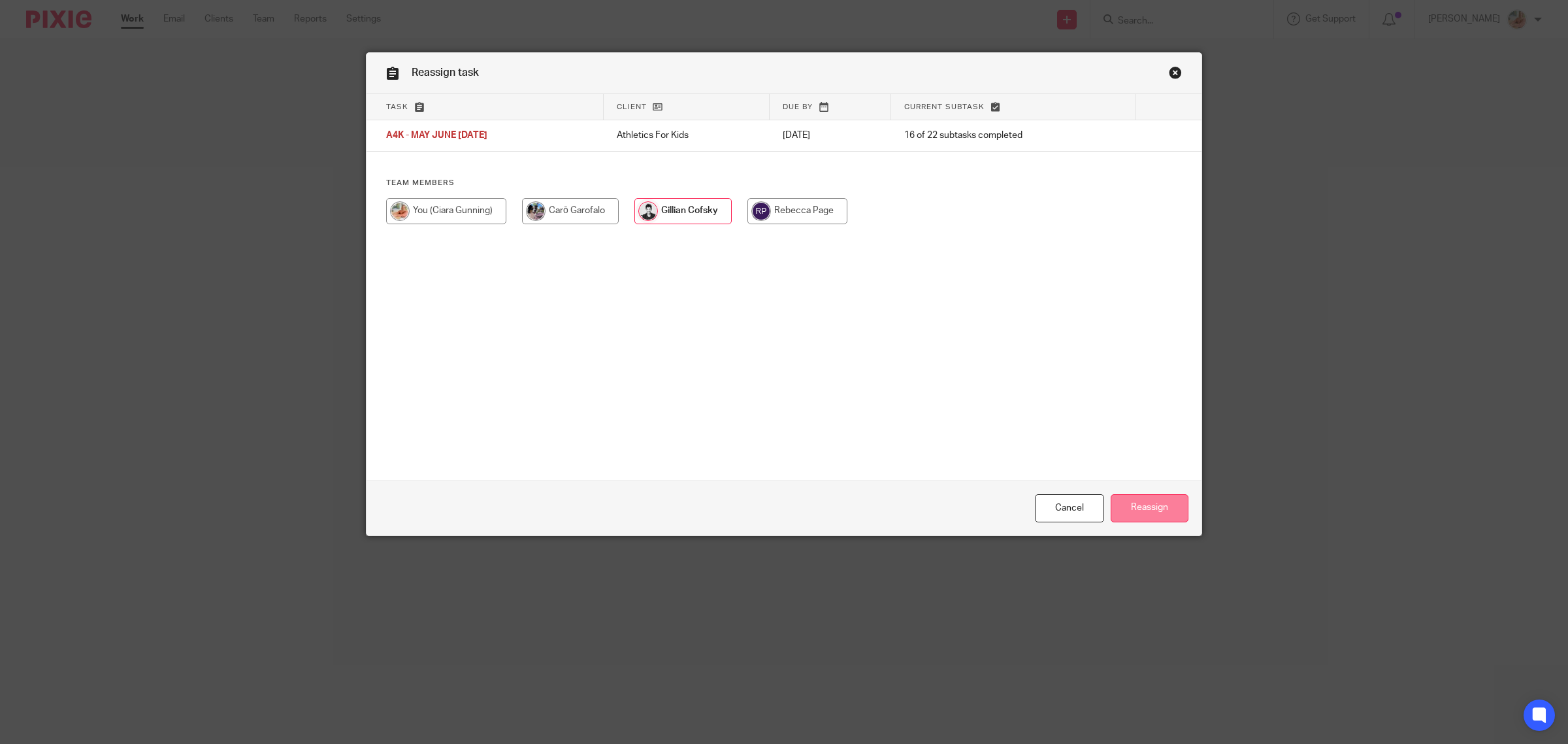
click at [1135, 501] on input "Reassign" at bounding box center [1150, 508] width 78 height 28
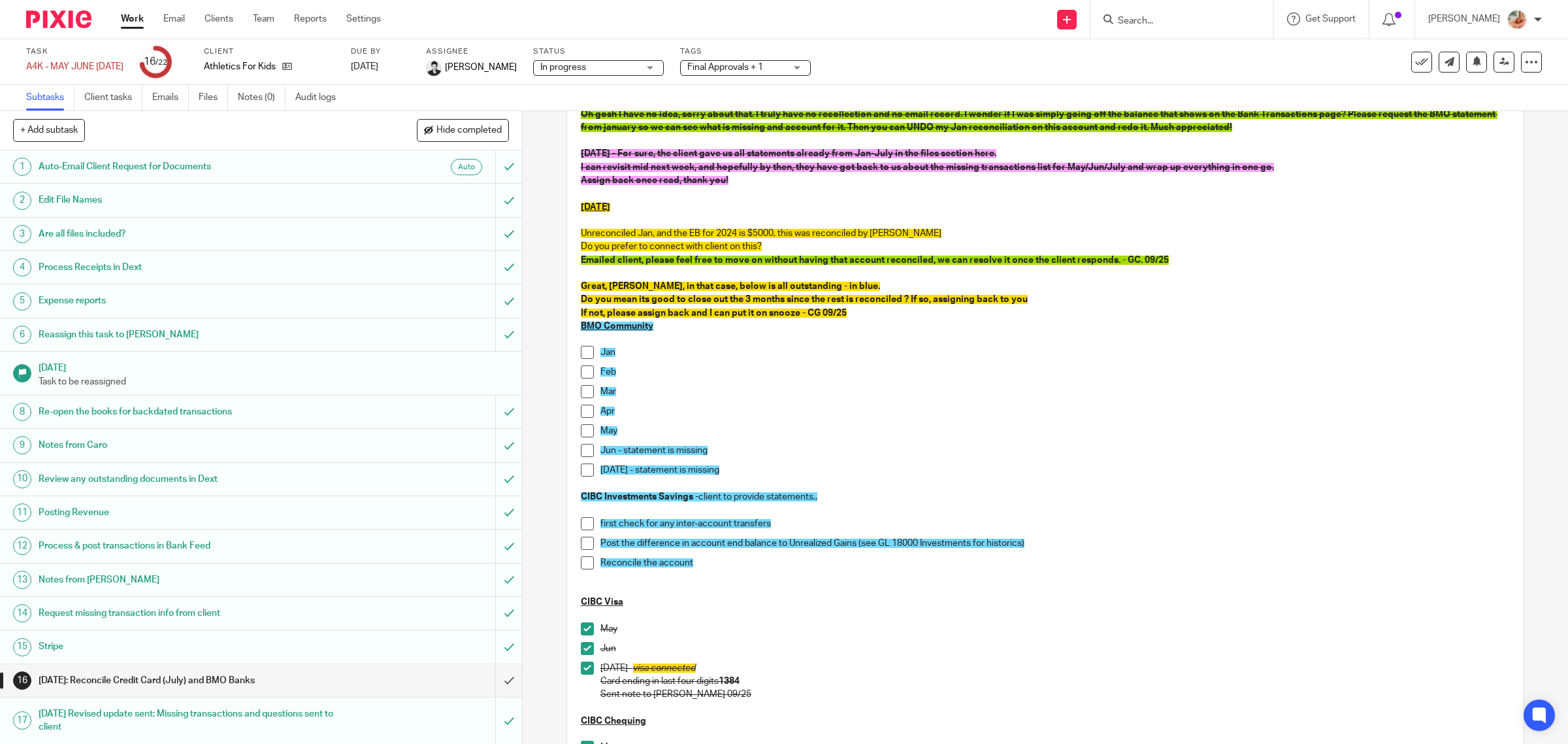
scroll to position [81, 0]
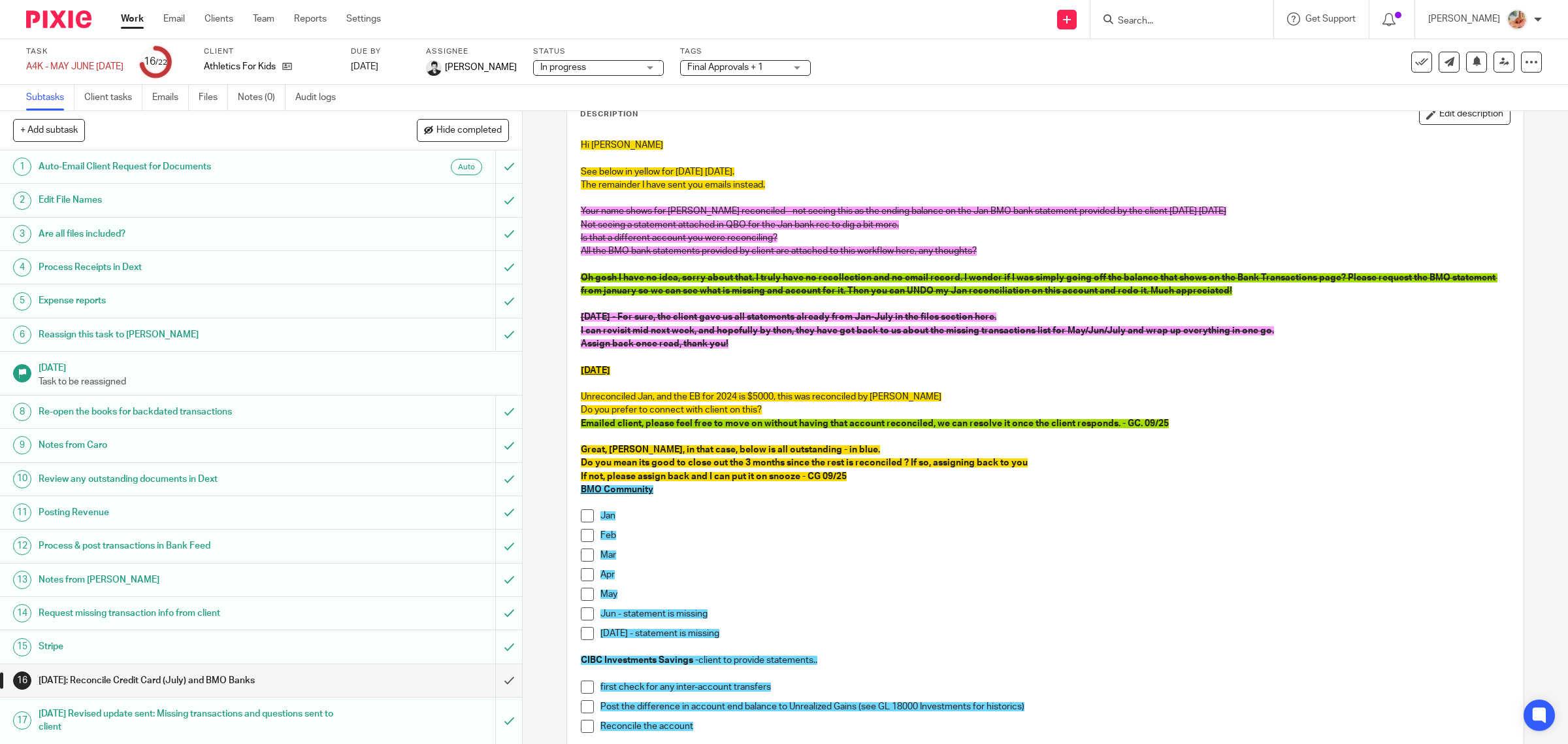
click at [134, 17] on link "Work" at bounding box center [132, 19] width 23 height 13
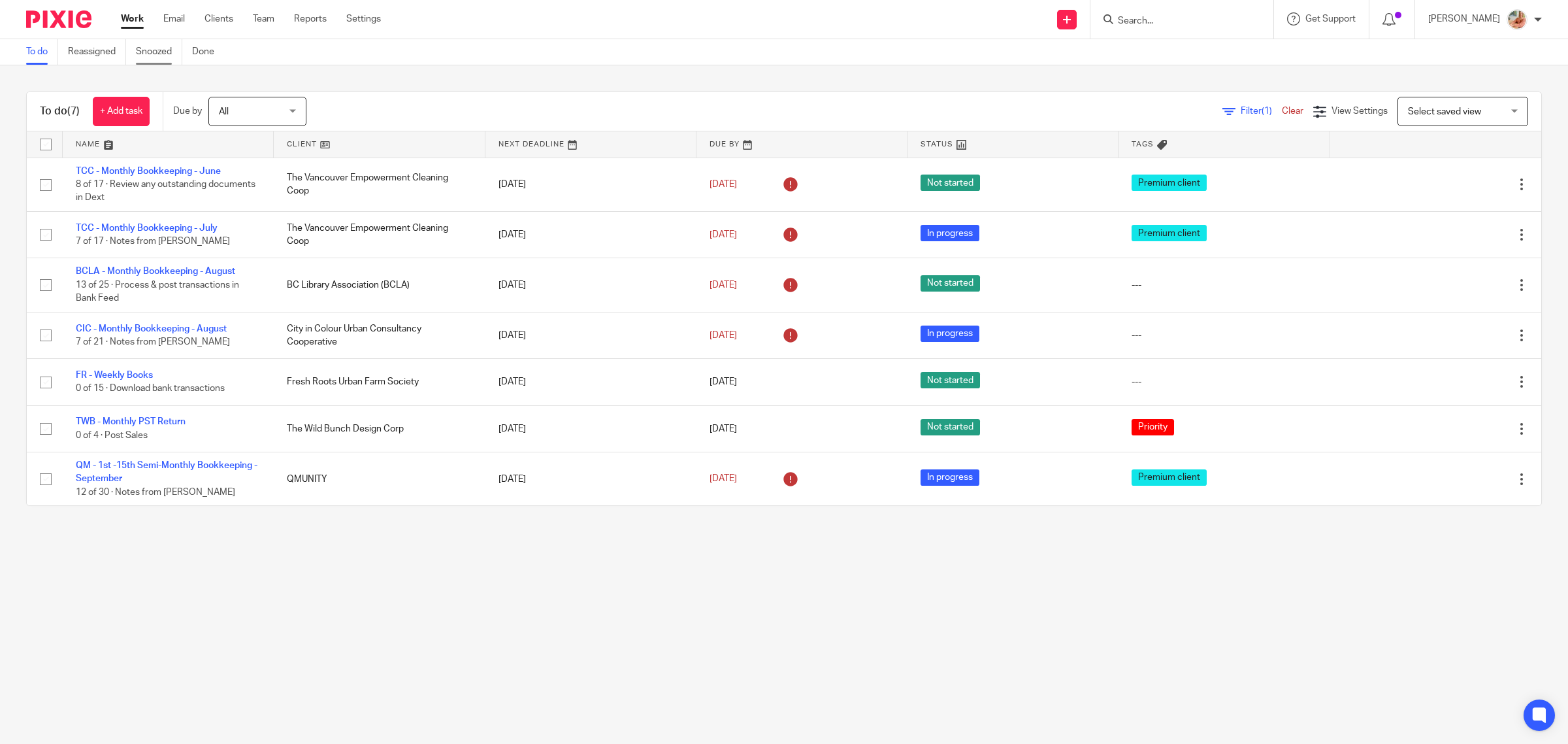
click at [151, 51] on link "Snoozed" at bounding box center [158, 52] width 47 height 25
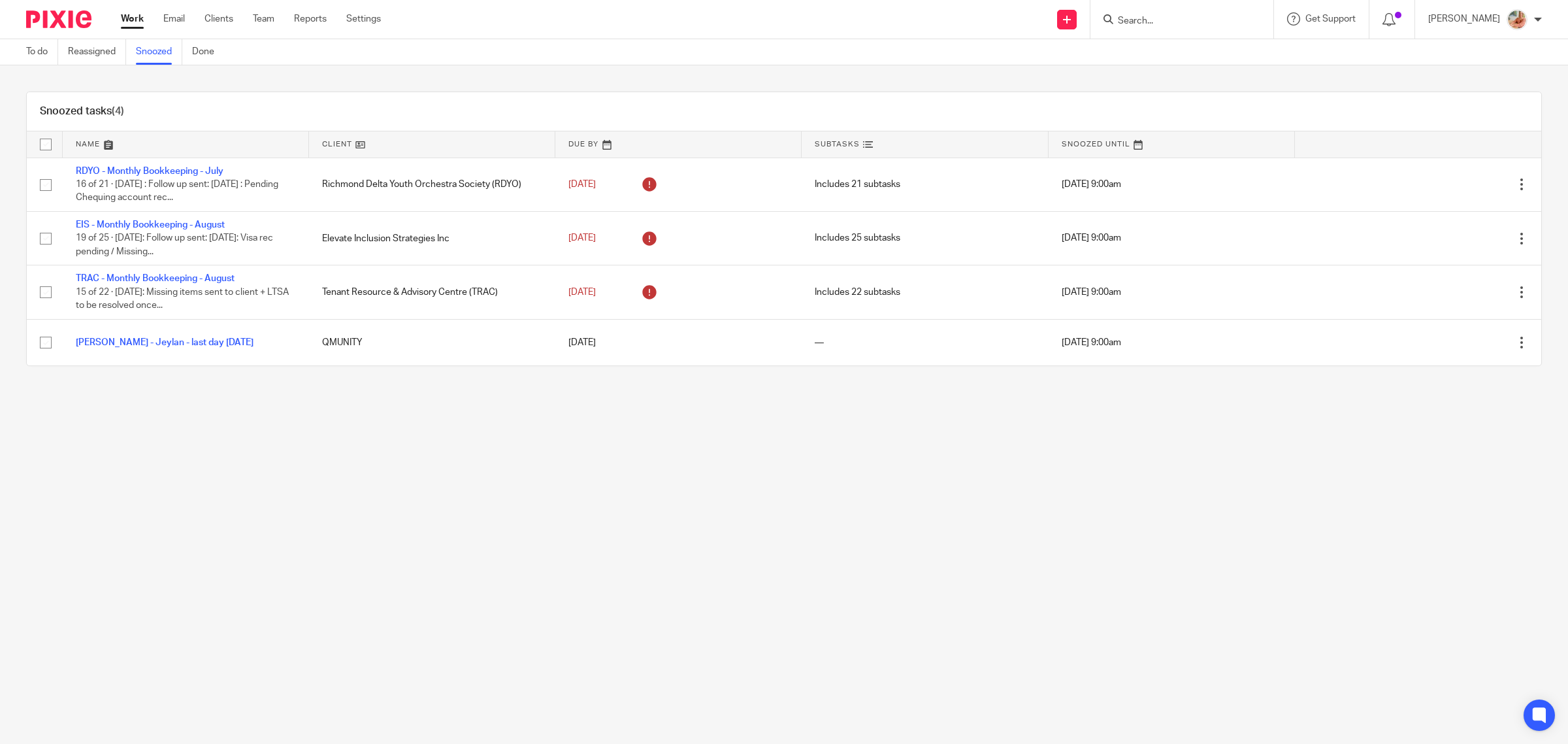
click at [136, 19] on link "Work" at bounding box center [132, 19] width 23 height 13
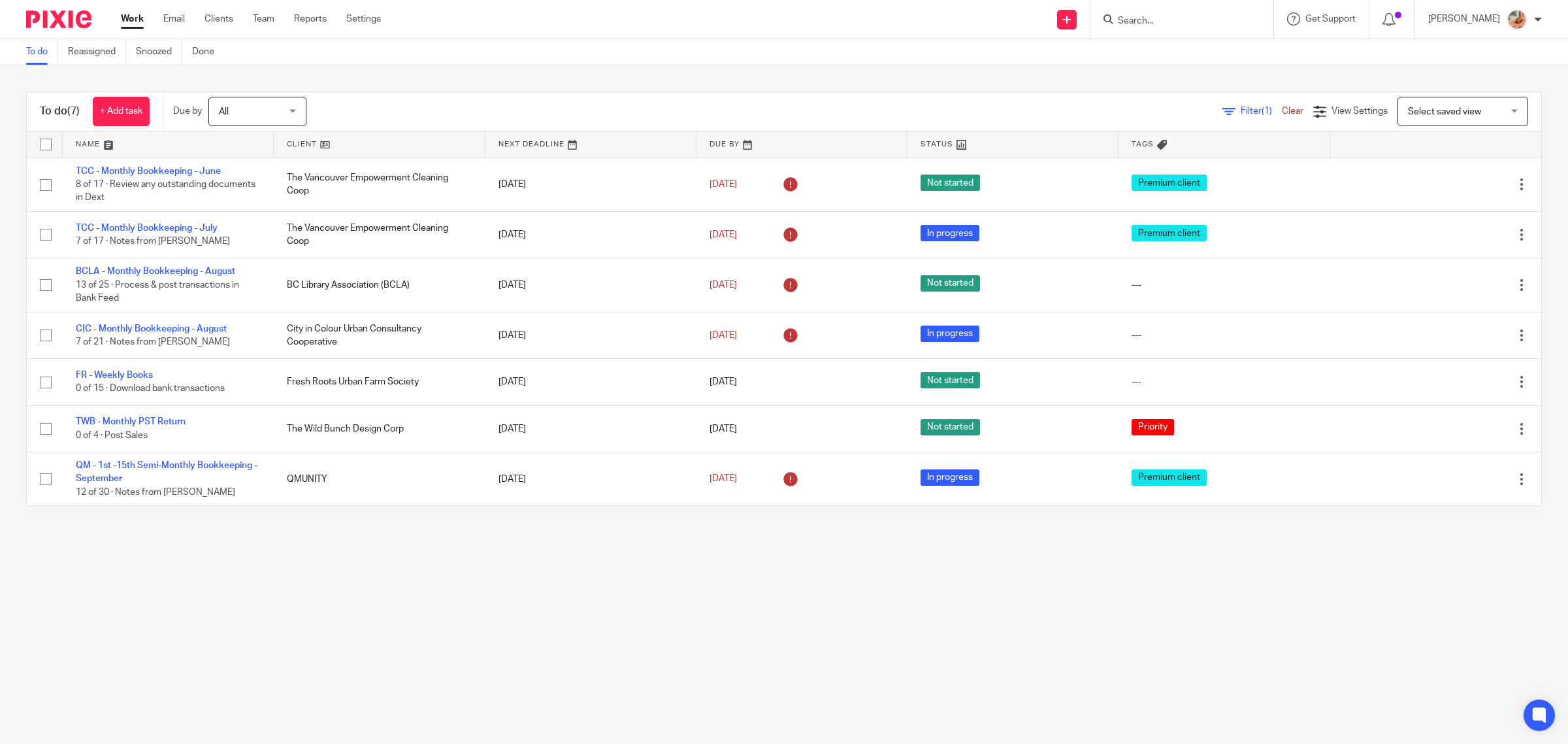
click at [264, 18] on link "Team" at bounding box center [263, 19] width 21 height 13
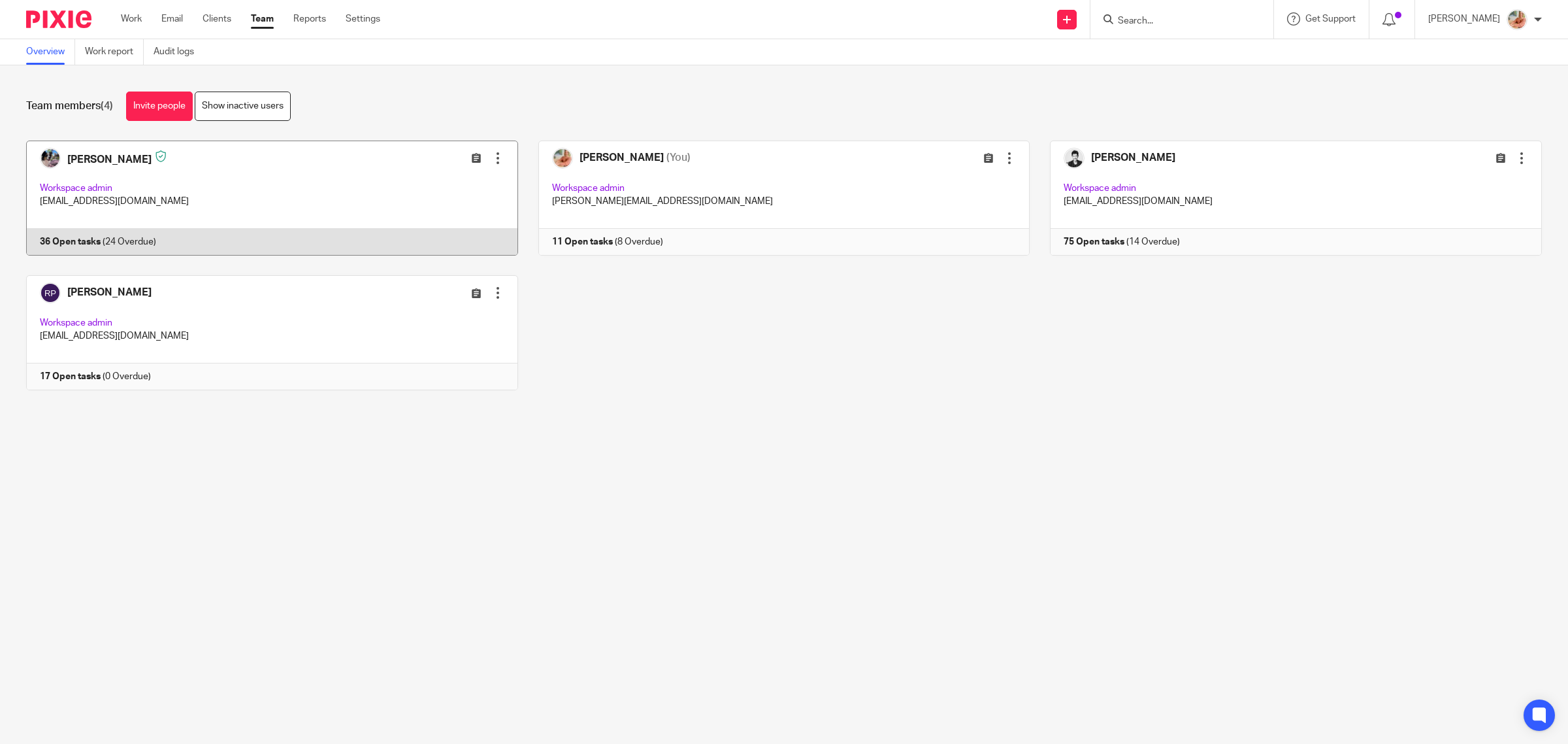
click at [281, 243] on link at bounding box center [262, 198] width 513 height 115
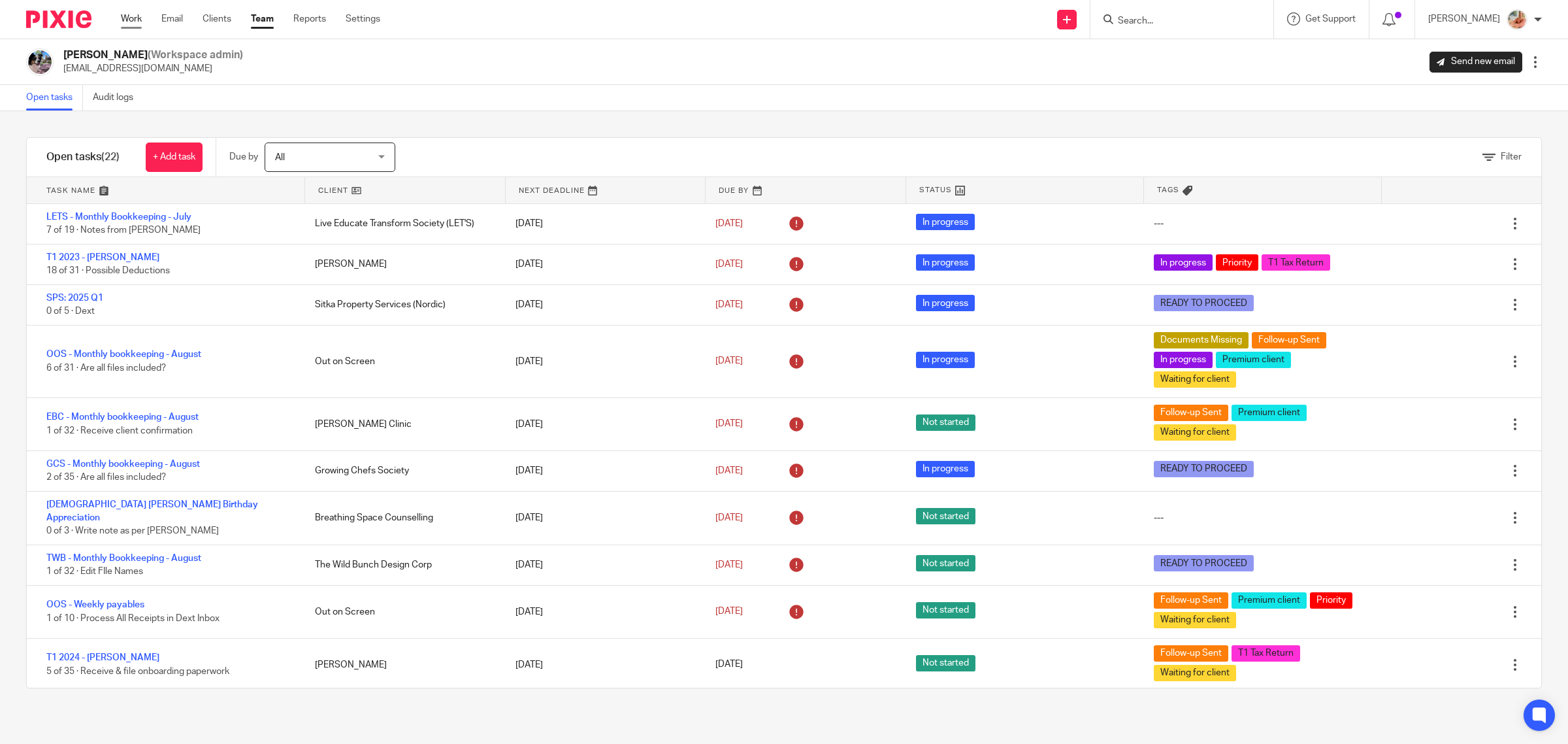
click at [125, 16] on link "Work" at bounding box center [131, 19] width 21 height 13
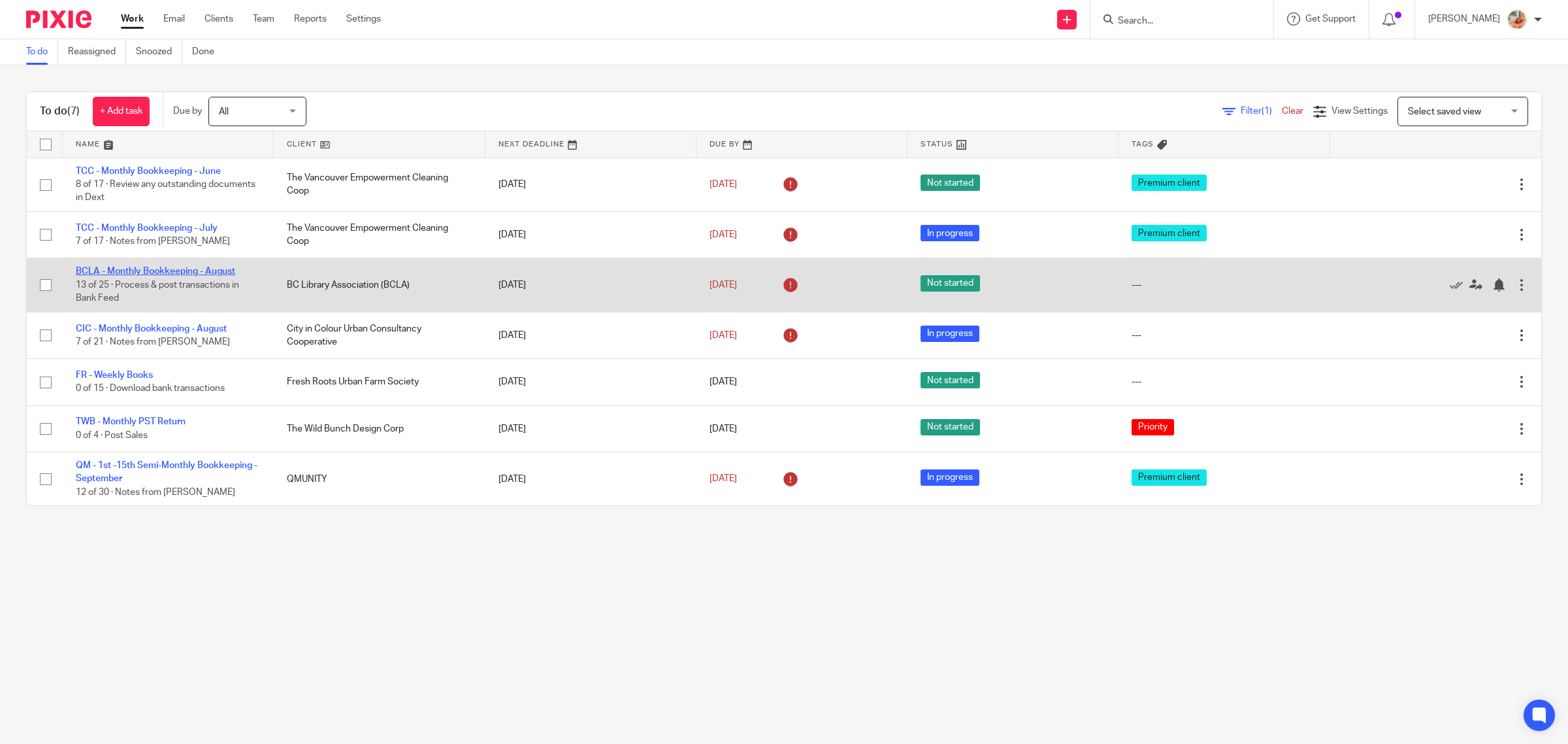
click at [190, 275] on td "BCLA - Monthly Bookkeeping - August 13 of 25 · Process & post transactions in B…" at bounding box center [168, 285] width 211 height 53
drag, startPoint x: 191, startPoint y: 271, endPoint x: 206, endPoint y: 278, distance: 16.6
click at [191, 271] on link "BCLA - Monthly Bookkeeping - August" at bounding box center [155, 271] width 159 height 9
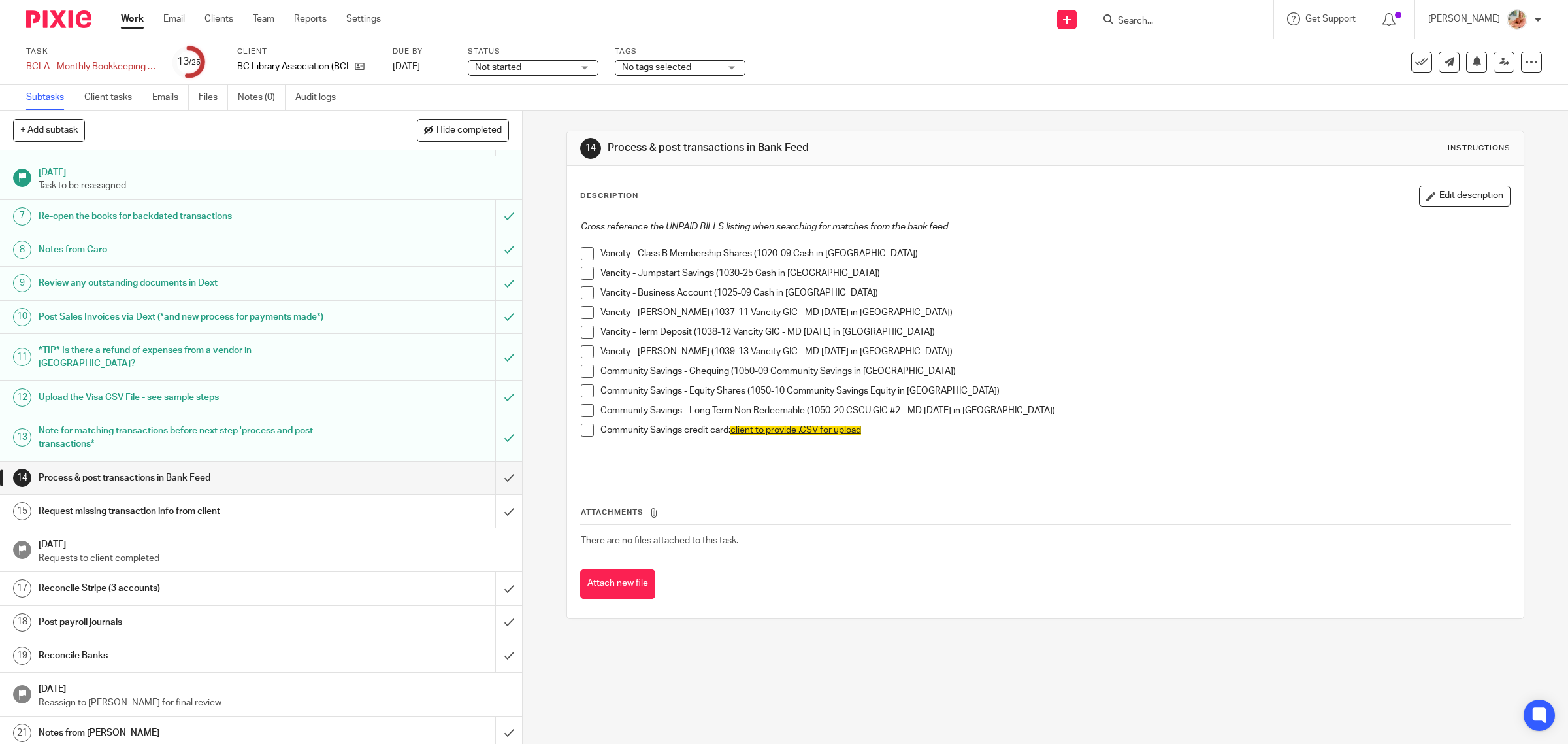
scroll to position [164, 0]
click at [494, 72] on span "Not started" at bounding box center [524, 68] width 98 height 14
drag, startPoint x: 511, startPoint y: 111, endPoint x: 623, endPoint y: 79, distance: 116.5
click at [511, 110] on span "In progress" at bounding box center [501, 114] width 46 height 9
click at [648, 70] on span "No tags selected" at bounding box center [671, 68] width 98 height 14
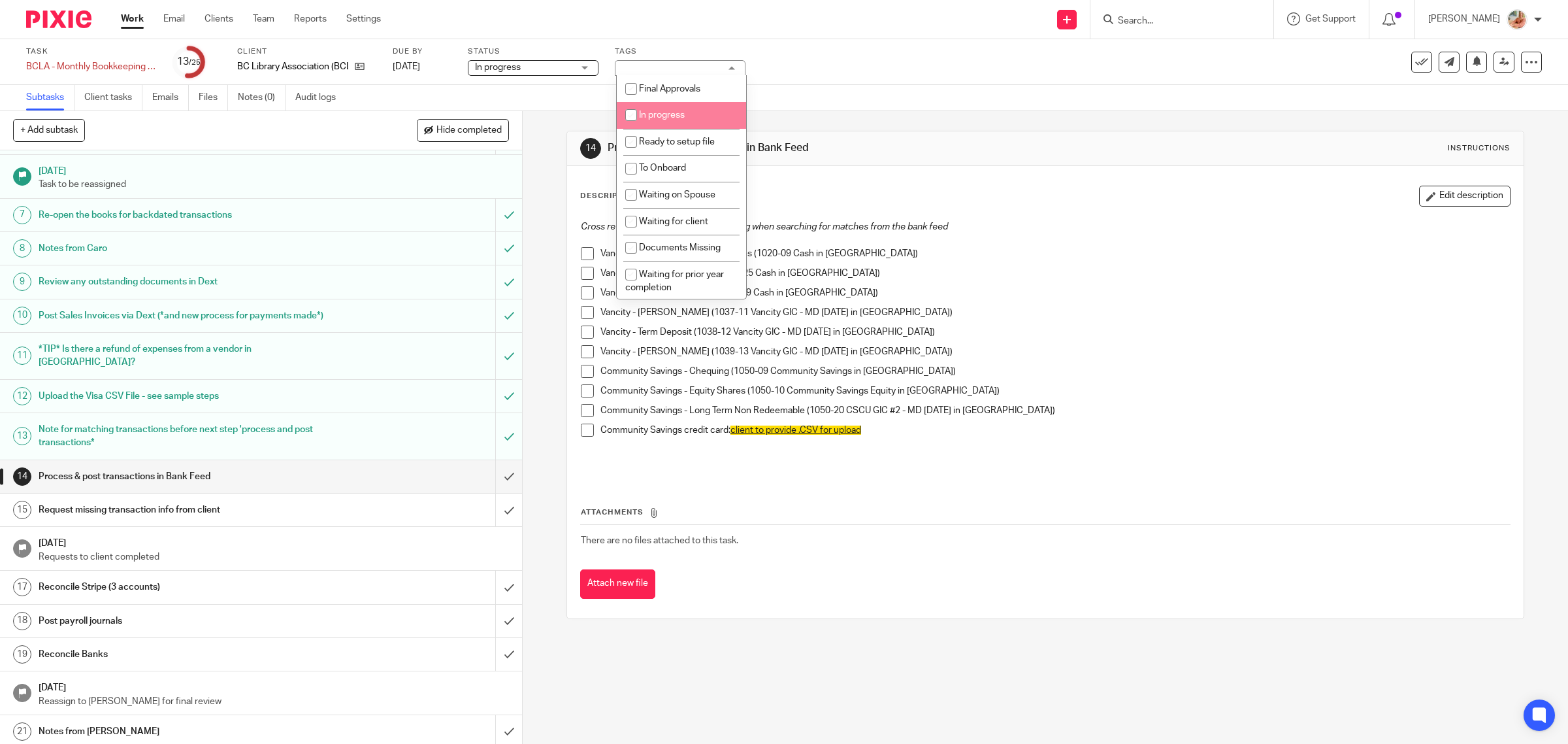
click at [670, 119] on li "In progress" at bounding box center [681, 115] width 130 height 27
checkbox input "true"
click at [130, 19] on link "Work" at bounding box center [132, 19] width 23 height 13
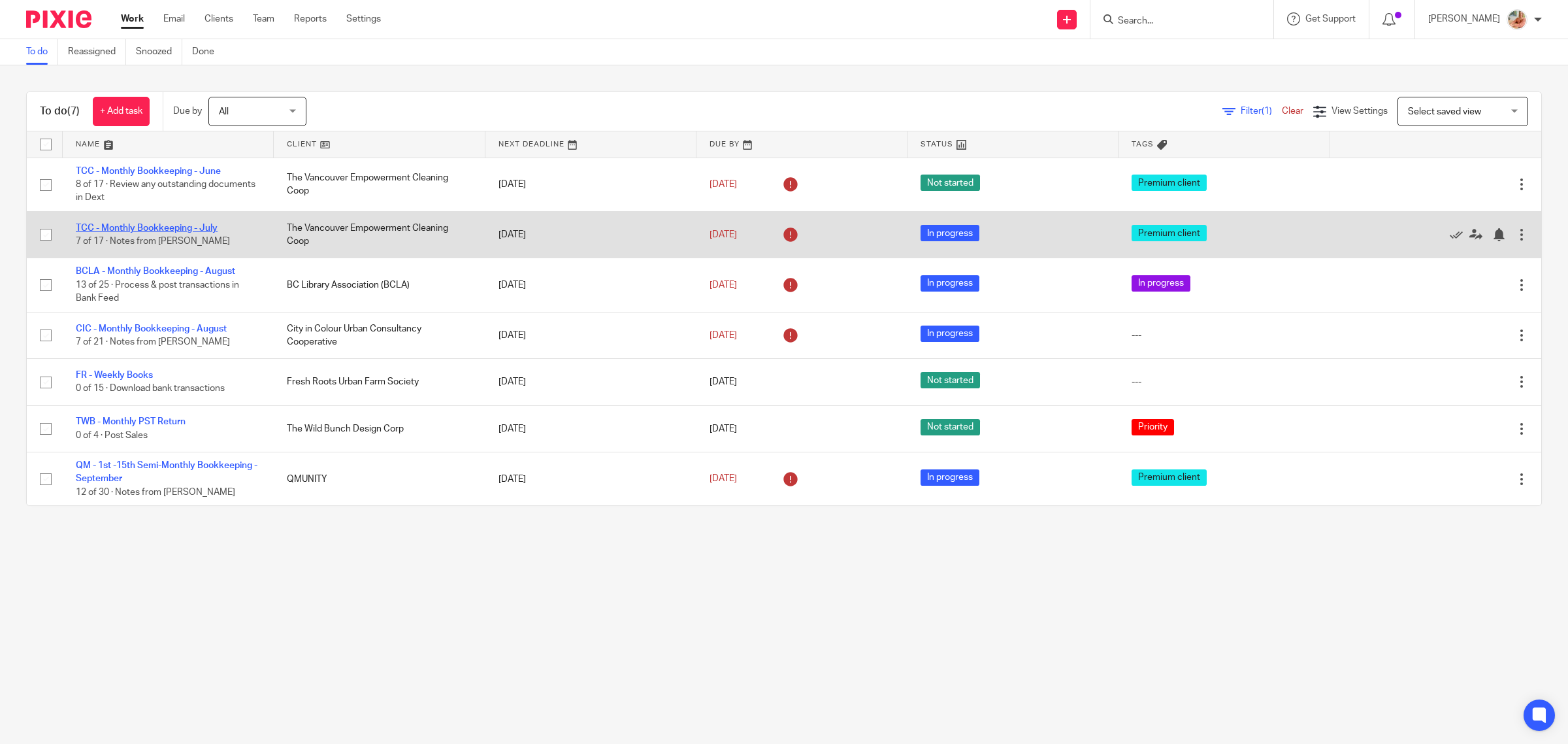
click at [147, 227] on link "TCC - Monthly Bookkeeping - July" at bounding box center [146, 228] width 141 height 9
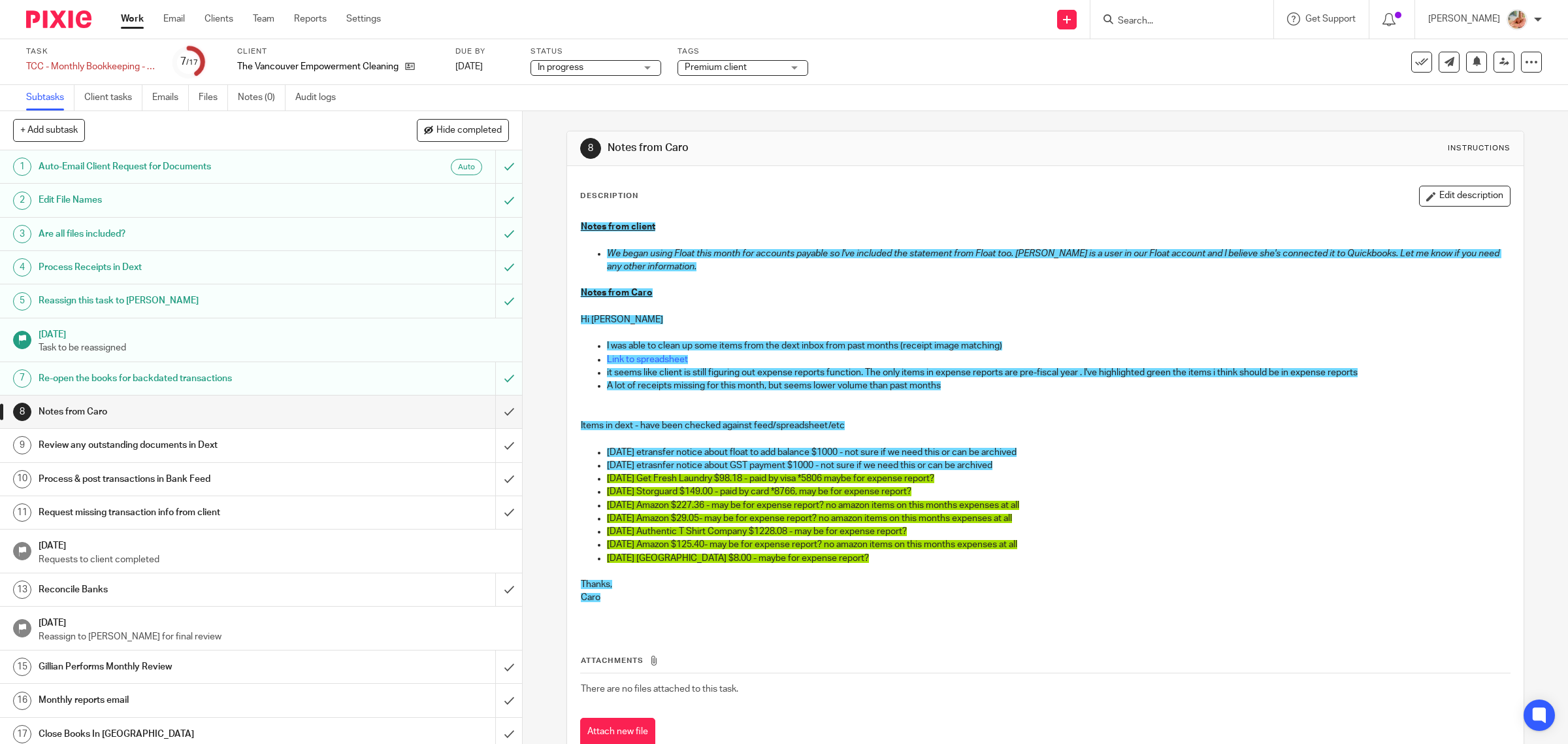
click at [576, 70] on span "In progress" at bounding box center [587, 68] width 98 height 14
click at [569, 92] on li "Not started" at bounding box center [597, 89] width 130 height 27
click at [142, 21] on link "Work" at bounding box center [132, 19] width 23 height 13
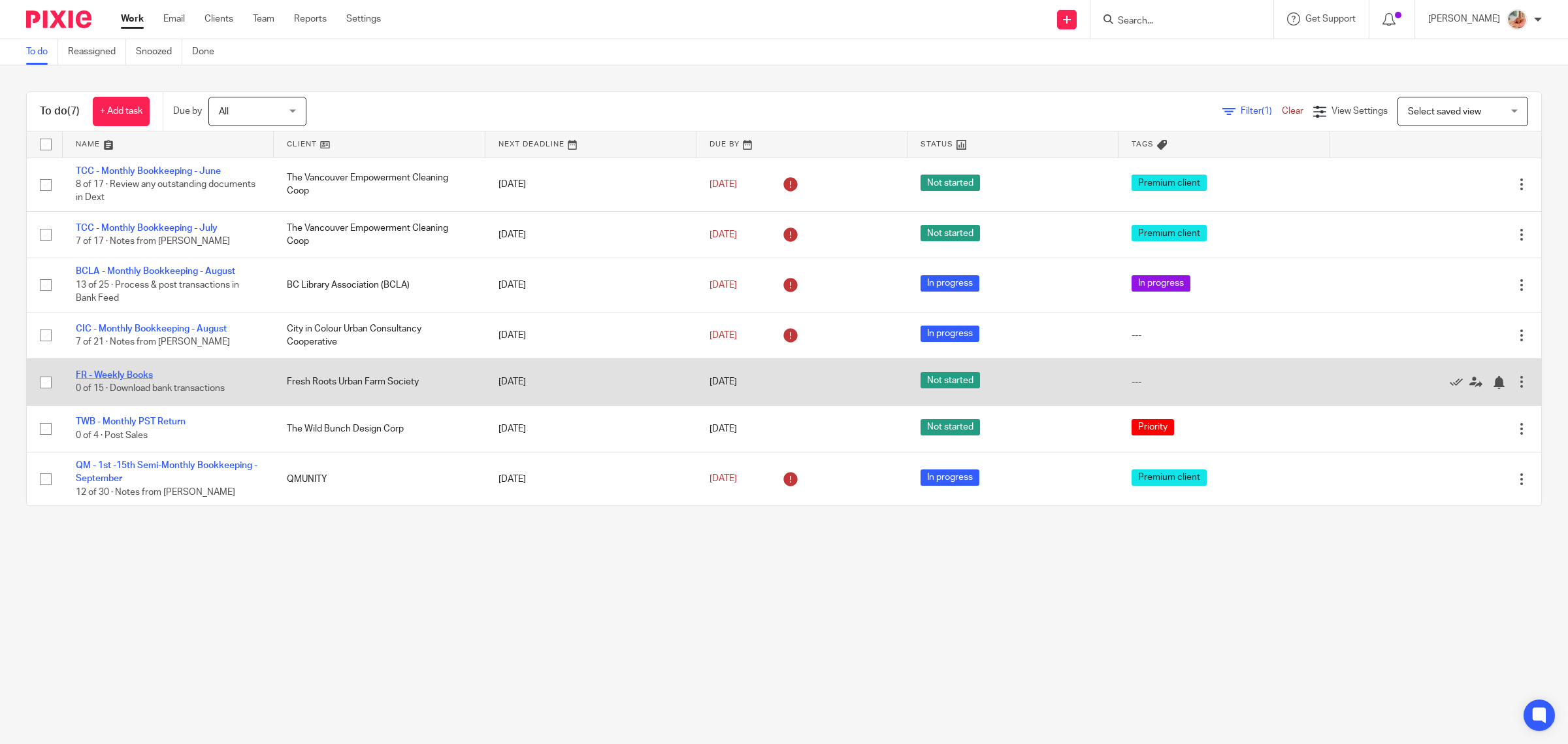
click at [104, 373] on link "FR - Weekly Books" at bounding box center [114, 375] width 77 height 9
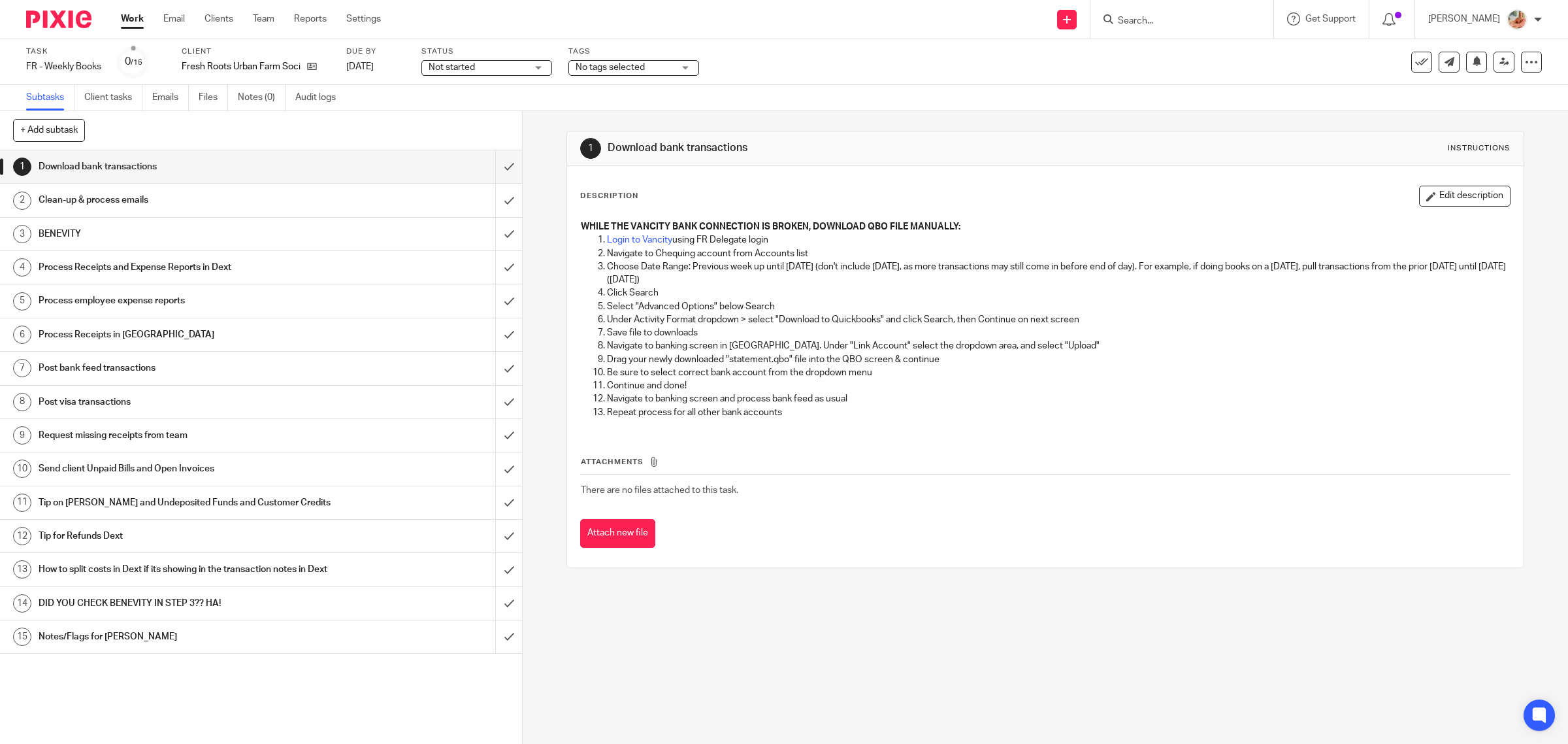
click at [454, 75] on div "Status Not started Not started Not started In progress 1" at bounding box center [487, 62] width 130 height 31
click at [469, 63] on span "Not started" at bounding box center [452, 67] width 47 height 9
click at [463, 111] on span "In progress" at bounding box center [456, 114] width 46 height 9
click at [118, 16] on div "Work Email Clients Team Reports Settings Work Email Clients Team Reports Settin…" at bounding box center [254, 19] width 293 height 39
click at [123, 15] on link "Work" at bounding box center [132, 19] width 23 height 13
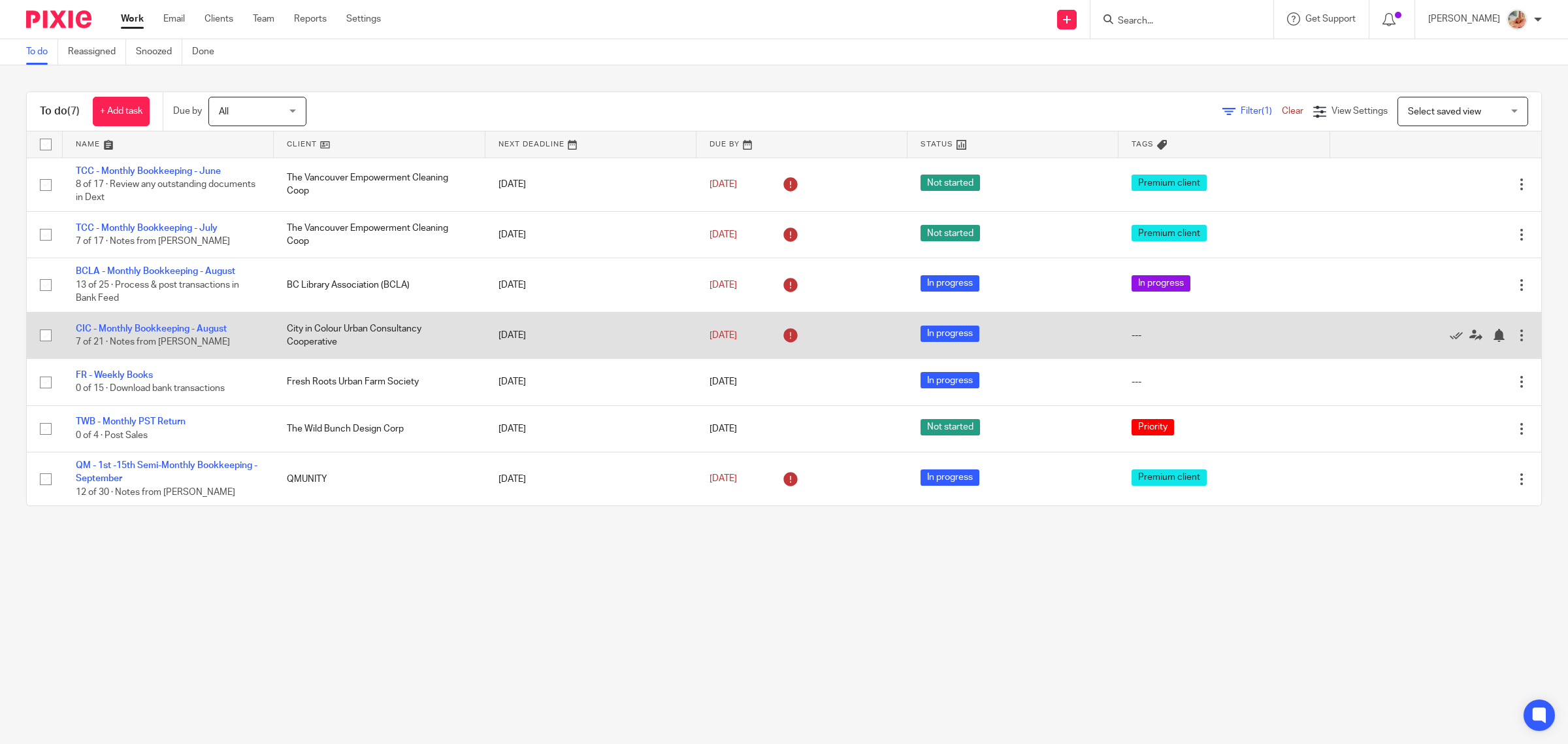
drag, startPoint x: 169, startPoint y: 328, endPoint x: 200, endPoint y: 335, distance: 31.8
click at [169, 328] on link "CIC - Monthly Bookkeeping - August" at bounding box center [151, 329] width 151 height 9
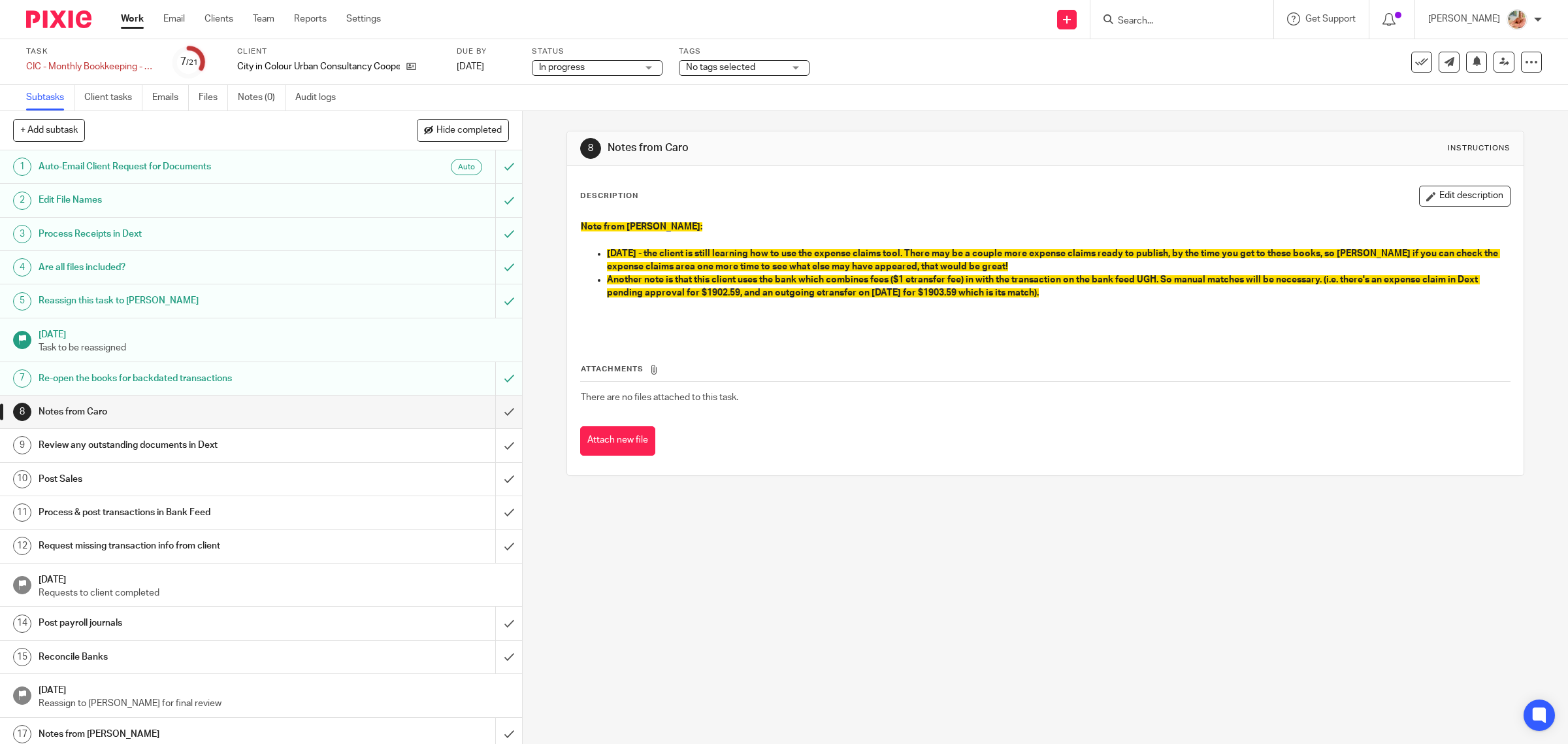
click at [1465, 194] on button "Edit description" at bounding box center [1465, 196] width 91 height 21
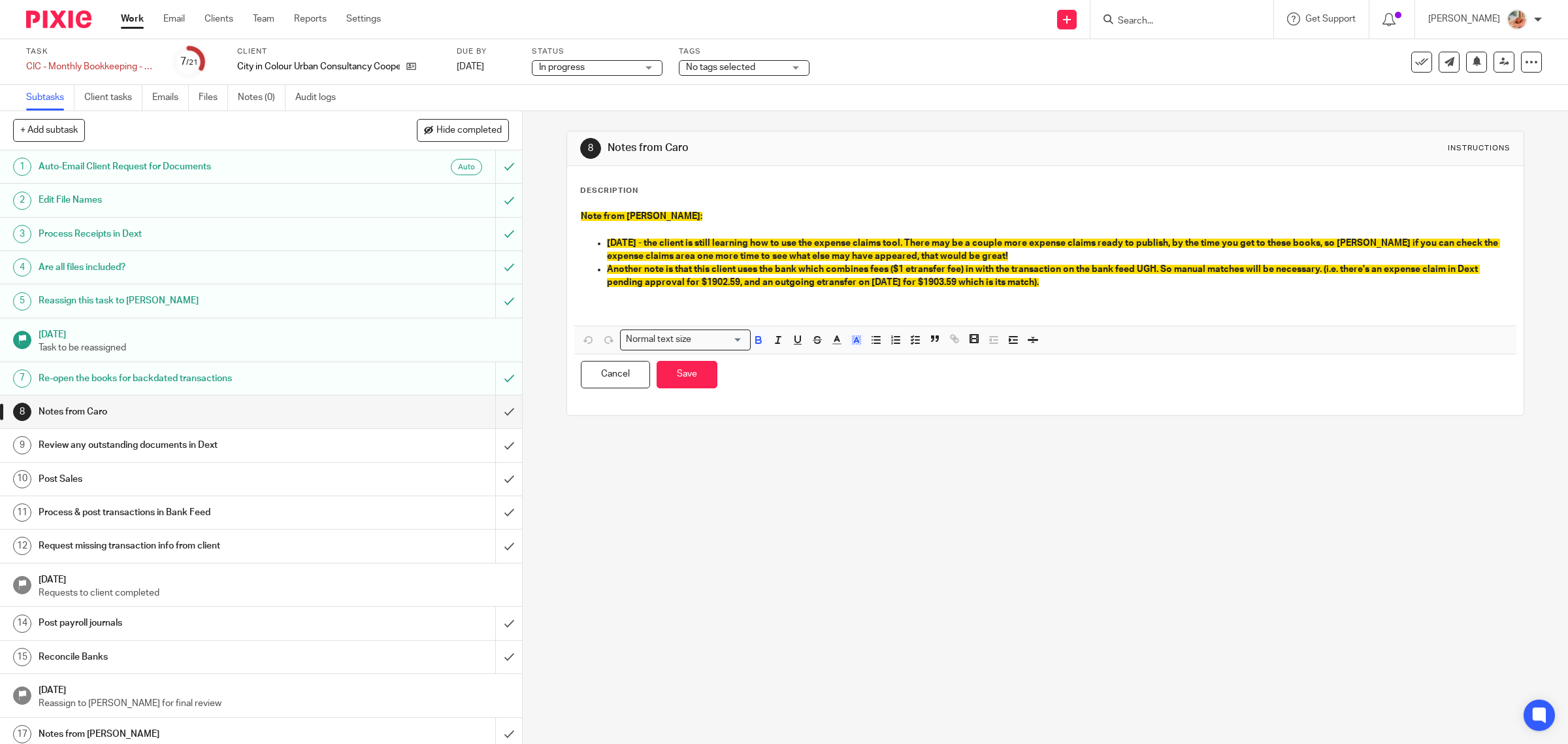
click at [1027, 253] on p "[DATE] - the client is still learning how to use the expense claims tool. There…" at bounding box center [1059, 250] width 904 height 27
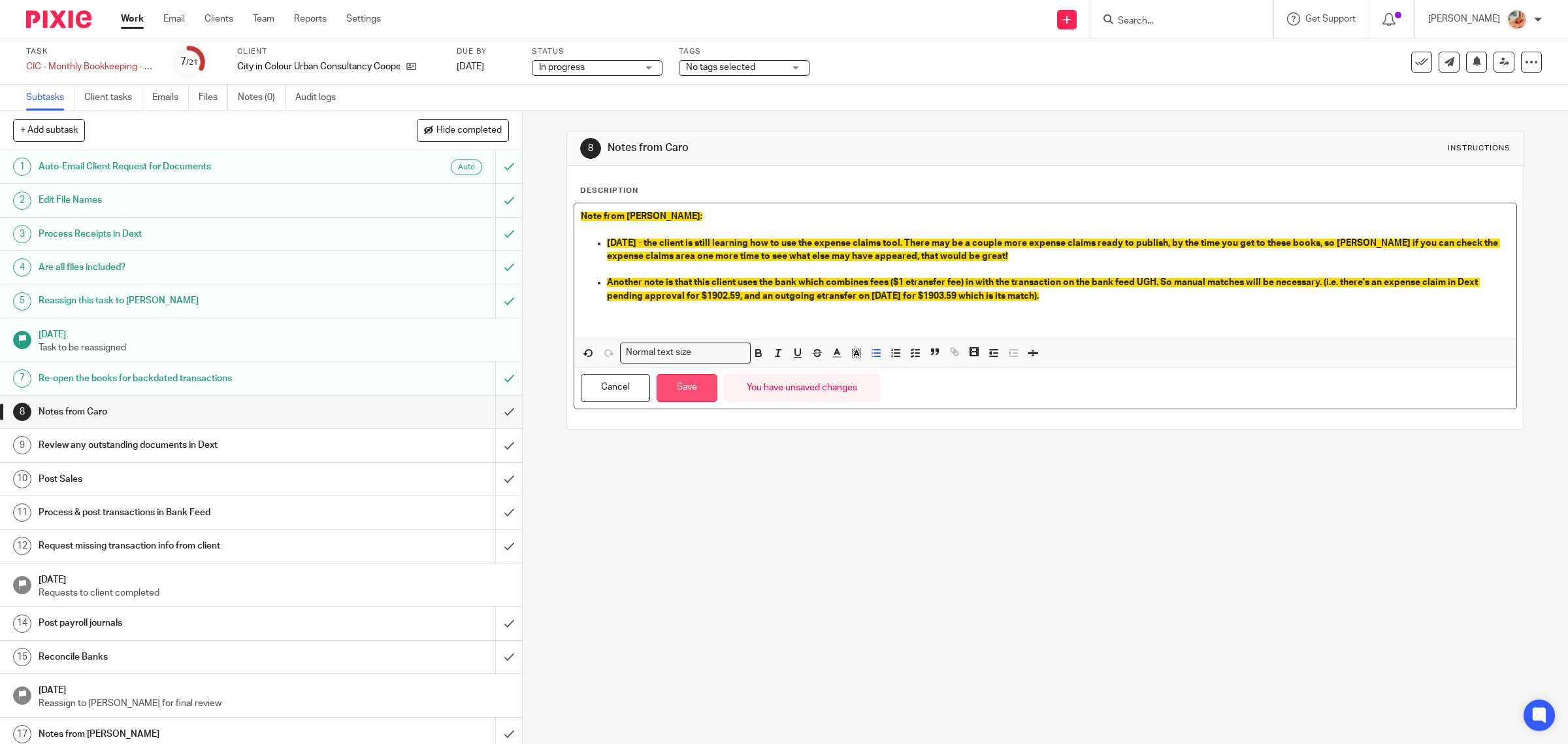
click at [673, 387] on button "Save" at bounding box center [687, 387] width 61 height 28
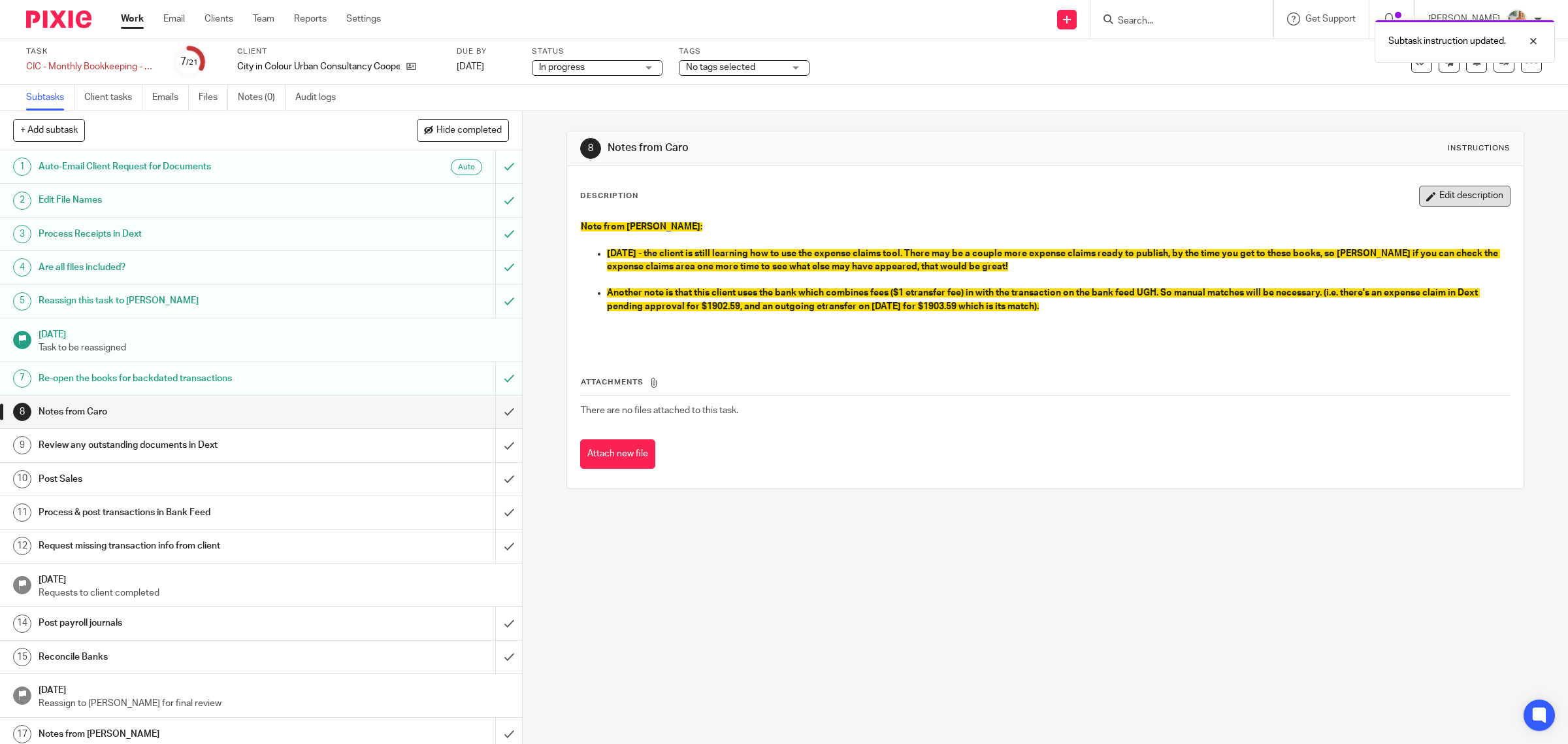
click at [1438, 196] on button "Edit description" at bounding box center [1465, 196] width 91 height 21
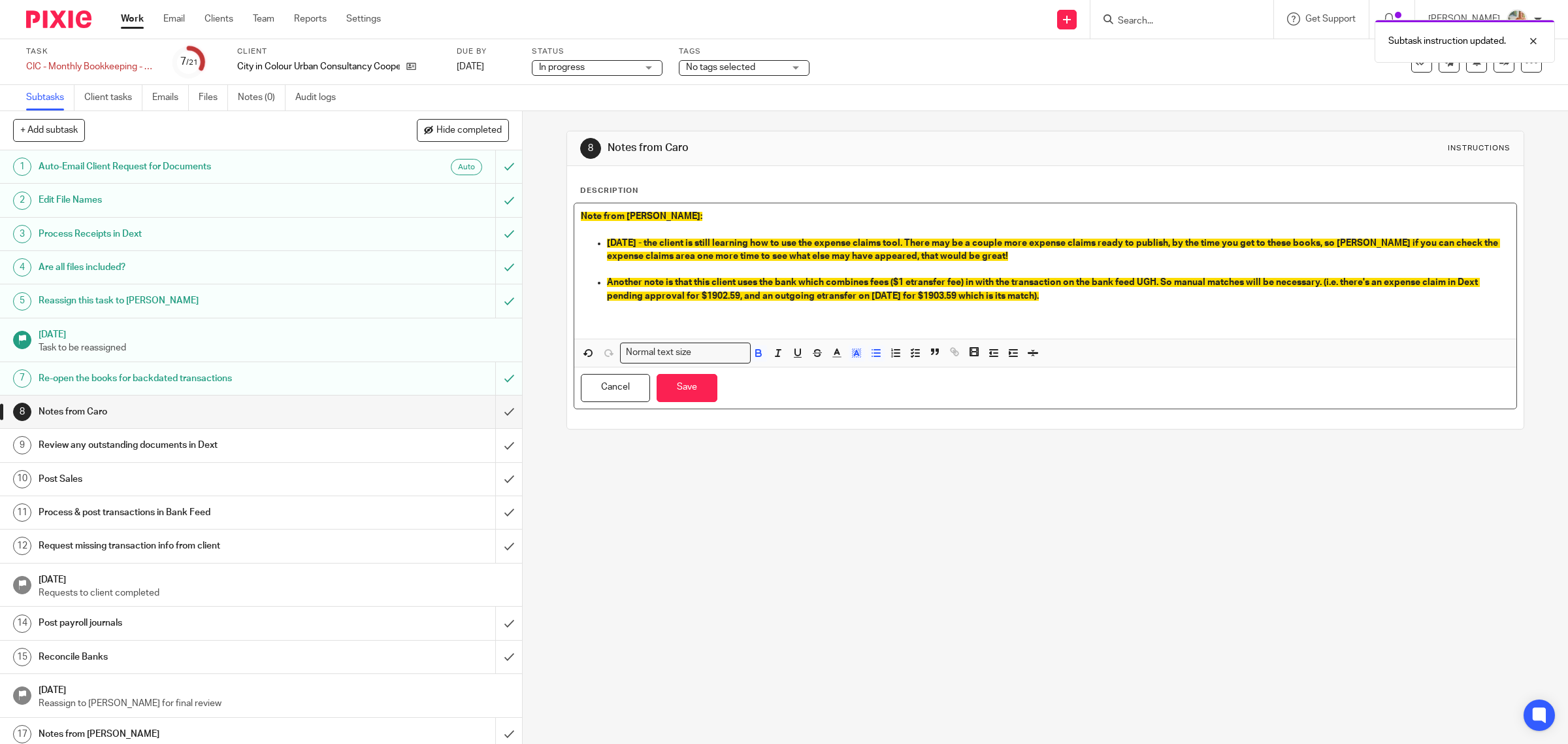
click at [1161, 281] on span "Another note is that this client uses the bank which combines fees ($1 etransfe…" at bounding box center [1044, 289] width 873 height 22
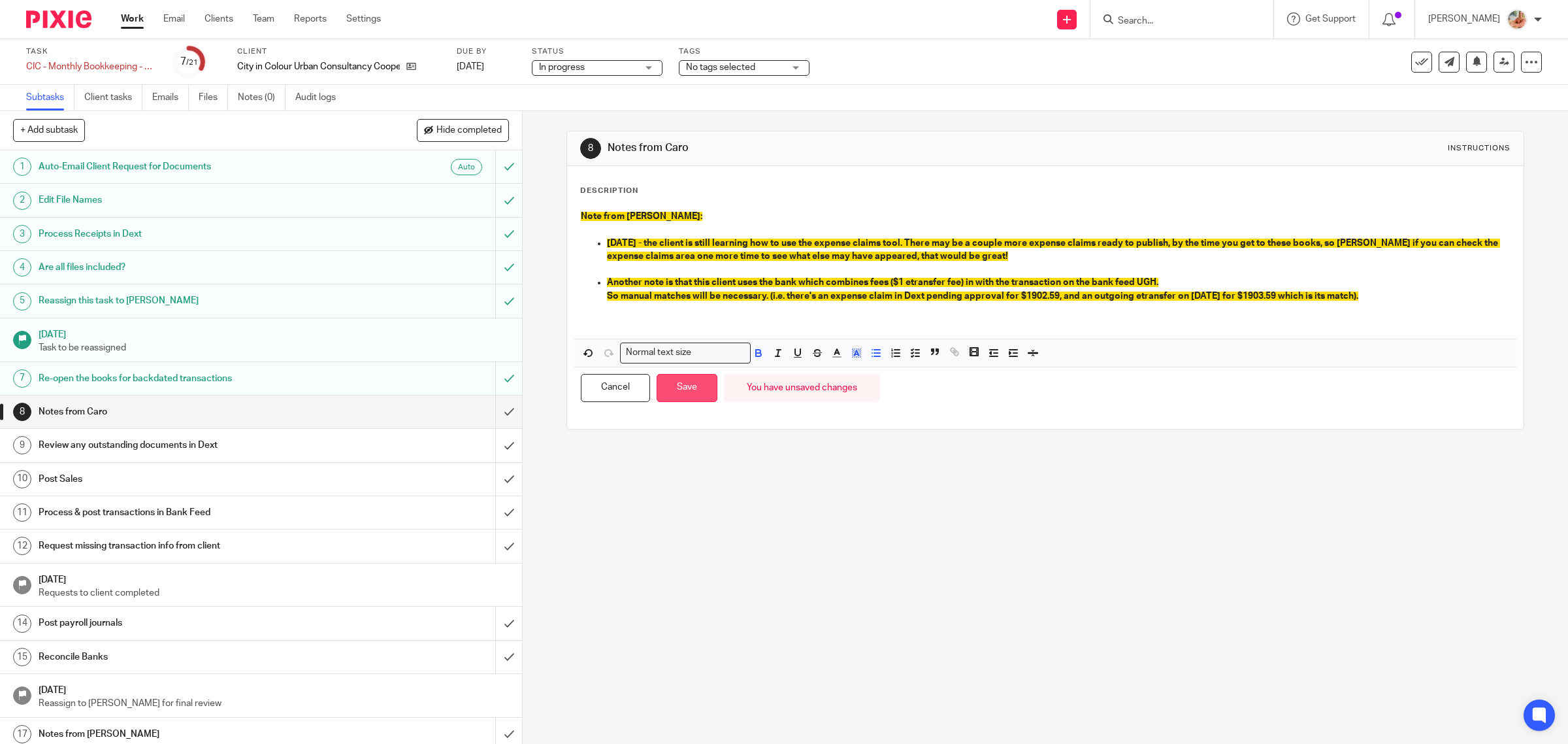
click at [680, 393] on button "Save" at bounding box center [687, 387] width 61 height 28
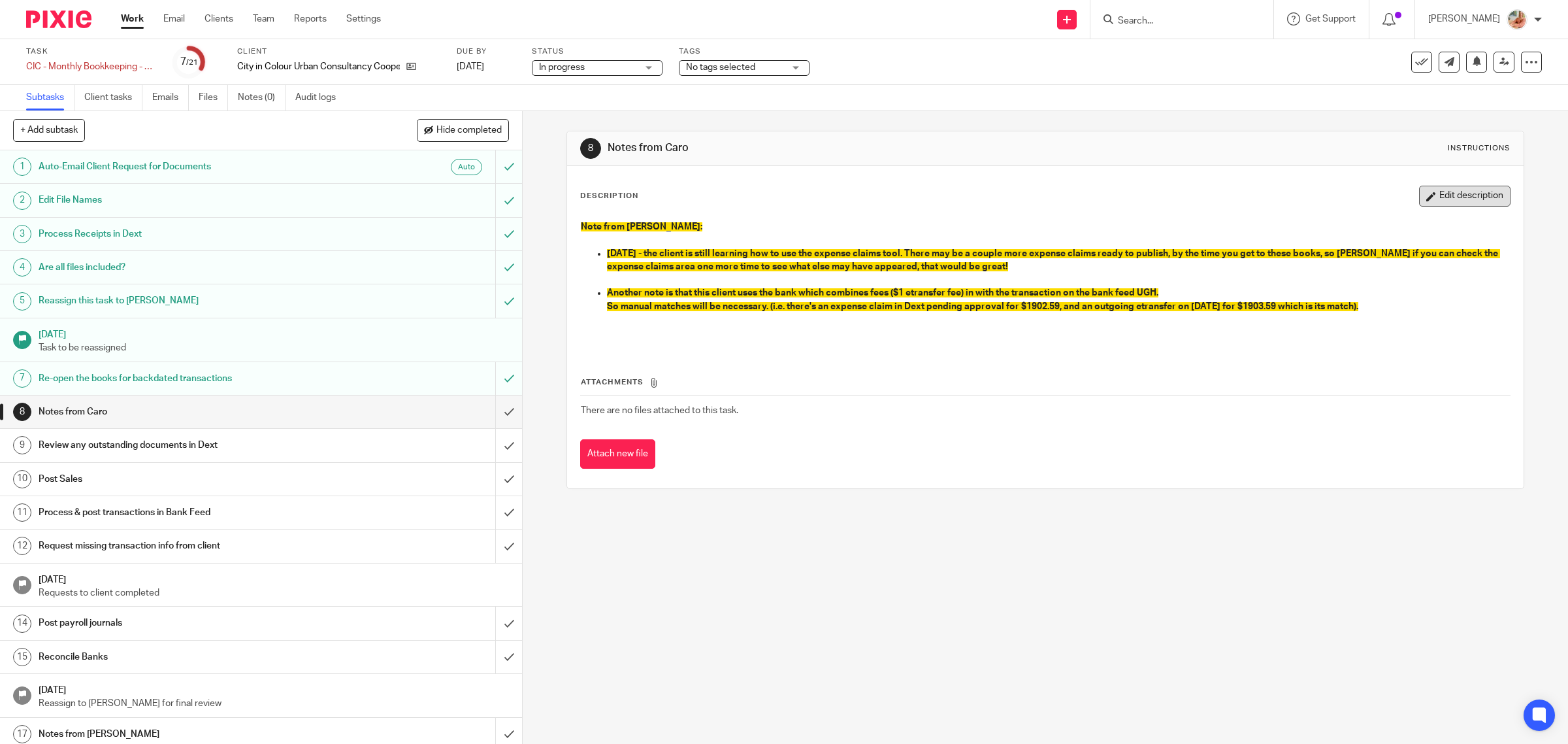
click at [1419, 204] on button "Edit description" at bounding box center [1465, 196] width 91 height 21
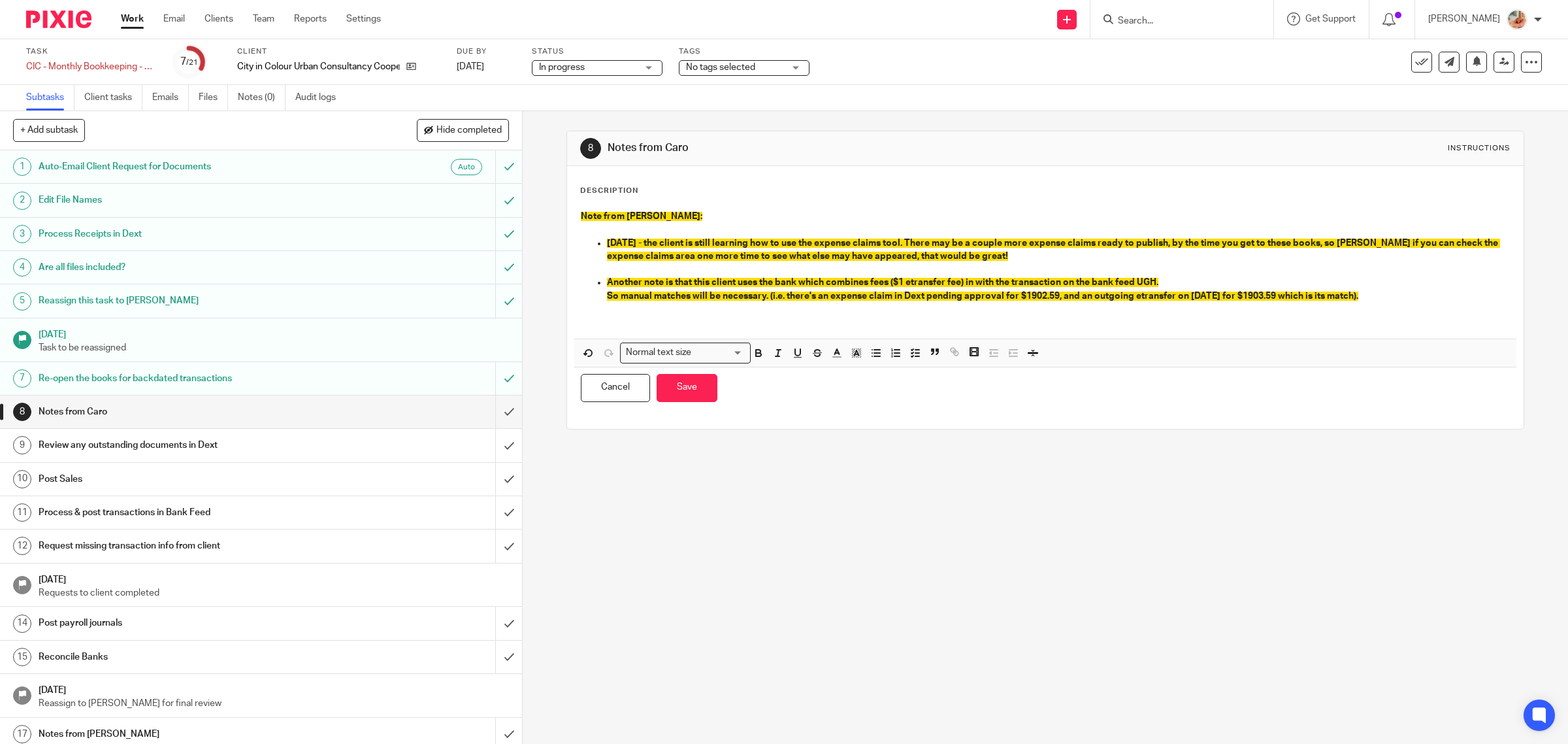
click at [1382, 299] on p "So manual matches will be necessary. (i.e. there's an expense claim in Dext pen…" at bounding box center [1059, 296] width 904 height 13
click at [676, 391] on button "Save" at bounding box center [687, 387] width 61 height 28
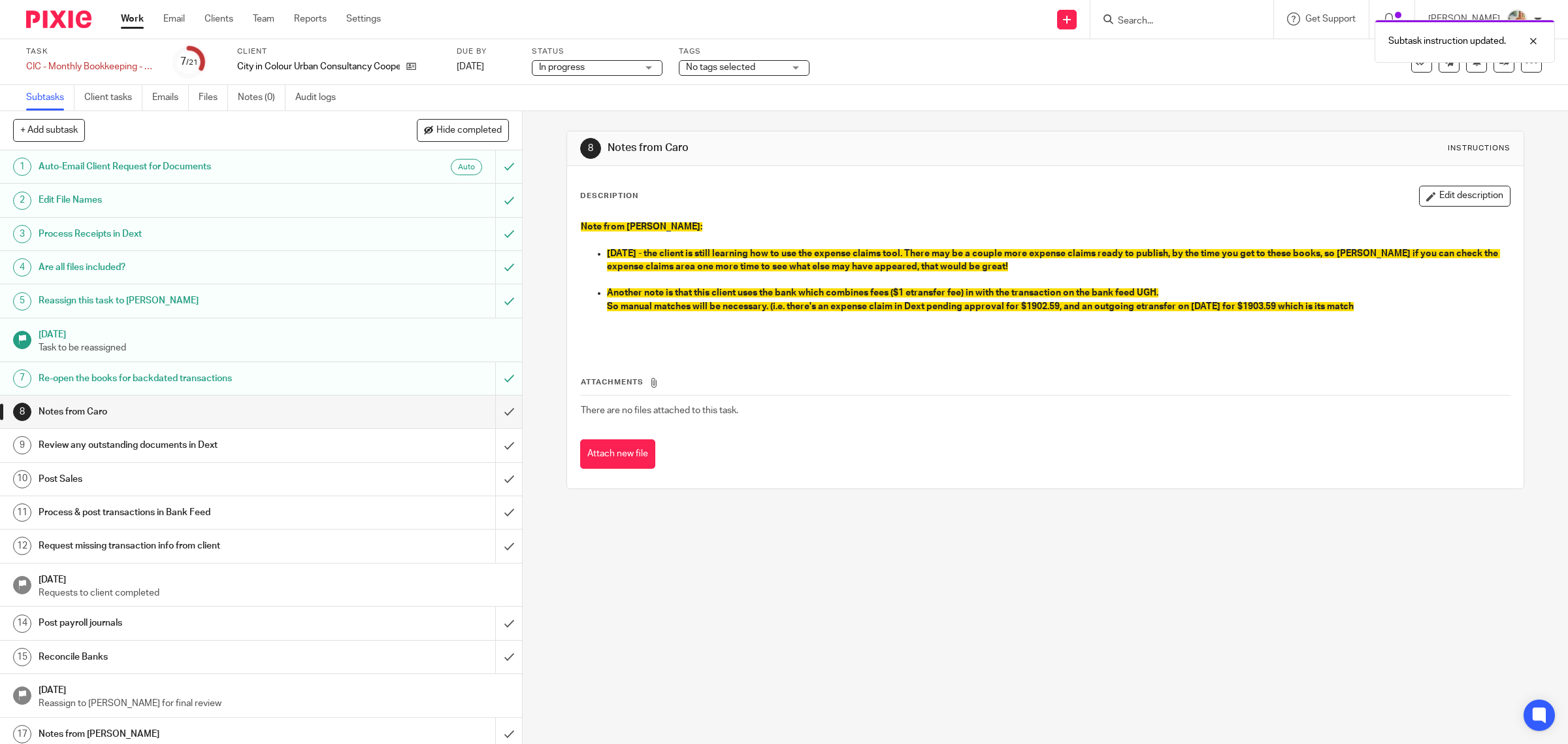
click at [728, 67] on span "No tags selected" at bounding box center [721, 67] width 69 height 9
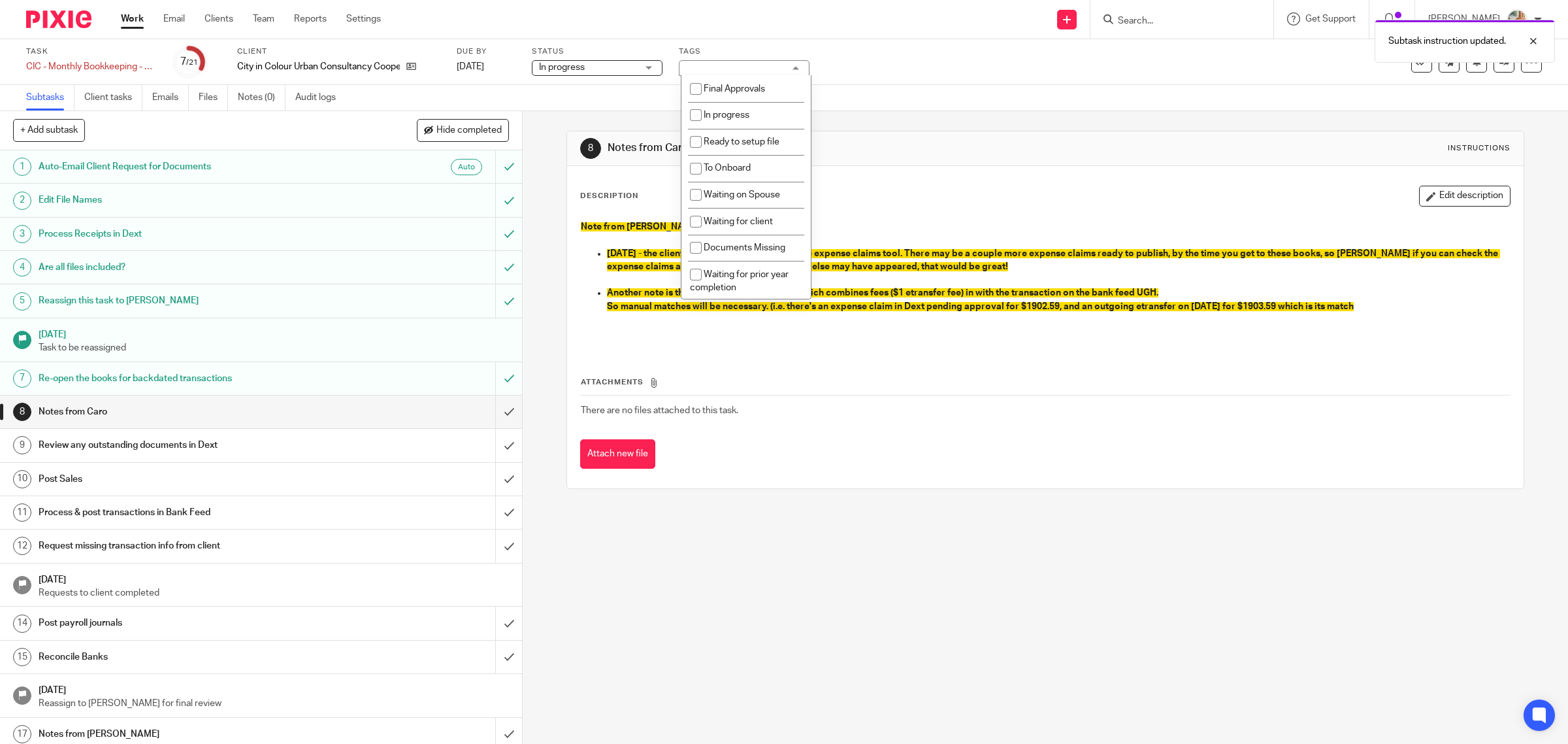
click at [543, 70] on span "In progress" at bounding box center [588, 68] width 98 height 14
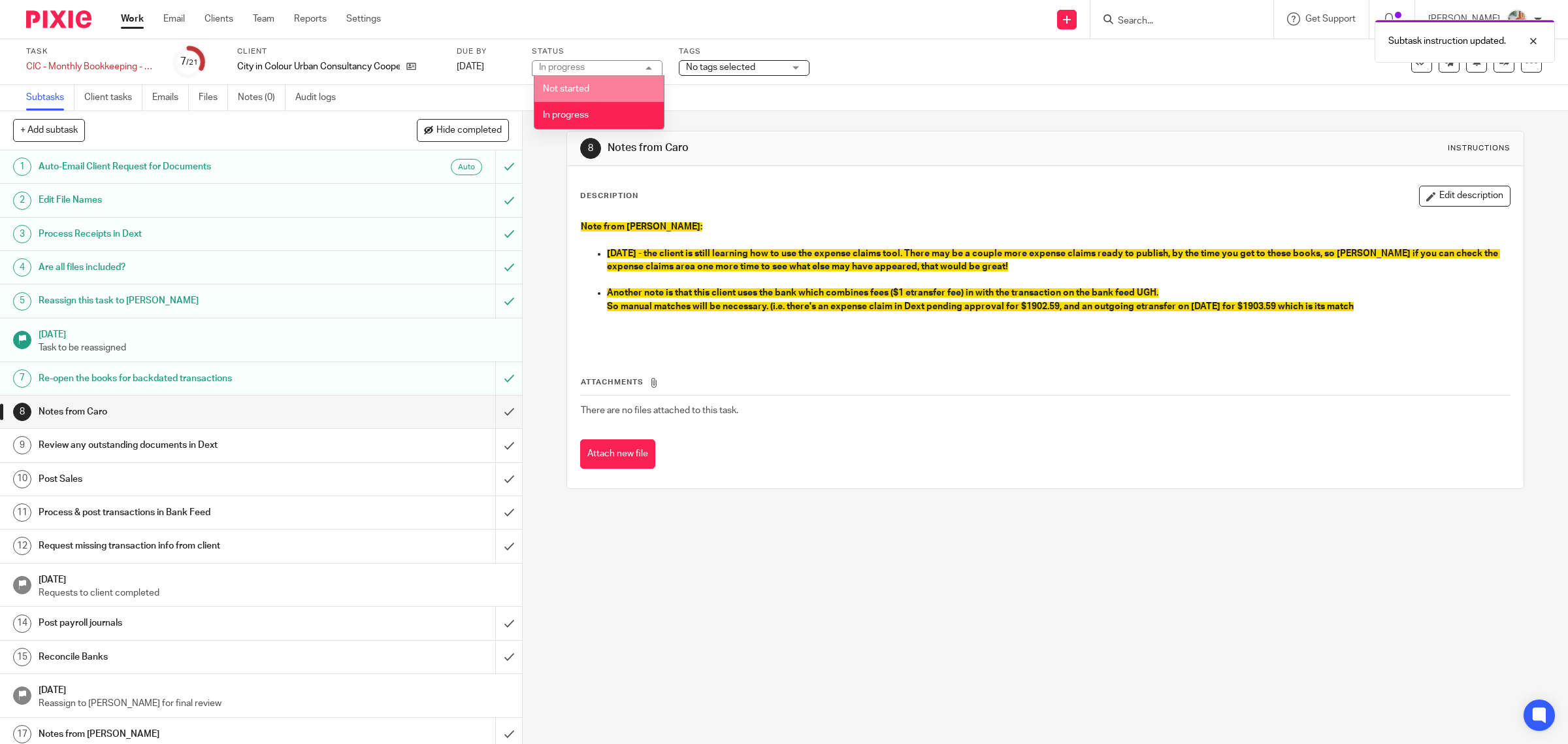
click at [570, 93] on li "Not started" at bounding box center [599, 89] width 130 height 27
click at [128, 16] on link "Work" at bounding box center [132, 19] width 23 height 13
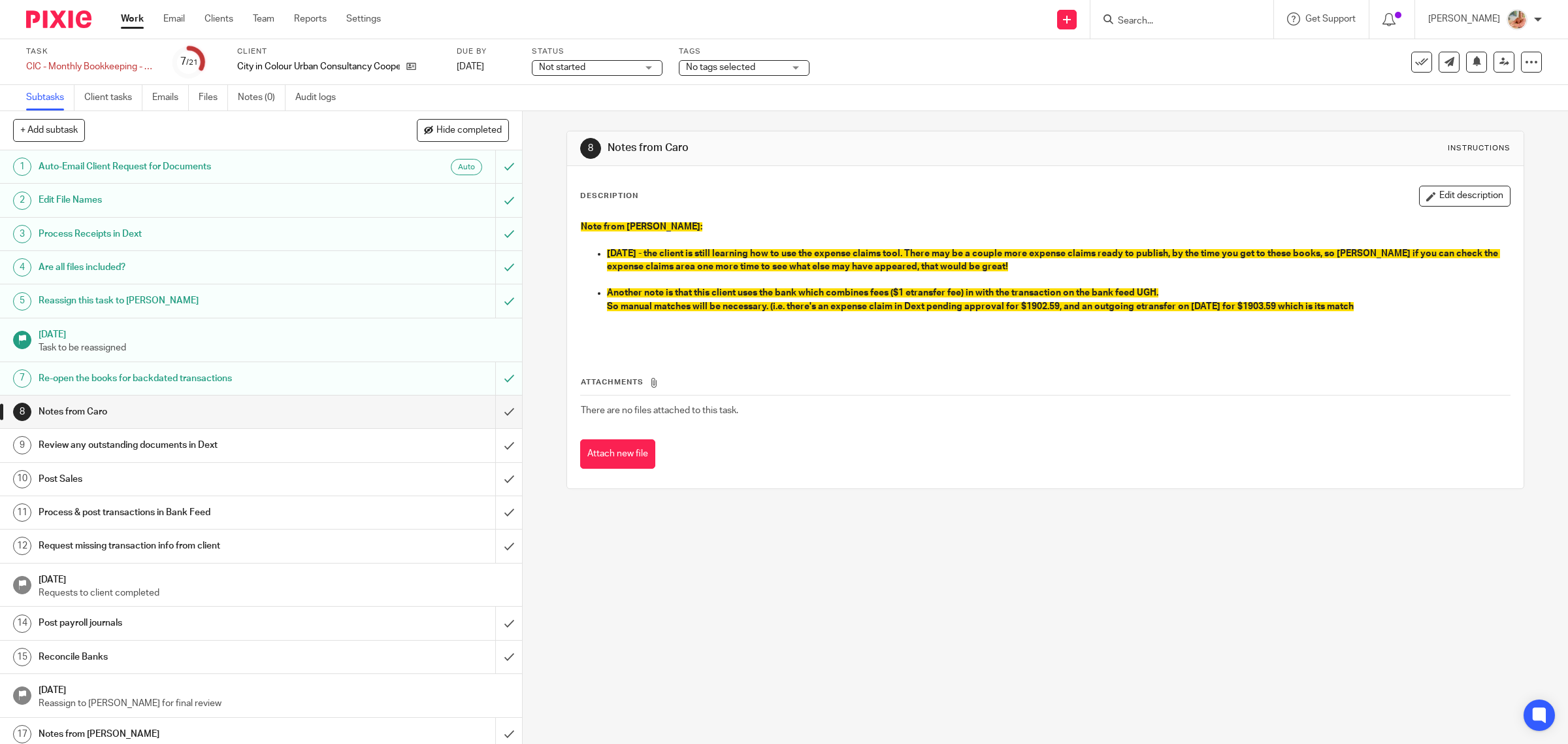
click at [141, 18] on link "Work" at bounding box center [132, 19] width 23 height 13
